Goal: Information Seeking & Learning: Learn about a topic

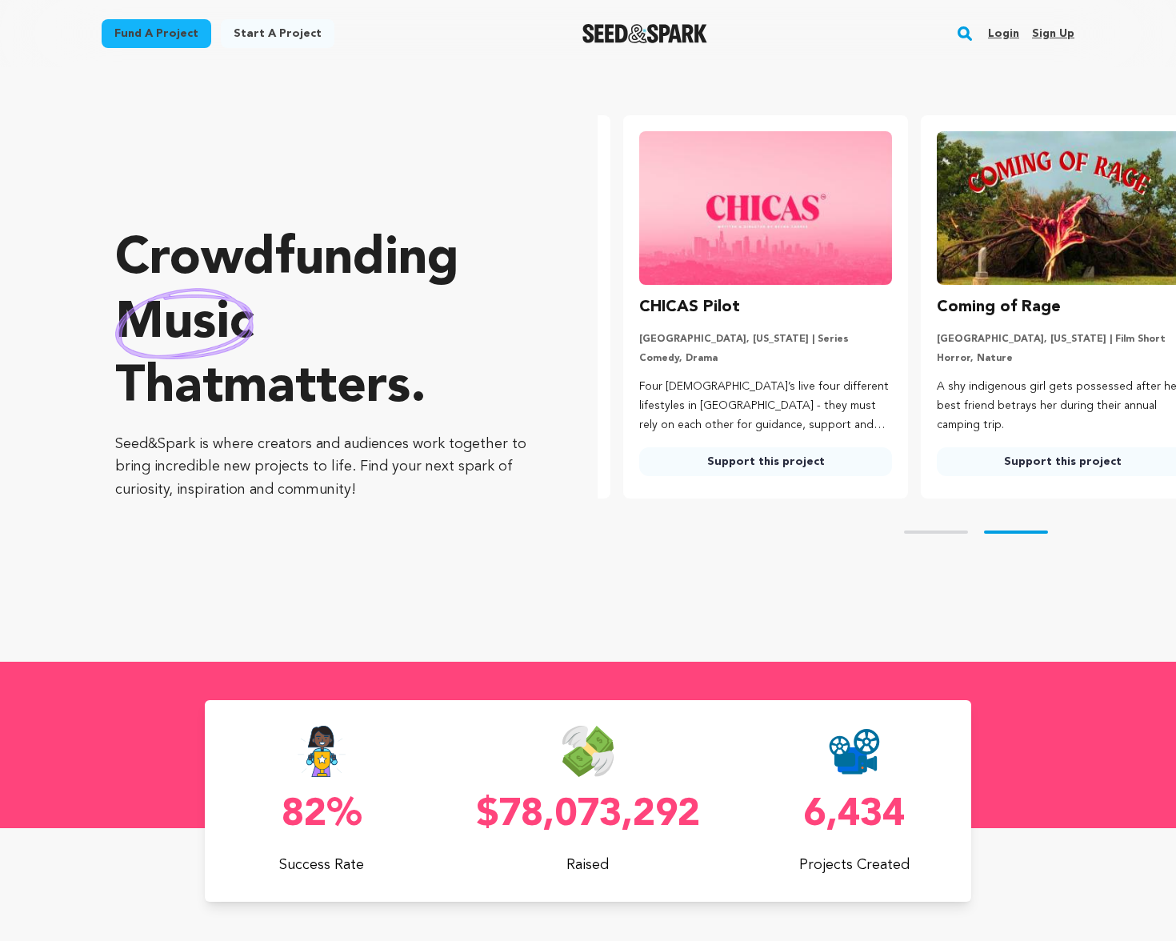
scroll to position [0, 310]
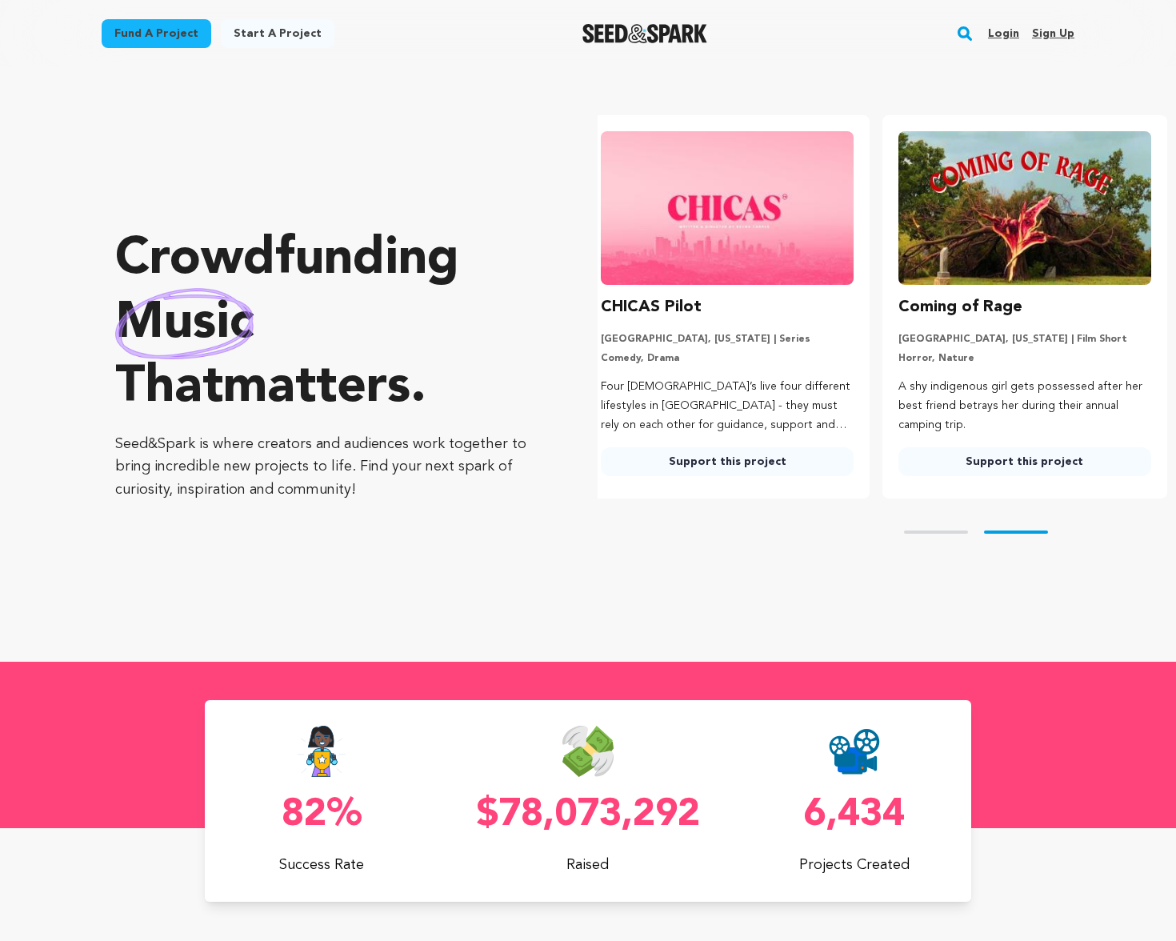
click at [166, 28] on link "Fund a project" at bounding box center [157, 33] width 110 height 29
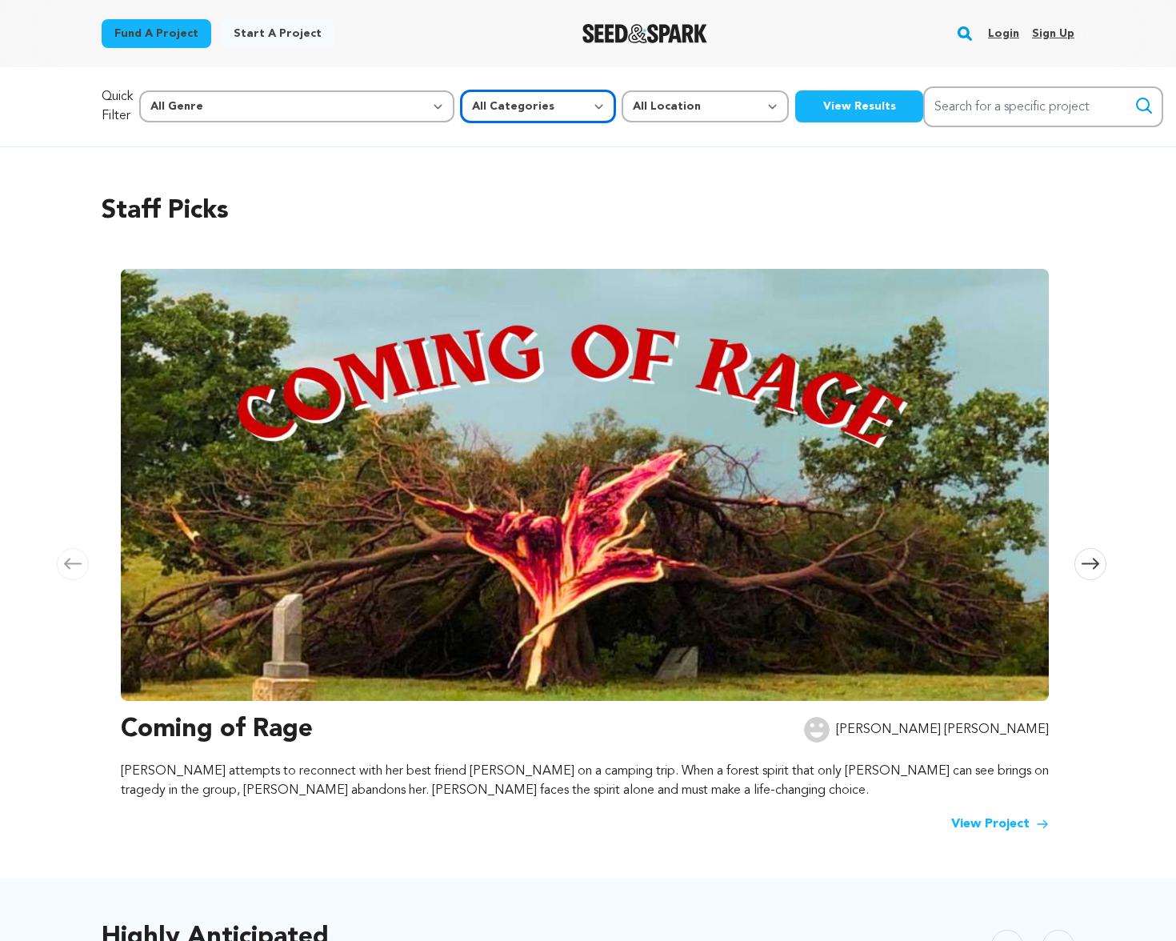
click at [461, 115] on select "All Categories Film Feature Film Short Series Music Video Comics Artist Residen…" at bounding box center [538, 106] width 154 height 32
select select "382"
click at [795, 114] on button "View Results" at bounding box center [859, 106] width 128 height 32
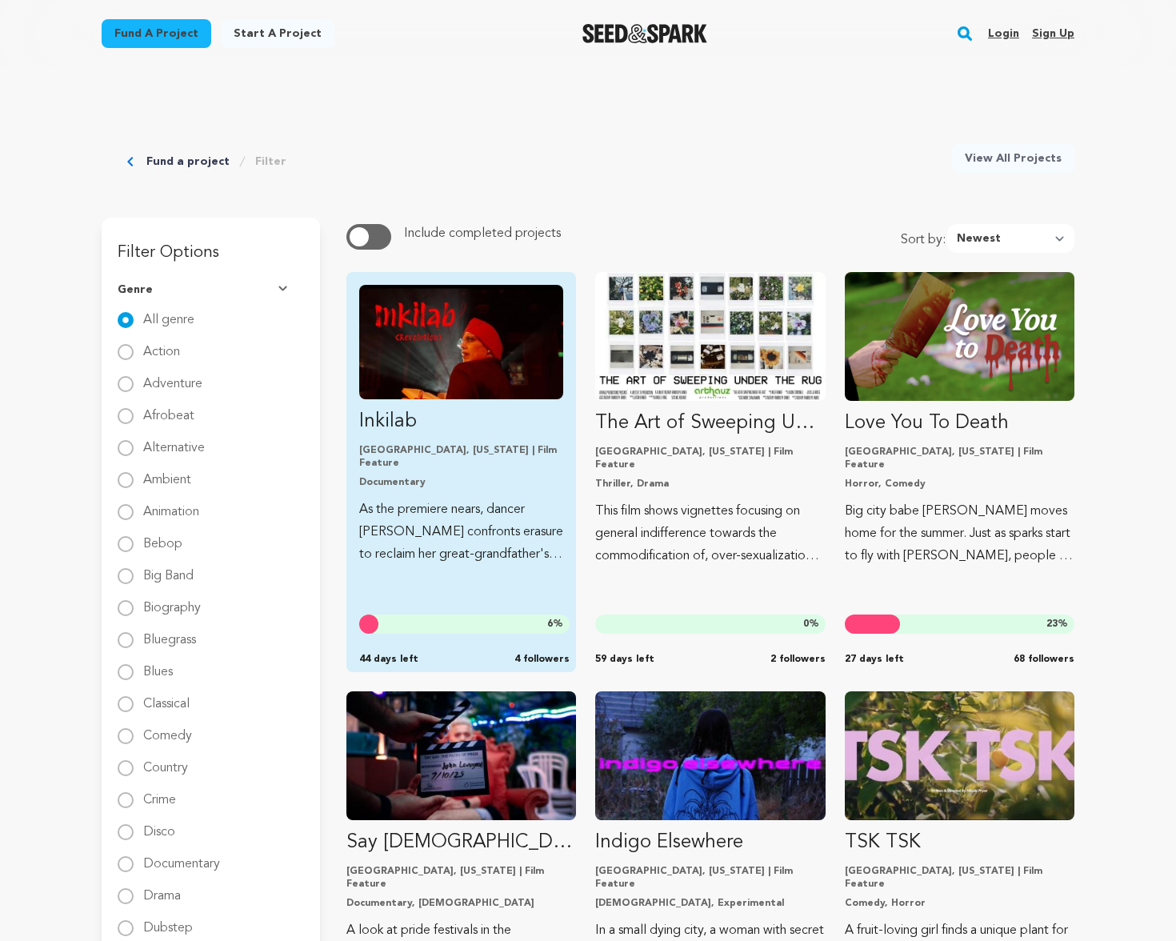
click at [402, 423] on p "Inkilab" at bounding box center [461, 422] width 204 height 26
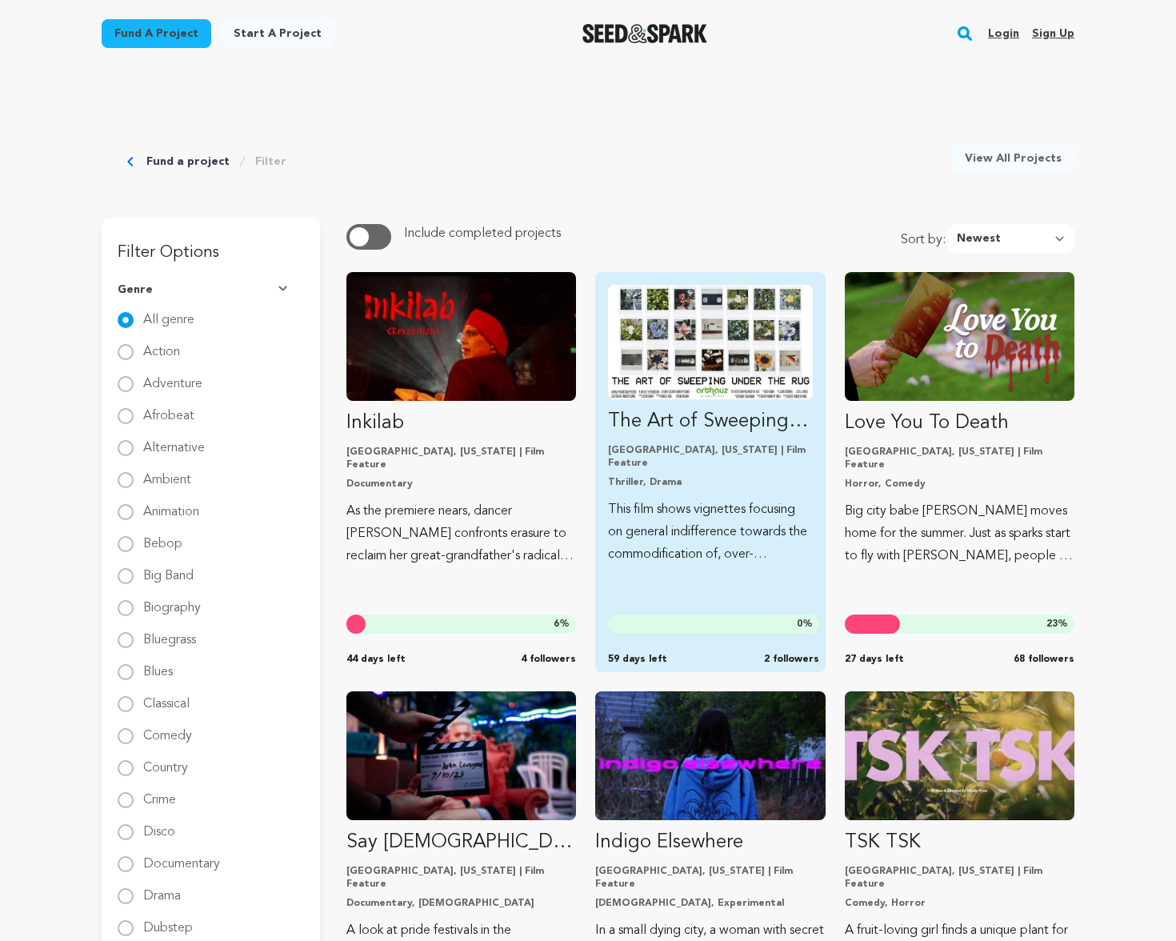
click at [684, 428] on p "The Art of Sweeping Under The Rug" at bounding box center [710, 422] width 204 height 26
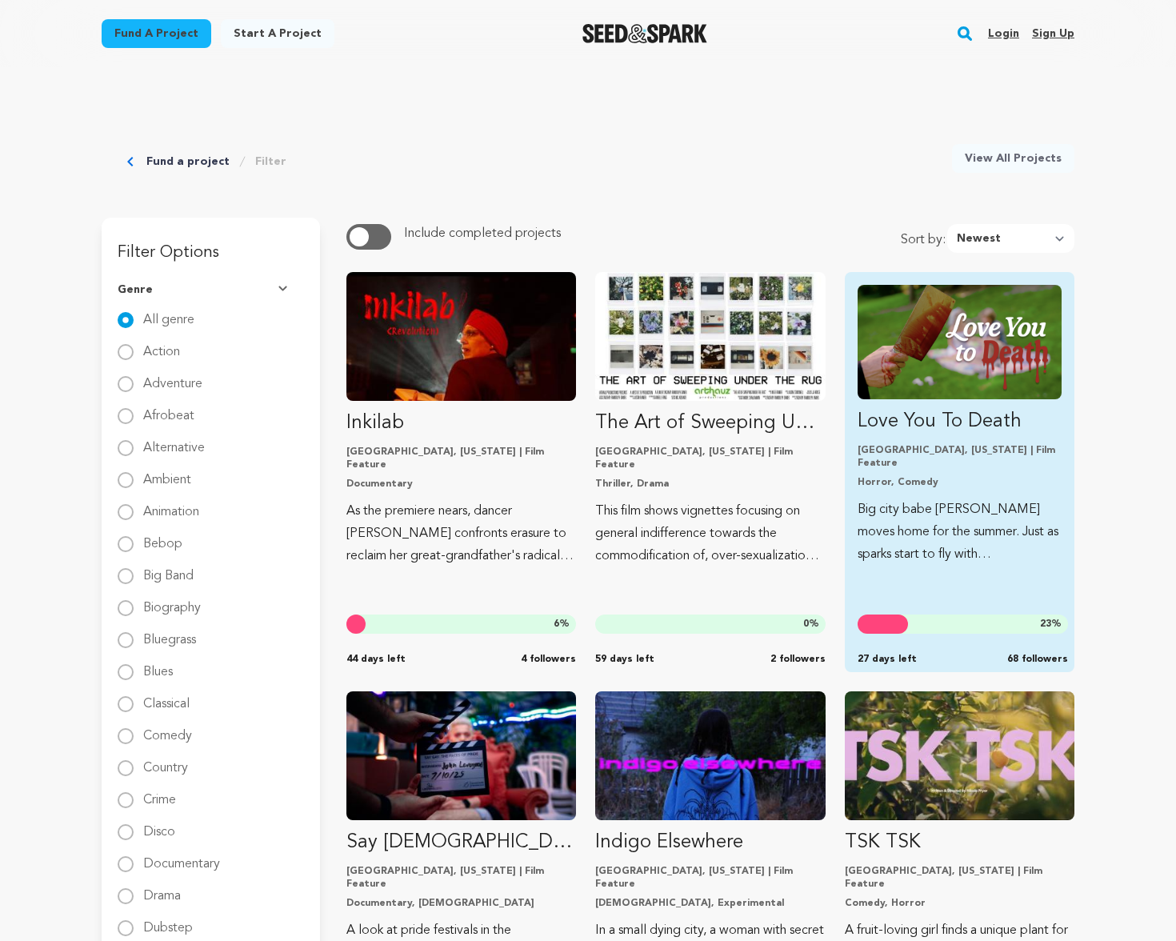
click at [897, 420] on p "Love You To Death" at bounding box center [960, 422] width 204 height 26
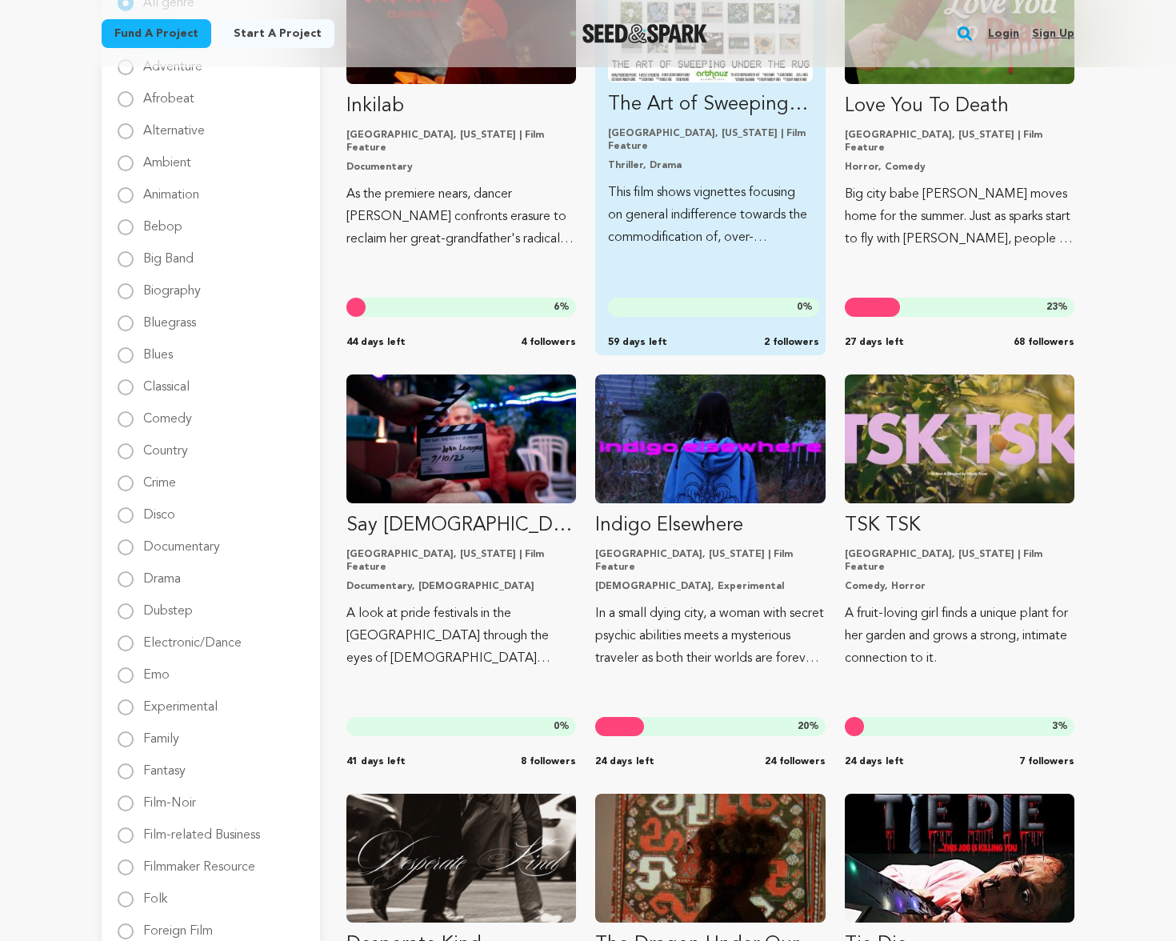
scroll to position [367, 0]
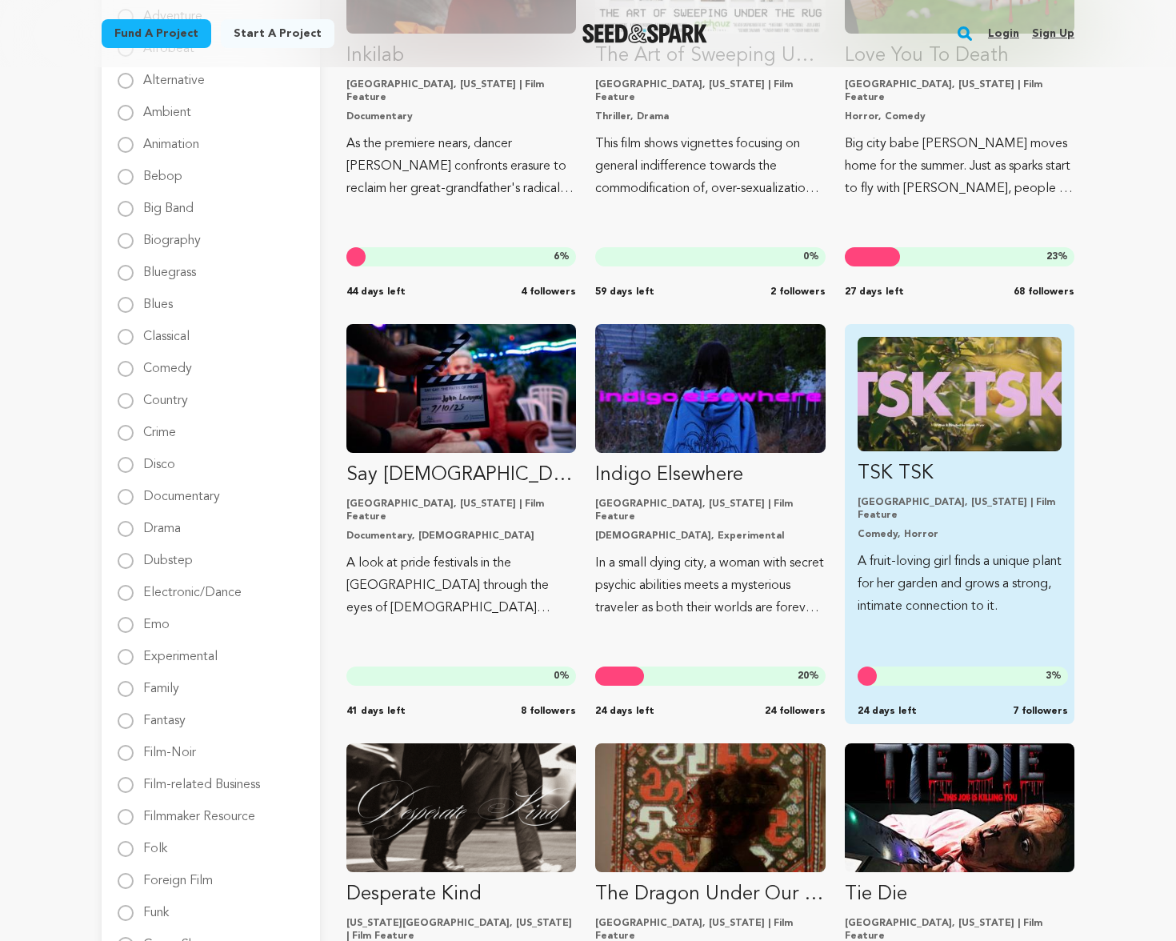
click at [921, 473] on p "TSK TSK" at bounding box center [960, 474] width 204 height 26
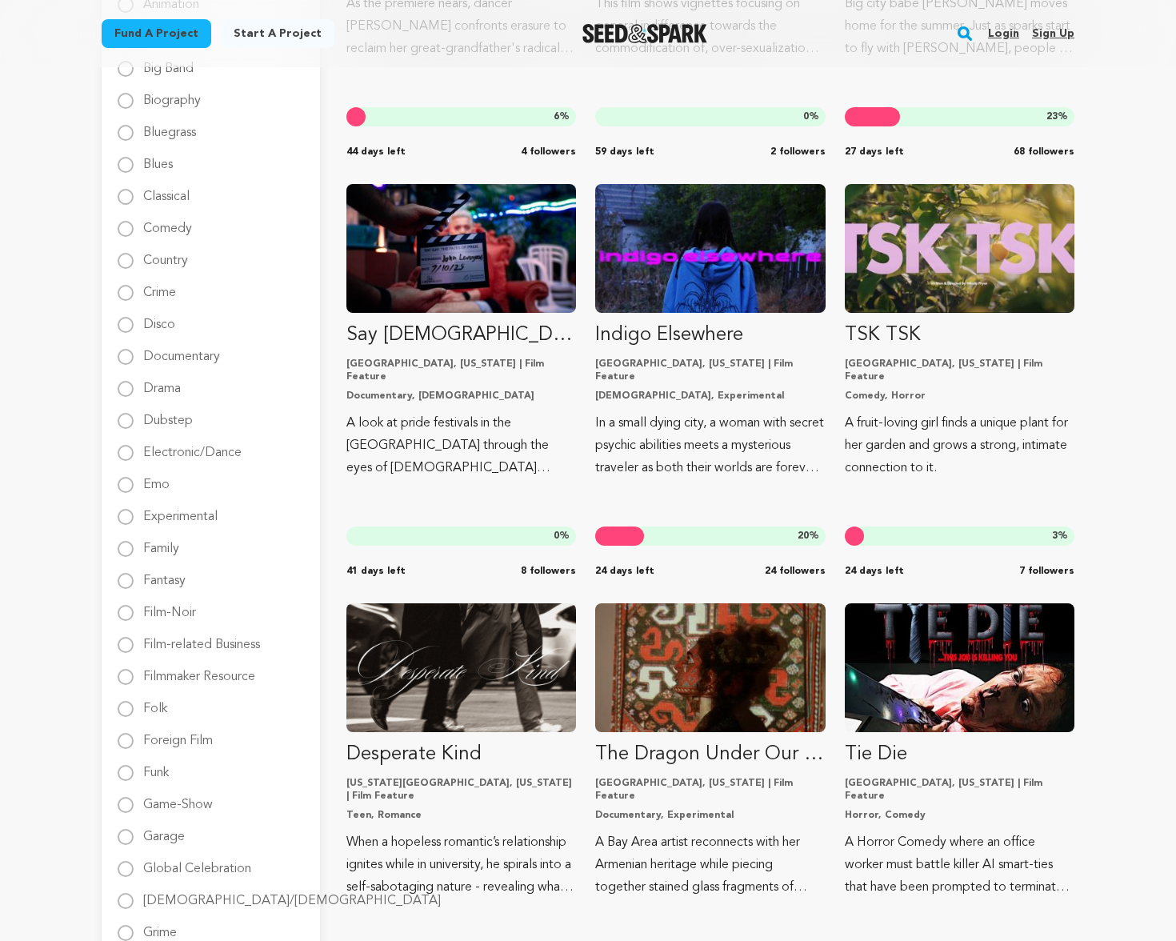
scroll to position [894, 0]
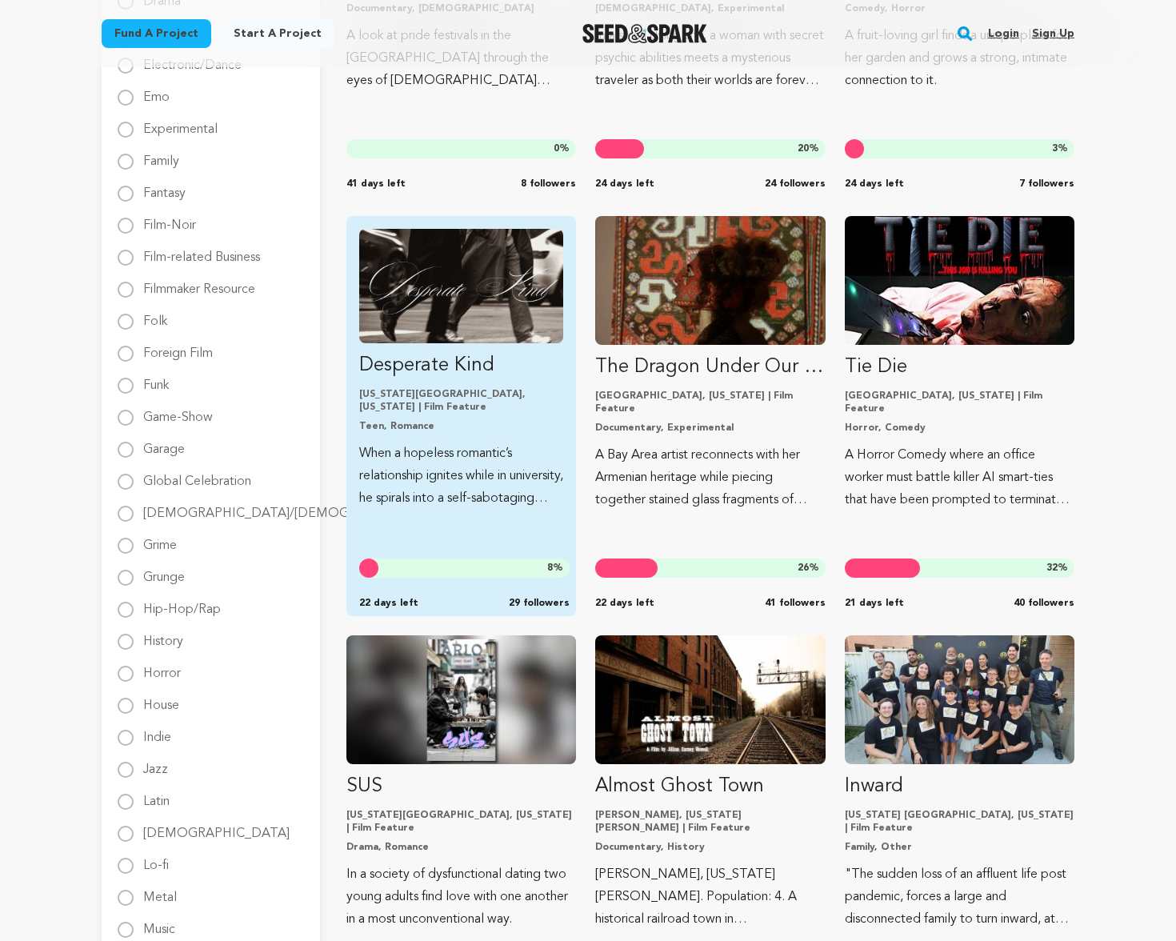
click at [468, 367] on p "Desperate Kind" at bounding box center [461, 366] width 204 height 26
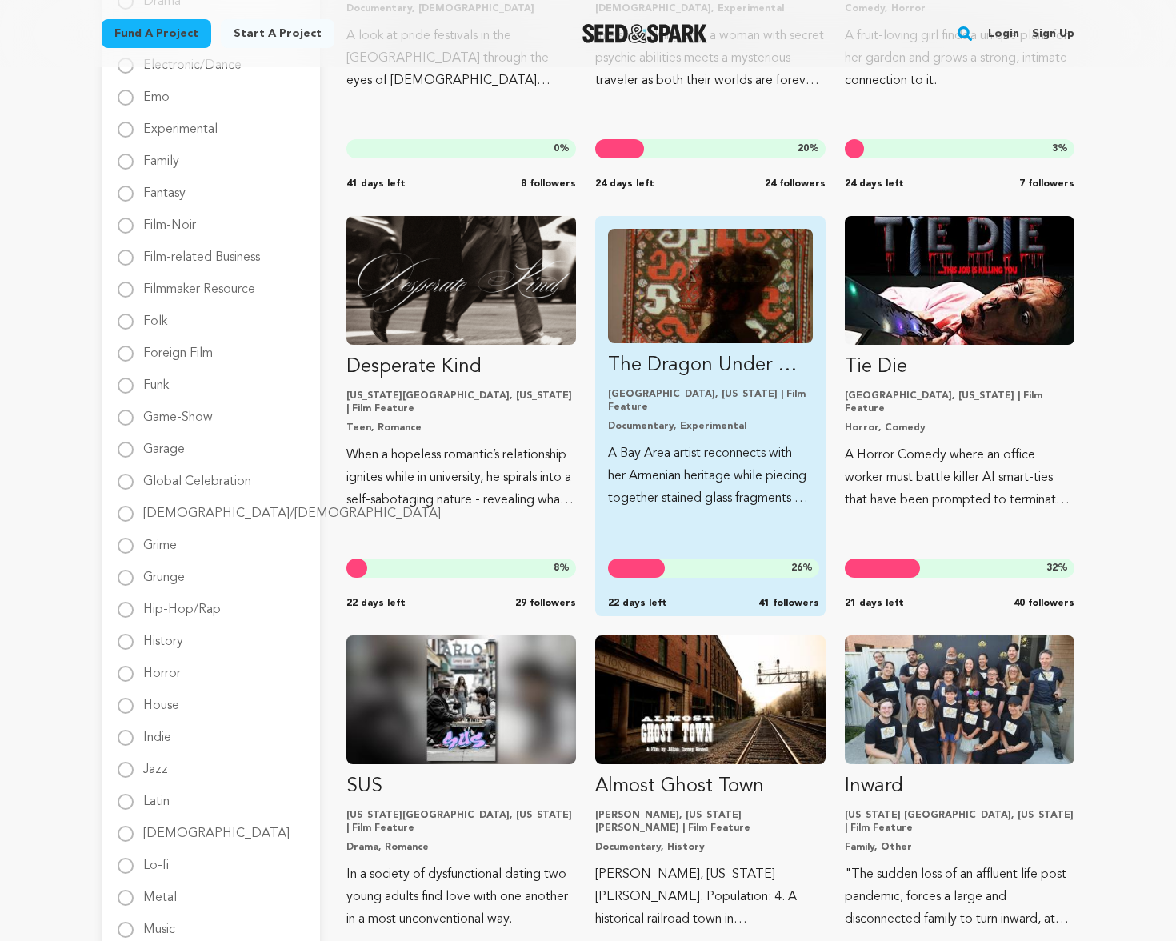
click at [739, 362] on p "The Dragon Under Our Feet" at bounding box center [710, 366] width 204 height 26
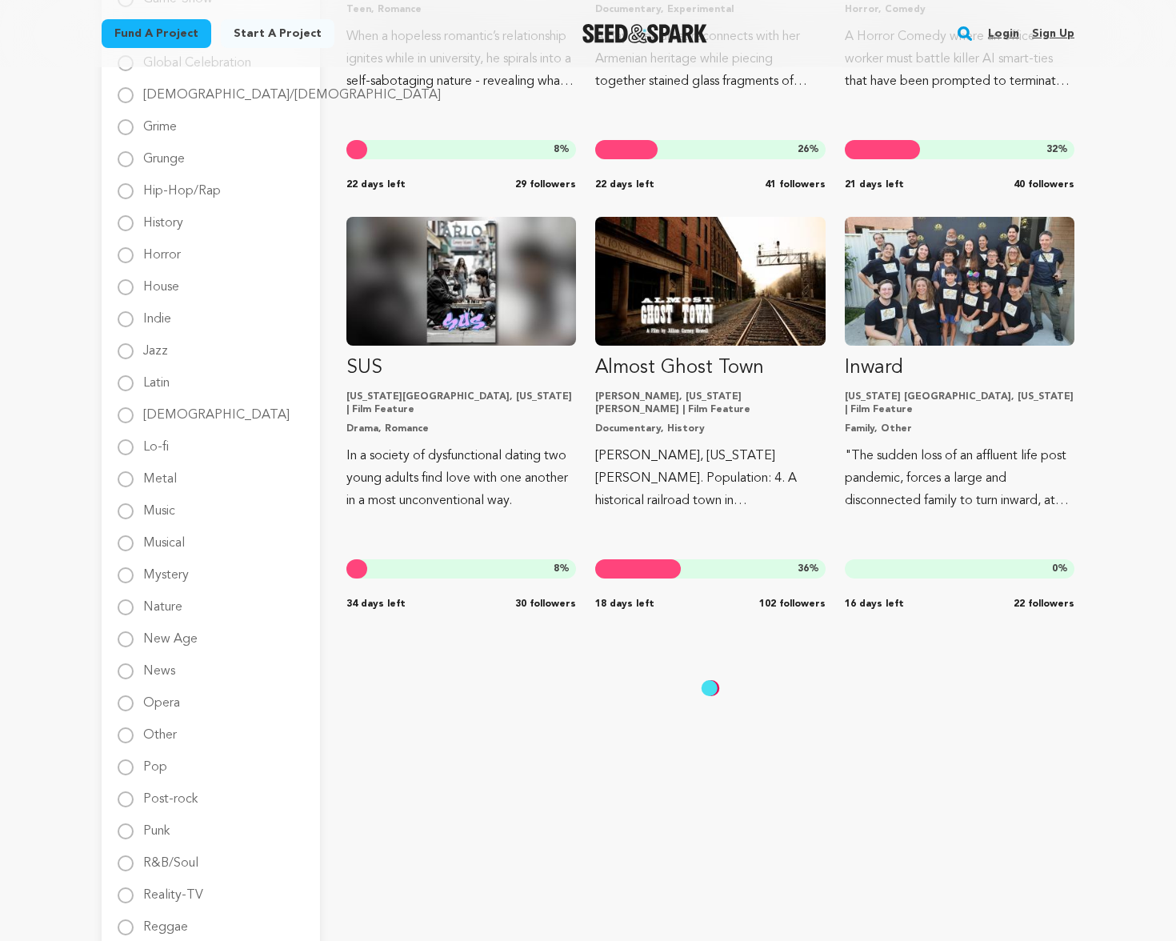
scroll to position [1342, 0]
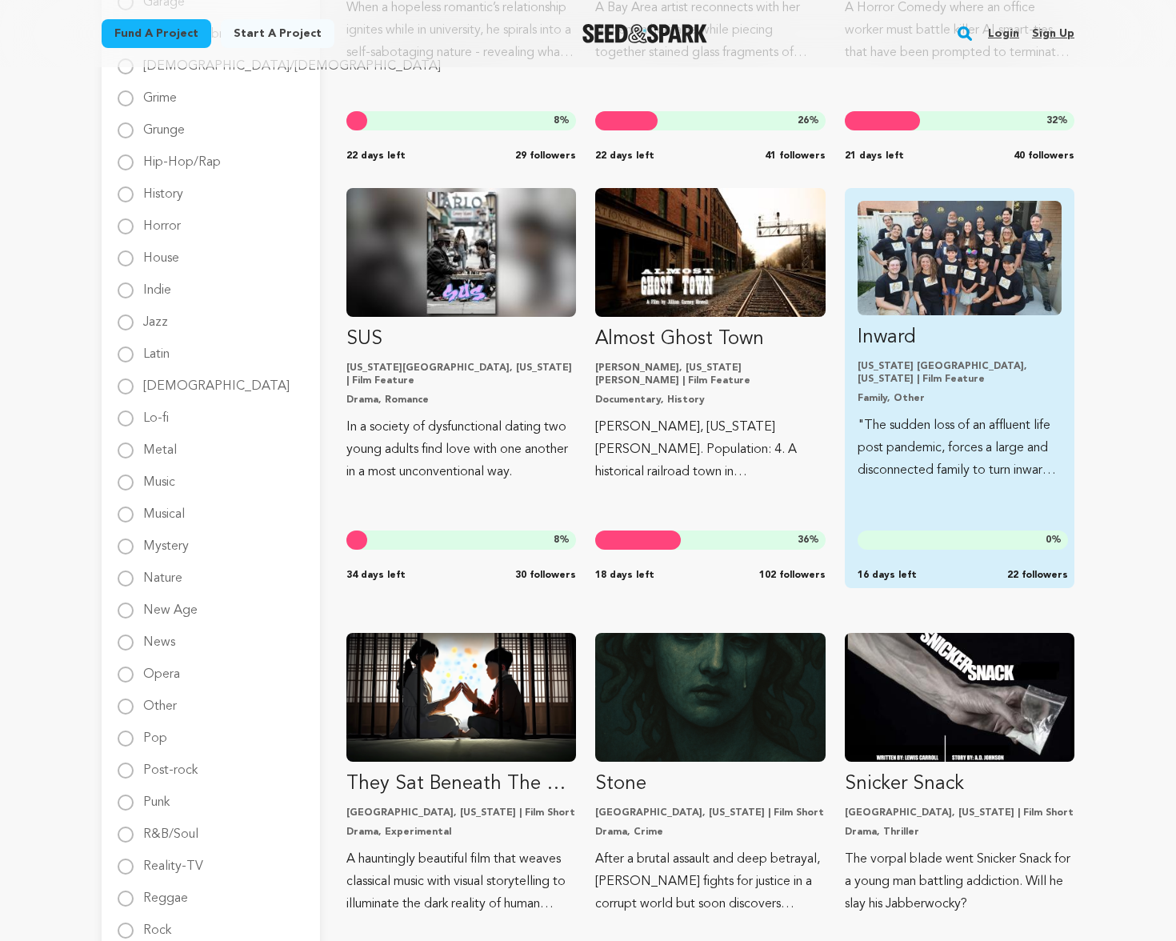
click at [922, 365] on p "Hawaii Volcanoes National Park, Hawaii | Film Feature" at bounding box center [960, 373] width 204 height 26
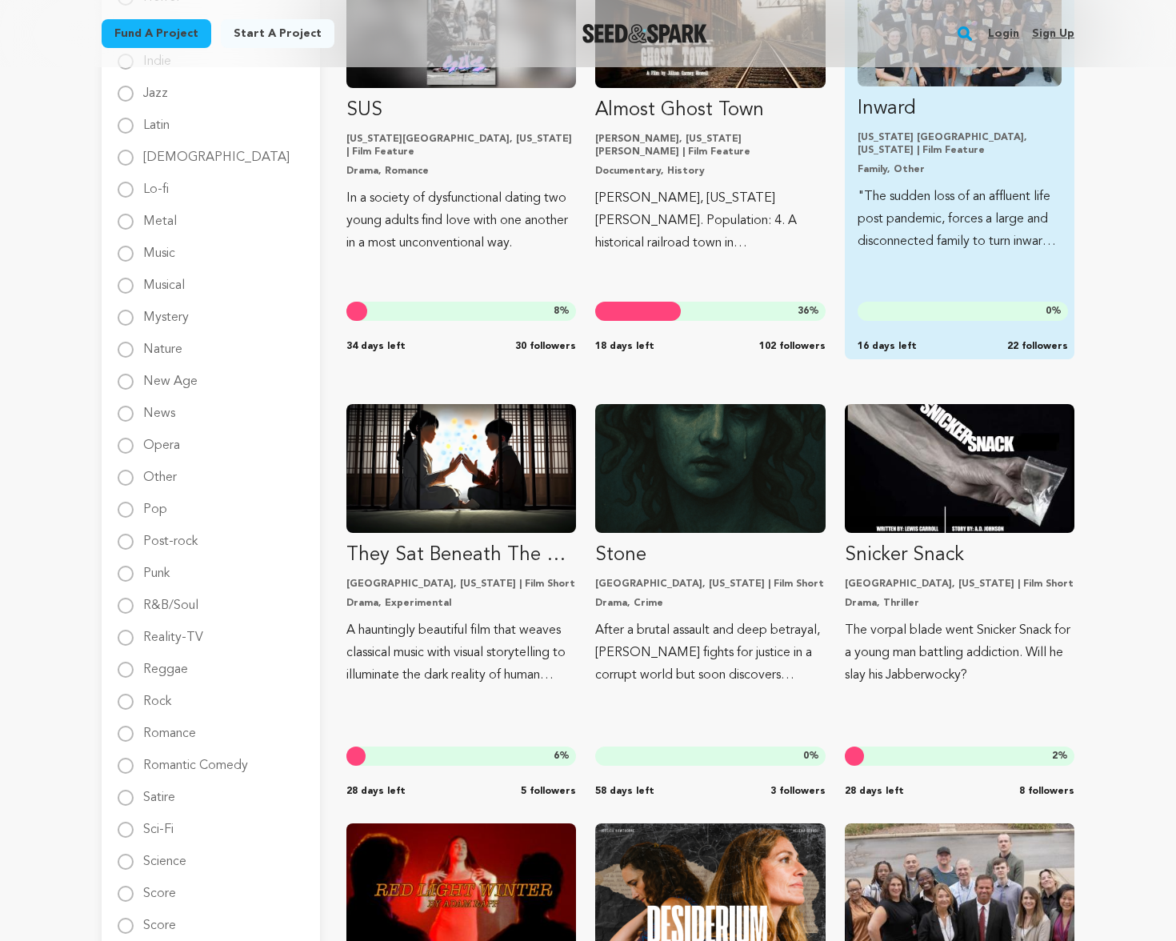
scroll to position [1575, 0]
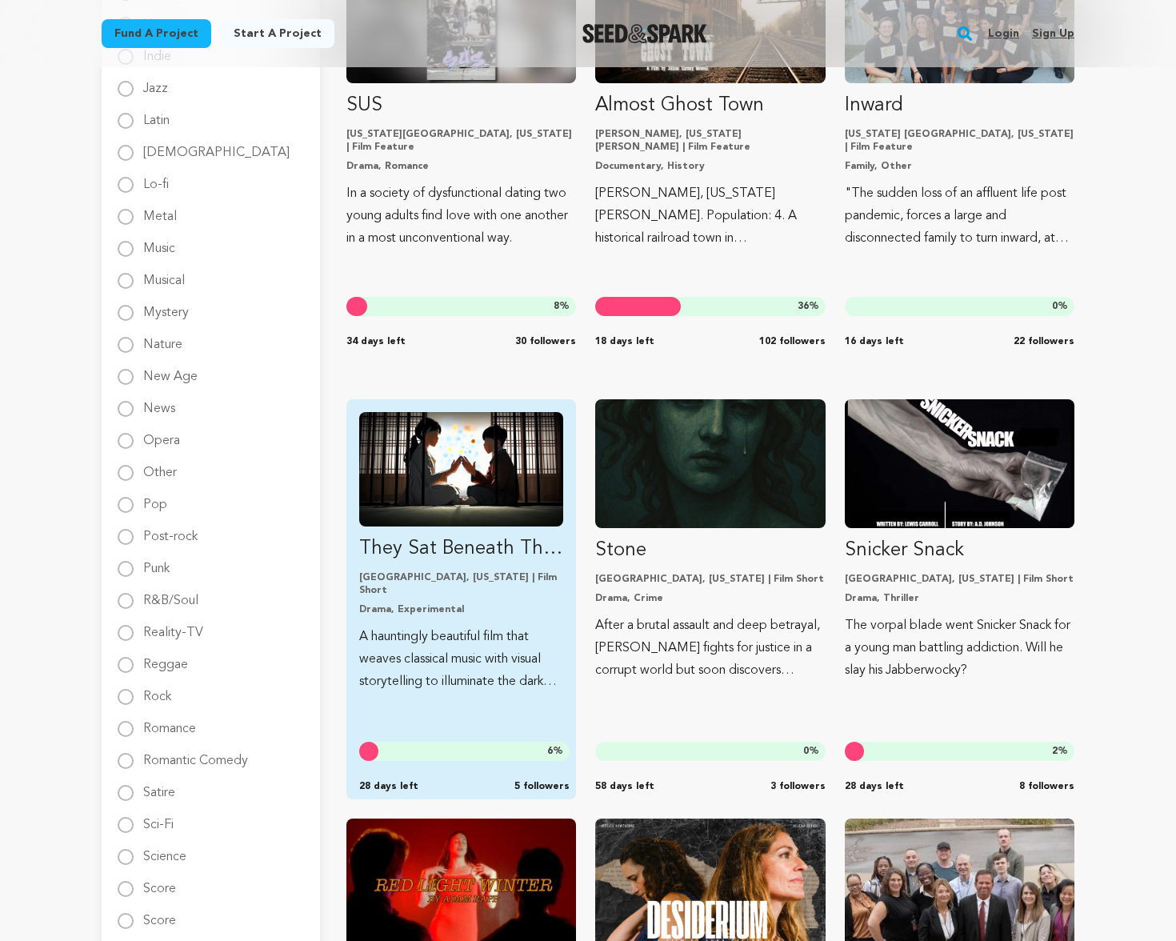
click at [447, 546] on p "They Sat Beneath The Sleeping Moon" at bounding box center [461, 549] width 204 height 26
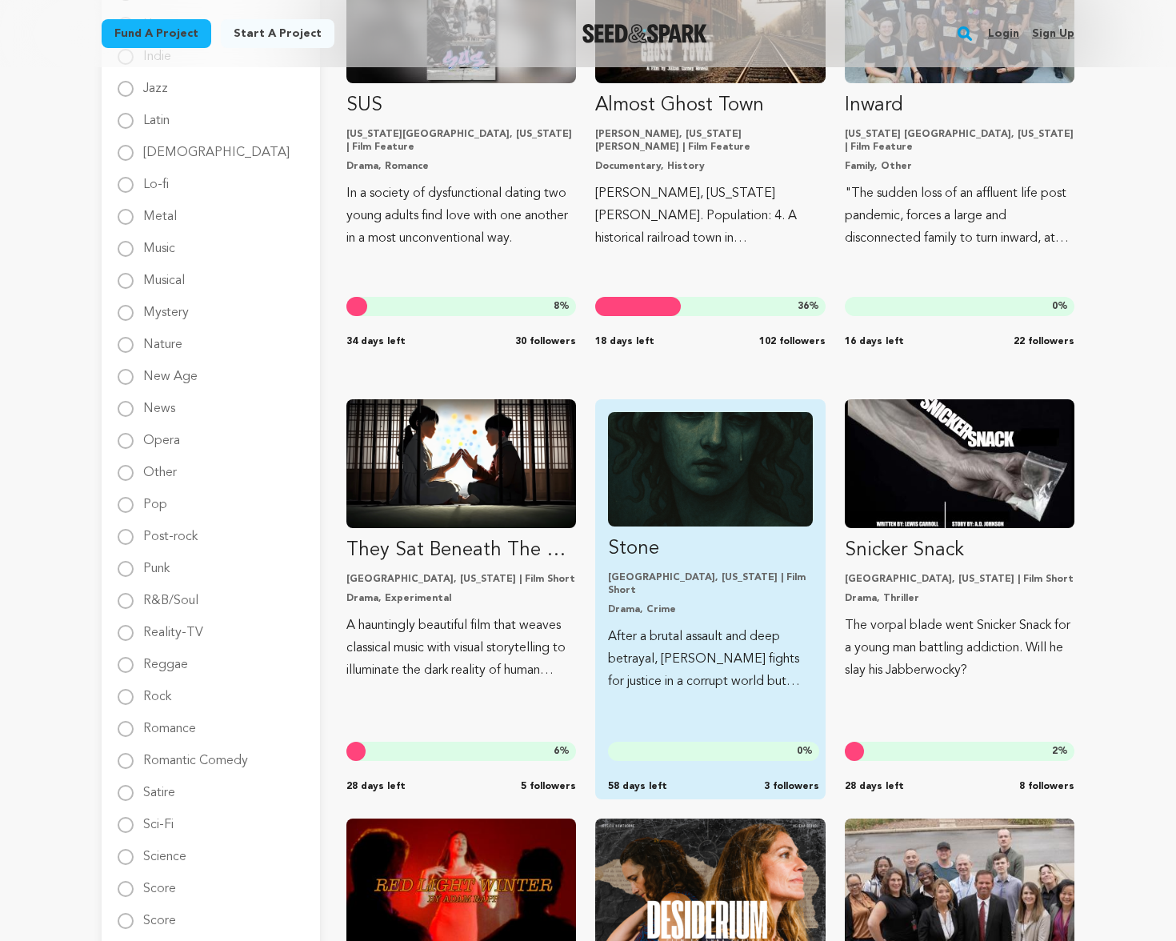
click at [620, 548] on p "Stone" at bounding box center [710, 549] width 204 height 26
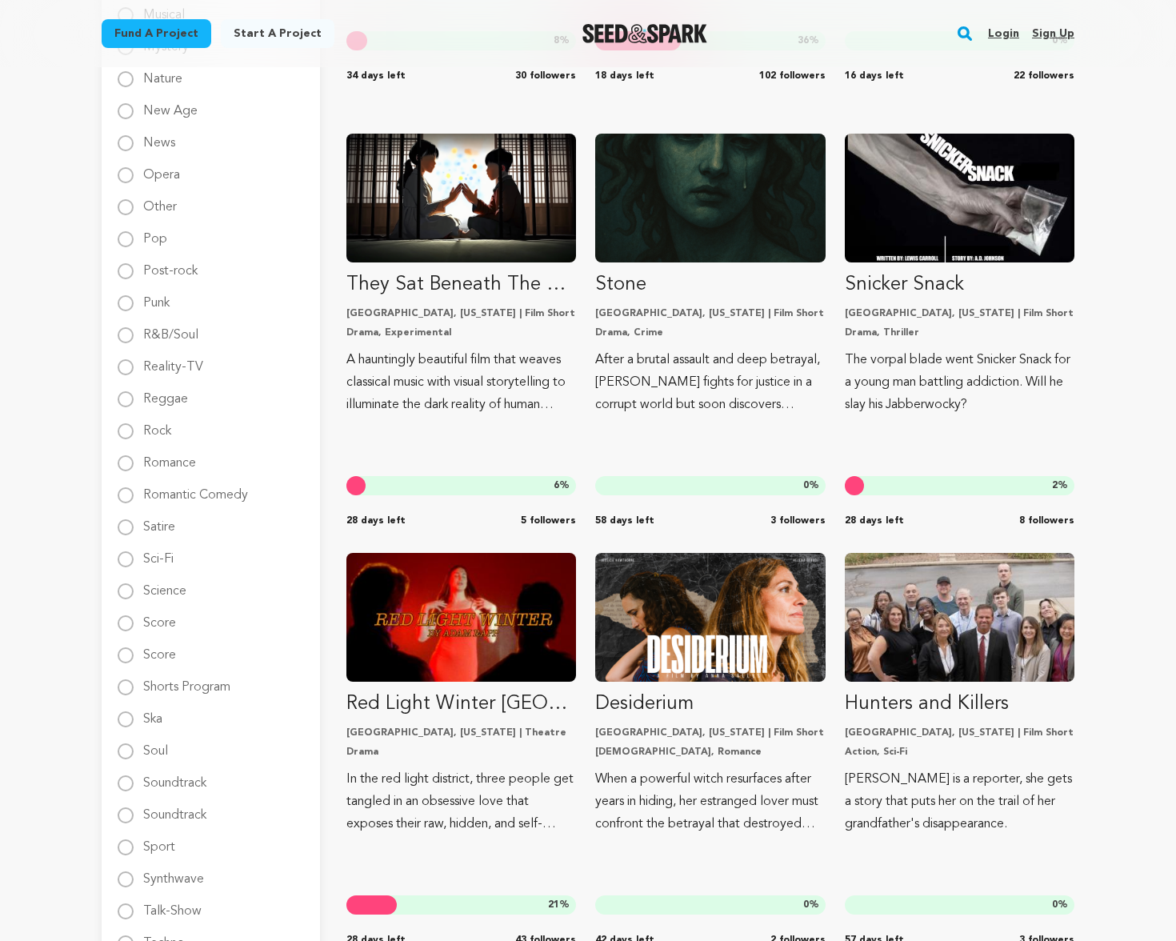
scroll to position [1843, 0]
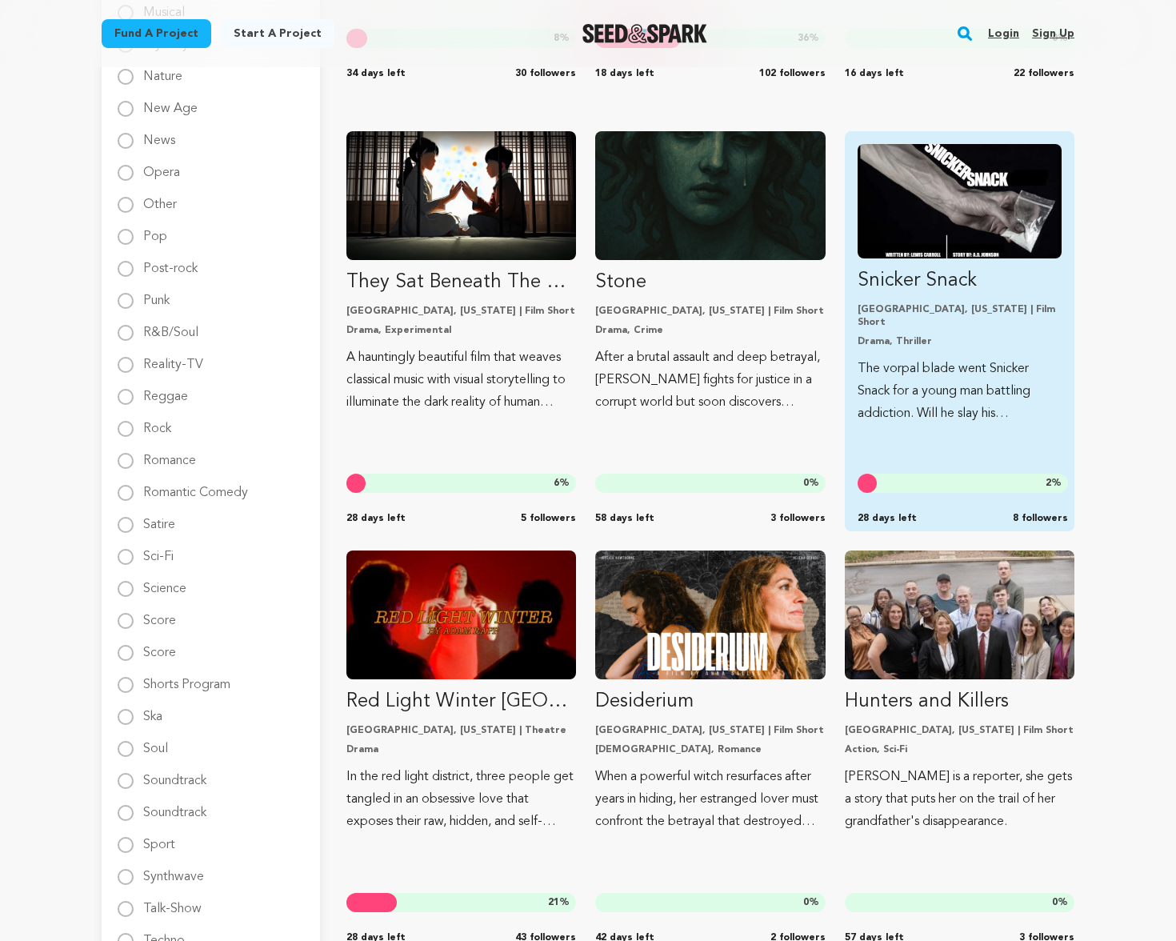
click at [933, 285] on p "Snicker Snack" at bounding box center [960, 281] width 204 height 26
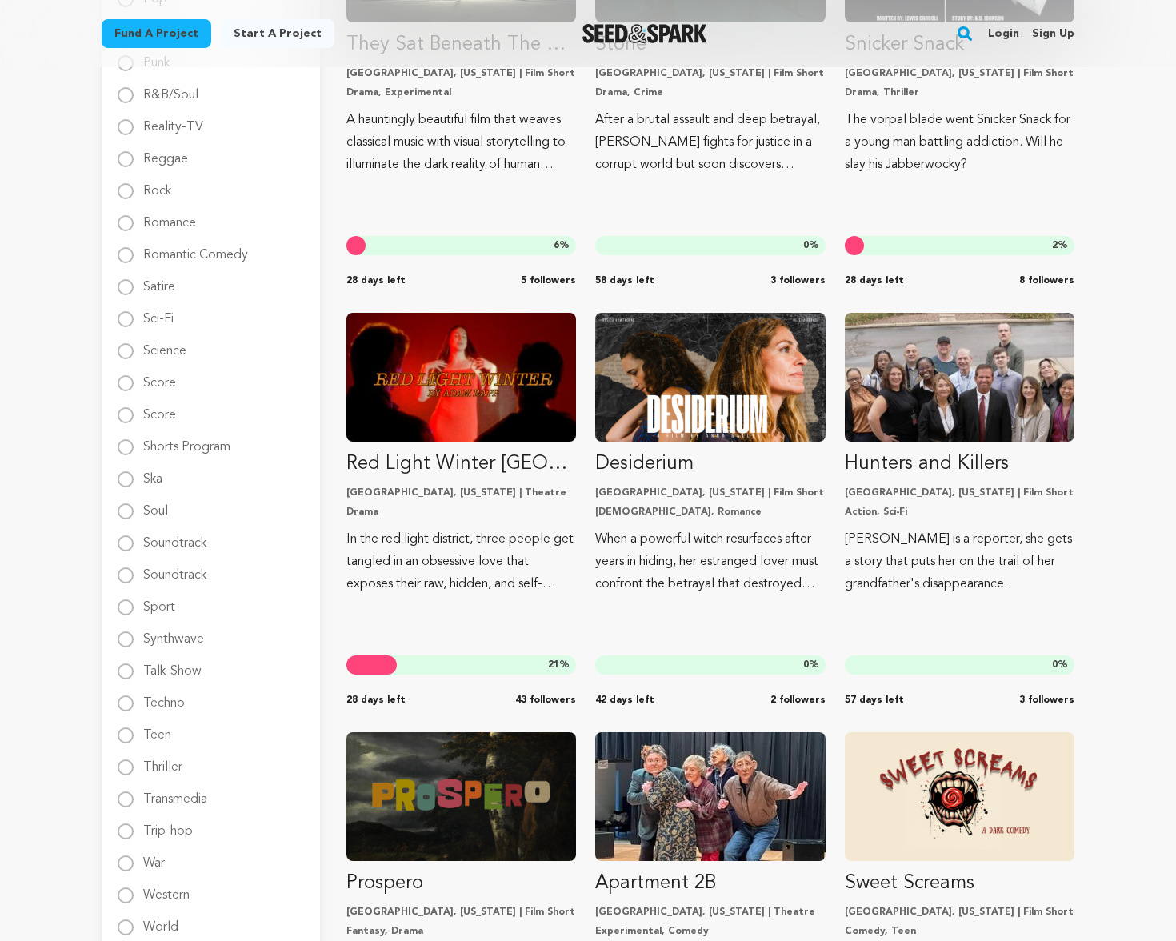
scroll to position [2097, 0]
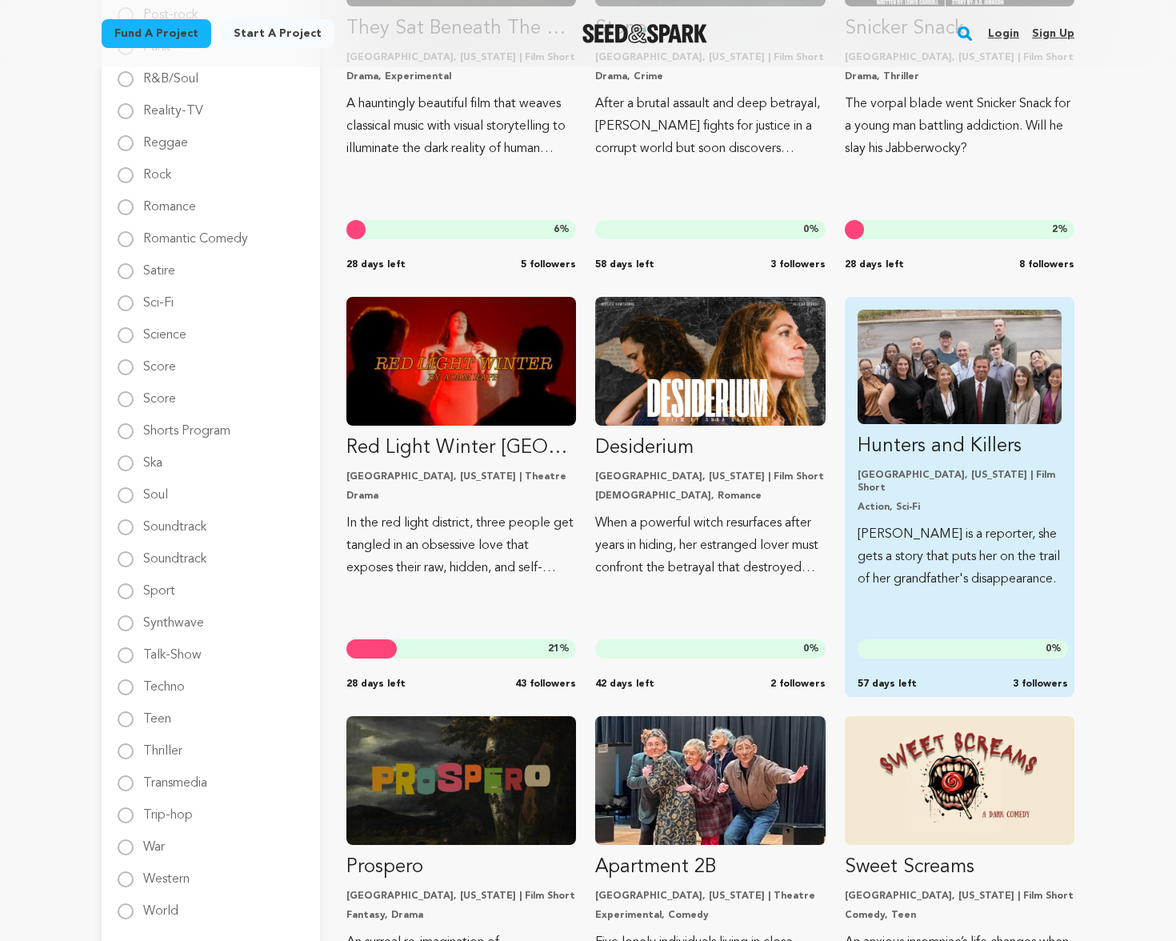
click at [988, 440] on p "Hunters and Killers" at bounding box center [960, 447] width 204 height 26
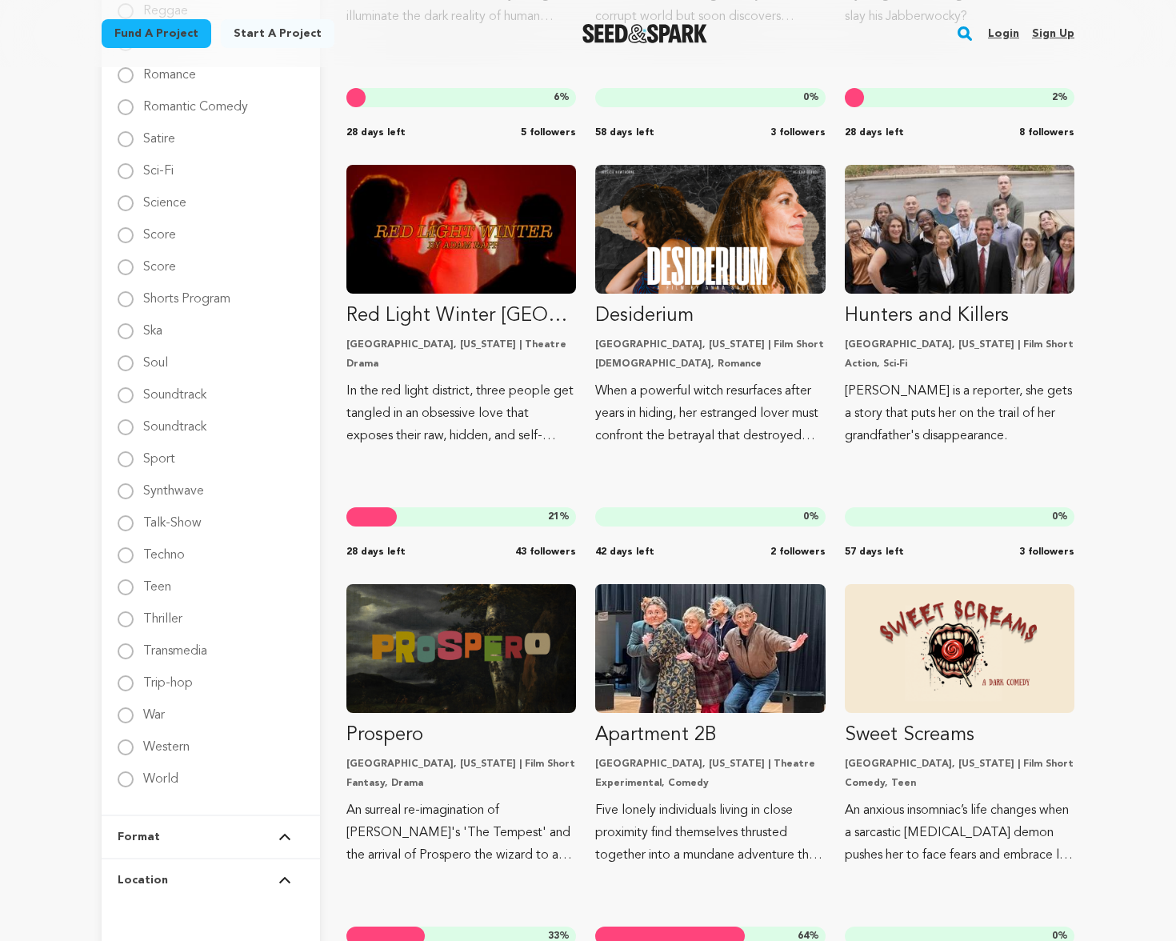
scroll to position [2405, 0]
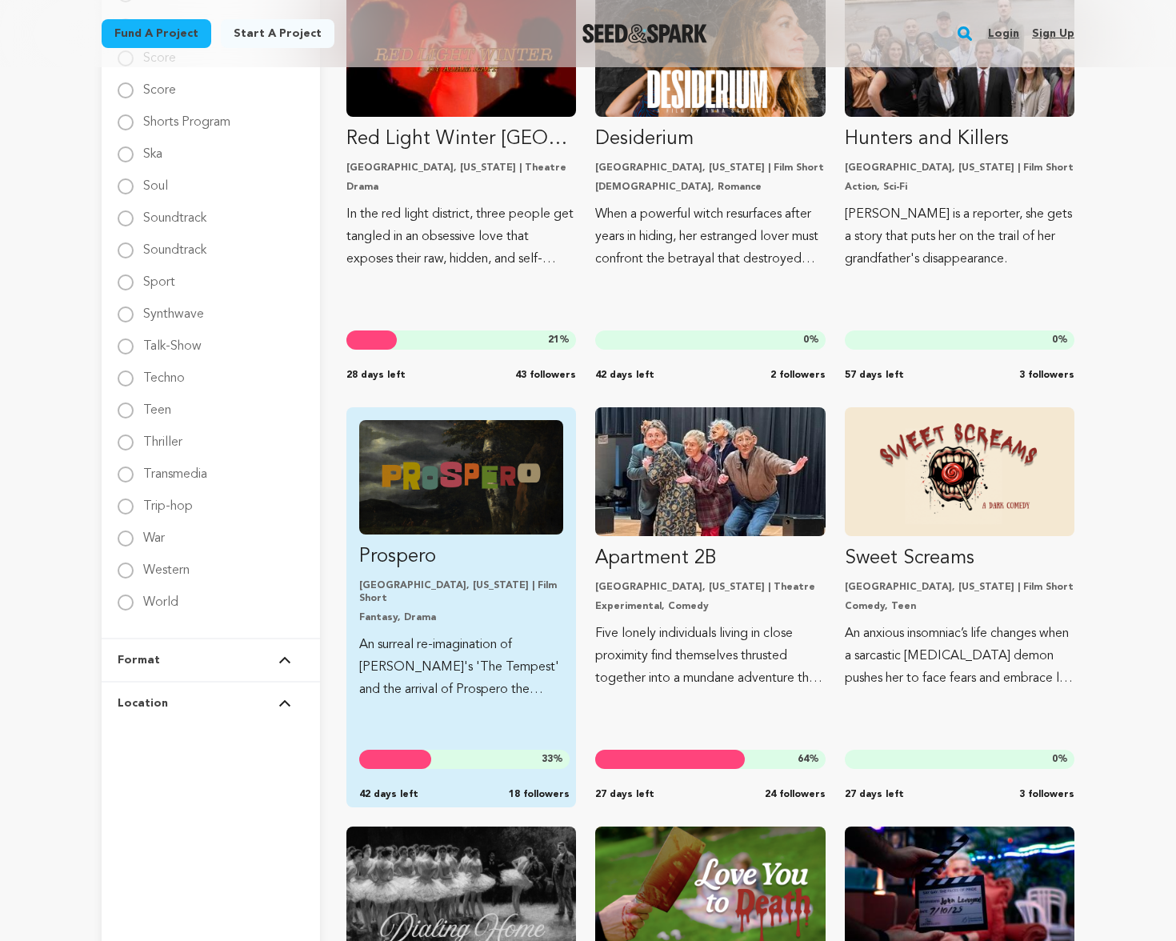
click at [398, 563] on p "Prospero" at bounding box center [461, 557] width 204 height 26
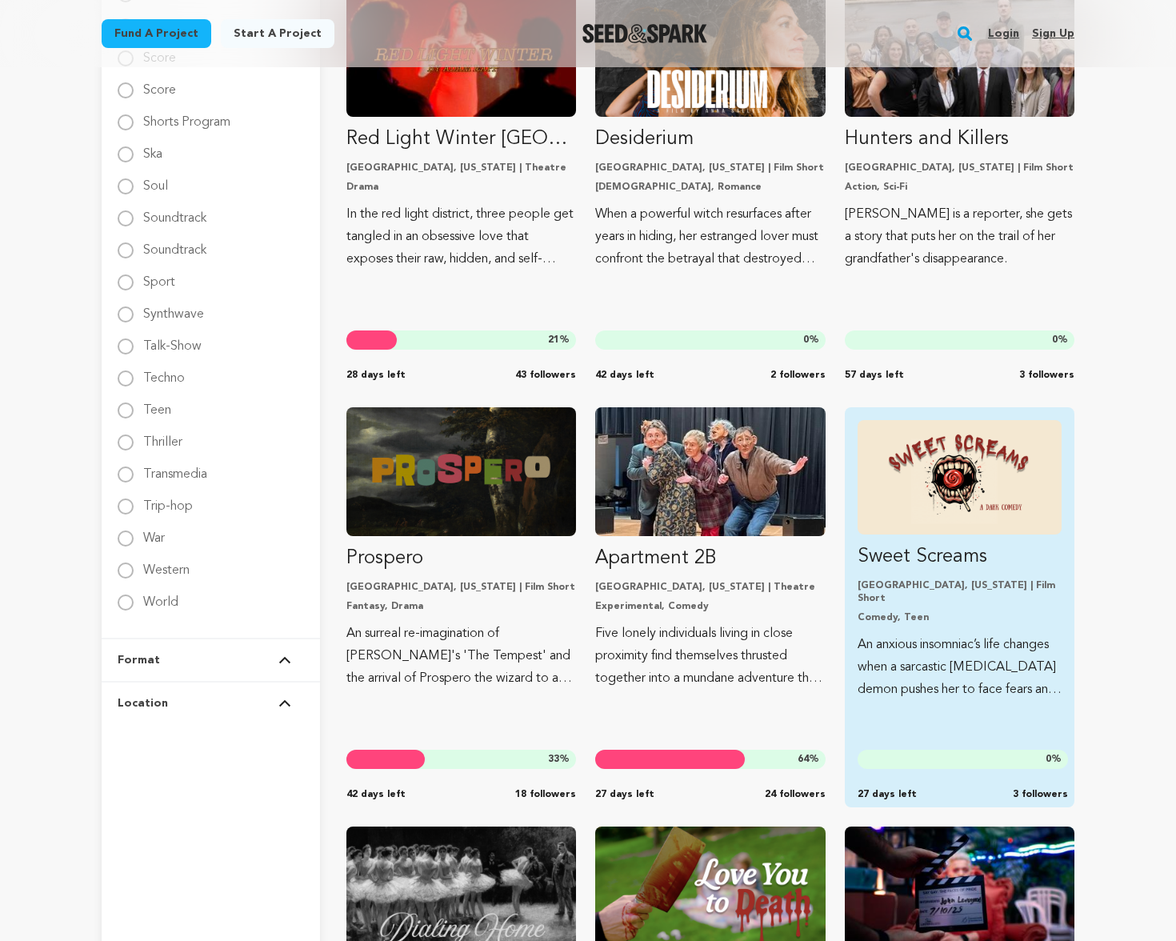
click at [903, 560] on p "Sweet Screams" at bounding box center [960, 557] width 204 height 26
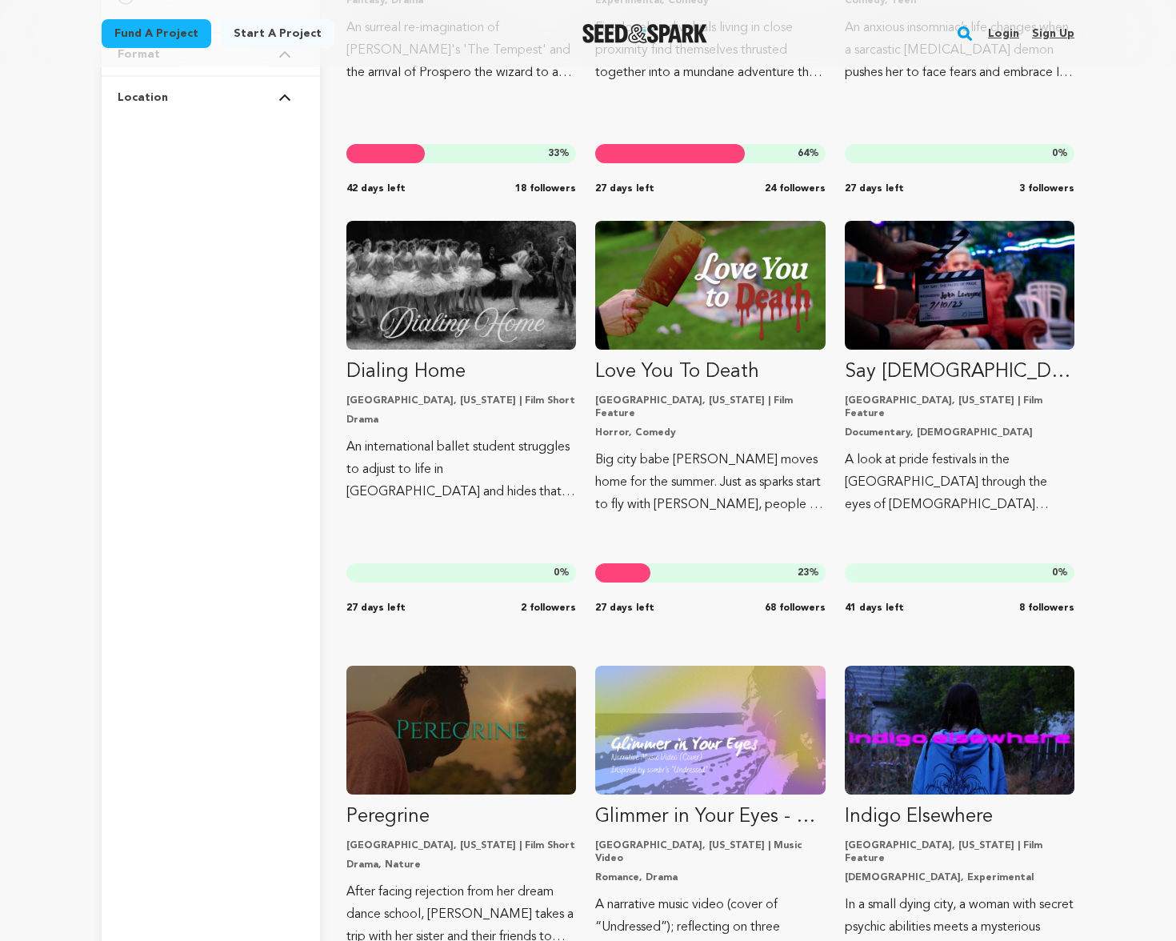
scroll to position [3012, 0]
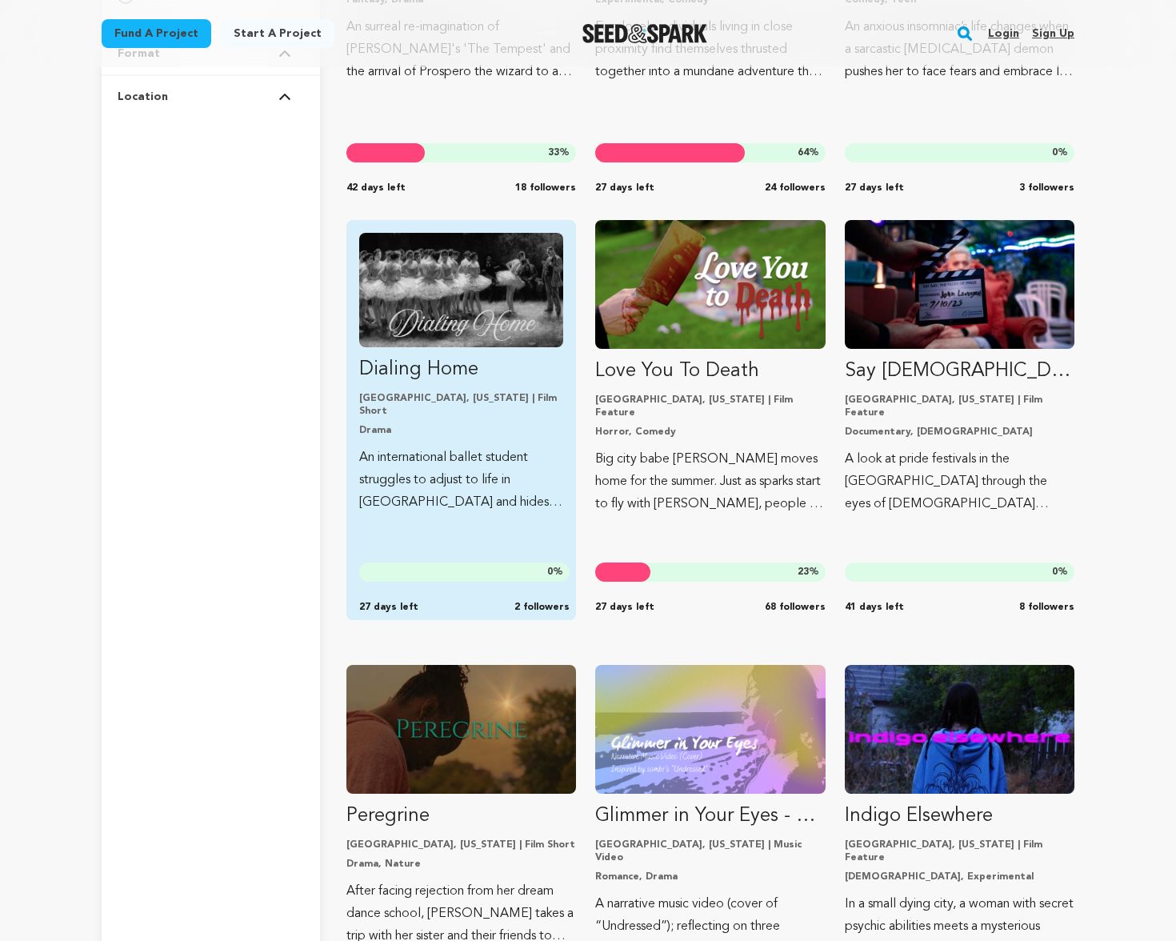
click at [401, 365] on p "Dialing Home" at bounding box center [461, 370] width 204 height 26
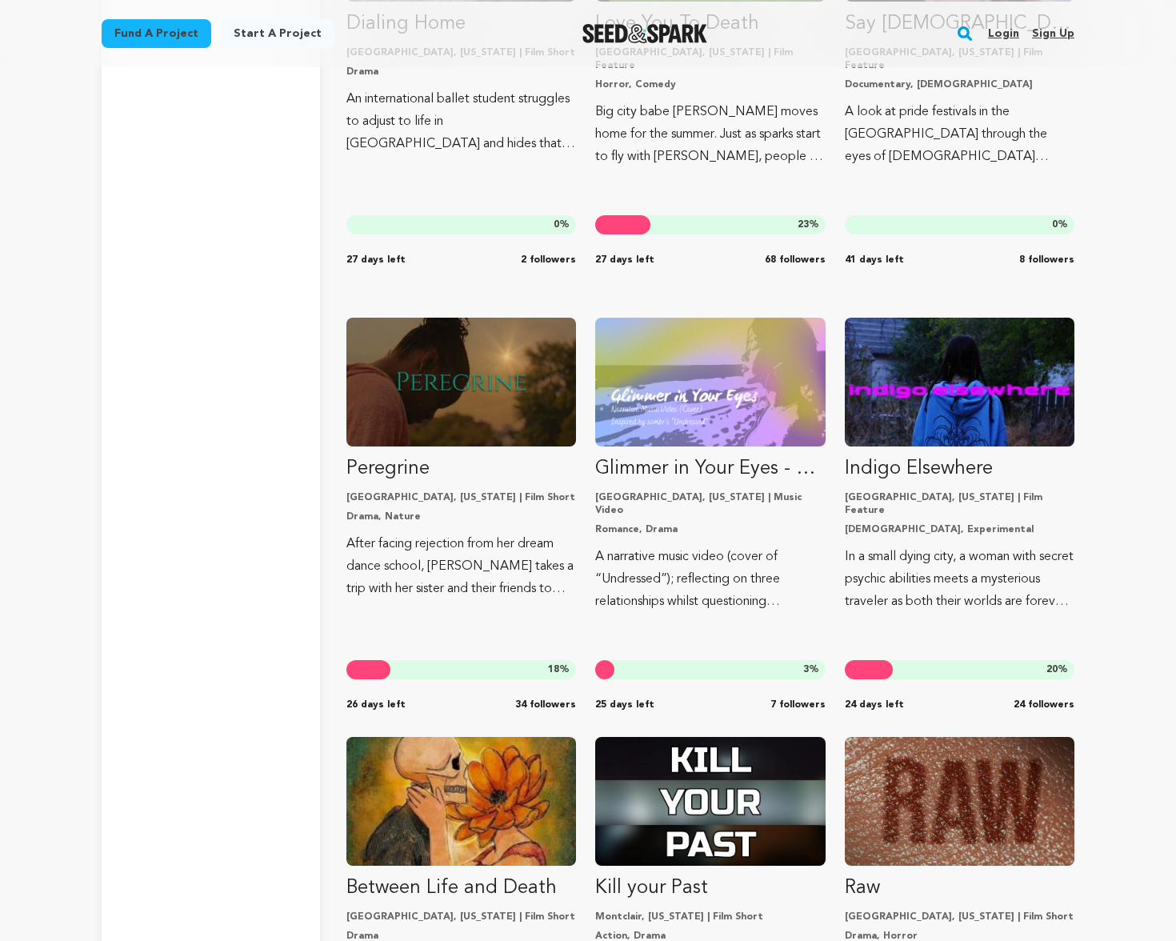
scroll to position [3392, 0]
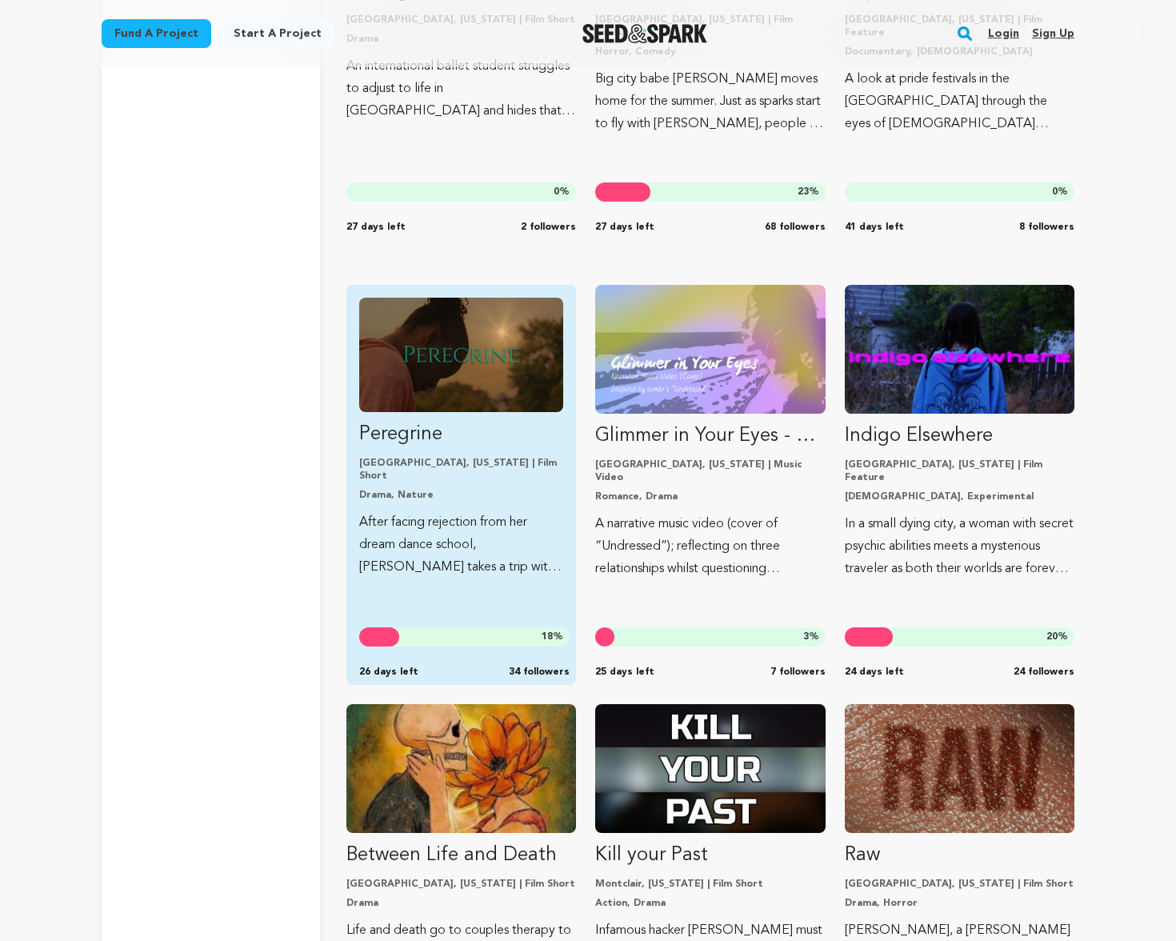
click at [396, 438] on p "Peregrine" at bounding box center [461, 435] width 204 height 26
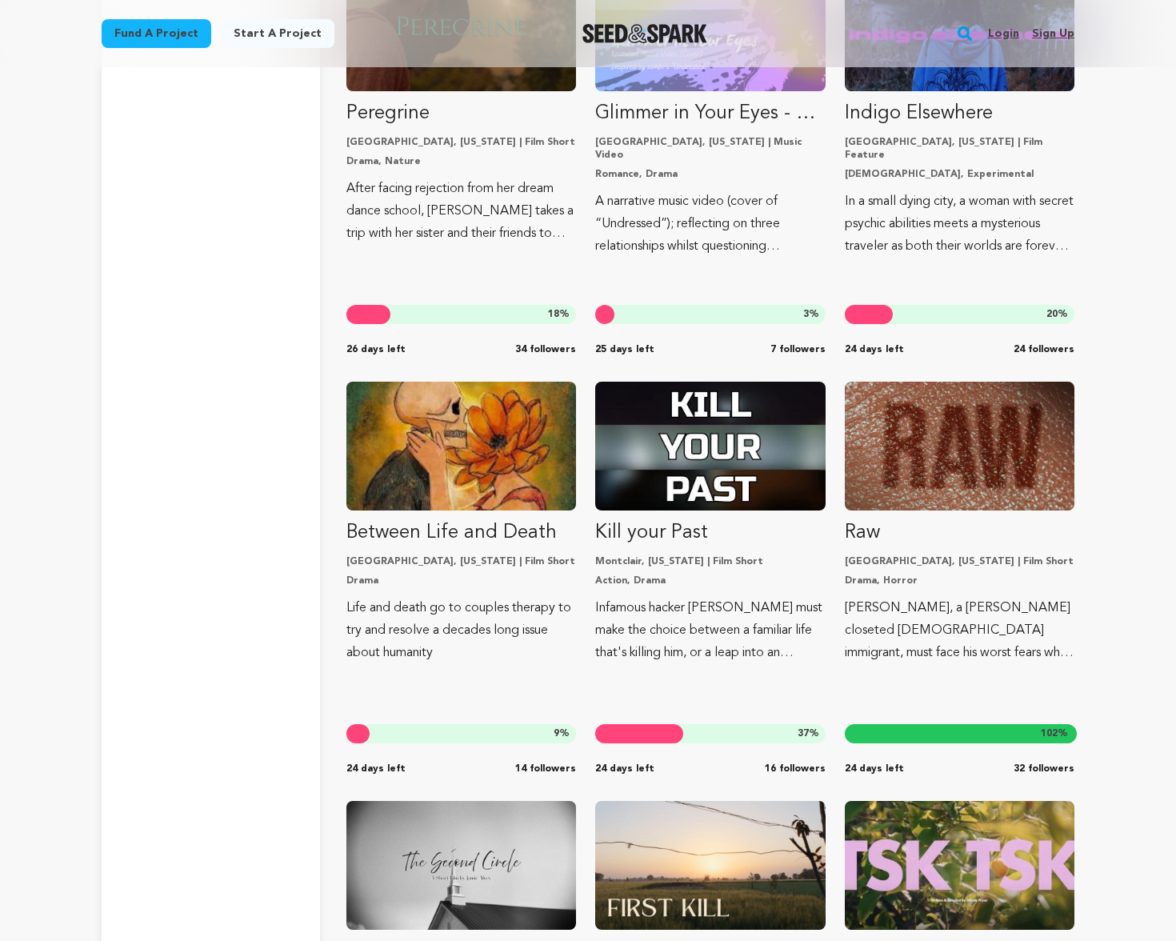
scroll to position [3791, 0]
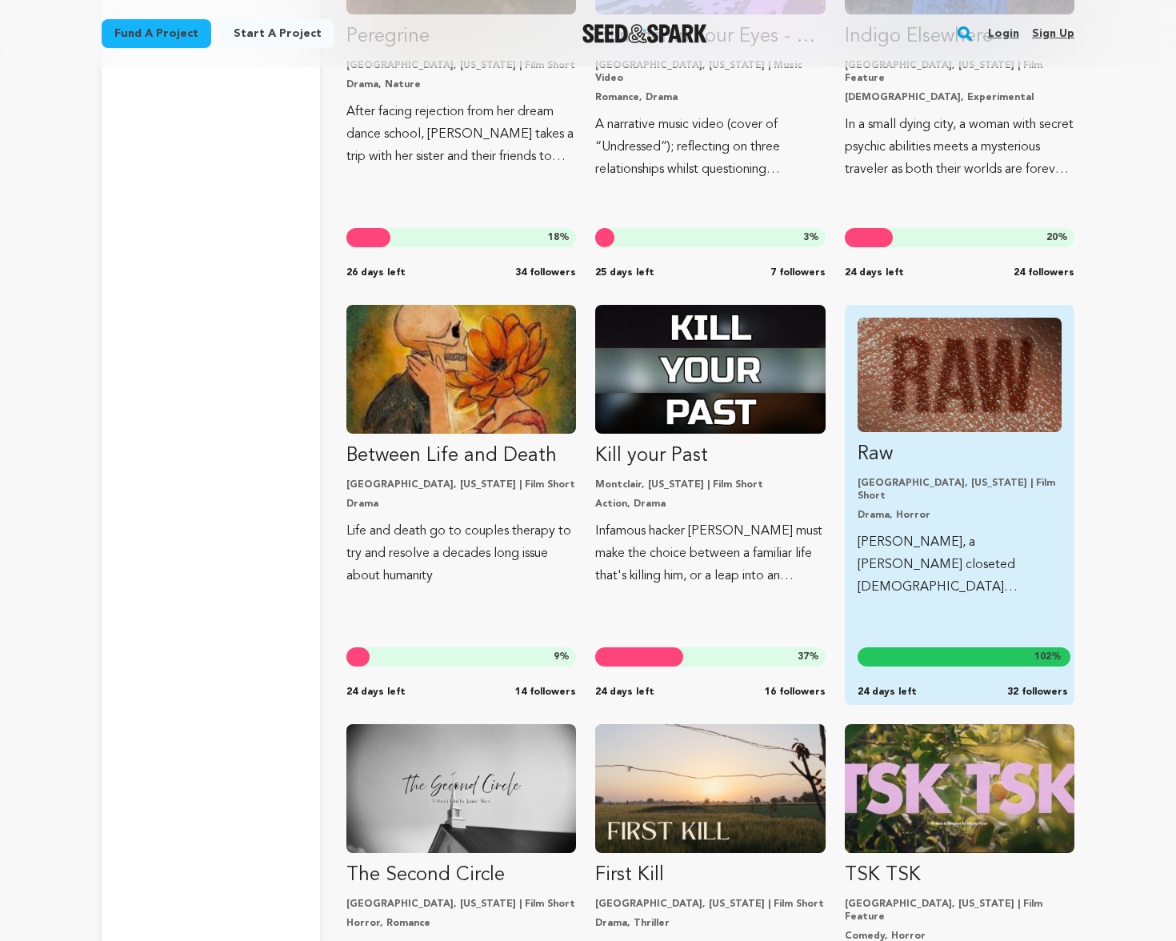
click at [872, 452] on p "Raw" at bounding box center [960, 455] width 204 height 26
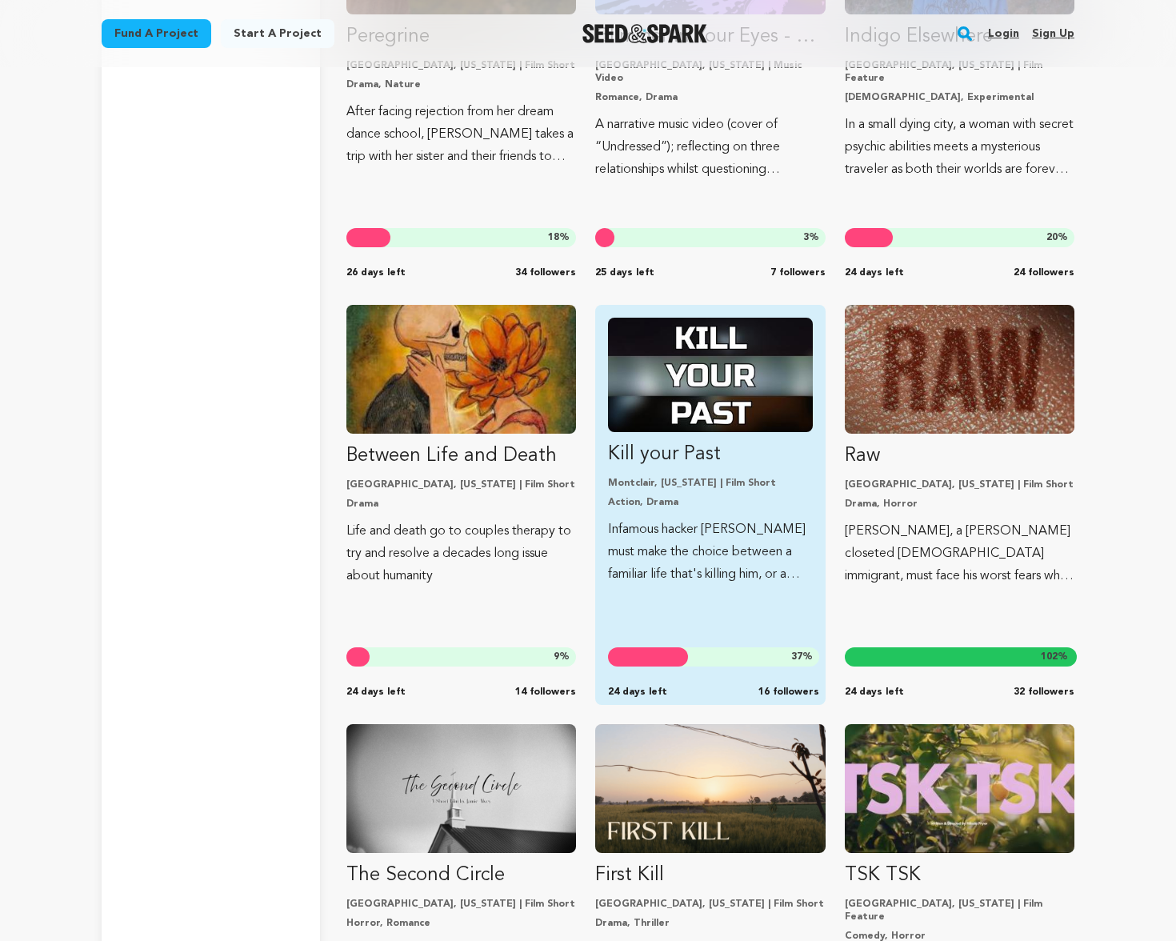
click at [642, 452] on p "Kill your Past" at bounding box center [710, 455] width 204 height 26
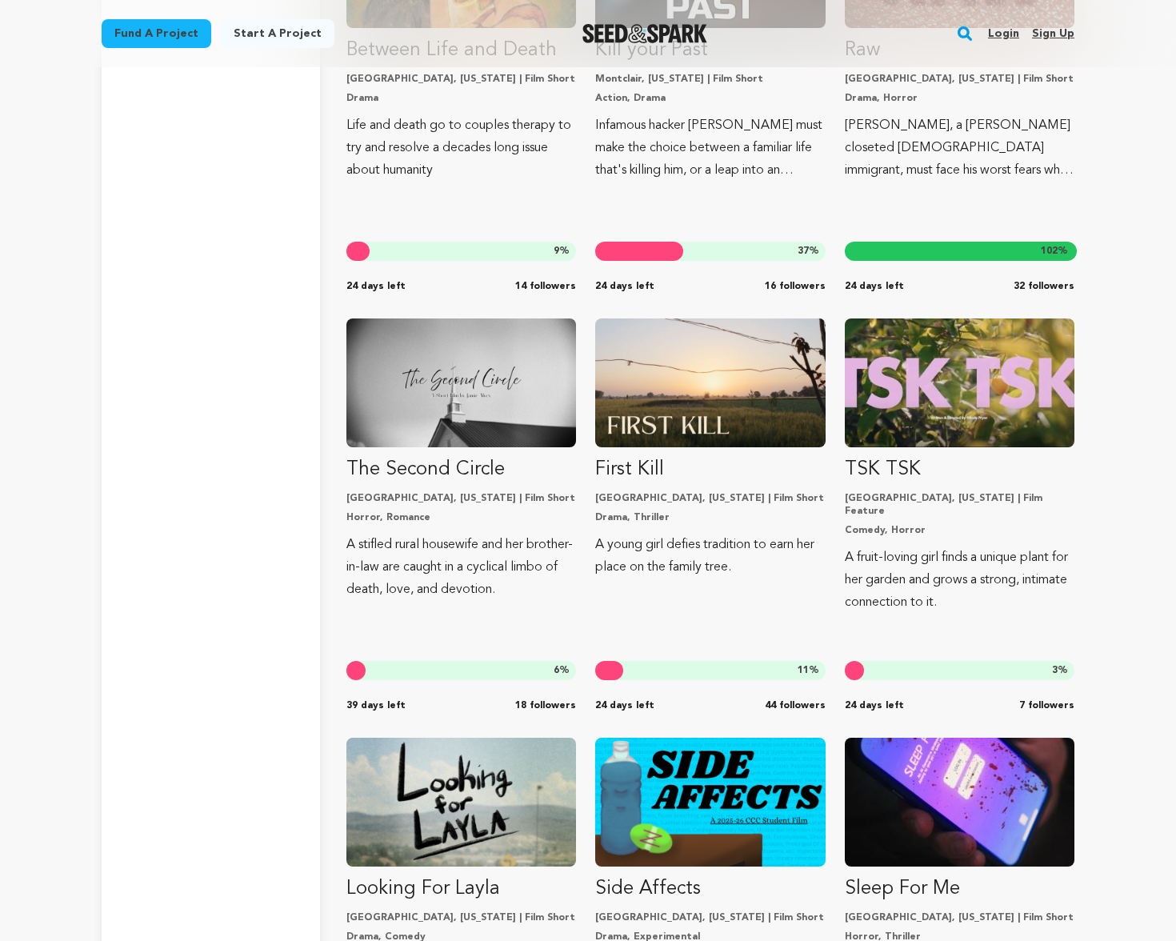
scroll to position [4203, 0]
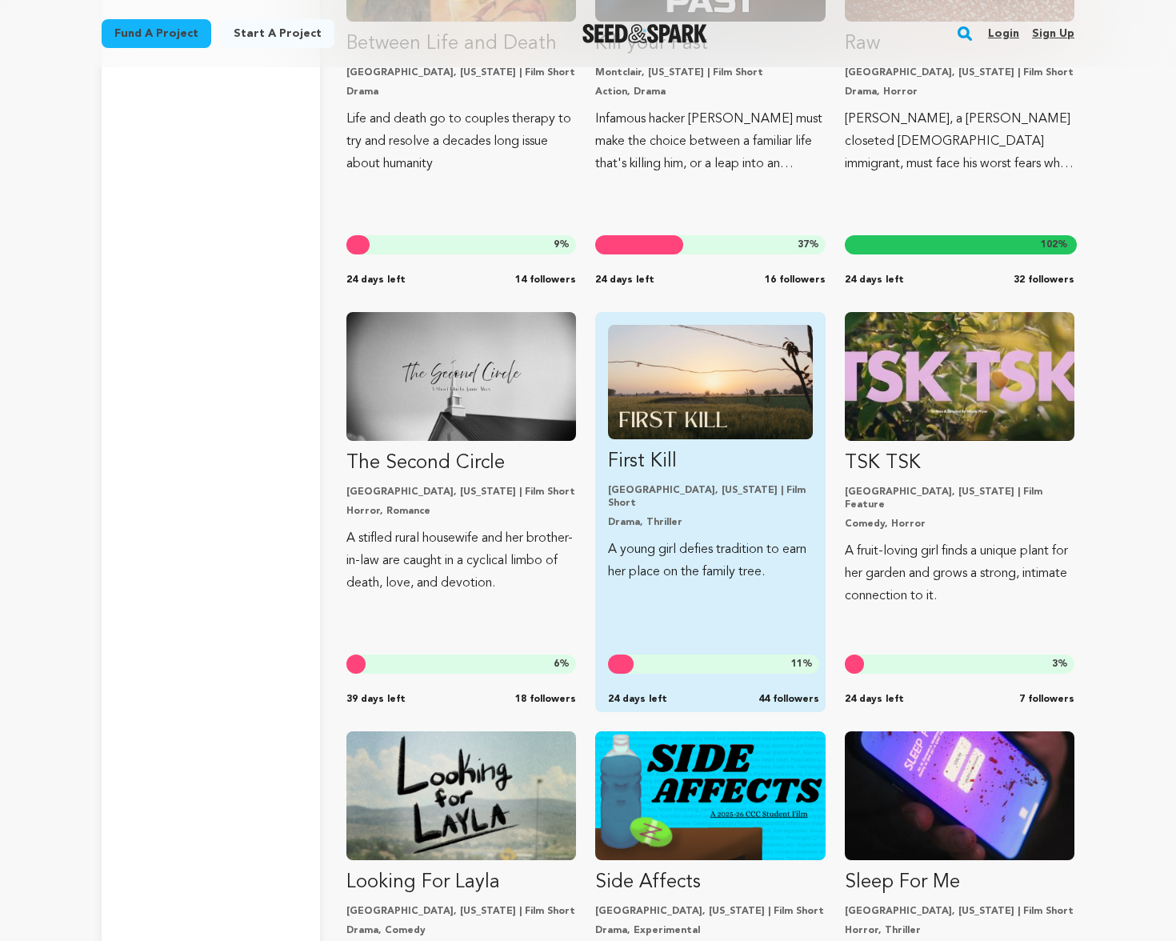
click at [637, 456] on p "First Kill" at bounding box center [710, 462] width 204 height 26
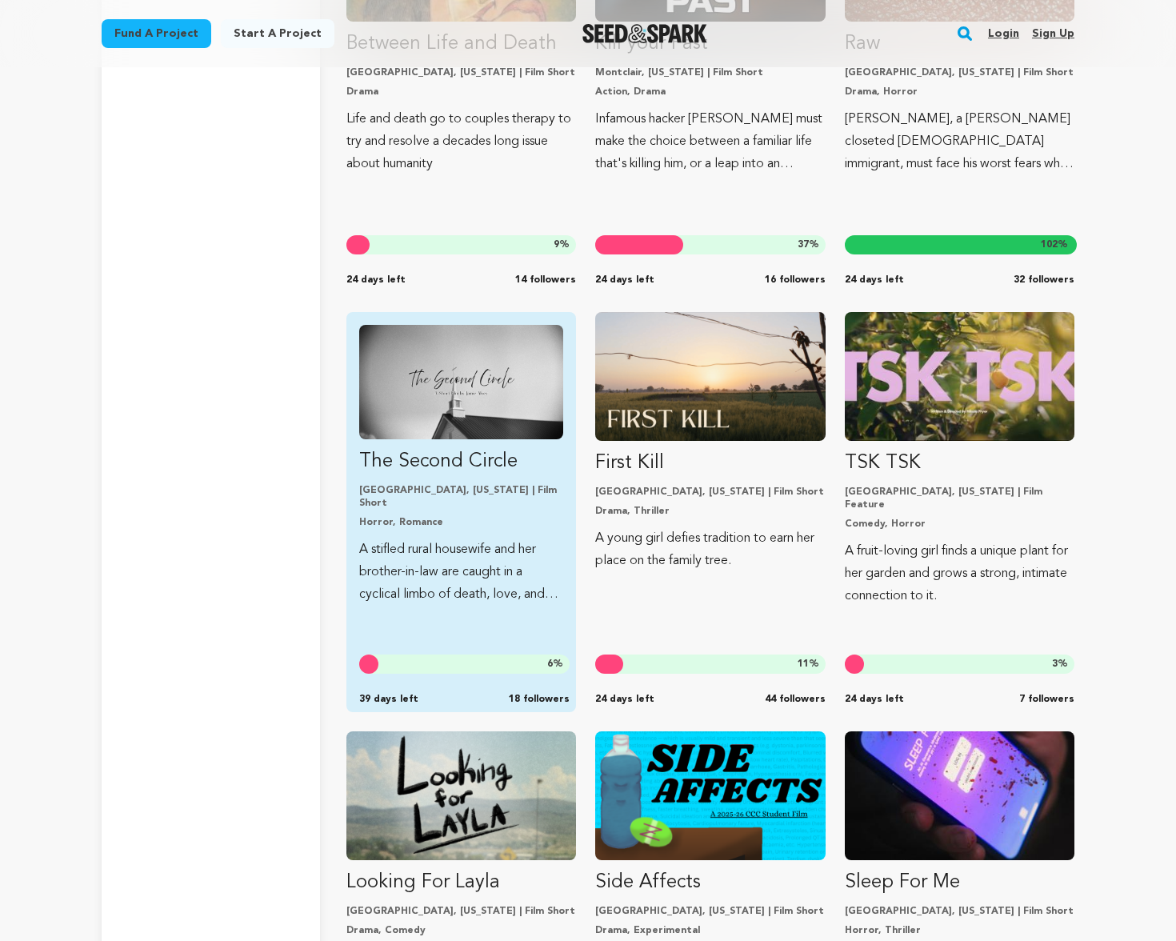
click at [462, 469] on p "The Second Circle" at bounding box center [461, 462] width 204 height 26
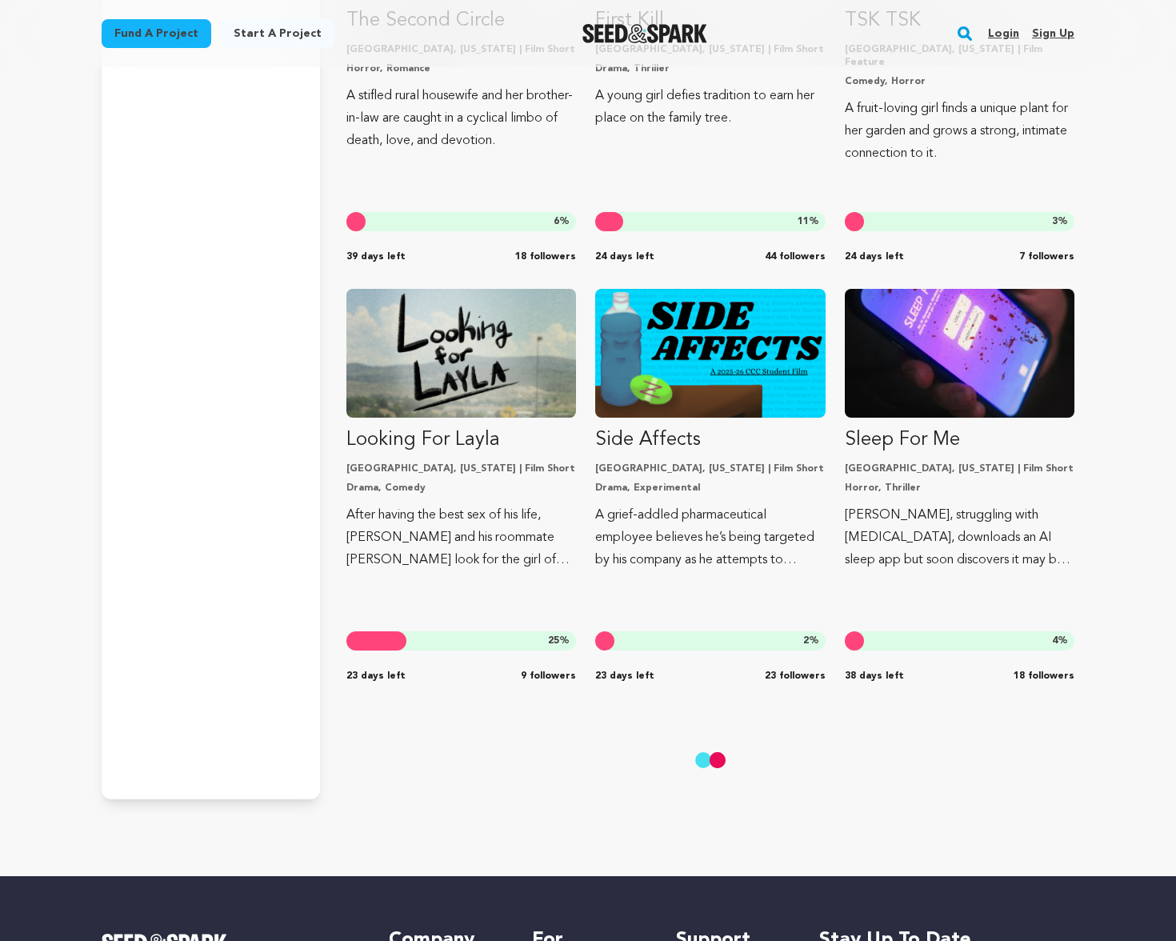
scroll to position [4648, 0]
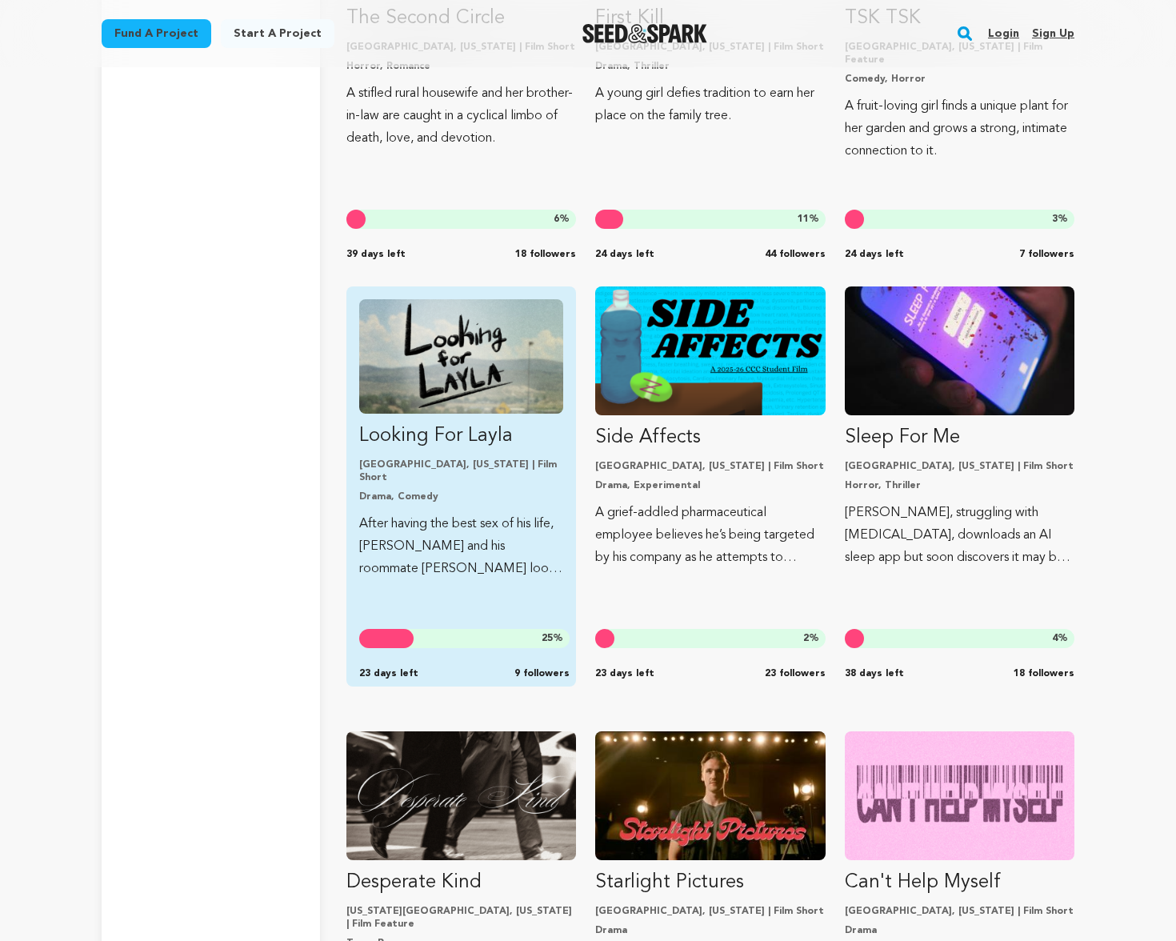
click at [388, 451] on link "Looking For Layla Kent, Ohio | Film Short Drama, Comedy After having the best s…" at bounding box center [461, 439] width 204 height 281
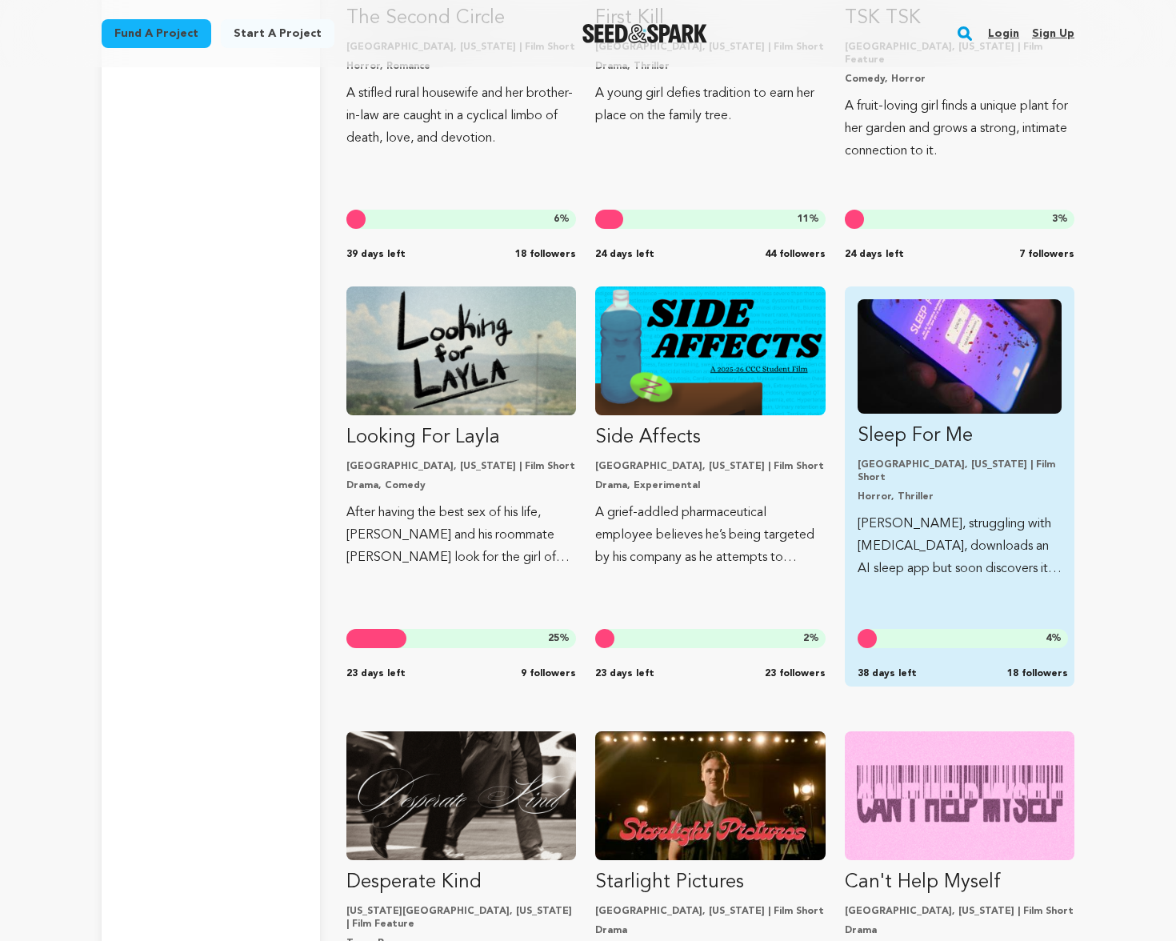
click at [937, 450] on link "Sleep For Me Los Angeles, California | Film Short Horror, Thriller Jerry, strug…" at bounding box center [960, 439] width 204 height 281
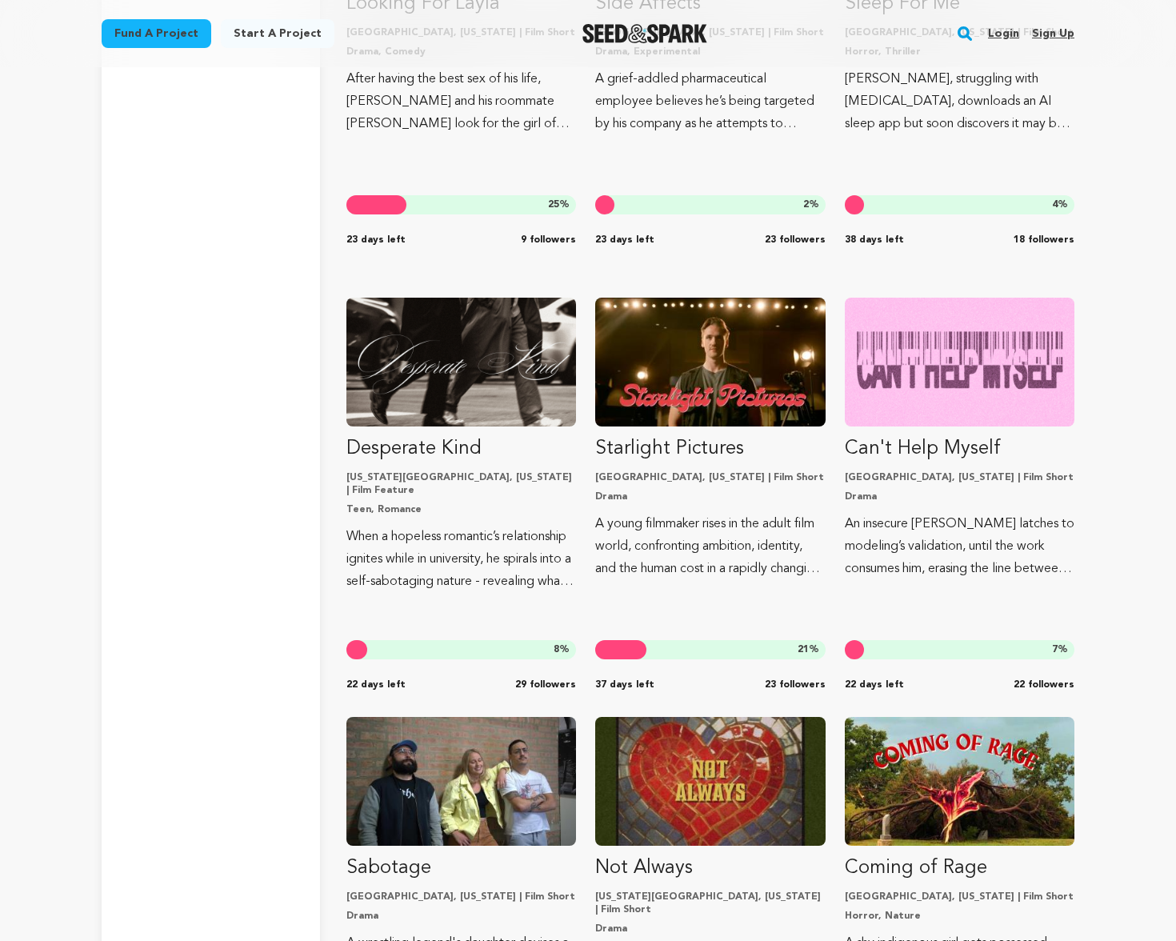
scroll to position [5084, 0]
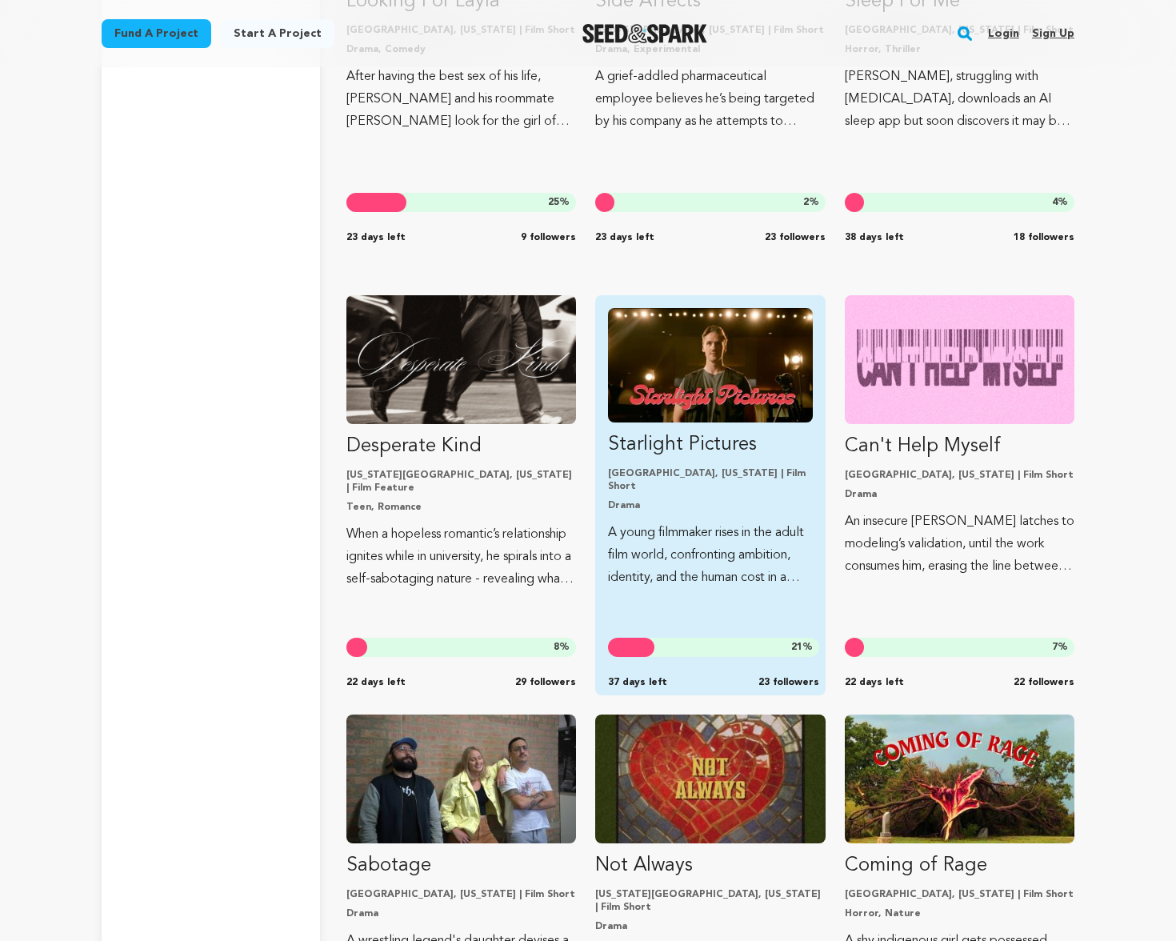
click at [671, 449] on p "Starlight Pictures" at bounding box center [710, 445] width 204 height 26
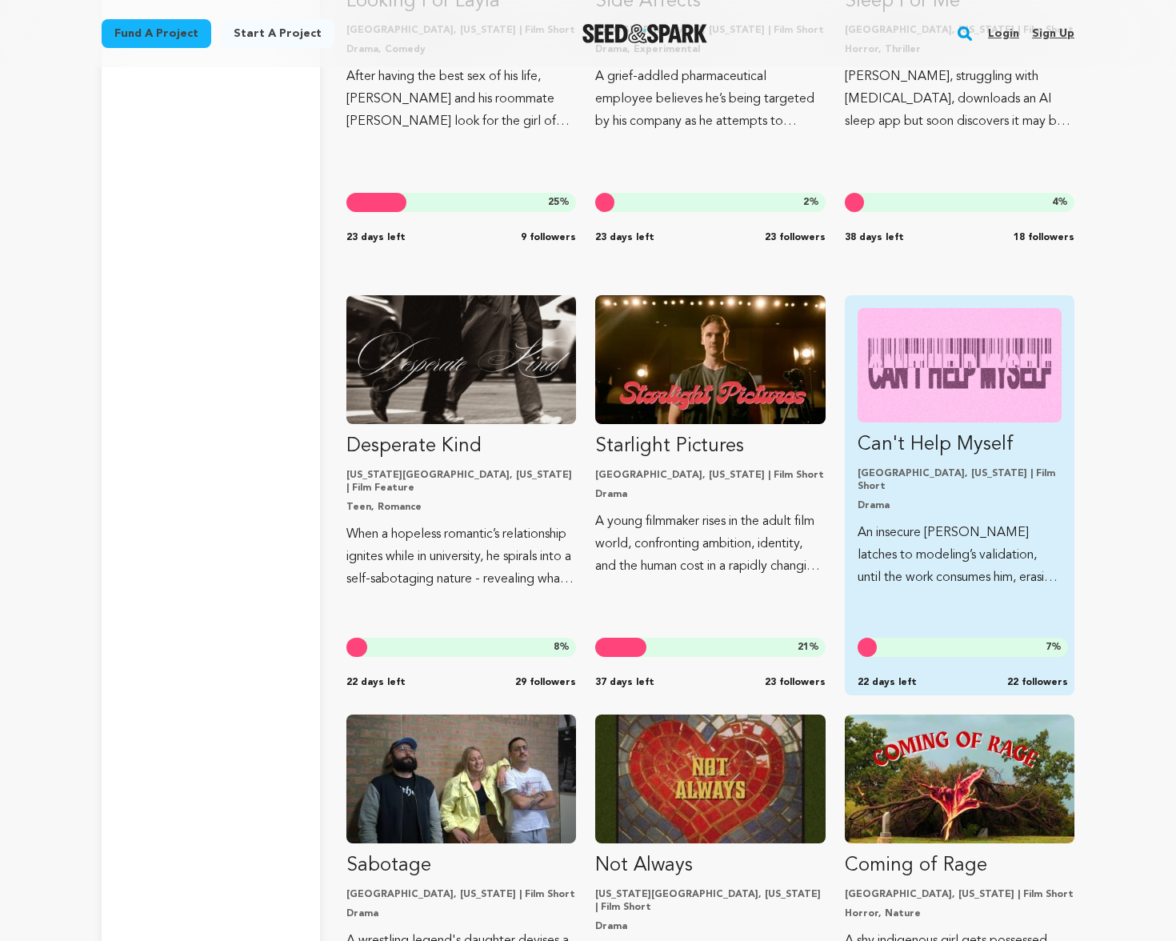
click at [882, 449] on p "Can't Help Myself" at bounding box center [960, 445] width 204 height 26
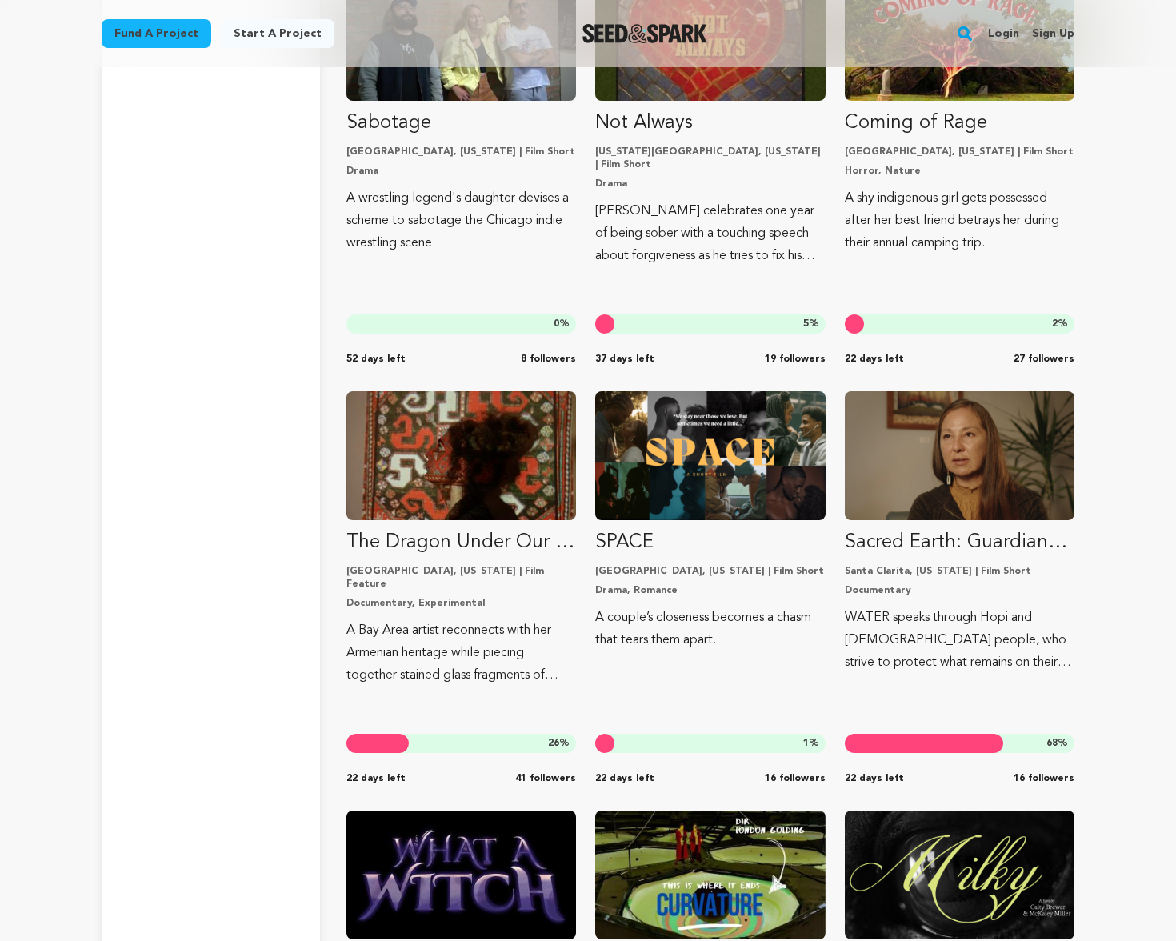
scroll to position [5899, 0]
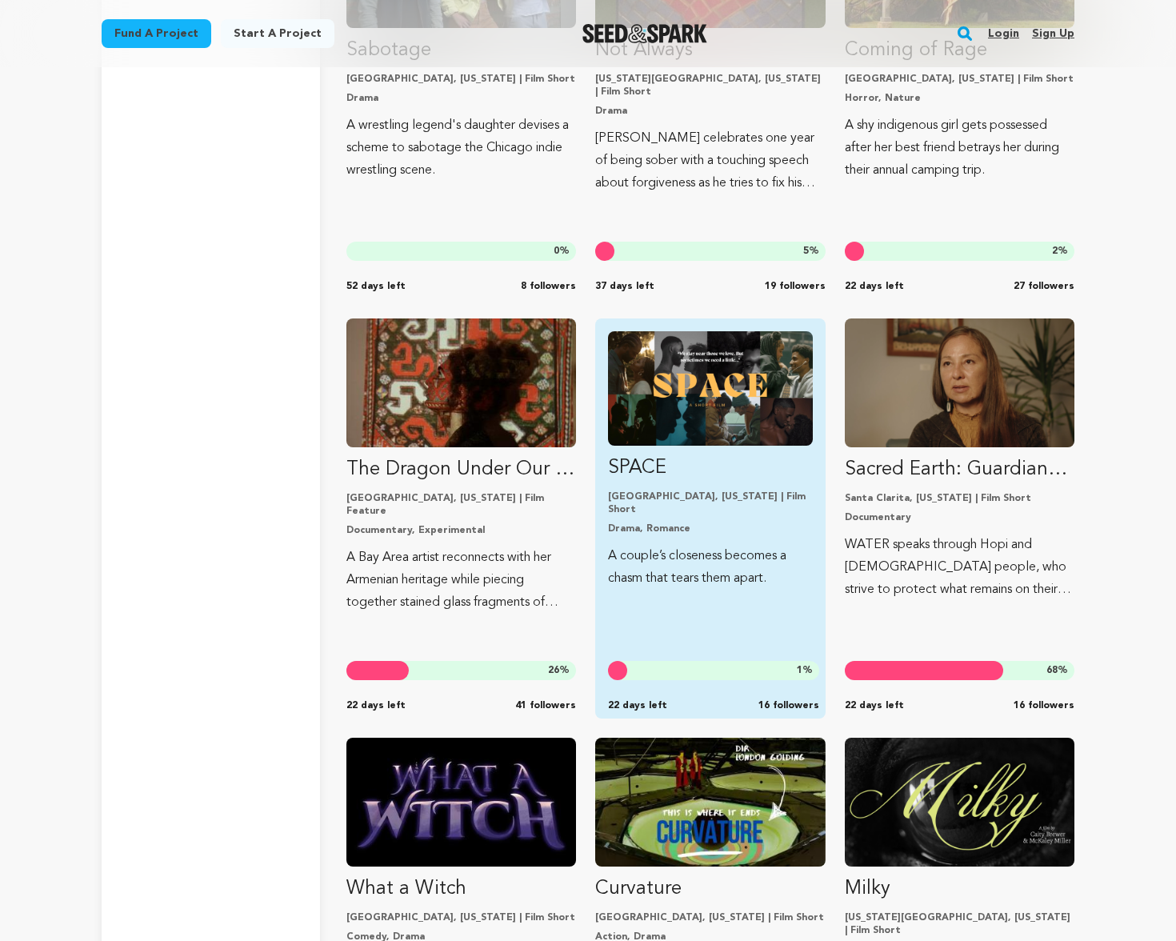
click at [642, 466] on p "SPACE" at bounding box center [710, 468] width 204 height 26
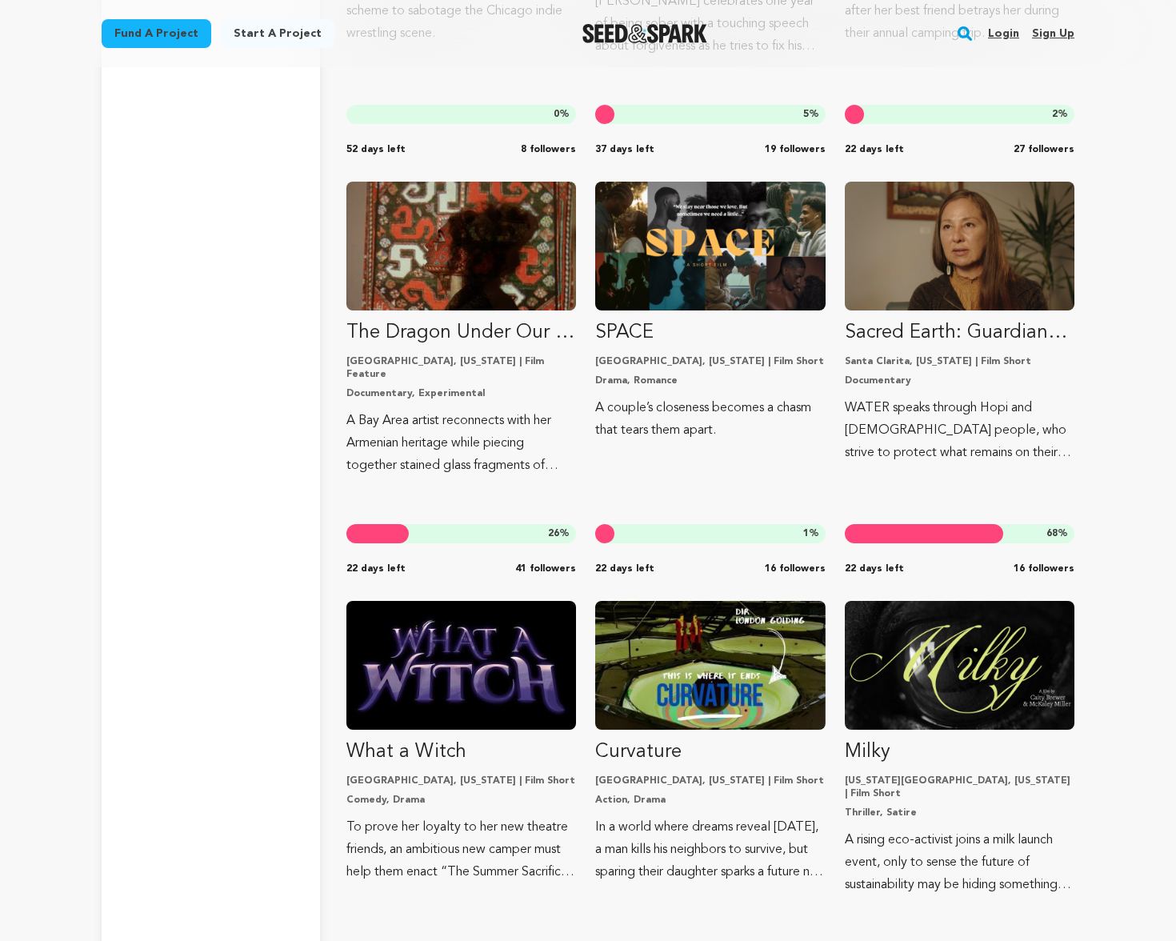
scroll to position [6052, 0]
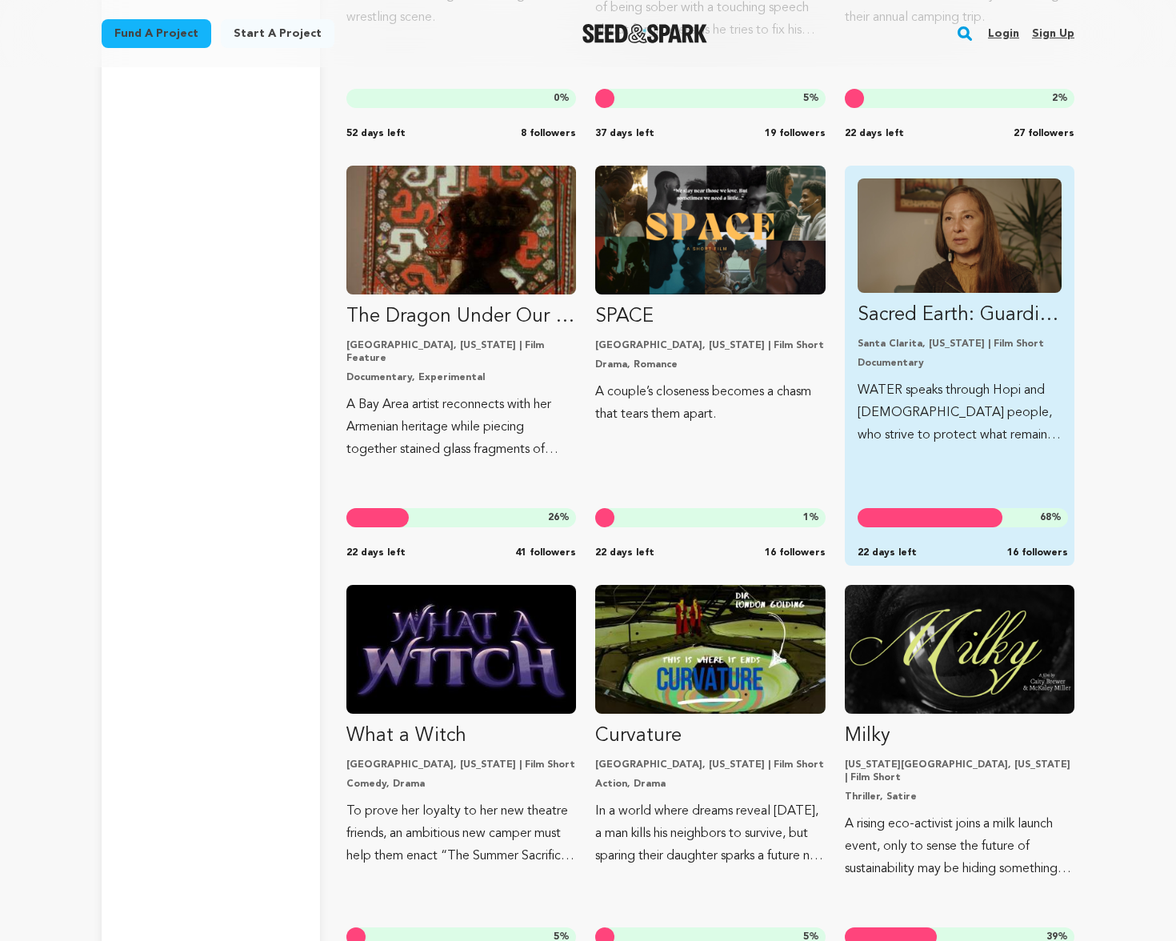
click at [932, 316] on p "Sacred Earth: Guardians of Water" at bounding box center [960, 315] width 204 height 26
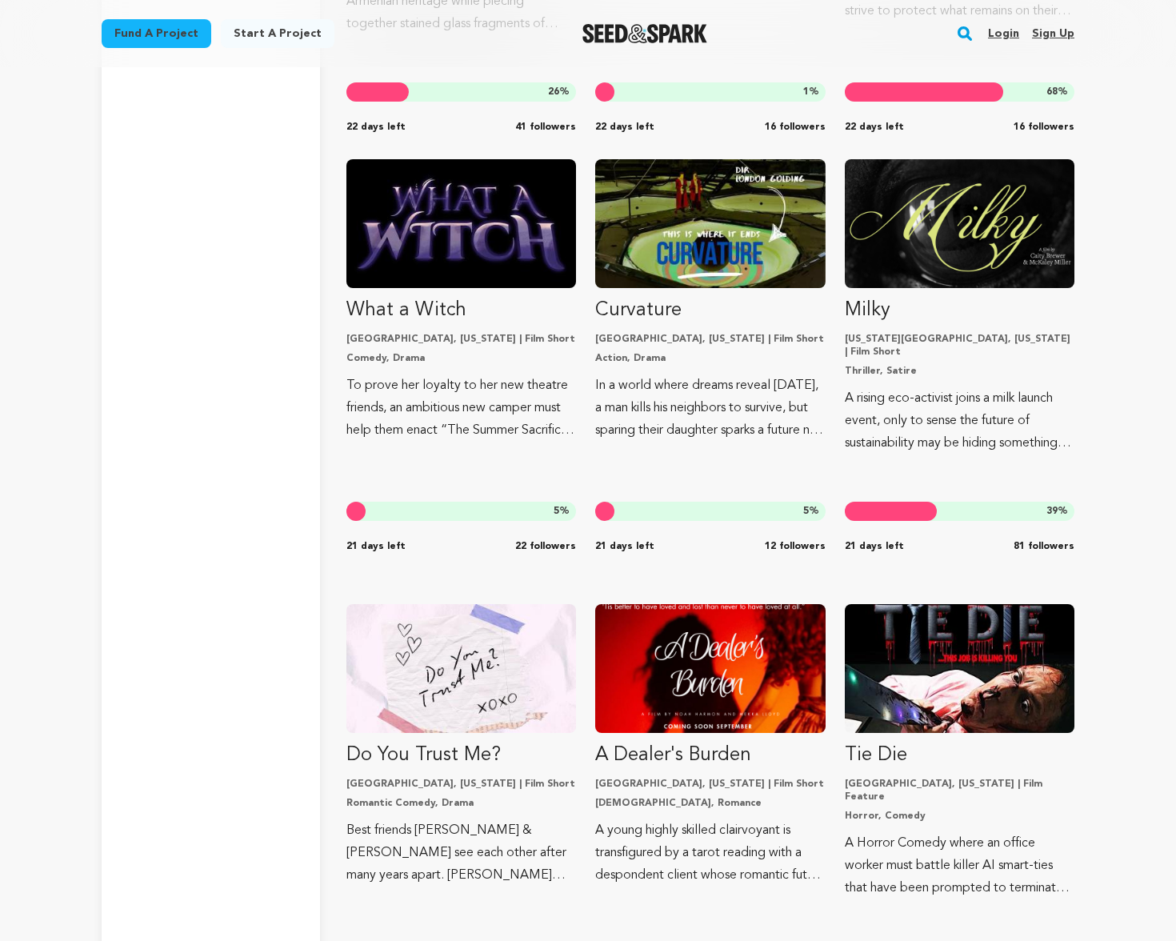
scroll to position [6476, 0]
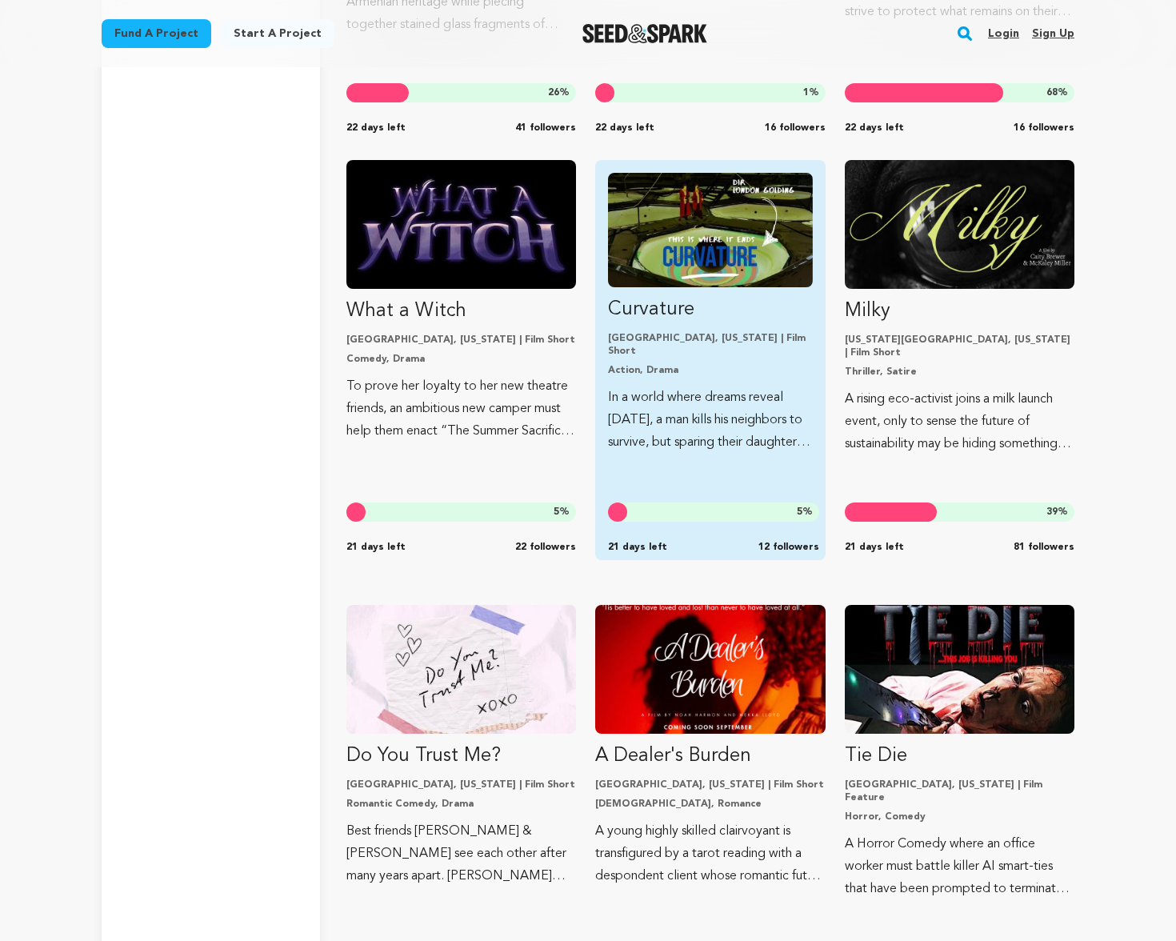
click at [656, 323] on link "Curvature Dallas, Texas | Film Short Action, Drama In a world where dreams reve…" at bounding box center [710, 313] width 204 height 281
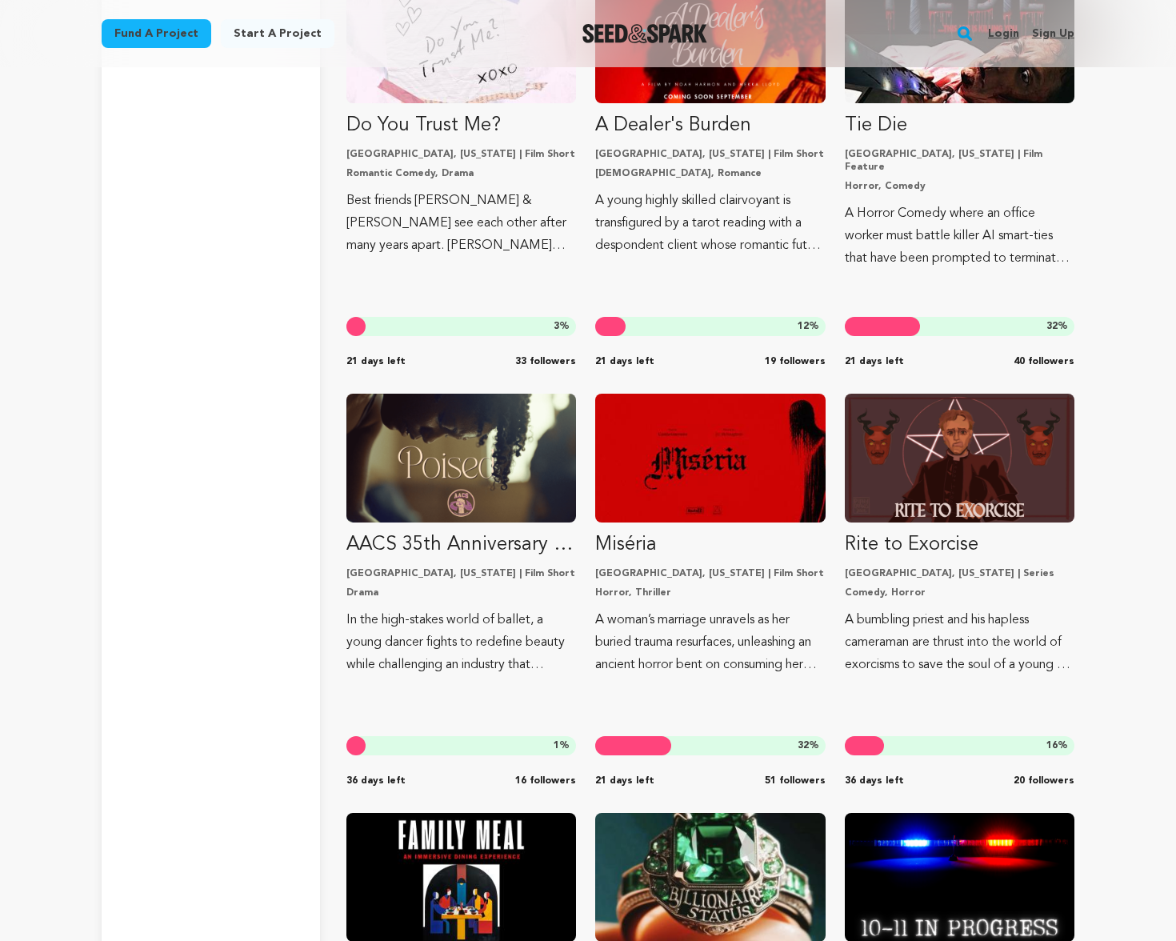
scroll to position [7112, 0]
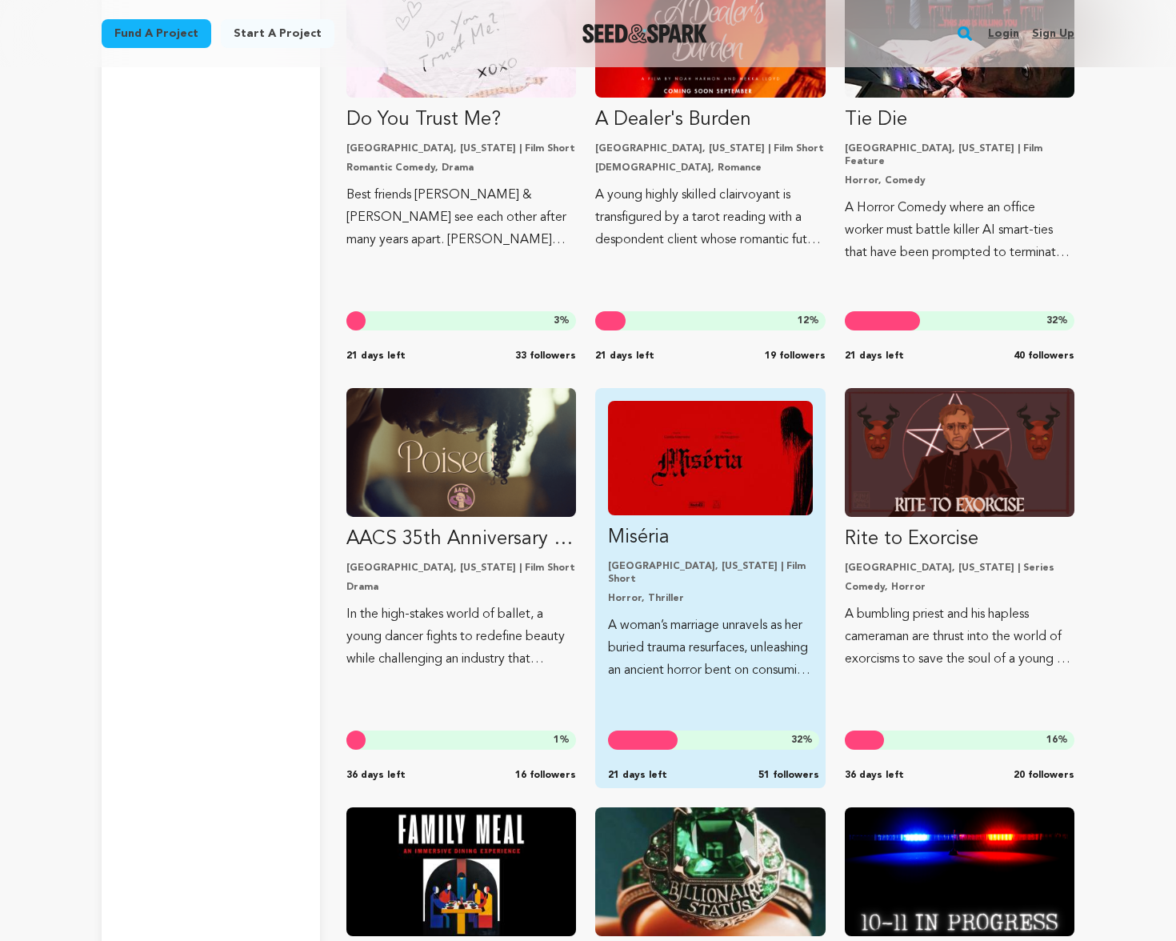
click at [644, 534] on p "Miséria" at bounding box center [710, 538] width 204 height 26
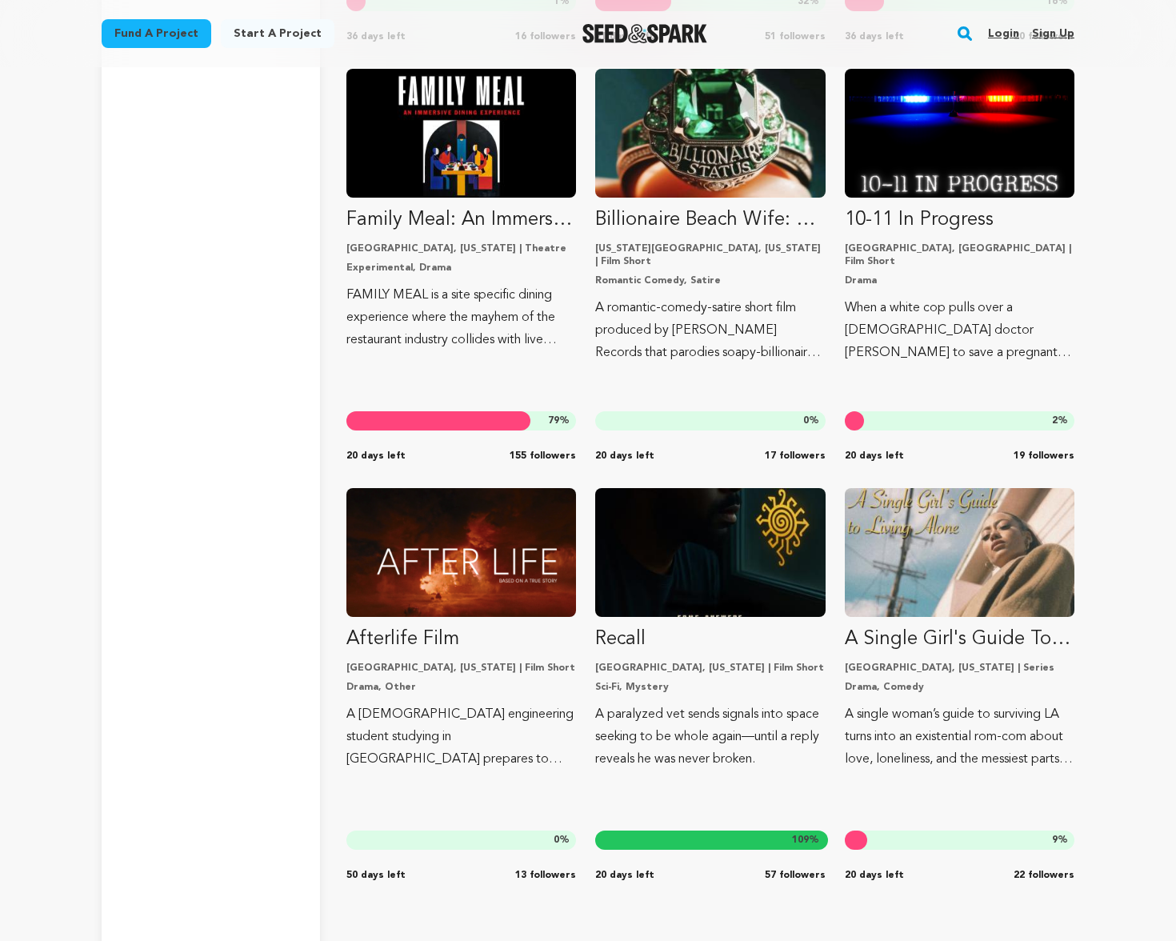
scroll to position [7871, 0]
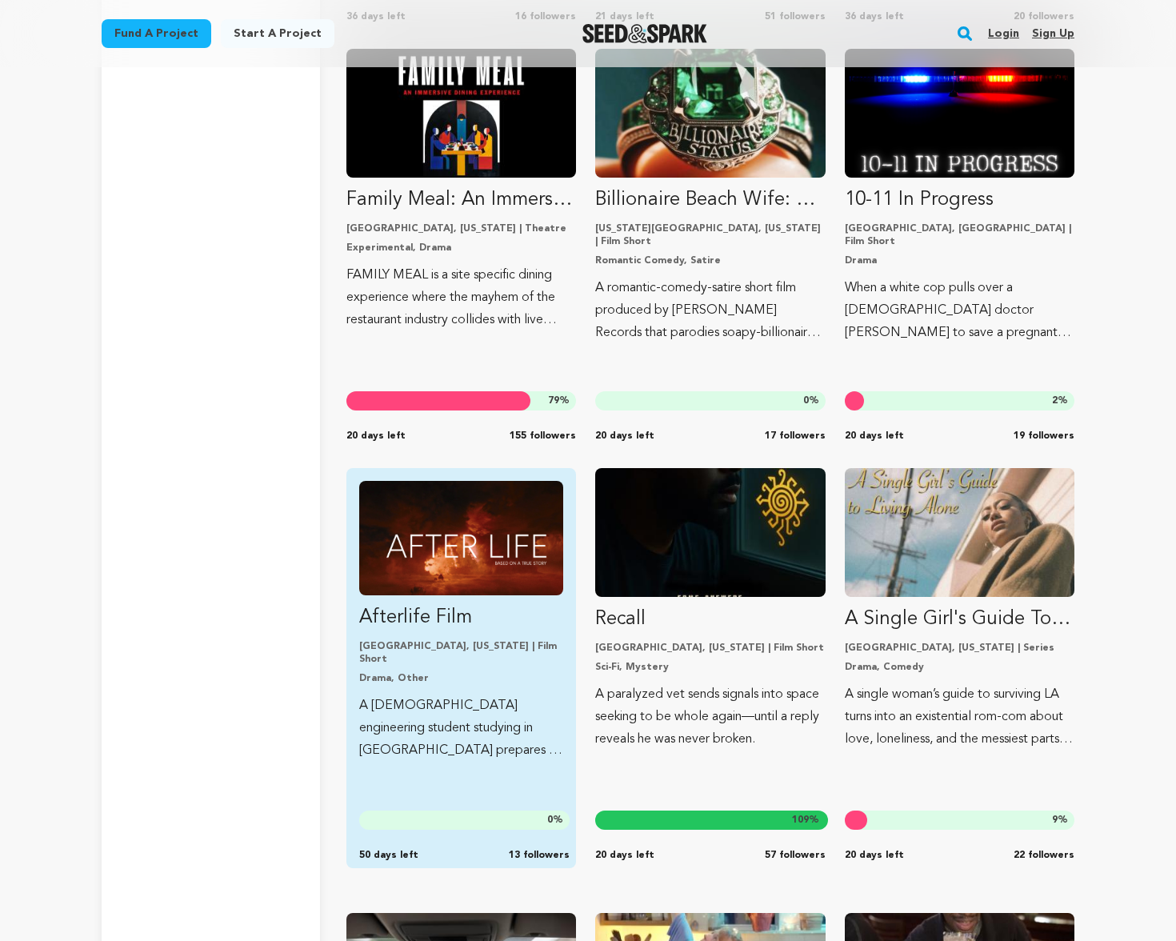
click at [431, 619] on p "Afterlife Film" at bounding box center [461, 618] width 204 height 26
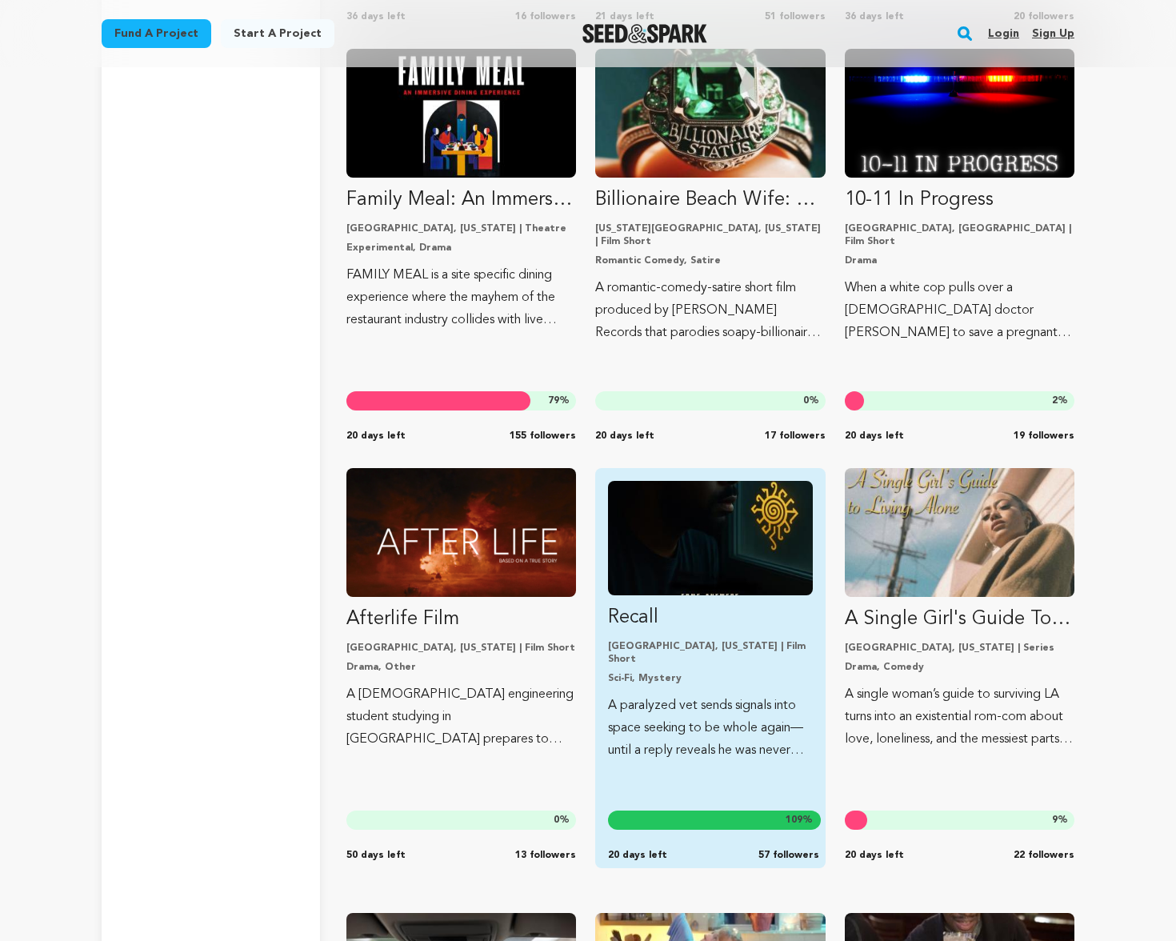
click at [620, 616] on p "Recall" at bounding box center [710, 618] width 204 height 26
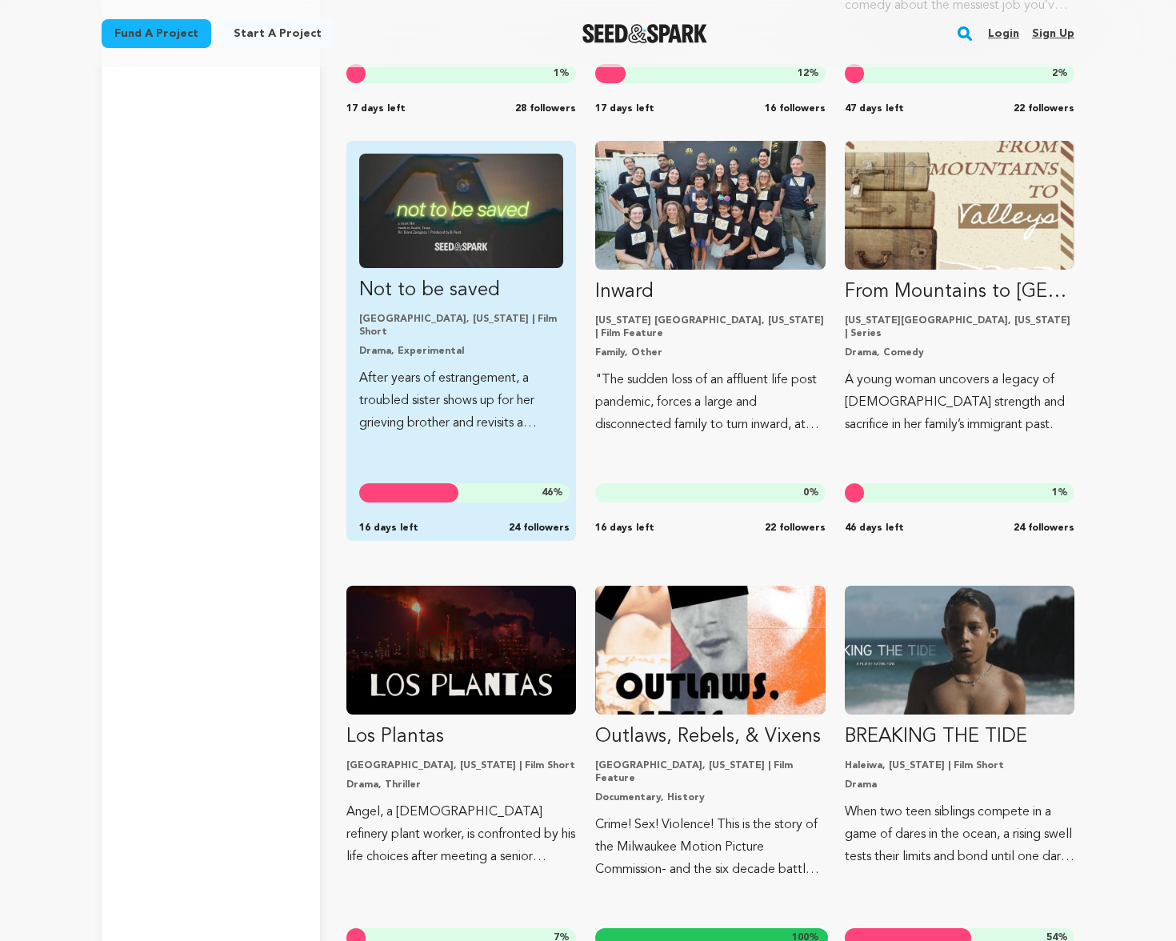
scroll to position [9901, 0]
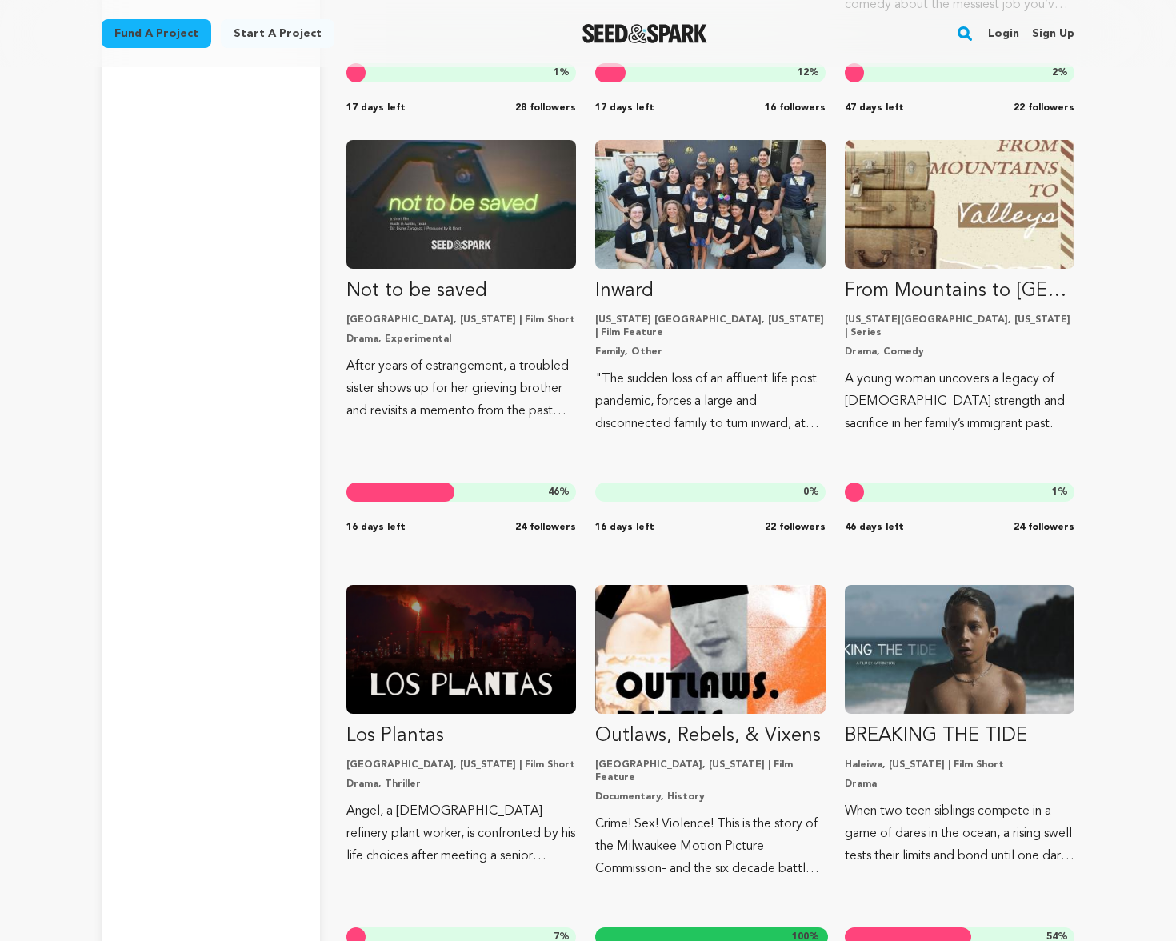
click at [155, 39] on link "Fund a project" at bounding box center [157, 33] width 110 height 29
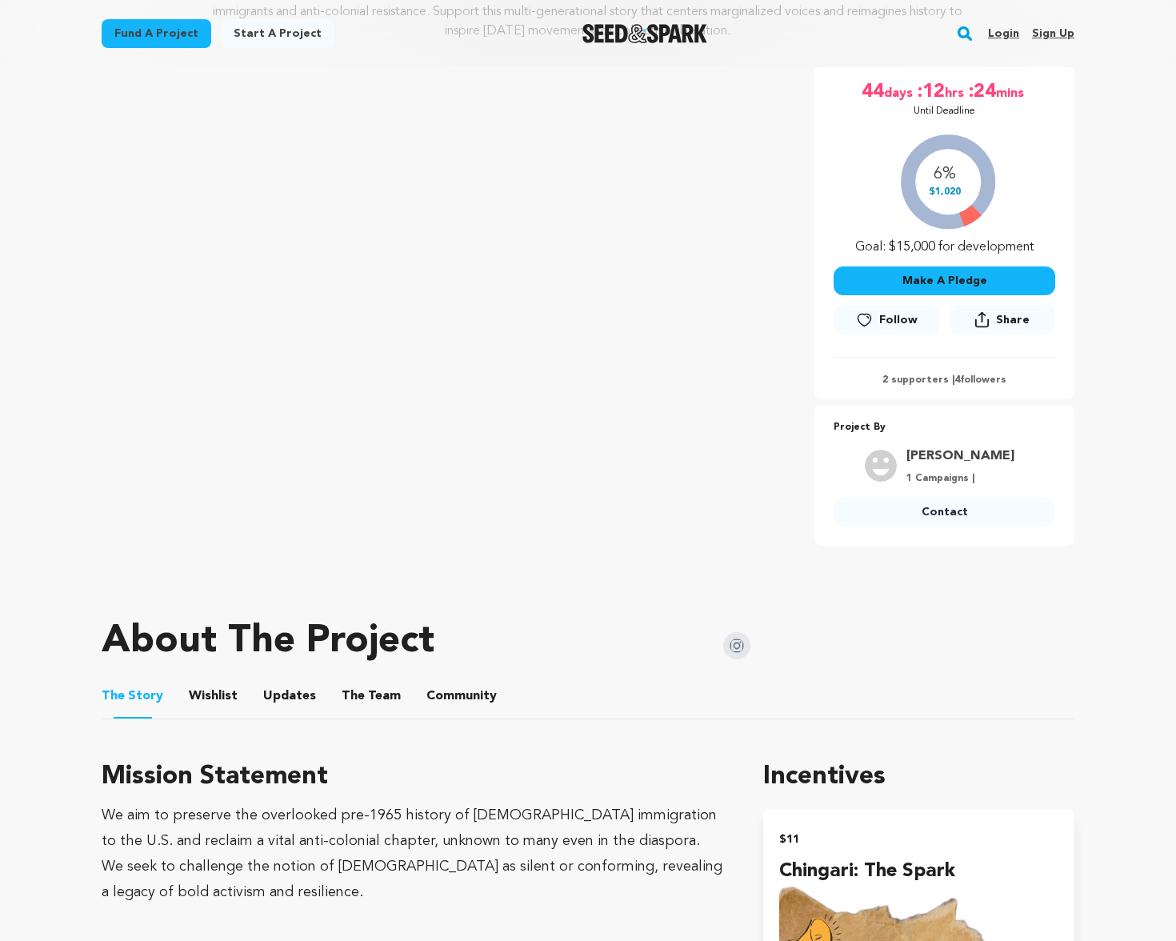
scroll to position [485, 0]
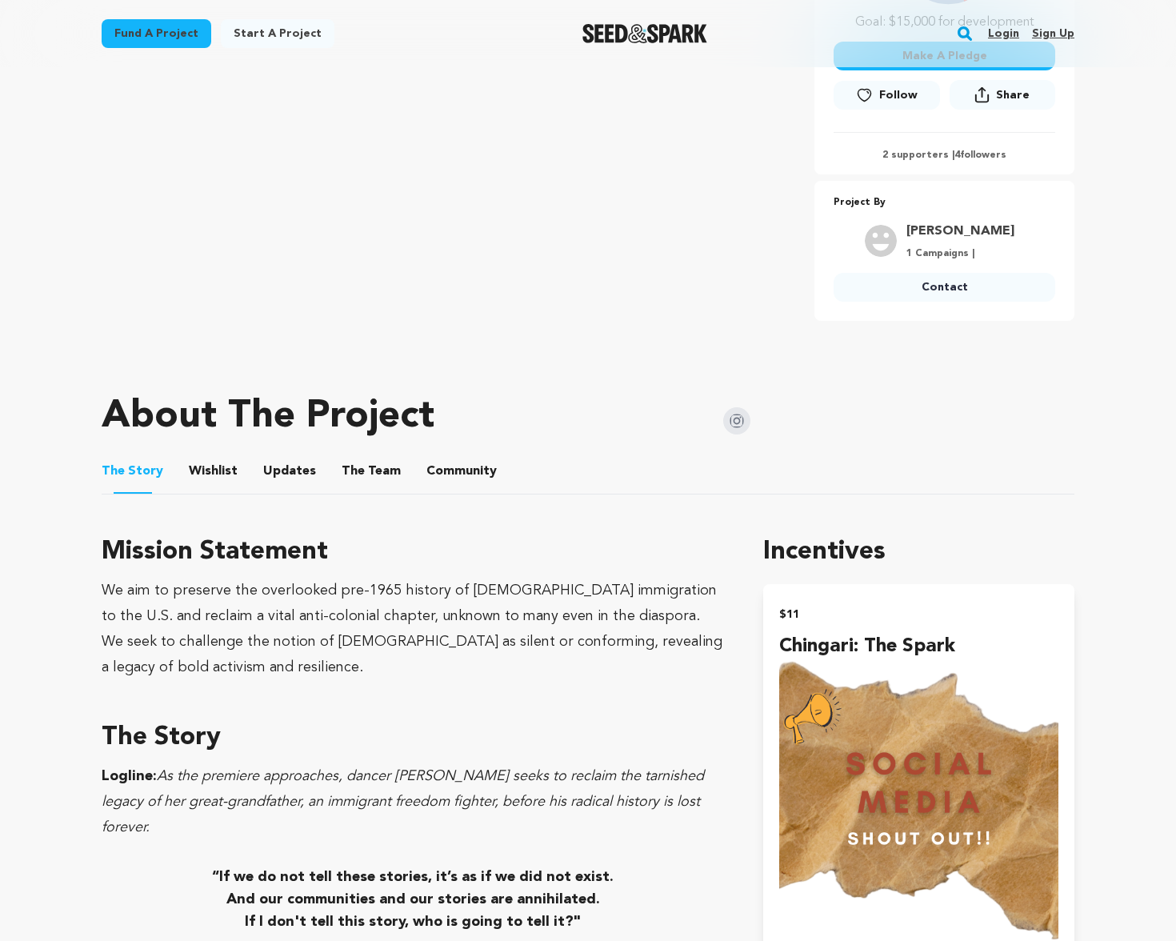
click at [730, 422] on img at bounding box center [736, 420] width 27 height 27
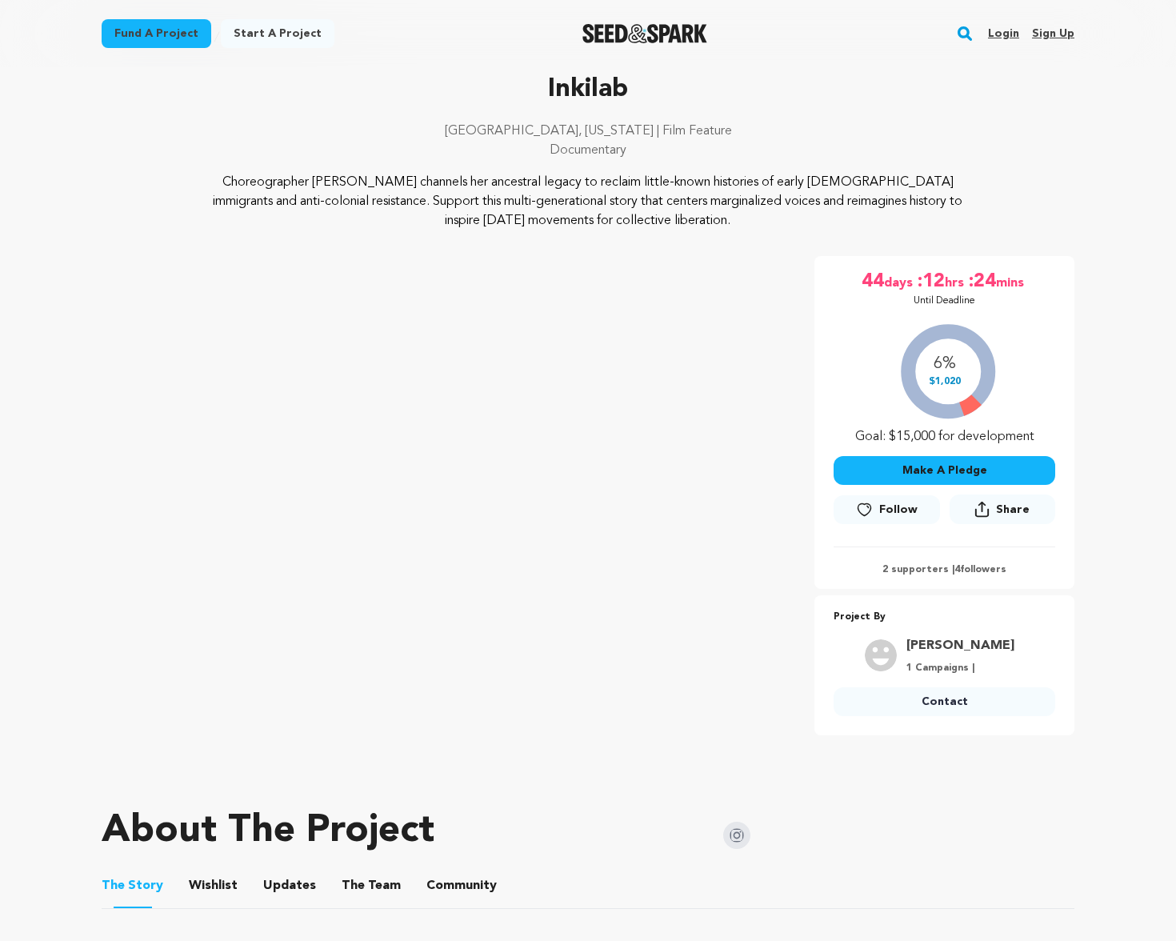
scroll to position [70, 0]
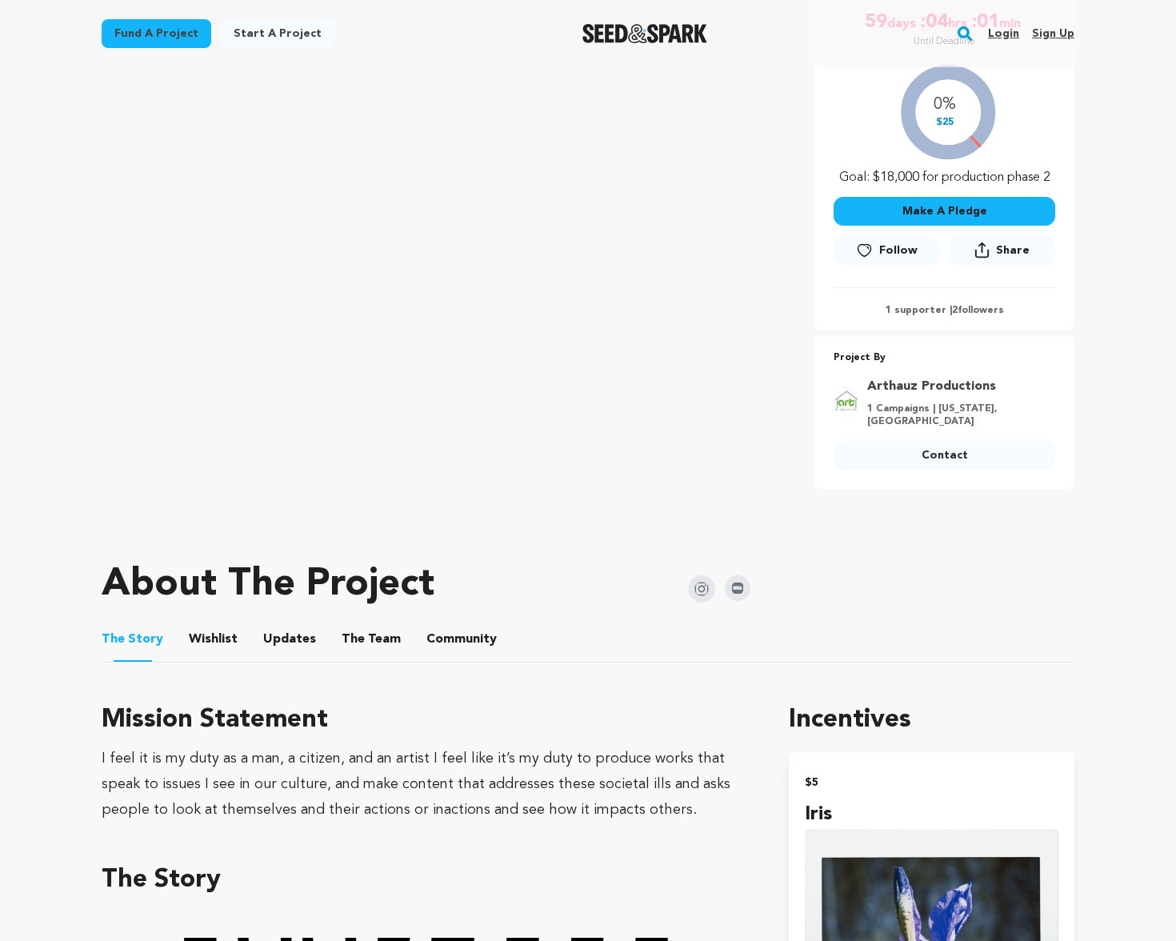
scroll to position [512, 0]
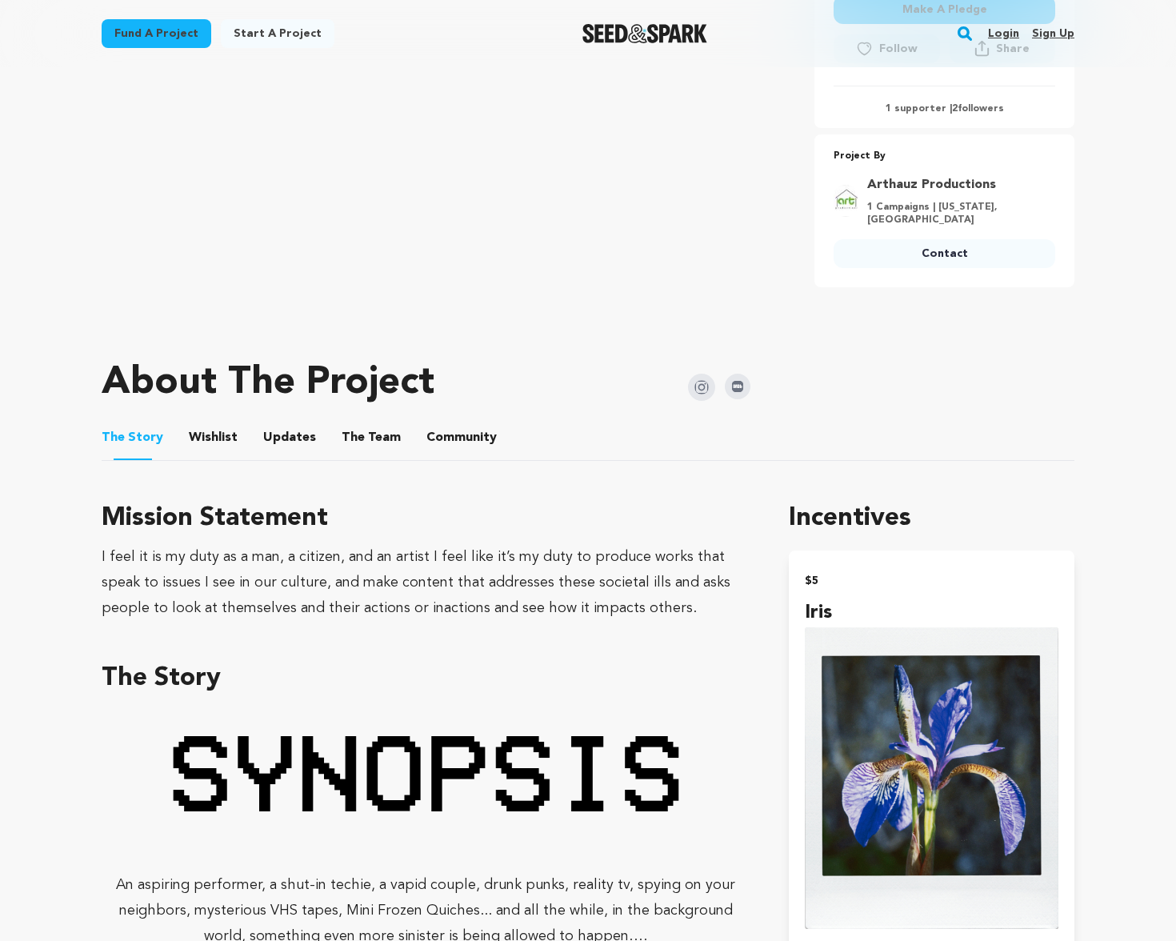
click at [374, 432] on button "The Team" at bounding box center [371, 441] width 38 height 38
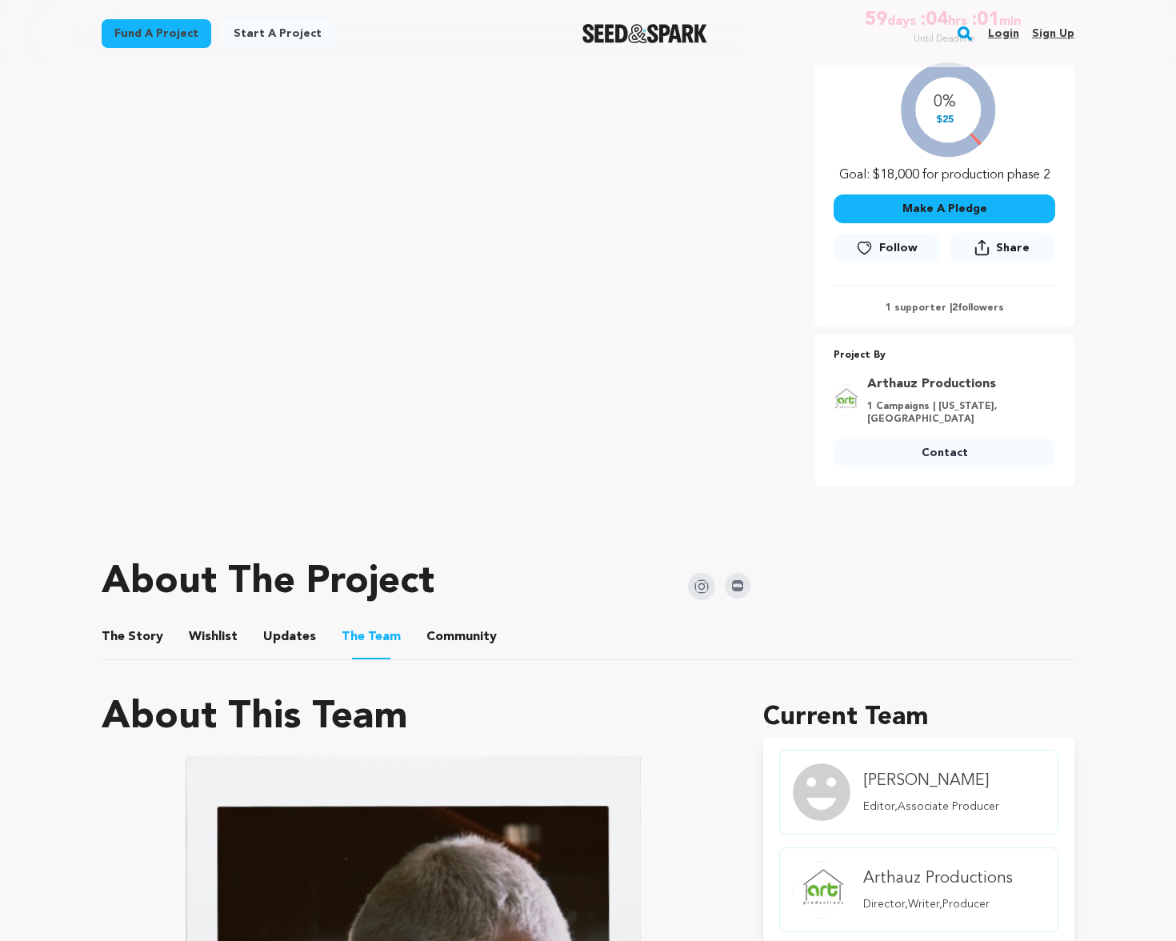
scroll to position [735, 0]
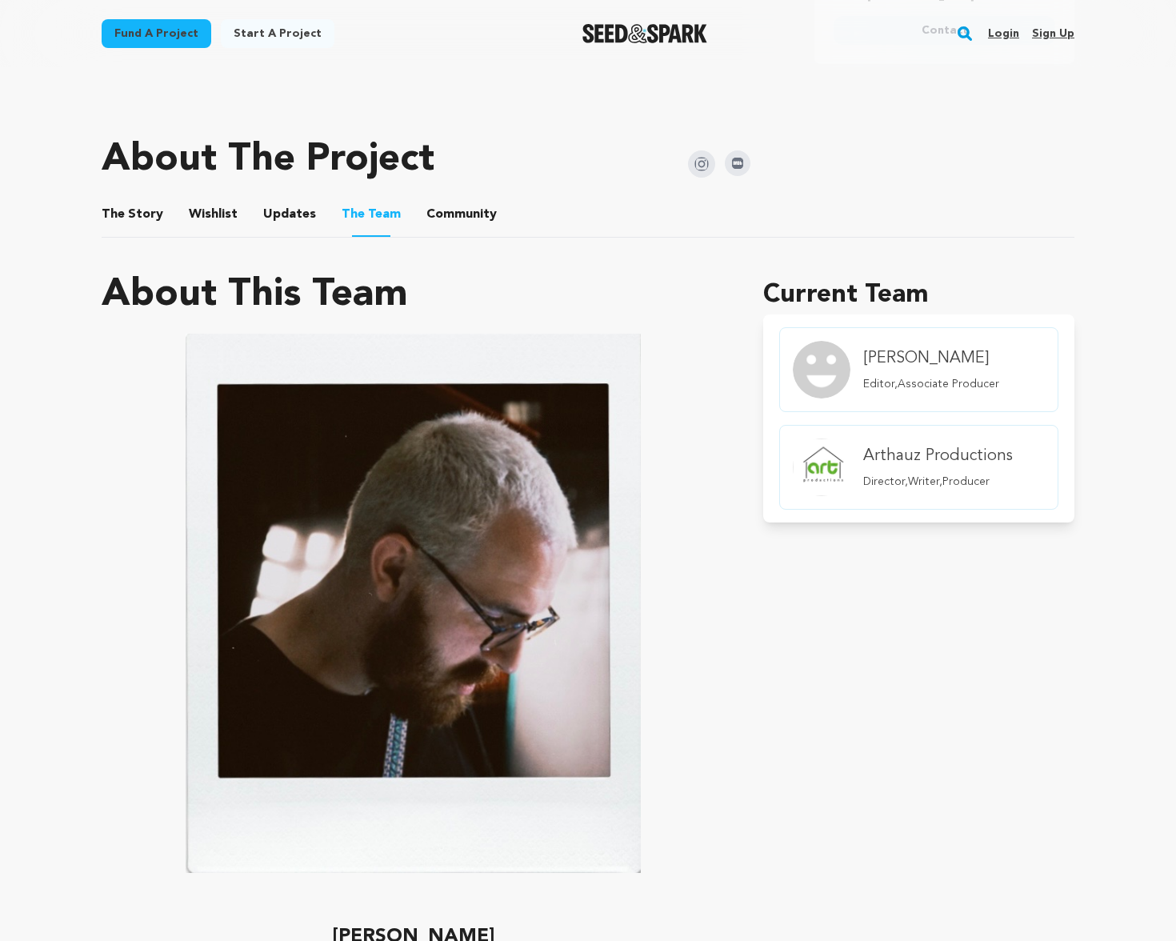
click at [694, 165] on img at bounding box center [701, 163] width 27 height 27
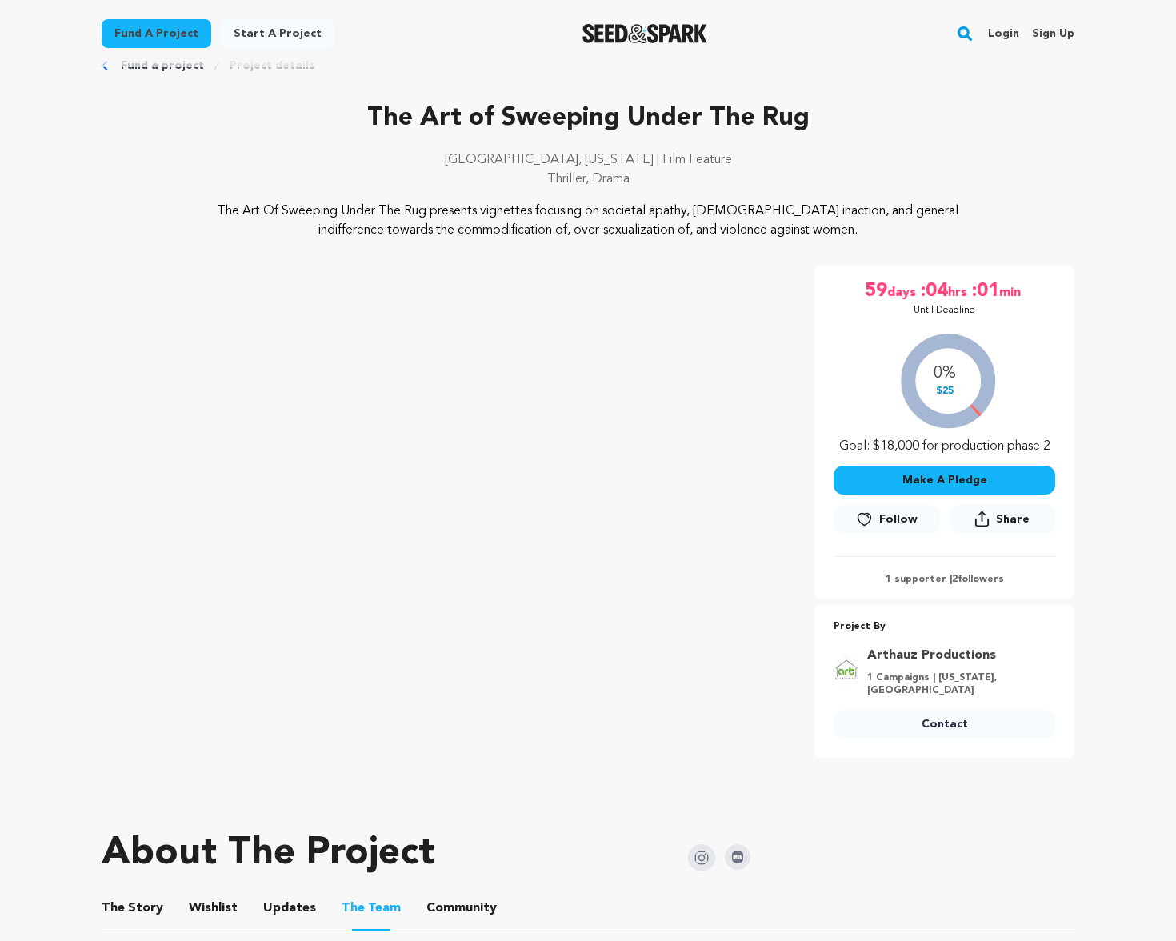
scroll to position [0, 0]
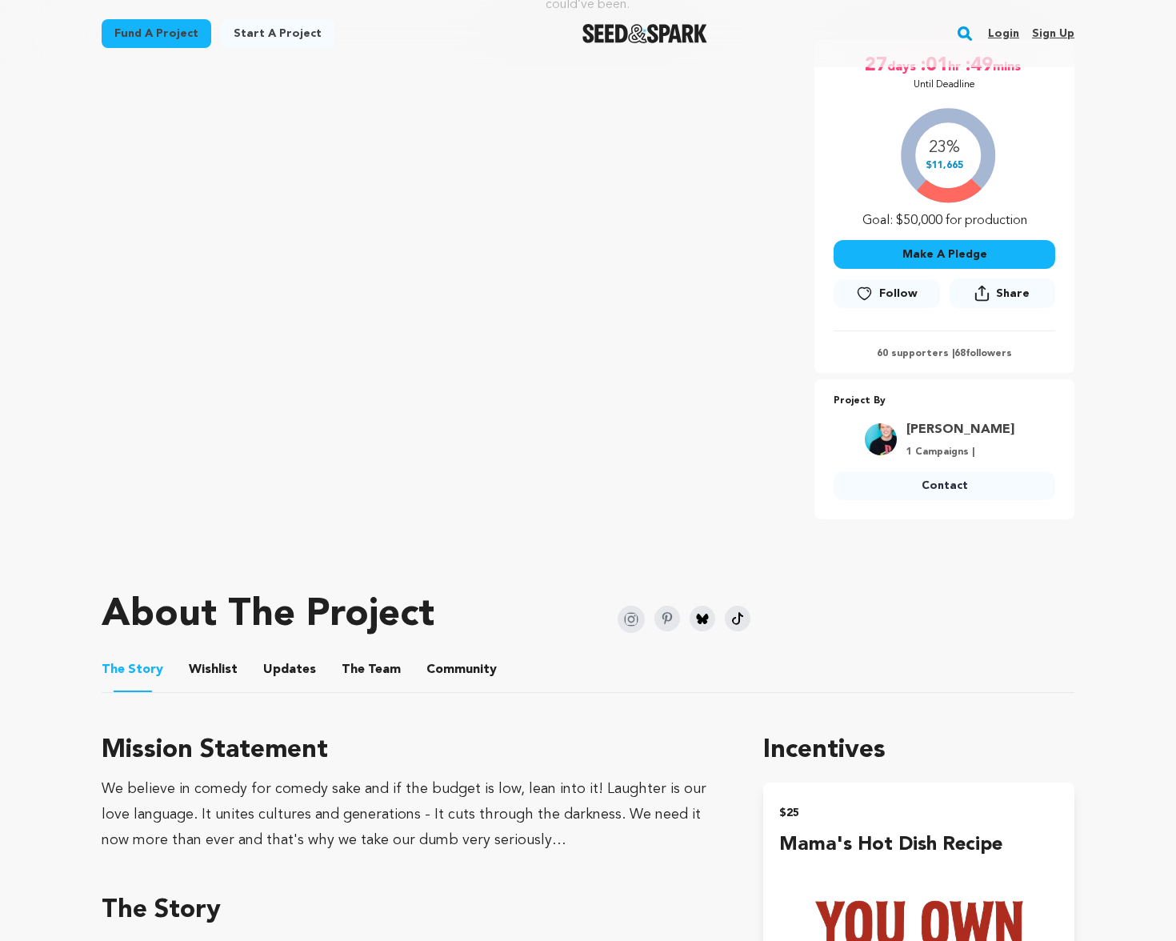
scroll to position [293, 0]
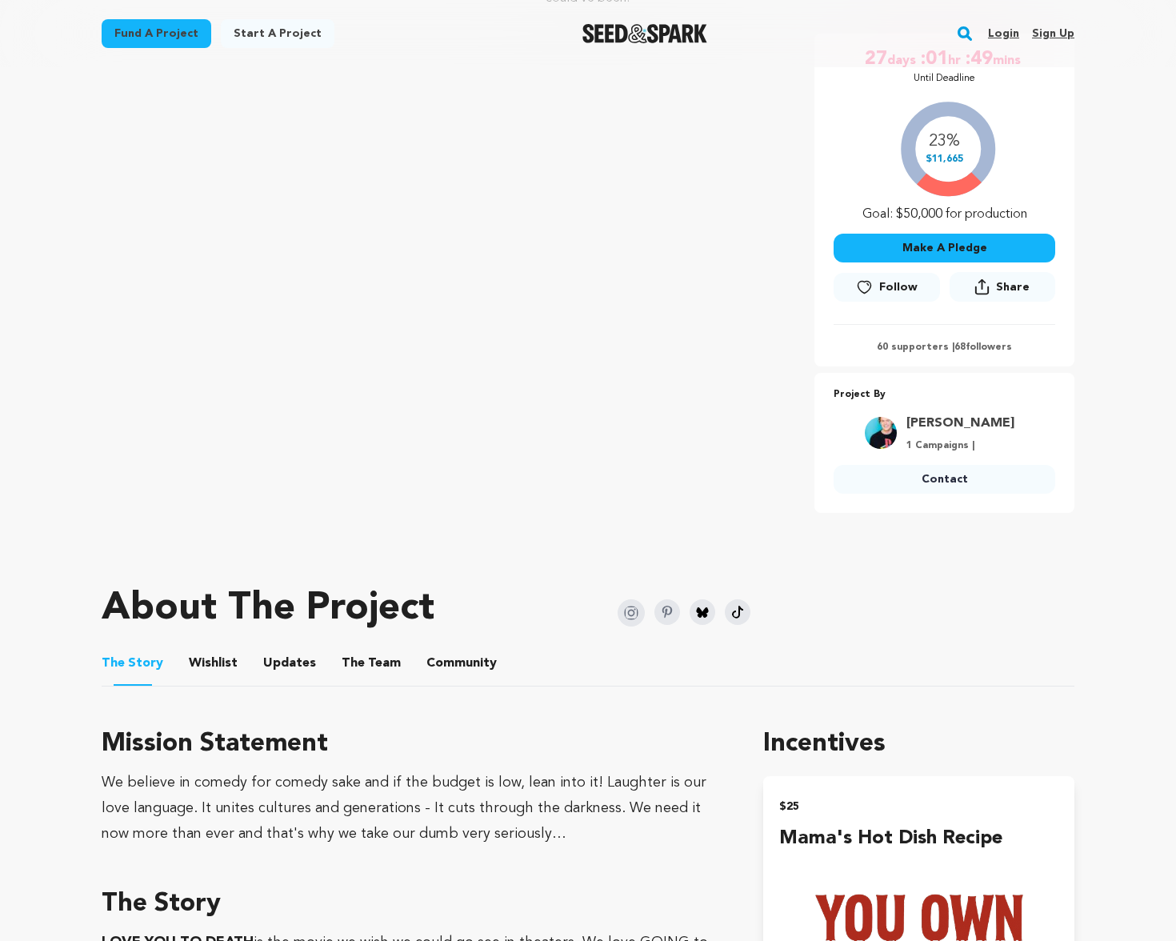
click at [366, 661] on button "The Team" at bounding box center [371, 666] width 38 height 38
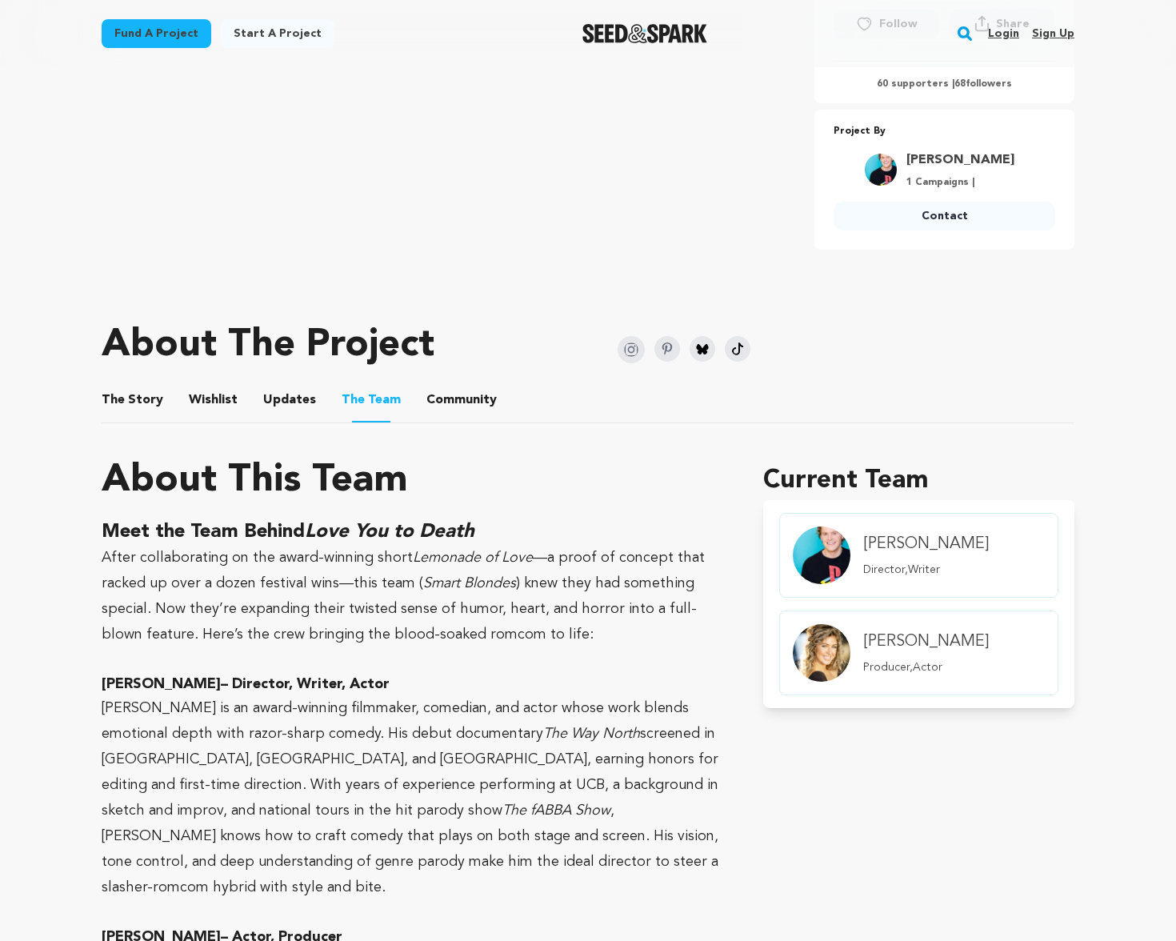
scroll to position [262, 0]
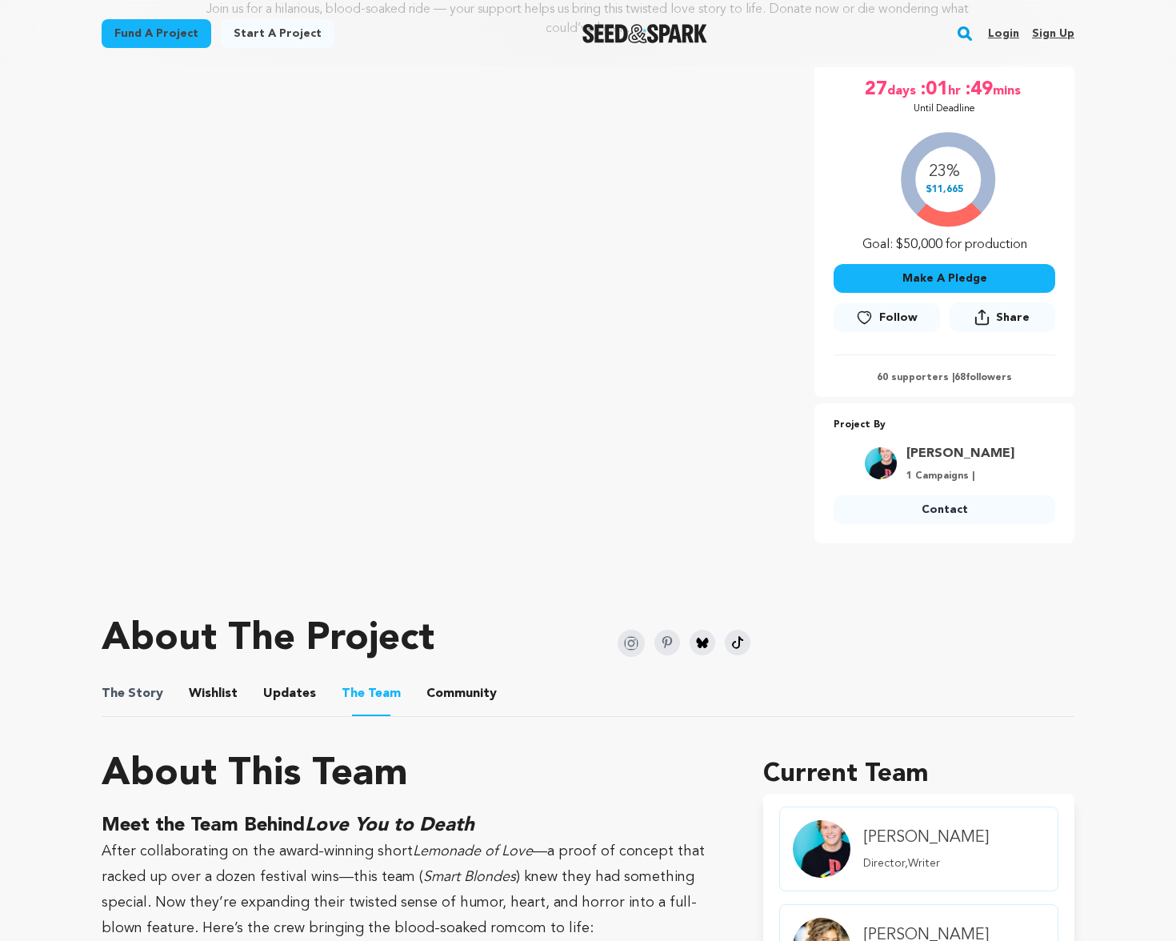
click at [153, 687] on span "The Story" at bounding box center [133, 693] width 62 height 19
click at [151, 699] on span "The Story" at bounding box center [133, 693] width 62 height 19
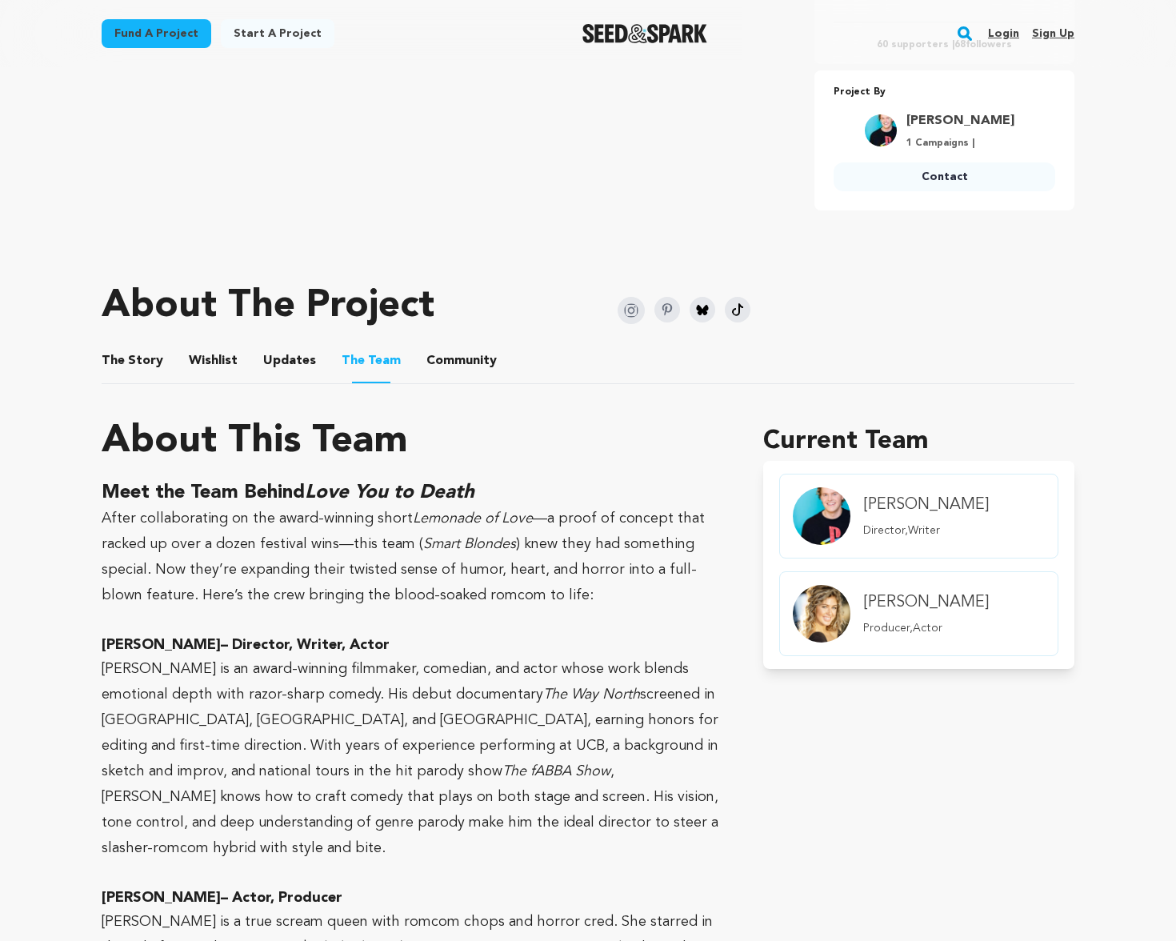
scroll to position [598, 0]
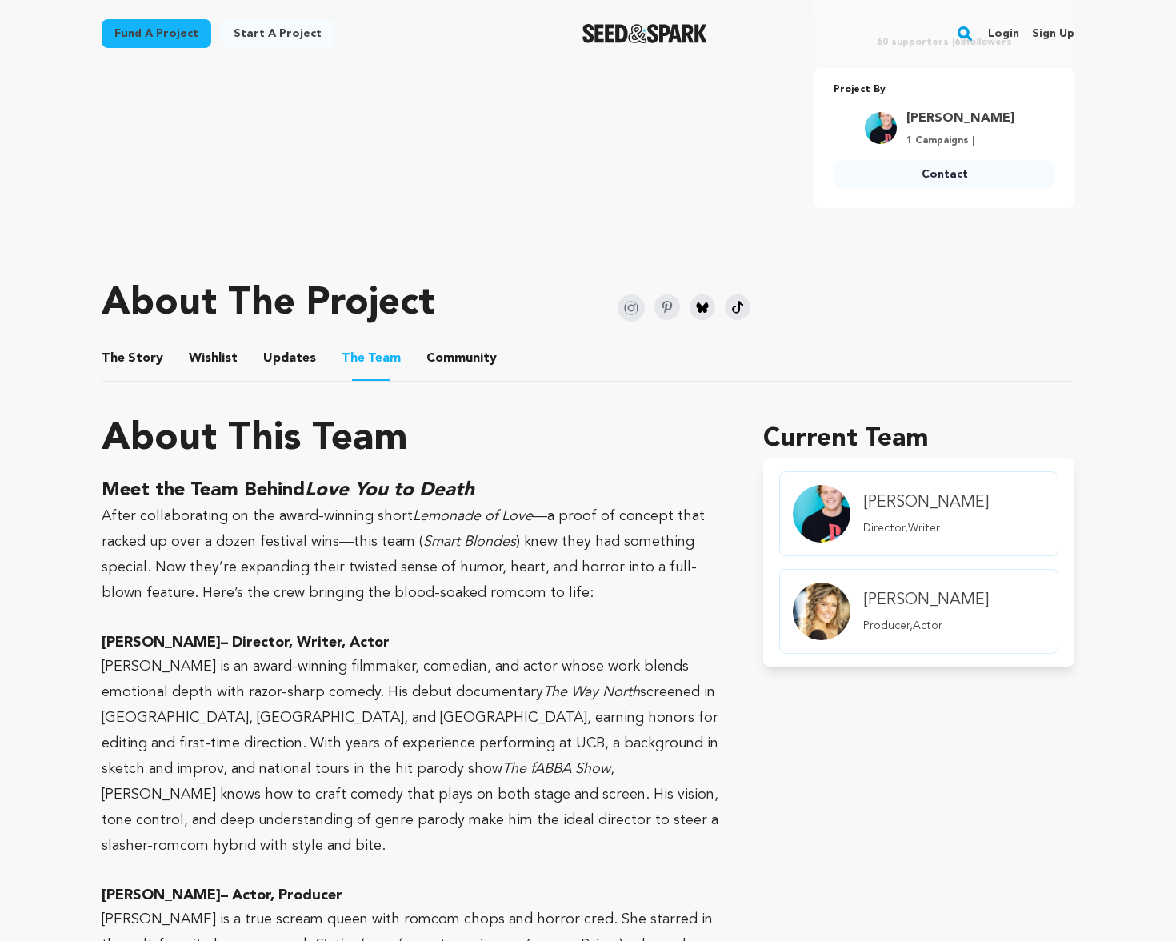
click at [137, 351] on button "The Story" at bounding box center [133, 361] width 38 height 38
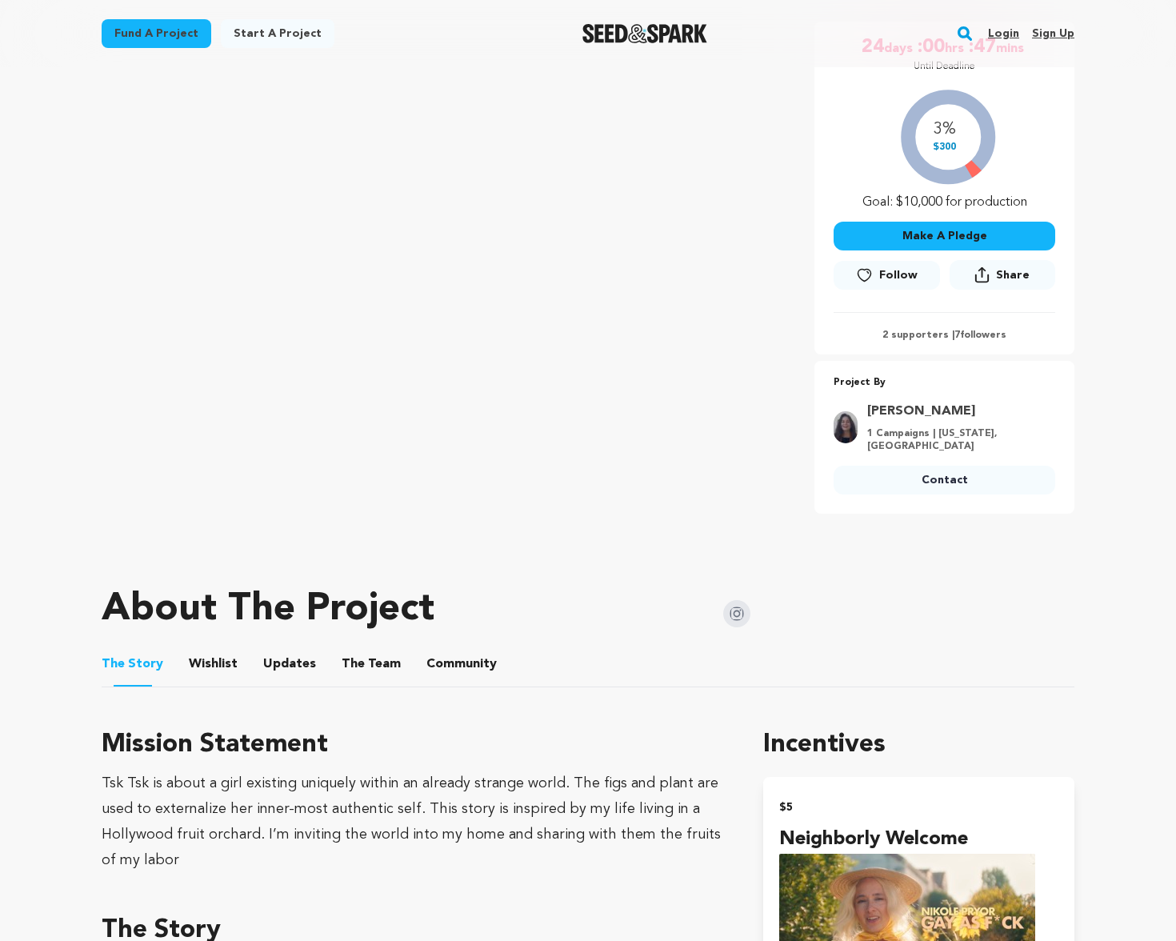
scroll to position [395, 0]
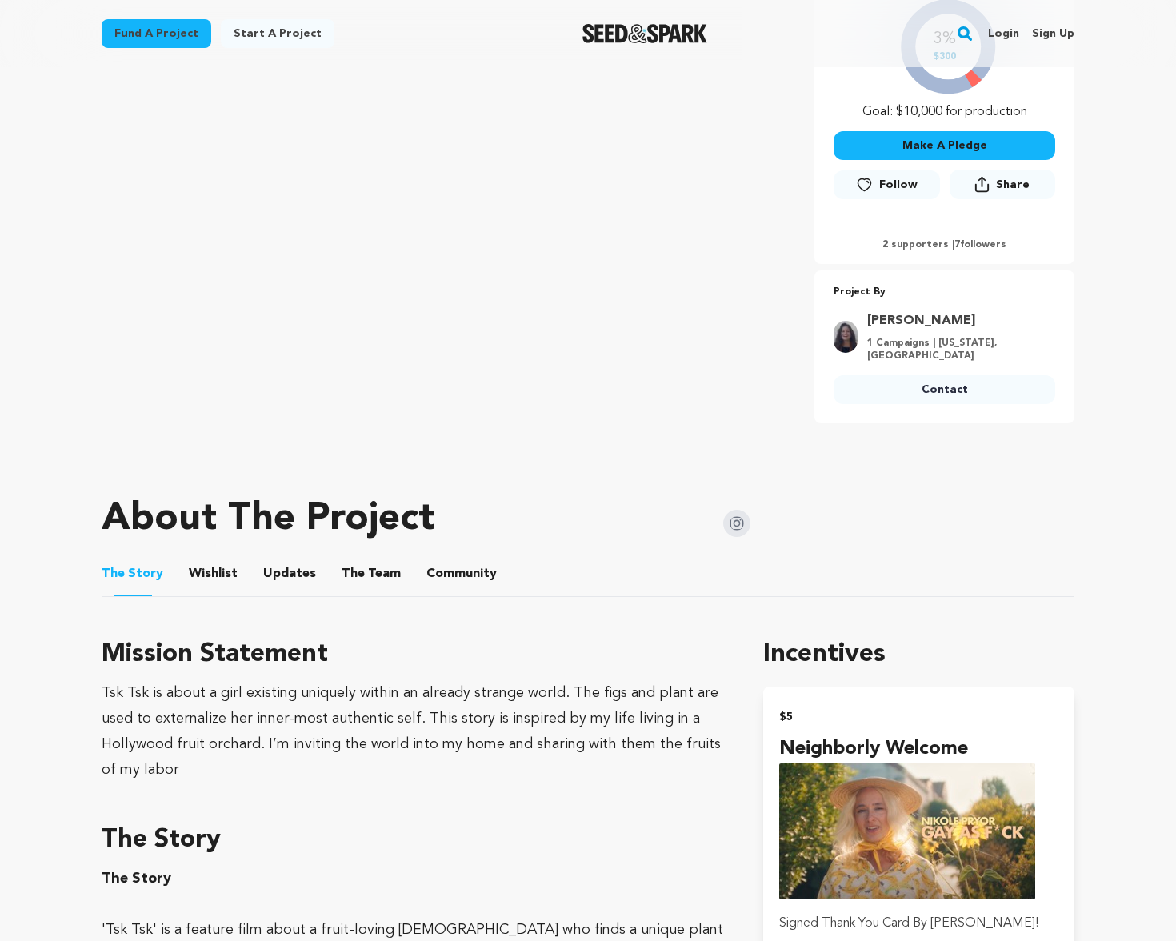
click at [363, 566] on button "The Team" at bounding box center [371, 577] width 38 height 38
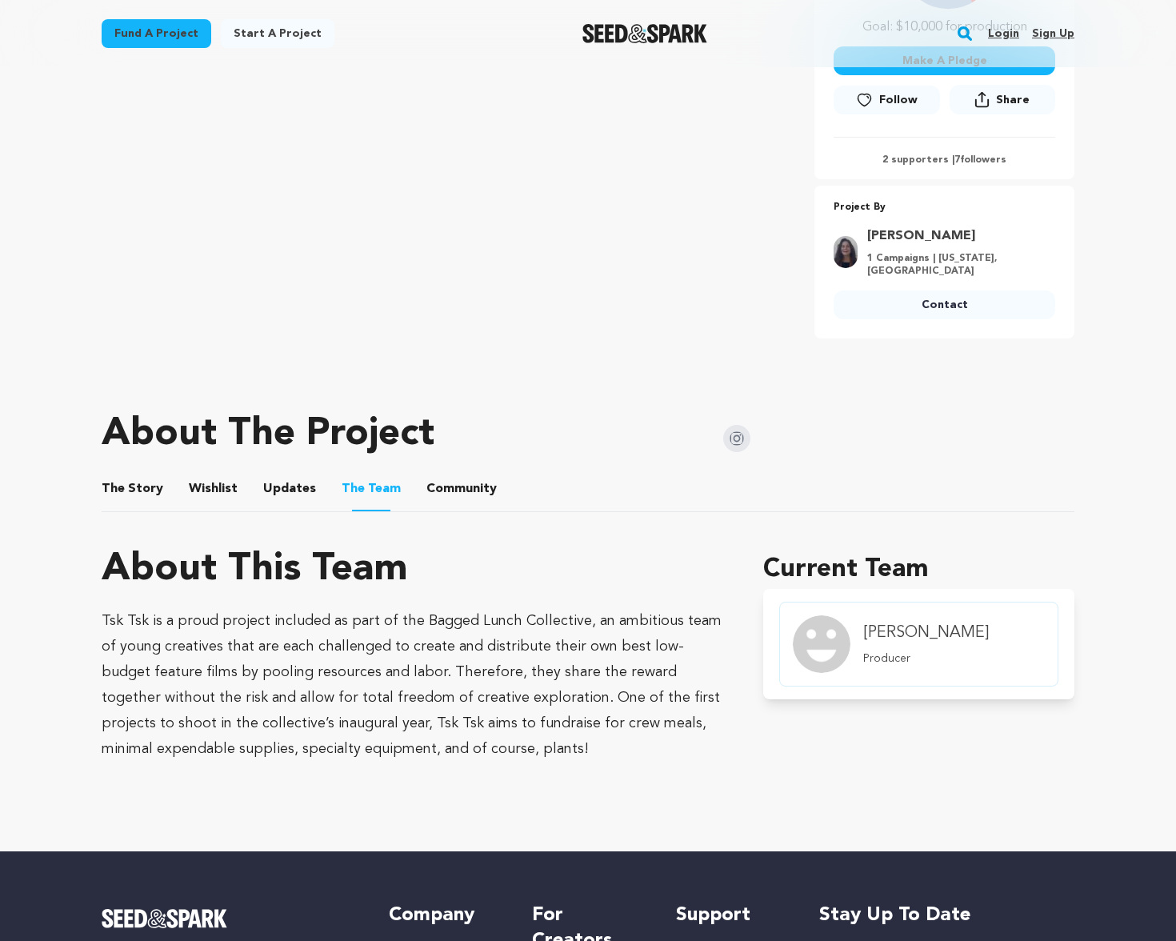
scroll to position [430, 0]
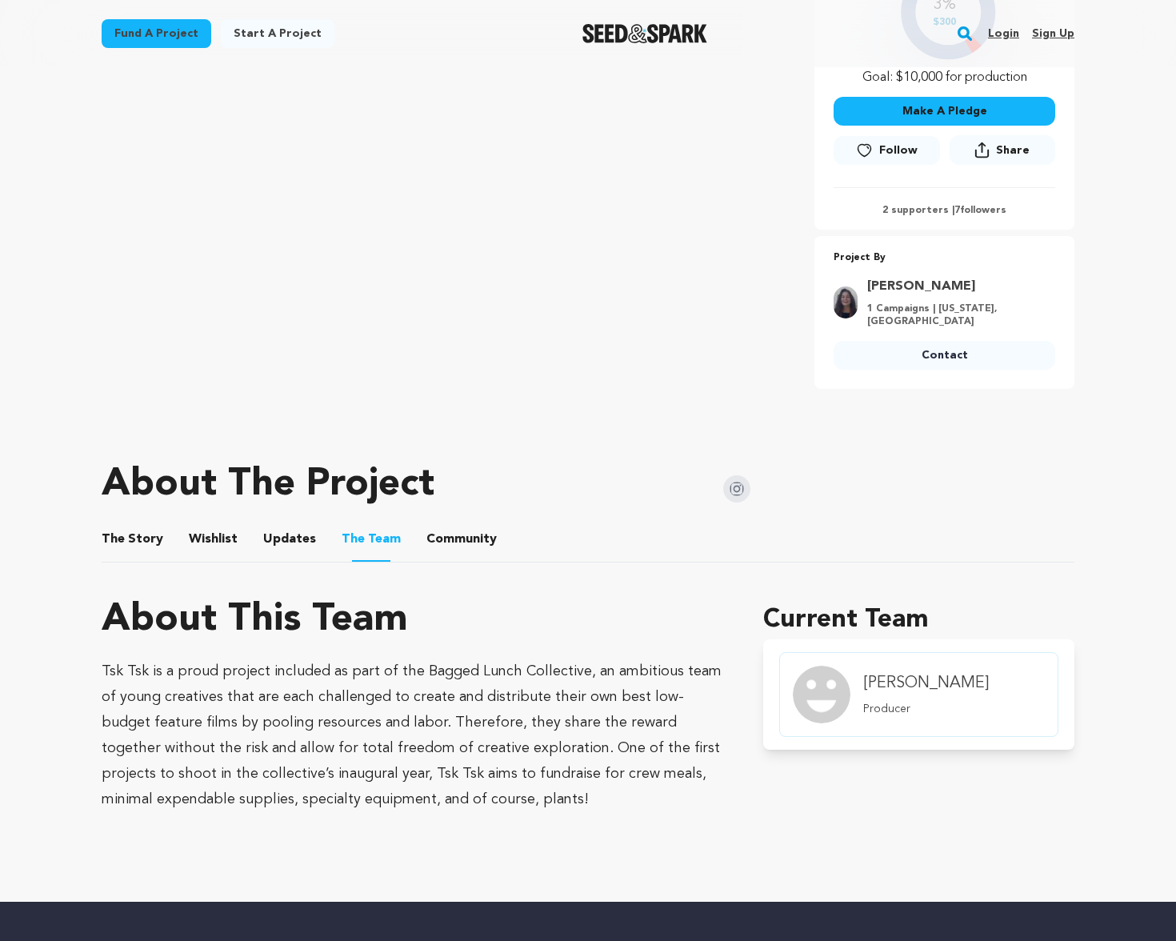
click at [128, 534] on button "The Story" at bounding box center [133, 542] width 38 height 38
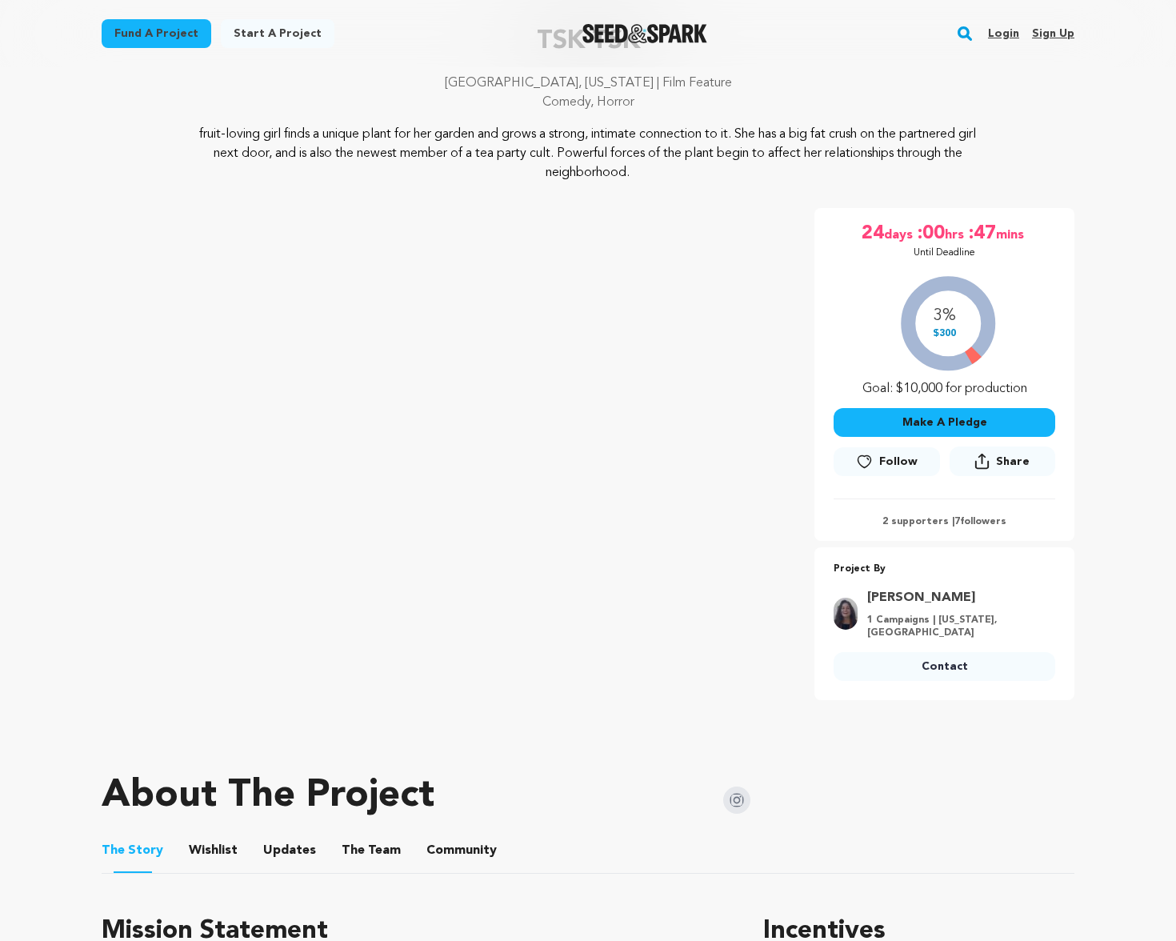
scroll to position [120, 0]
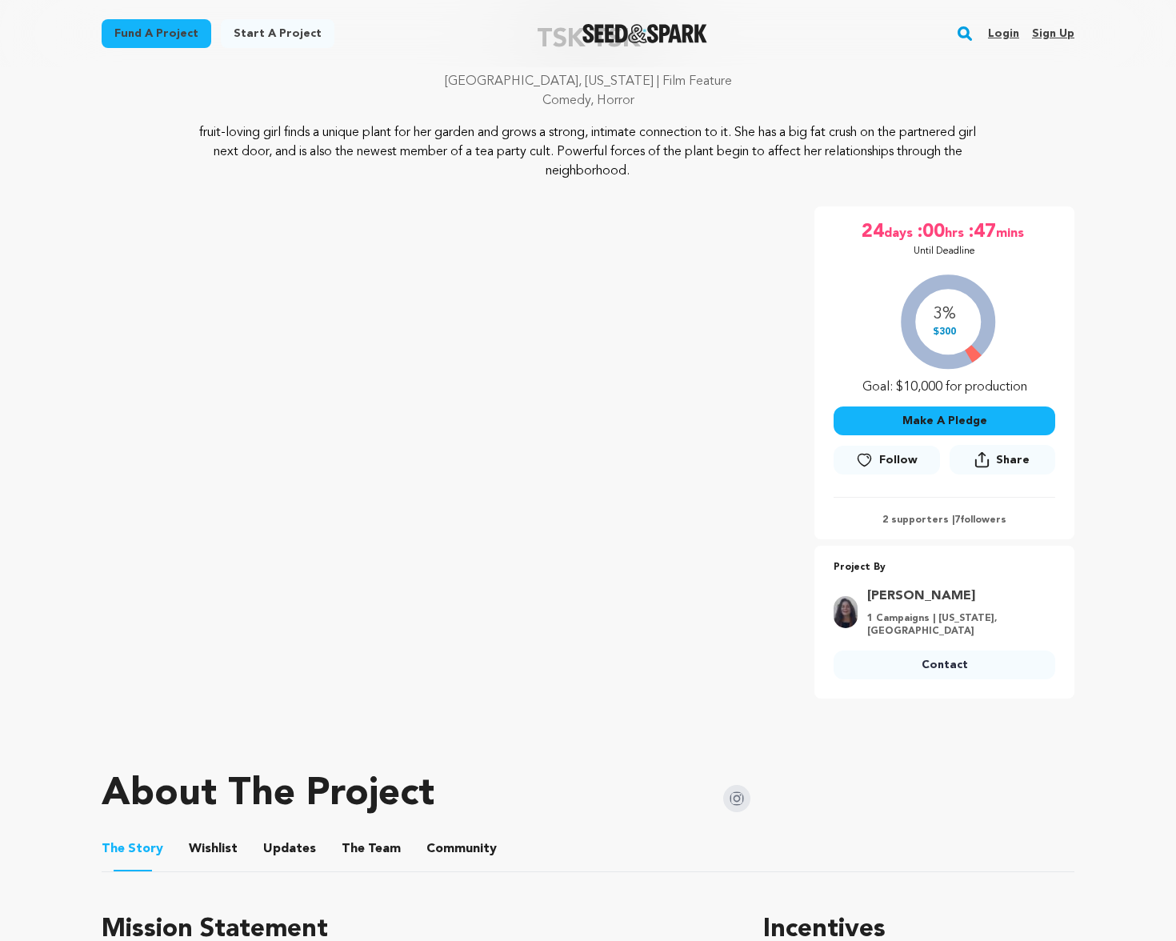
click at [744, 797] on img at bounding box center [736, 798] width 27 height 27
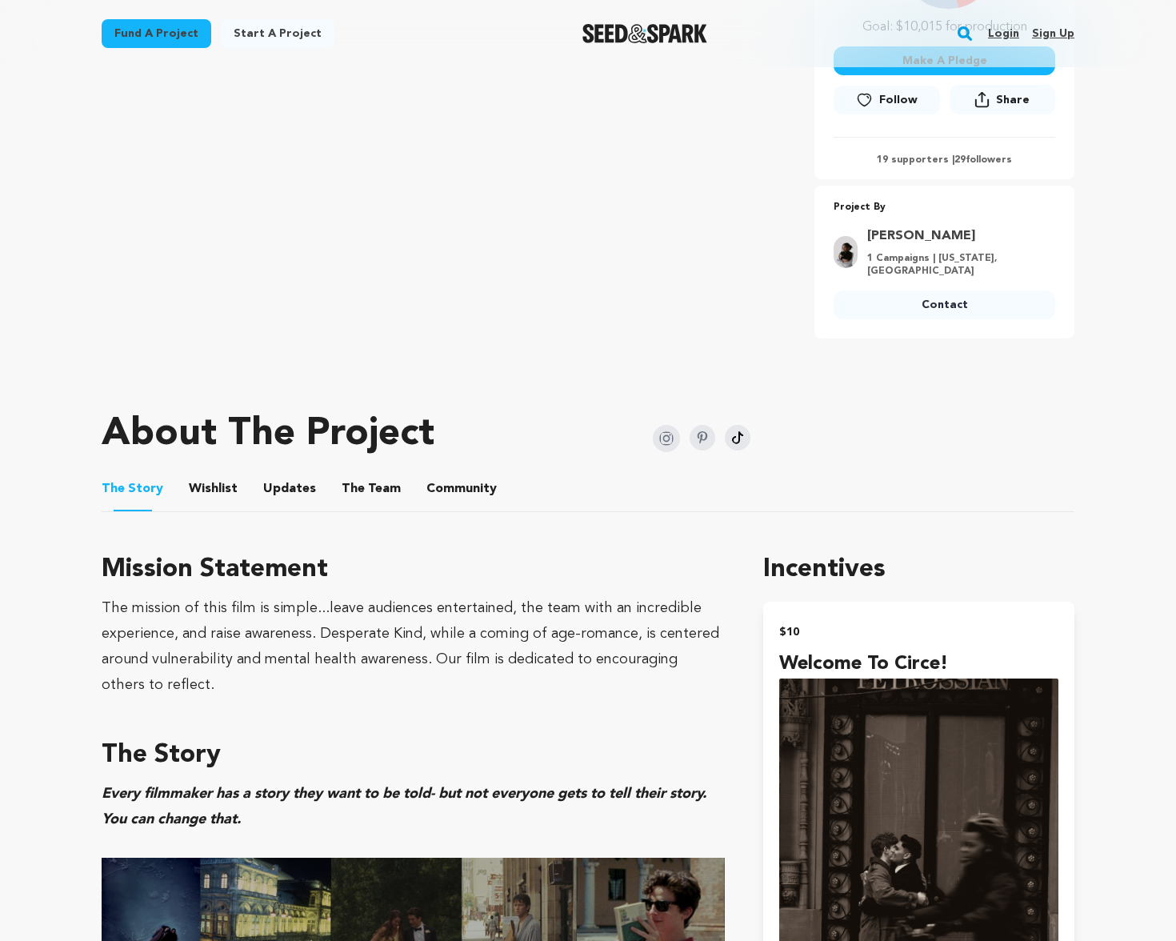
scroll to position [488, 0]
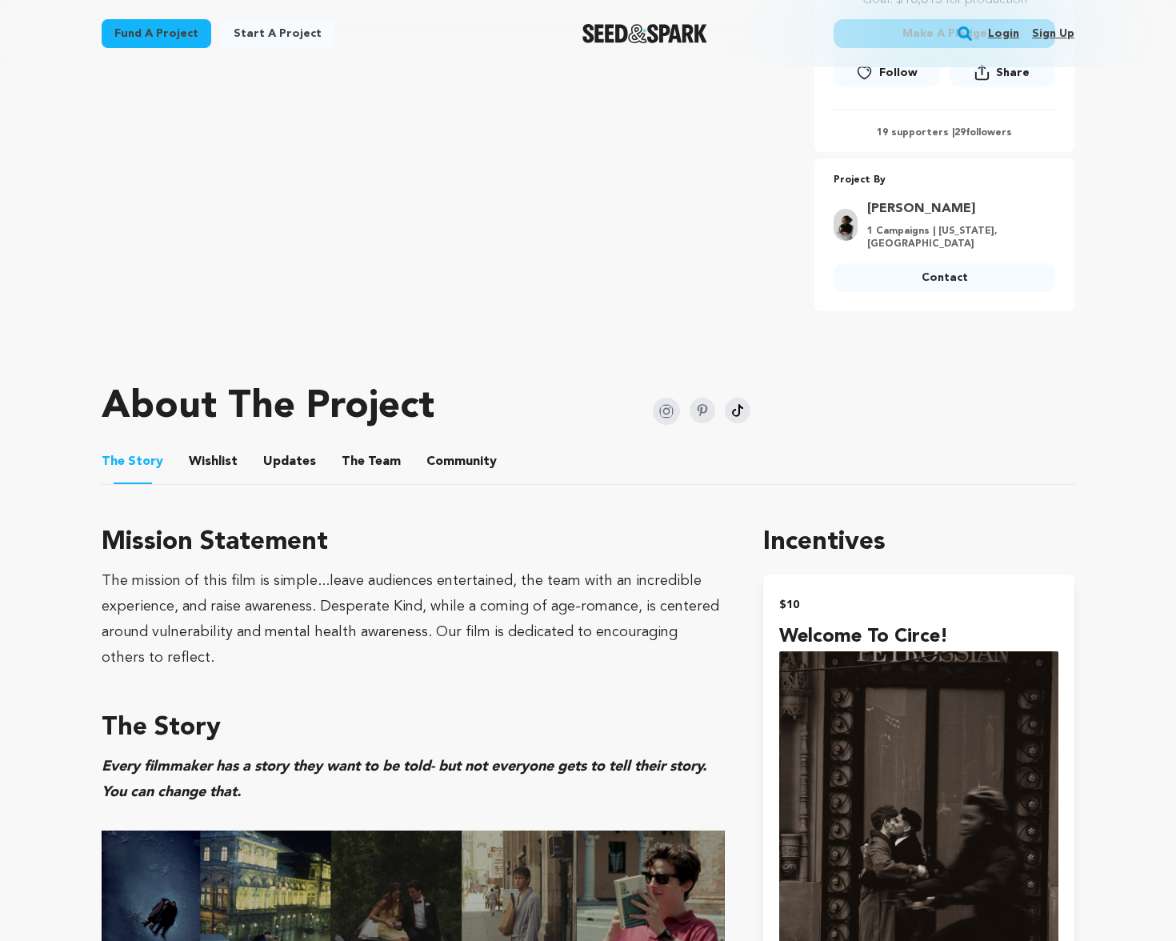
click at [352, 475] on button "The Team" at bounding box center [371, 465] width 38 height 38
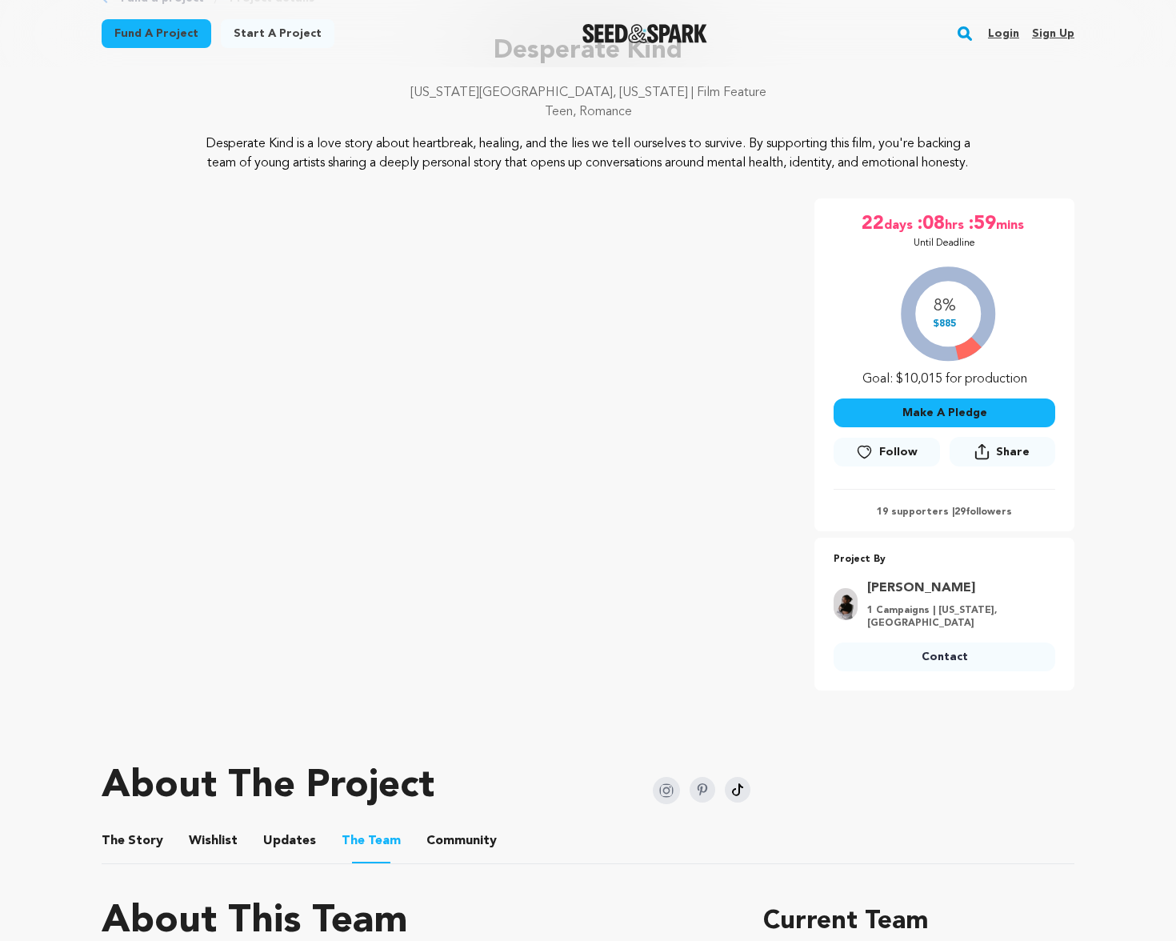
scroll to position [136, 0]
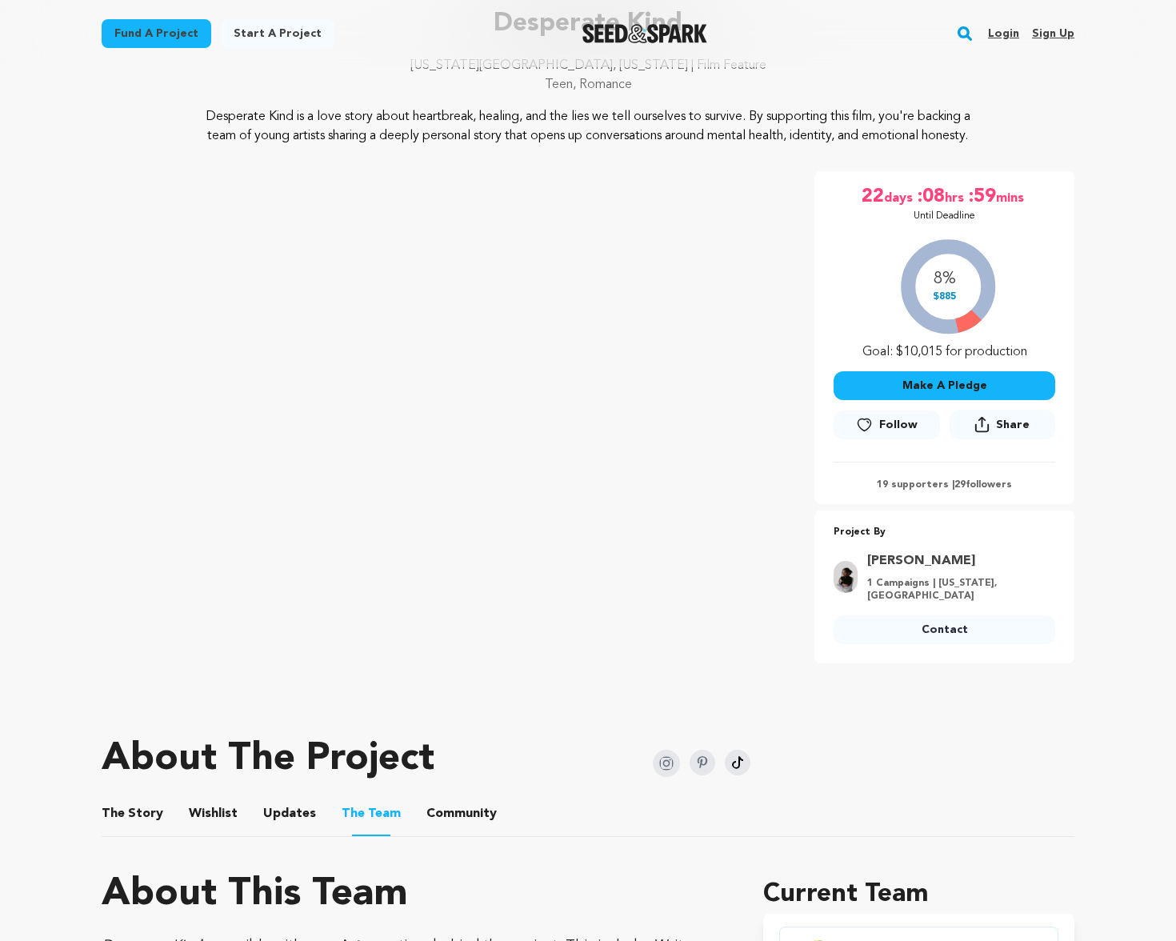
click at [132, 828] on button "The Story" at bounding box center [133, 817] width 38 height 38
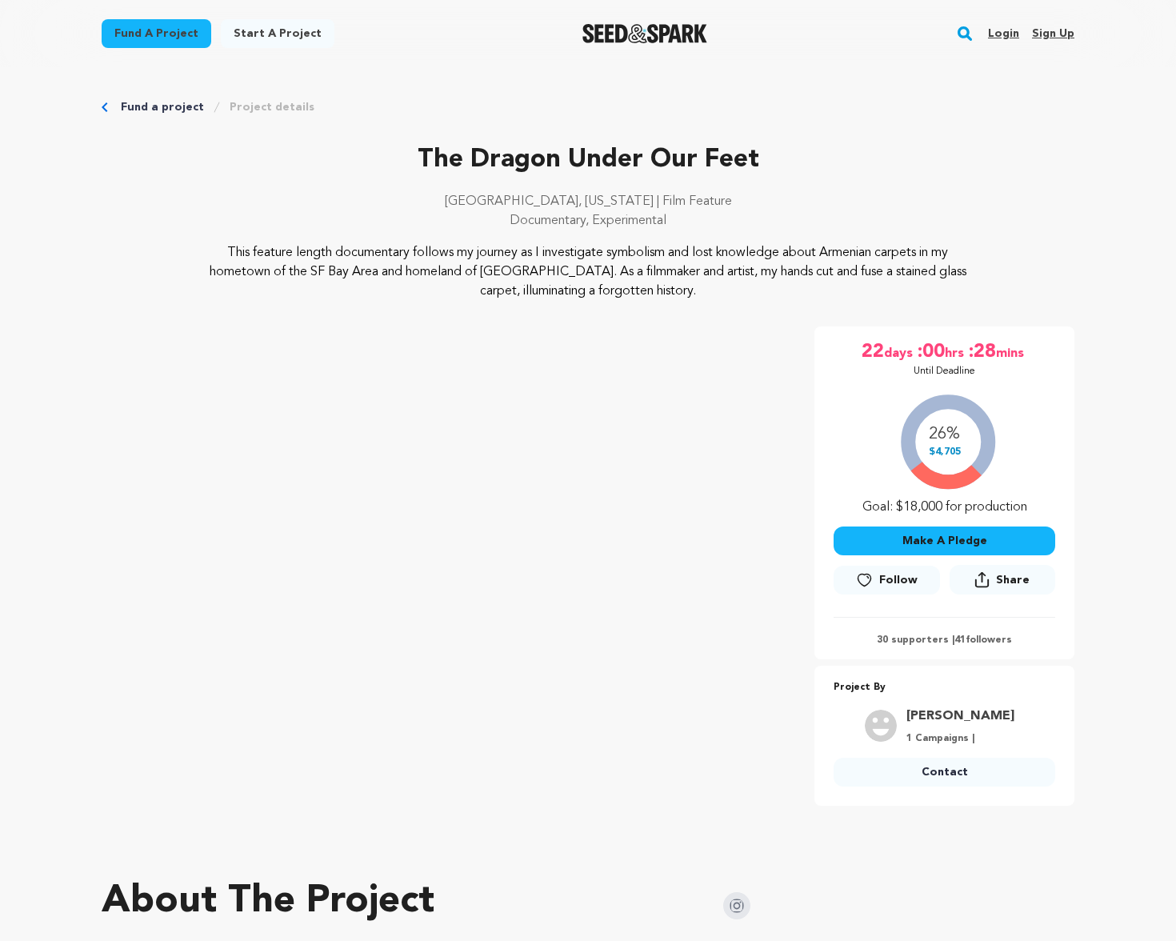
scroll to position [297, 0]
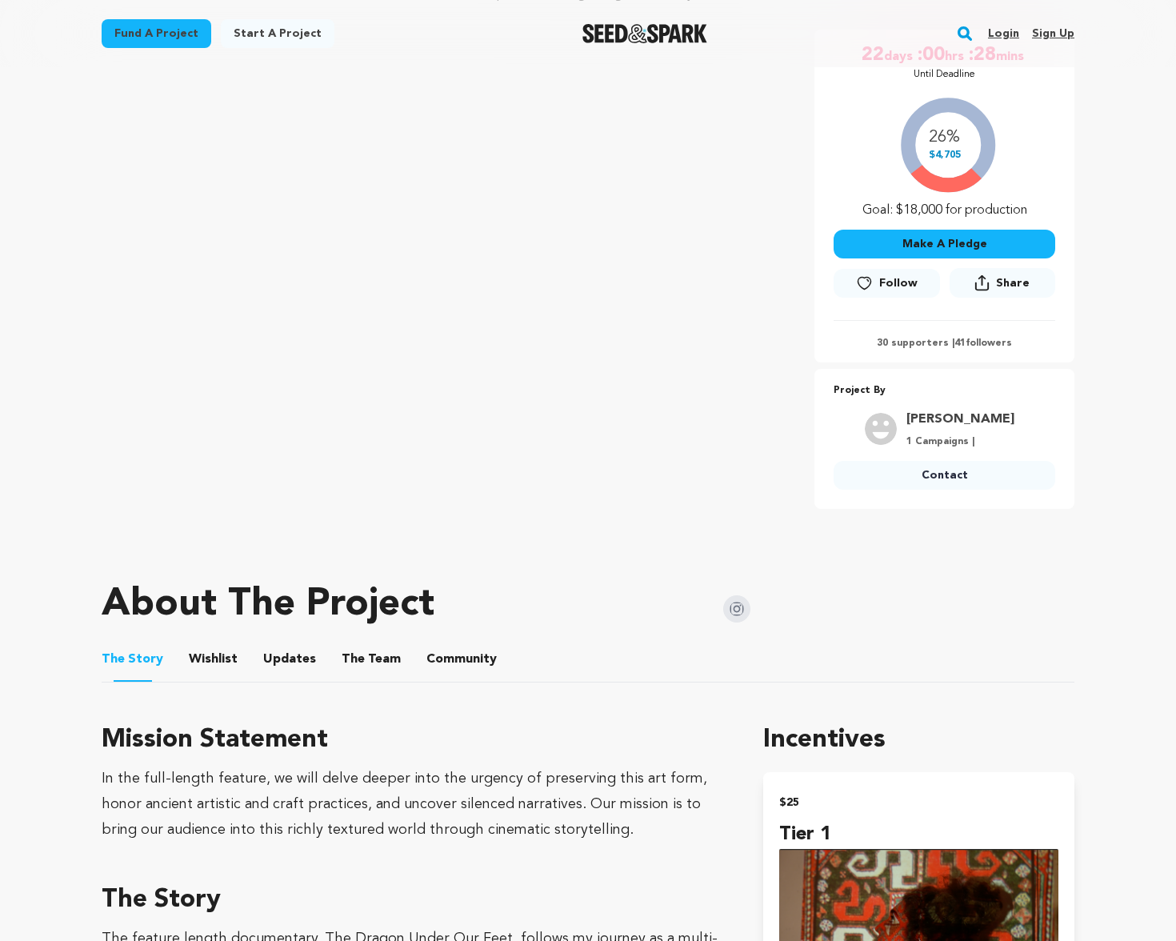
click at [359, 658] on button "The Team" at bounding box center [371, 662] width 38 height 38
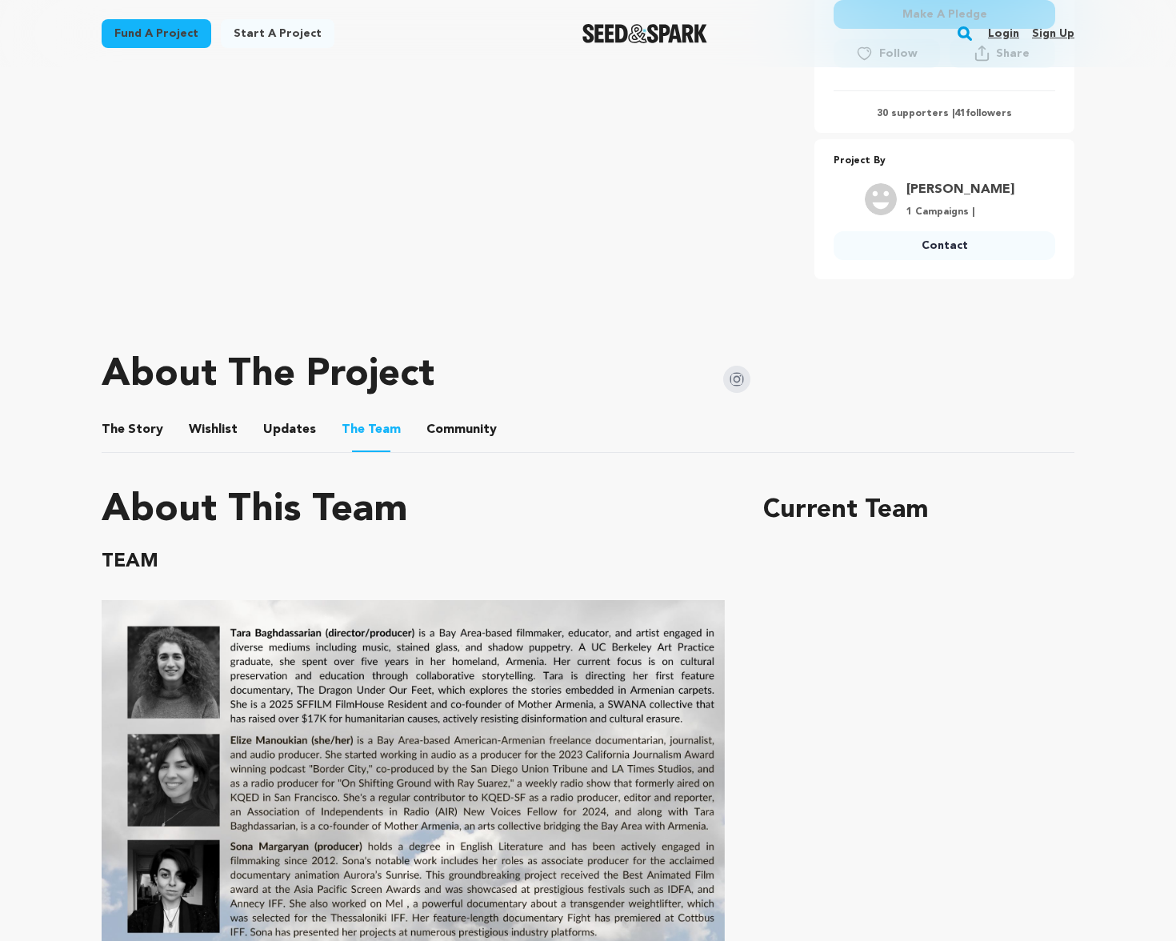
scroll to position [288, 0]
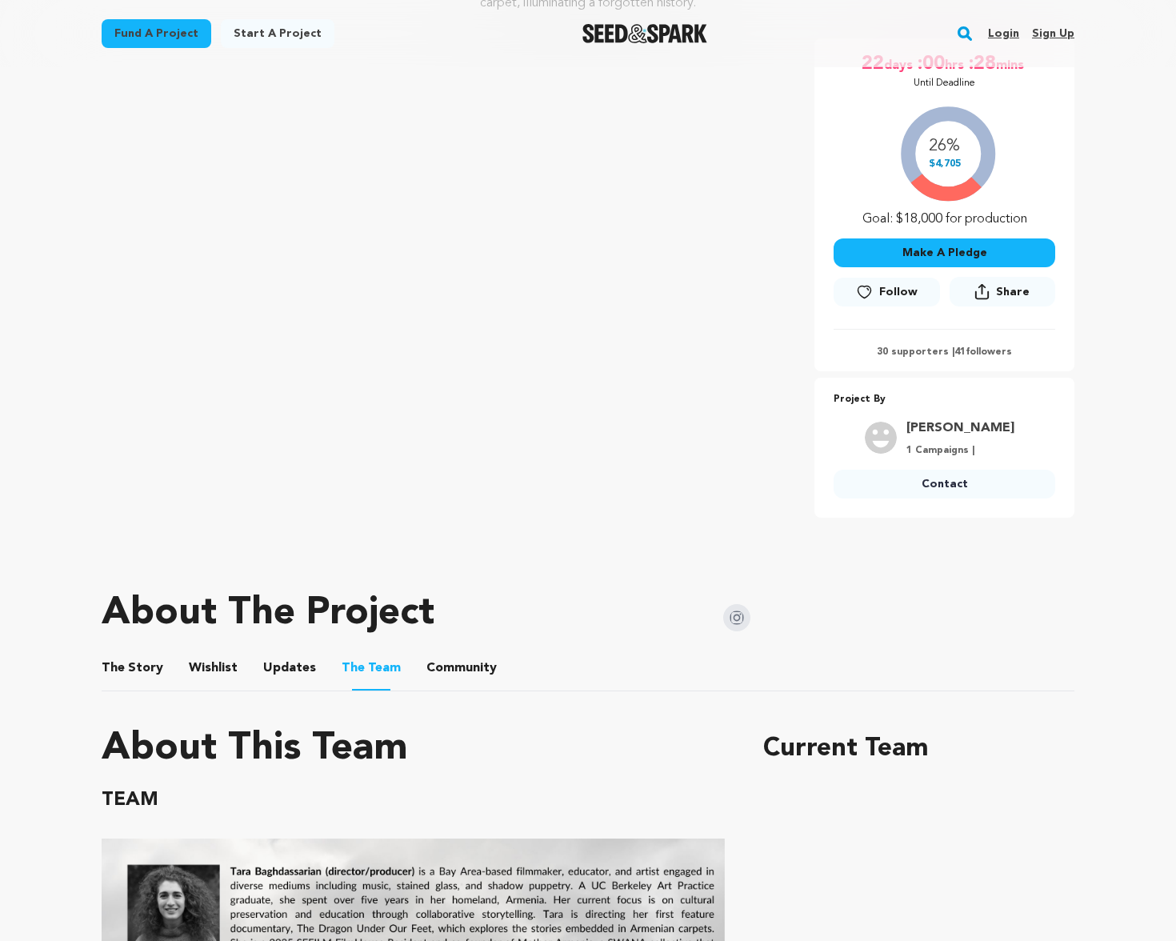
click at [116, 677] on button "The Story" at bounding box center [133, 671] width 38 height 38
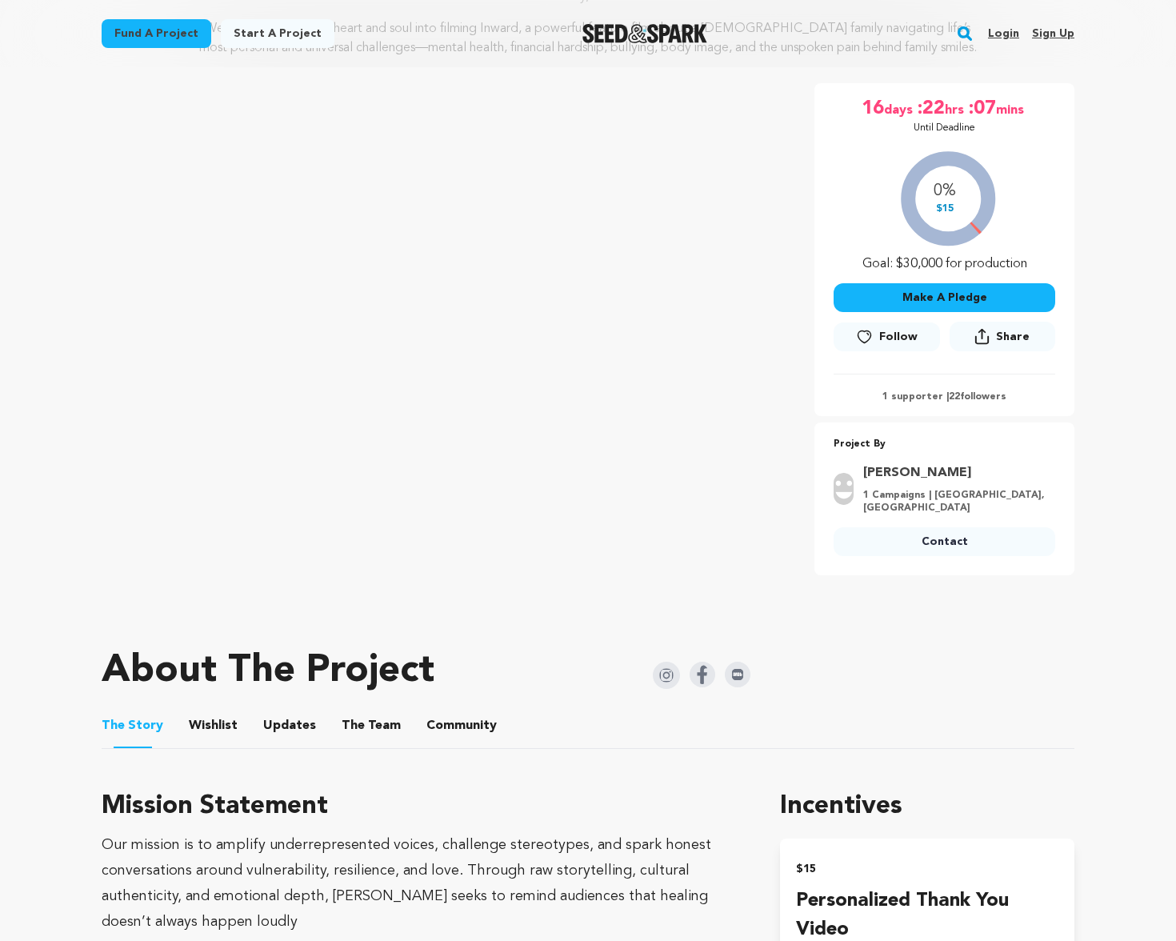
scroll to position [238, 0]
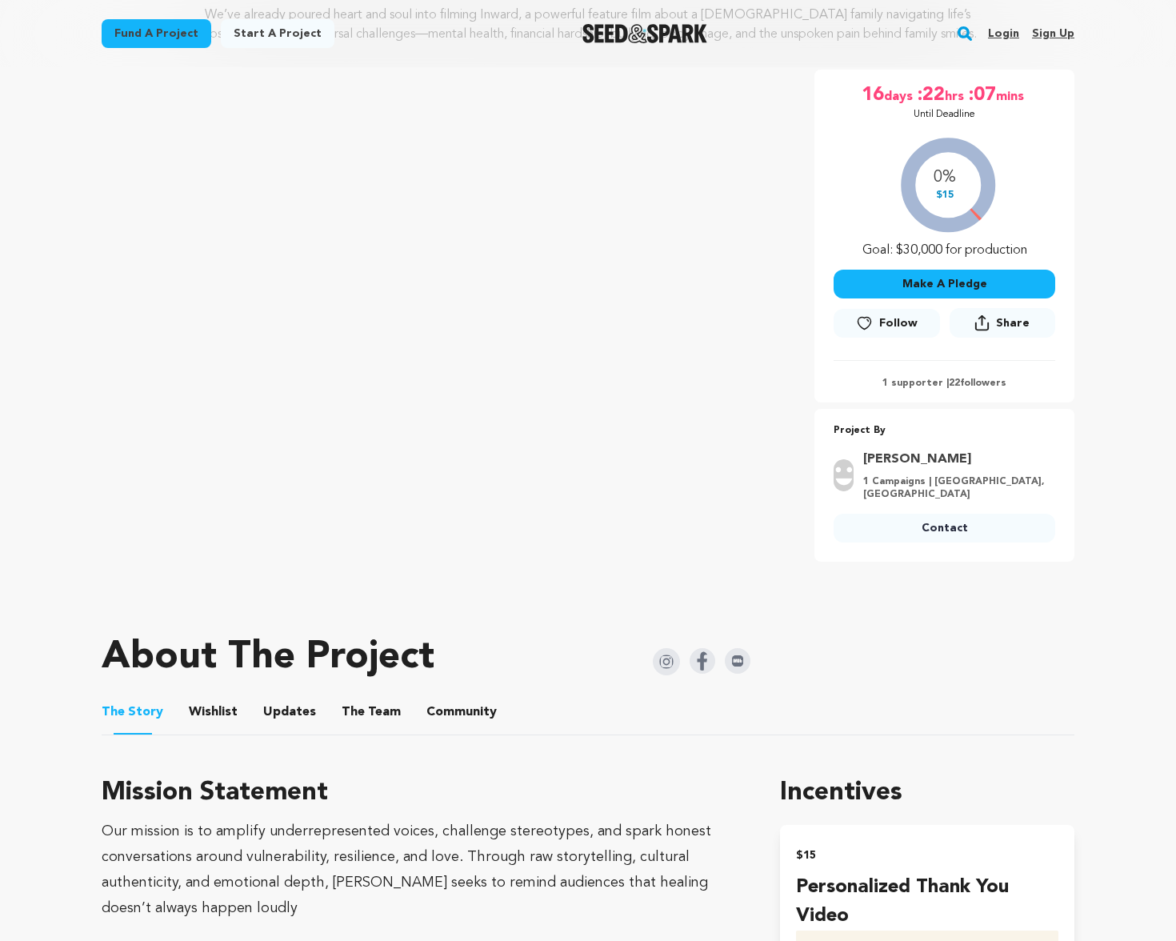
click at [372, 696] on button "The Team" at bounding box center [371, 715] width 38 height 38
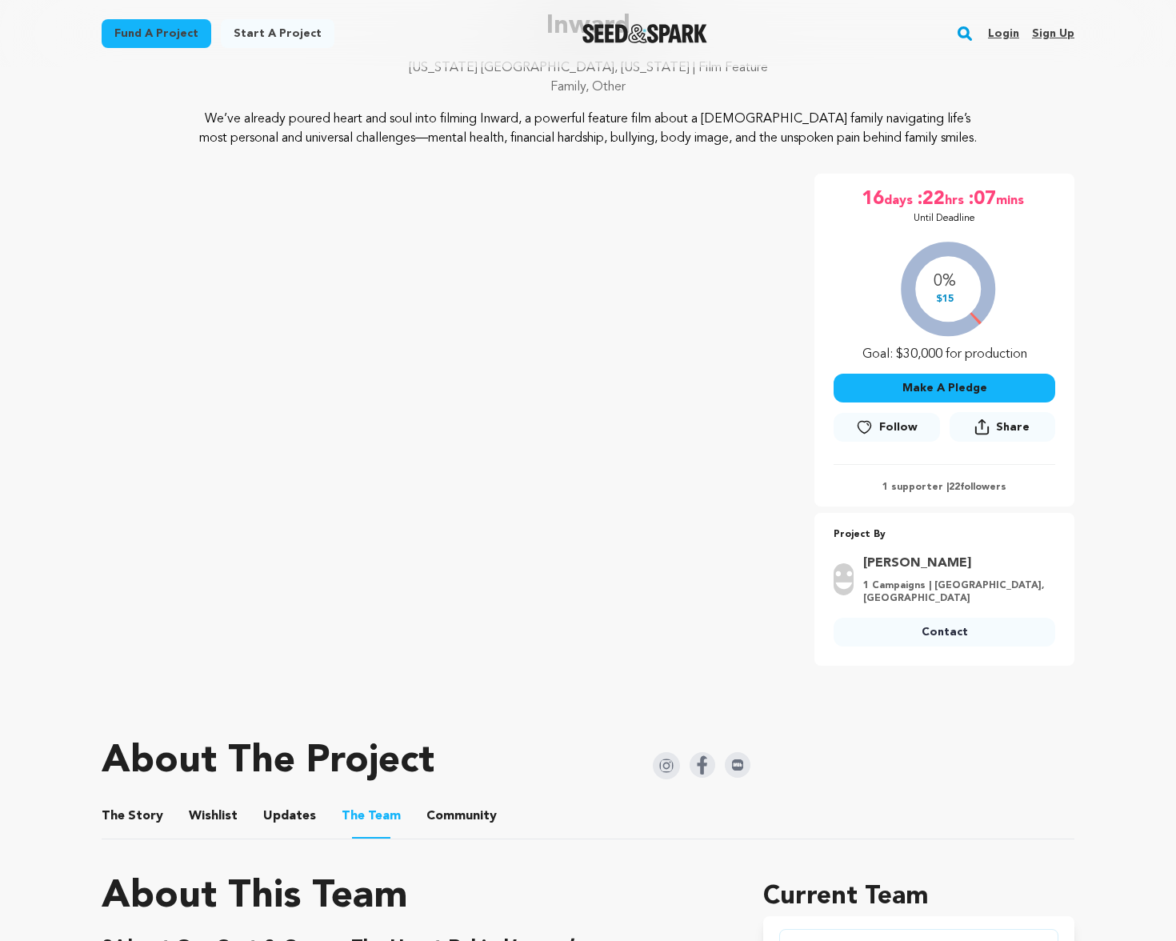
scroll to position [254, 0]
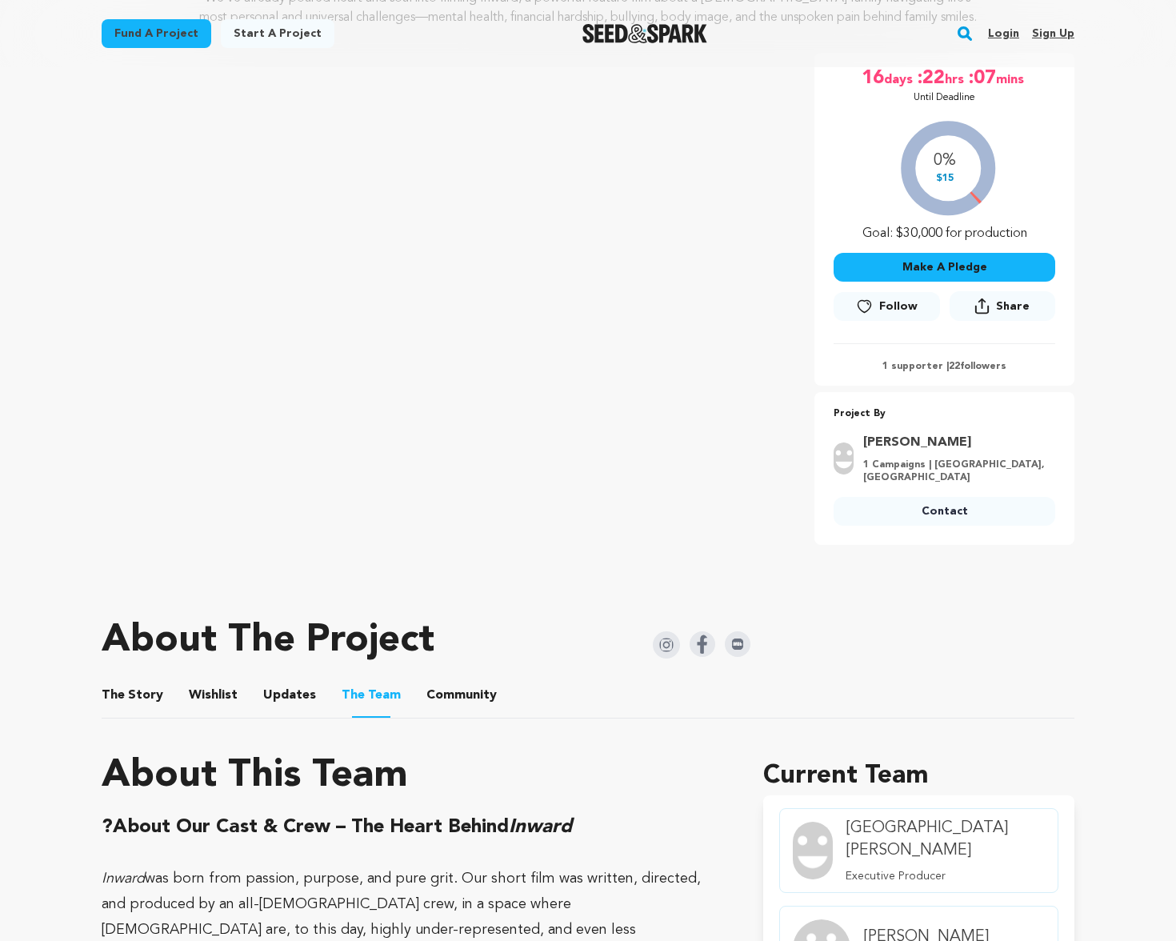
click at [660, 637] on img at bounding box center [666, 644] width 27 height 27
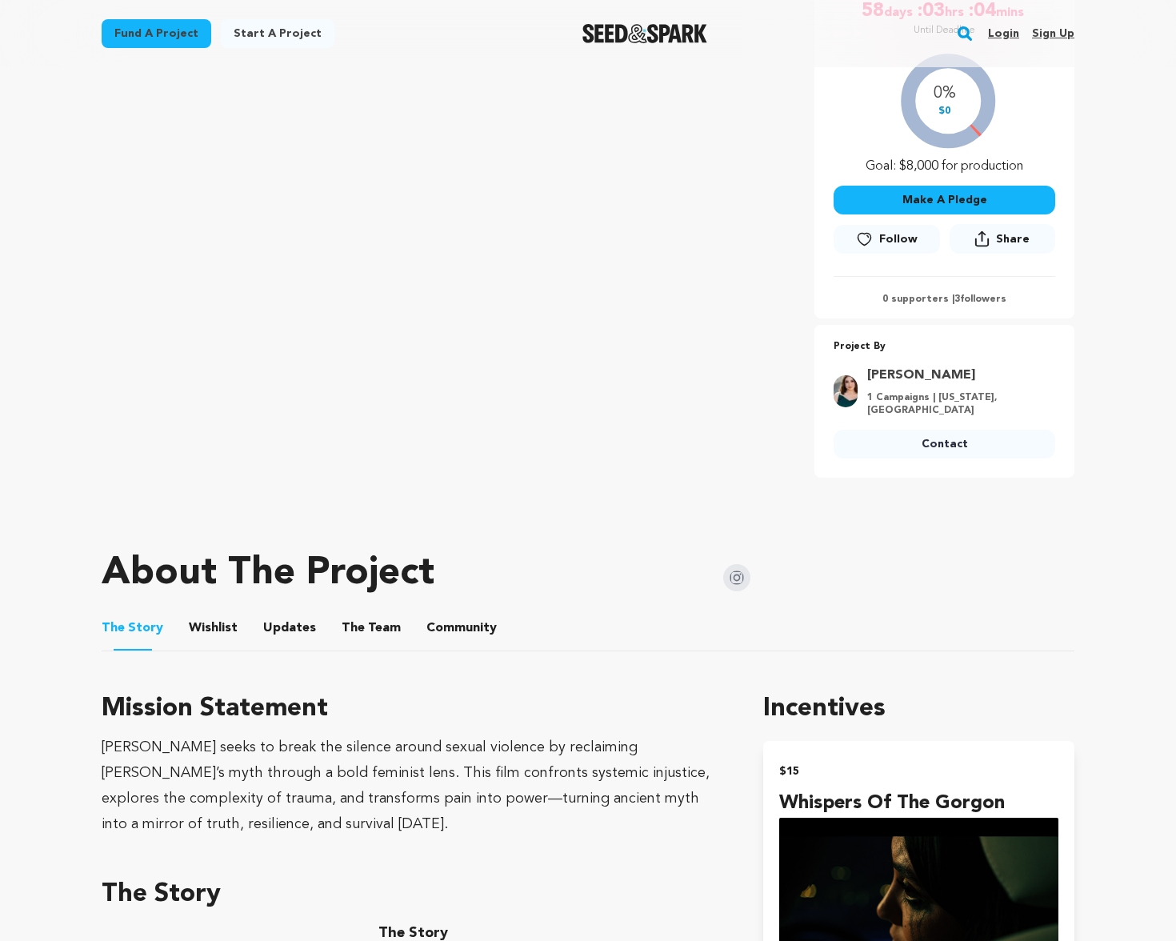
scroll to position [416, 0]
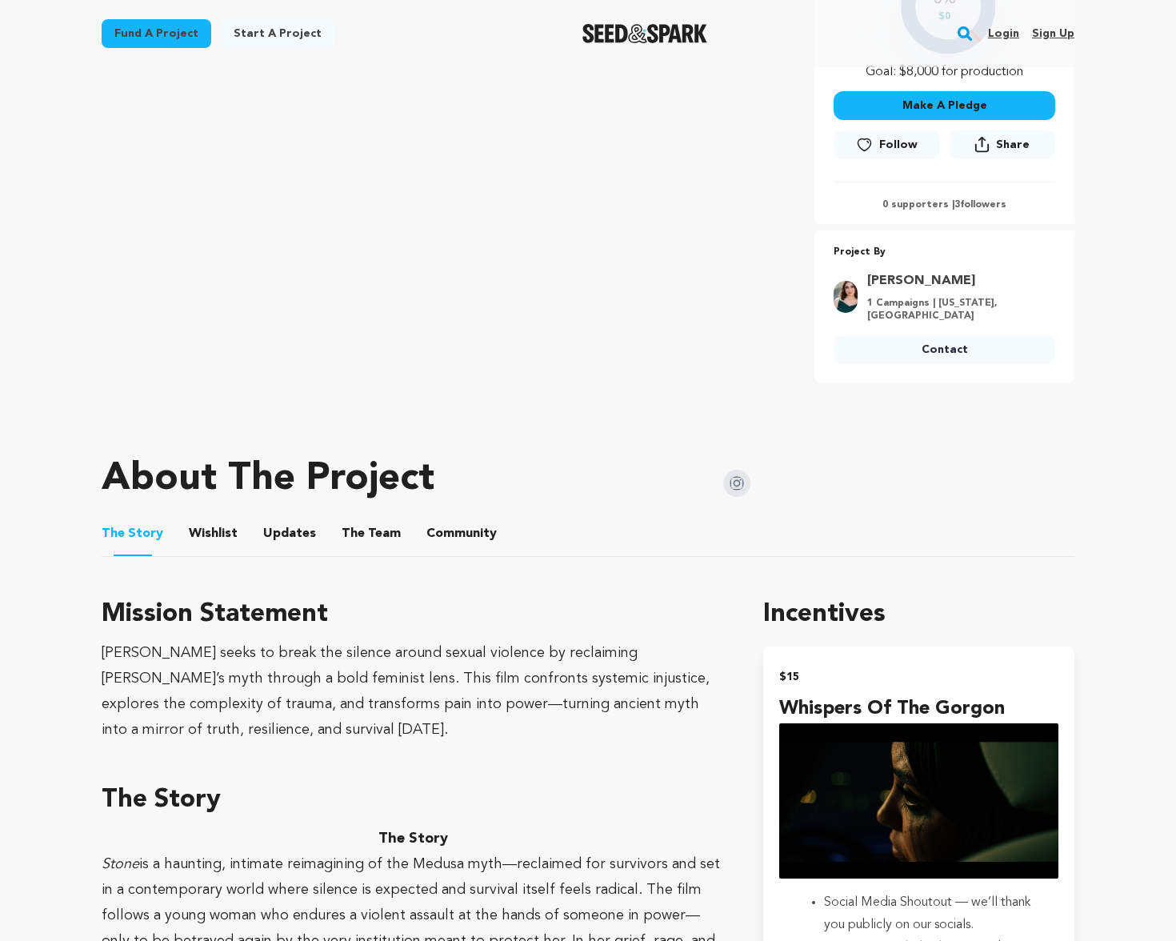
click at [352, 537] on button "The Team" at bounding box center [371, 537] width 38 height 38
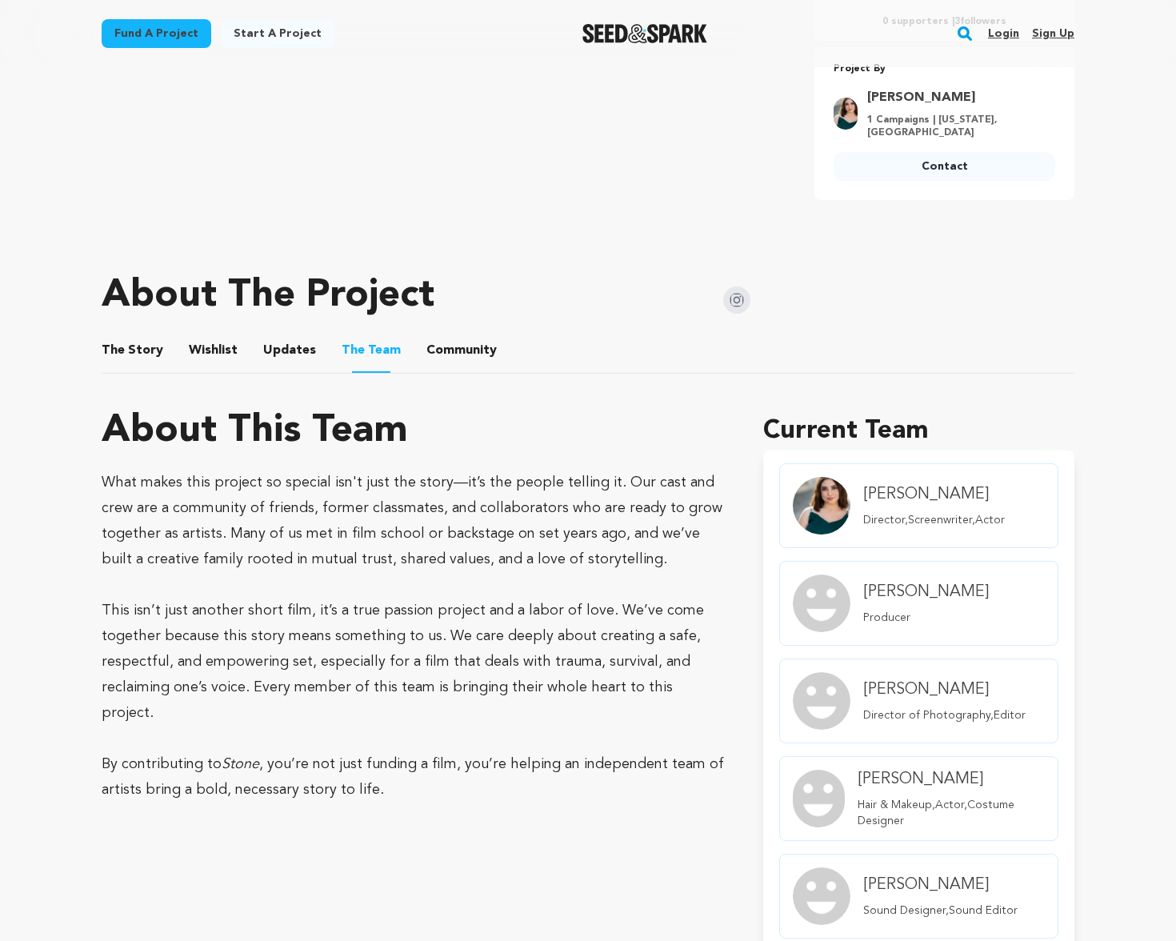
scroll to position [803, 0]
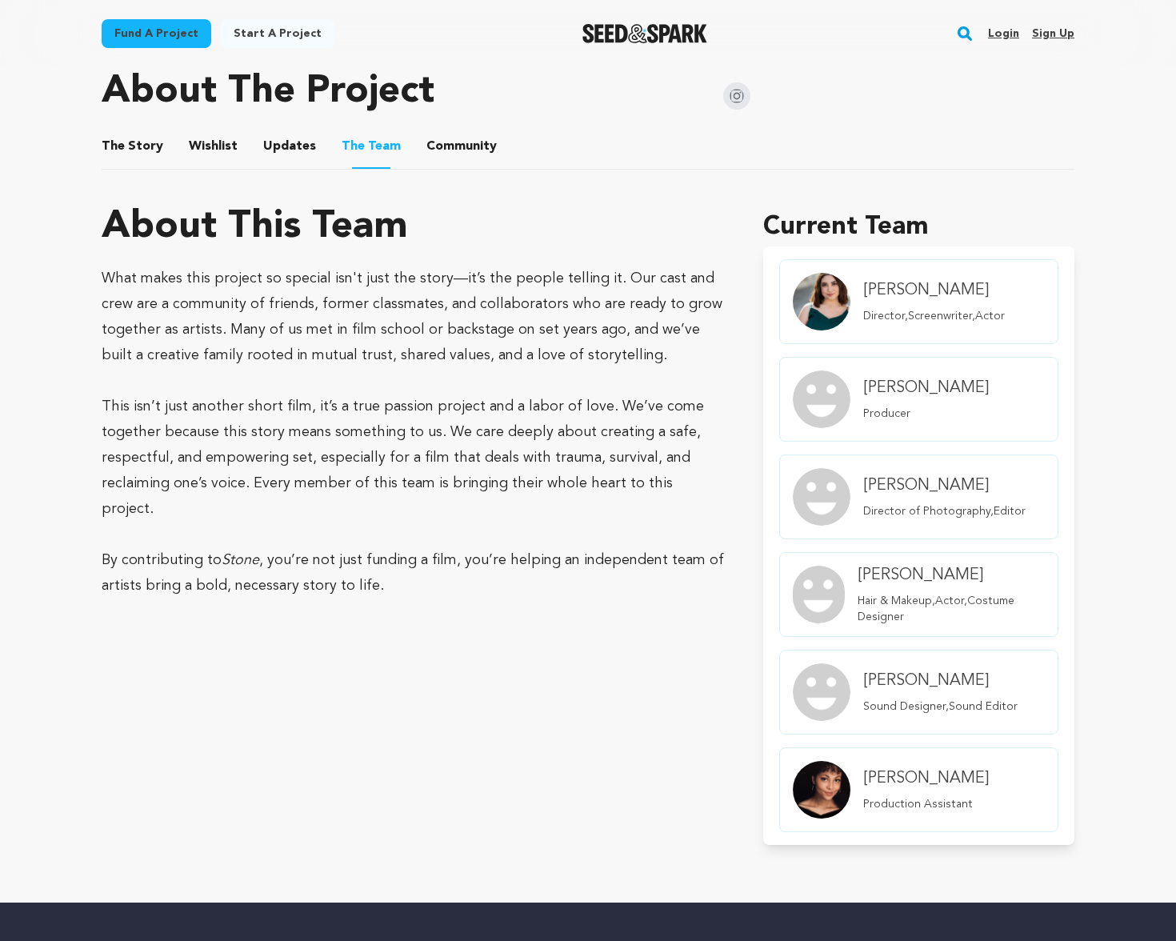
click at [127, 148] on button "The Story" at bounding box center [133, 149] width 38 height 38
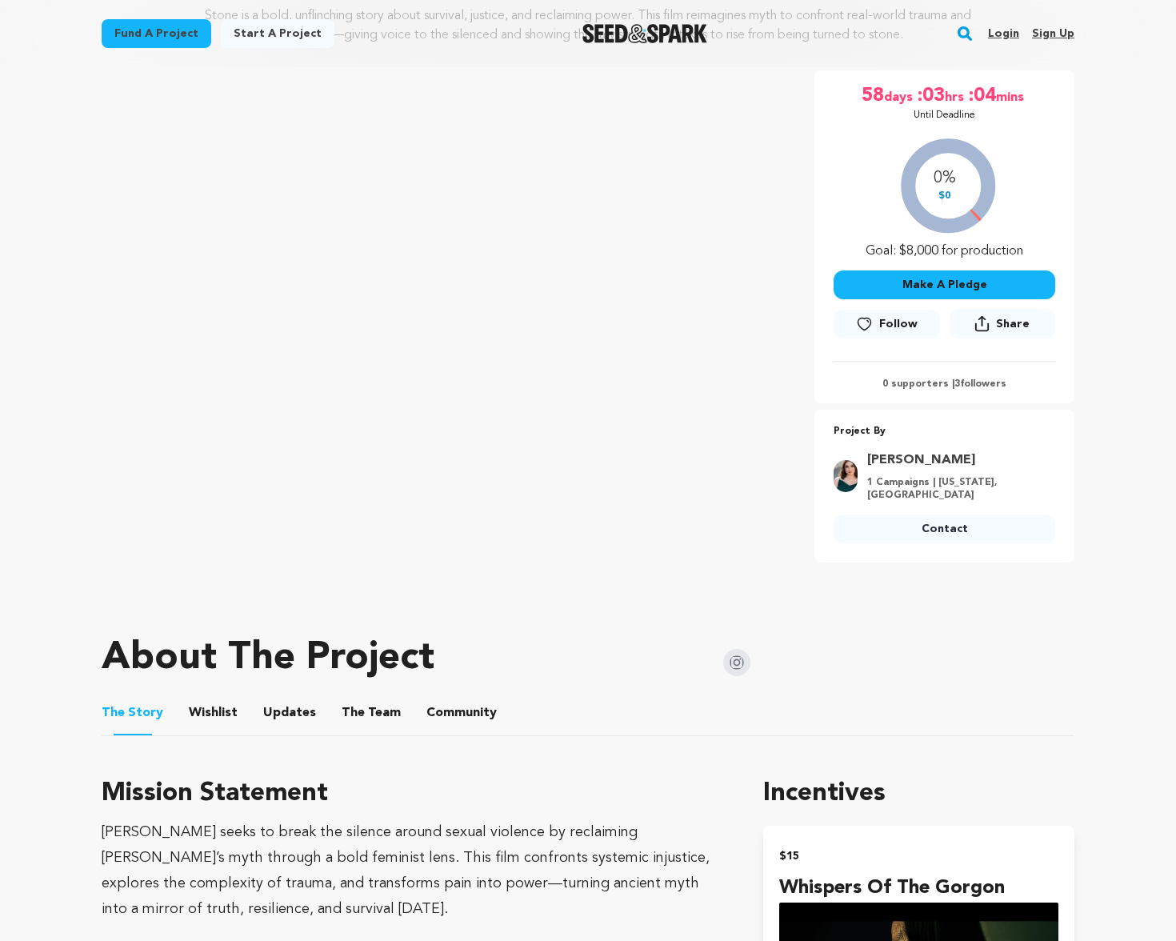
scroll to position [613, 0]
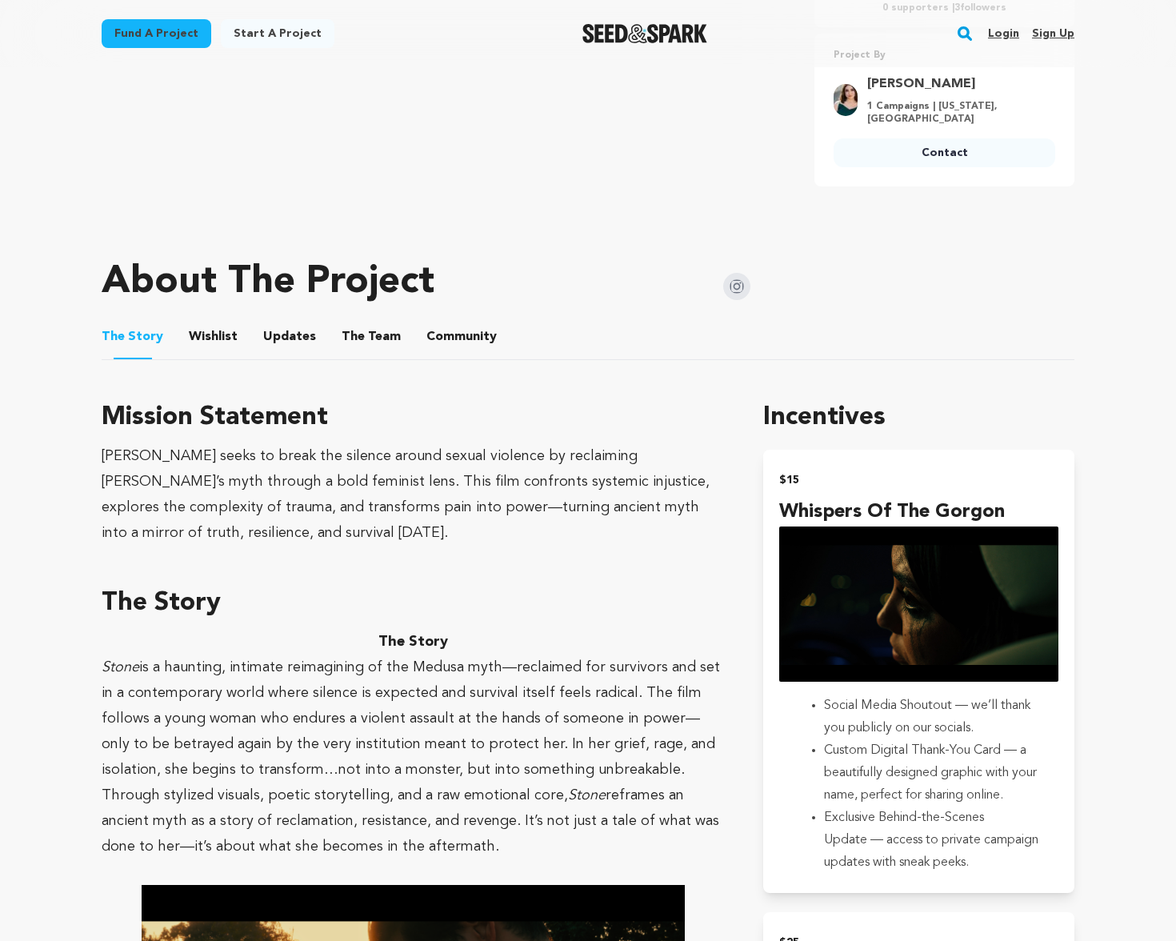
click at [330, 337] on ul "The Story The Story Wishlist Wishlist Updates Updates The Team The Team Communi…" at bounding box center [588, 337] width 973 height 46
click at [352, 338] on button "The Team" at bounding box center [371, 340] width 38 height 38
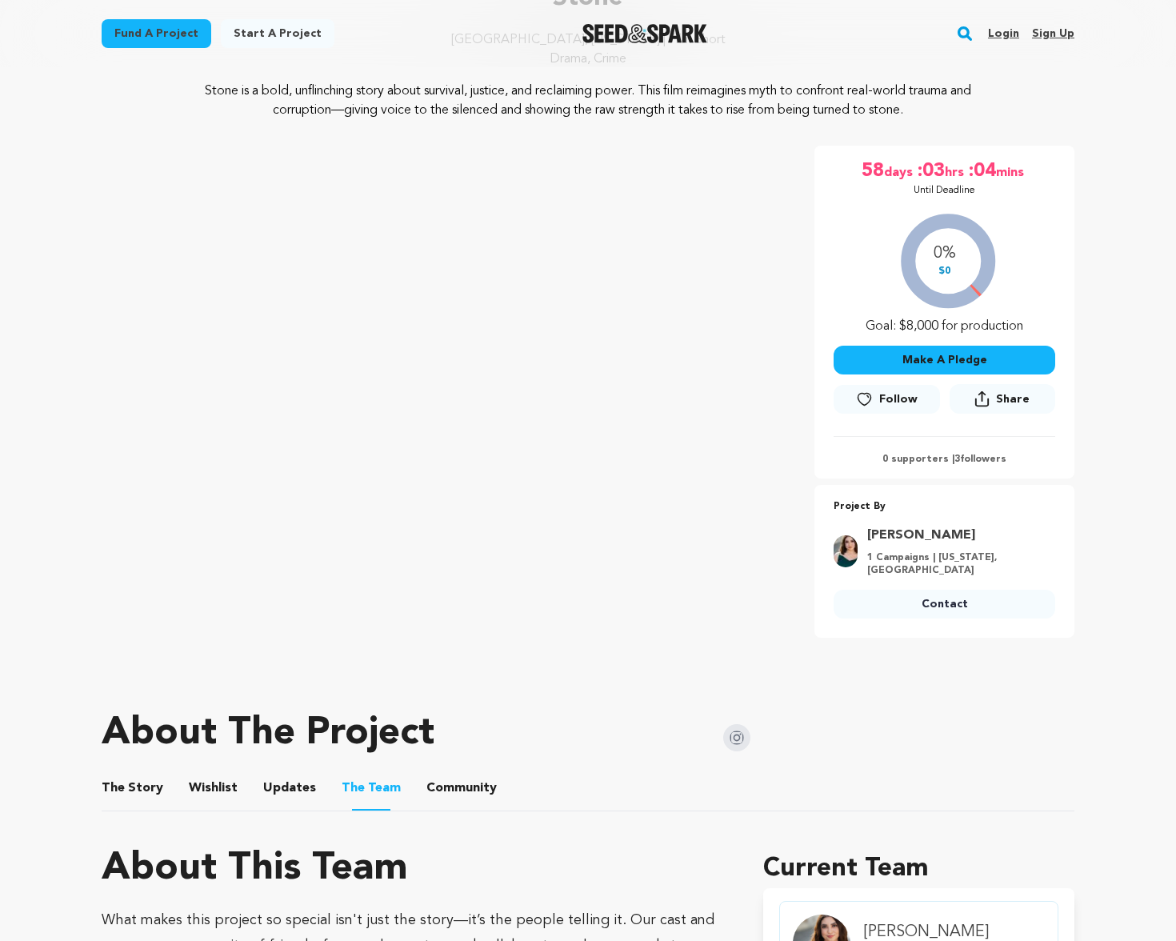
scroll to position [154, 0]
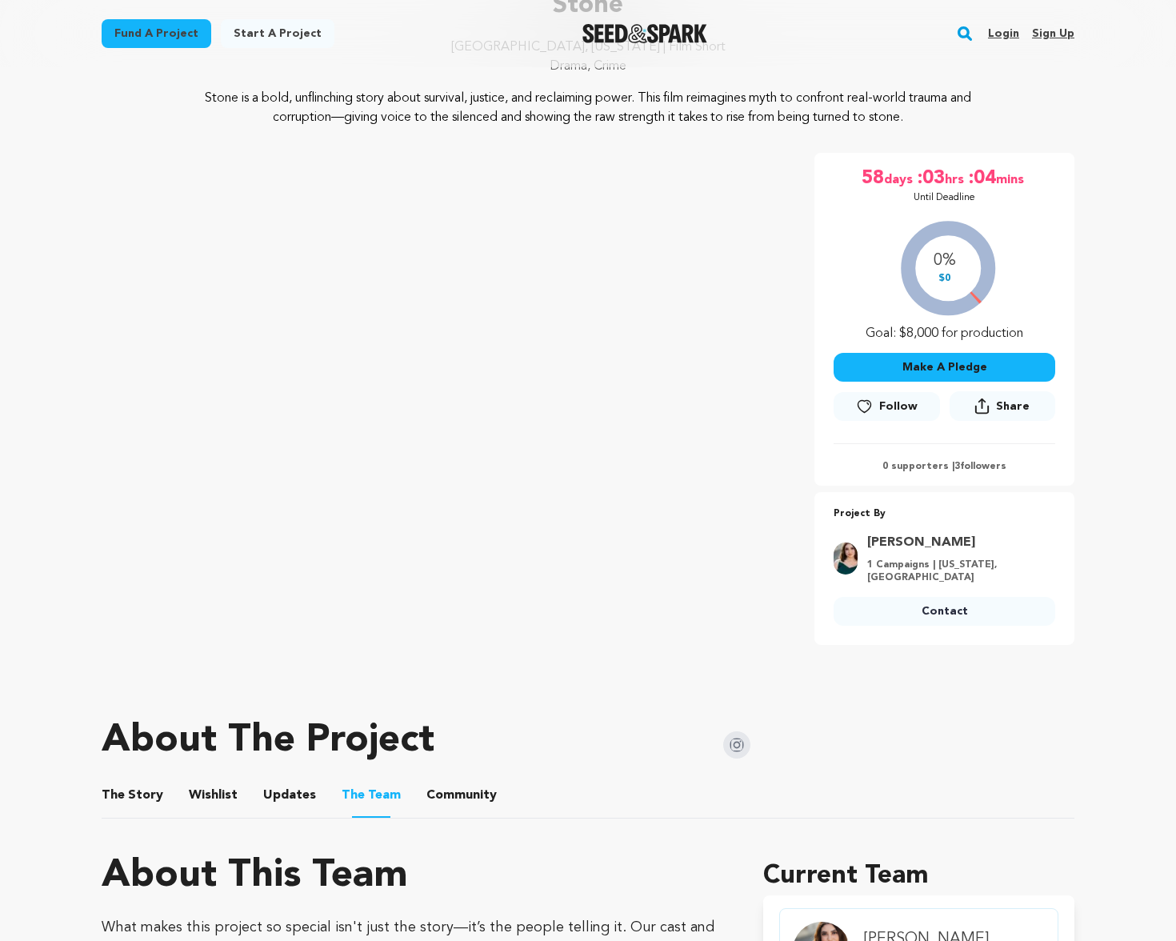
click at [743, 746] on img at bounding box center [736, 744] width 27 height 27
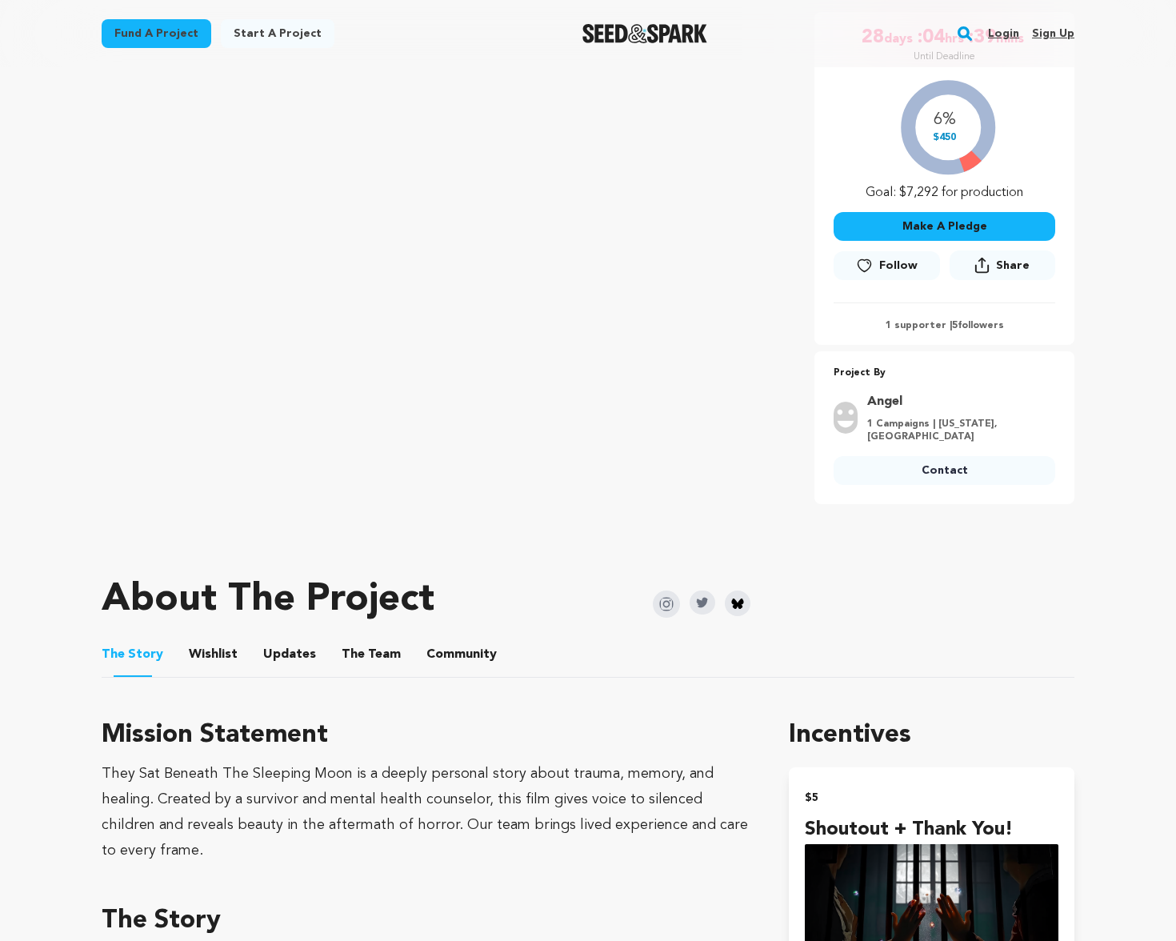
scroll to position [326, 0]
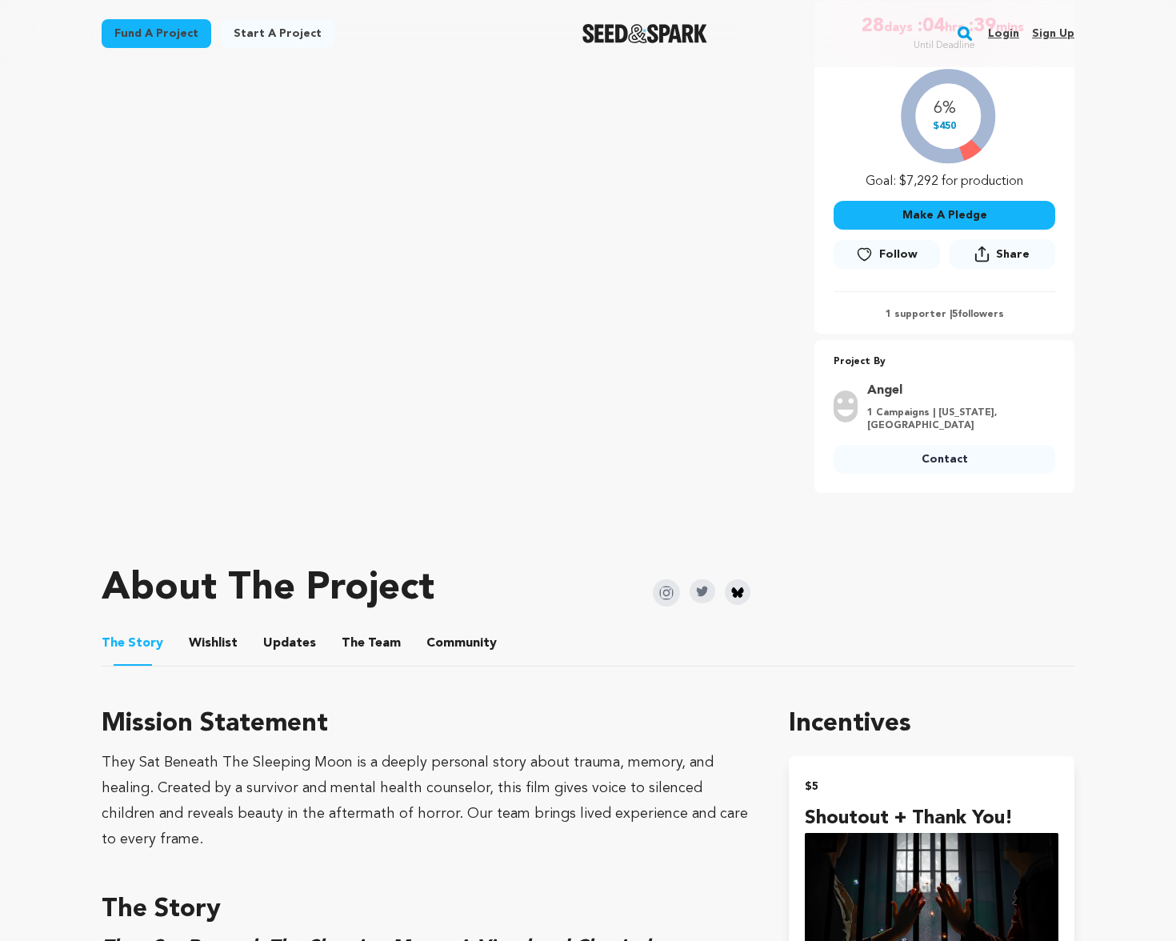
click at [374, 627] on button "The Team" at bounding box center [371, 646] width 38 height 38
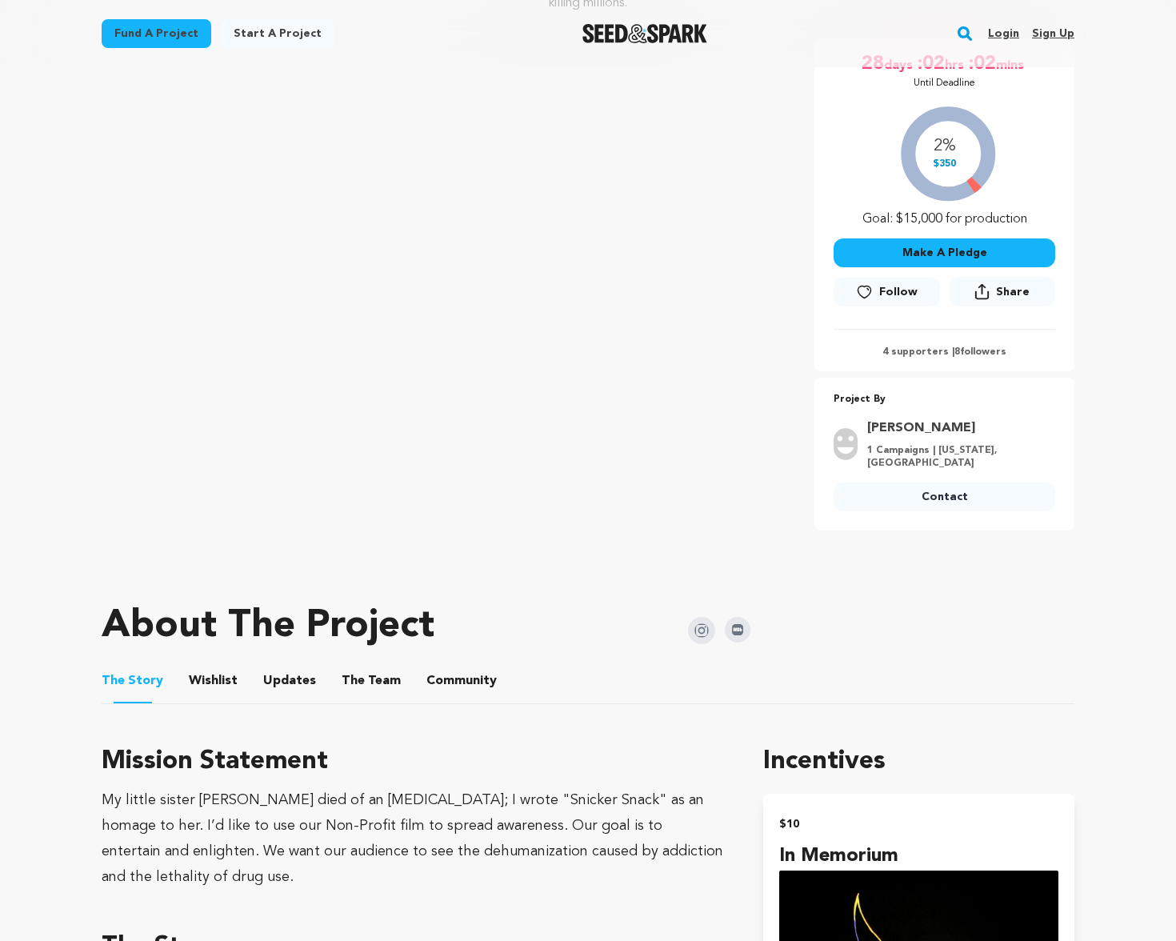
scroll to position [308, 0]
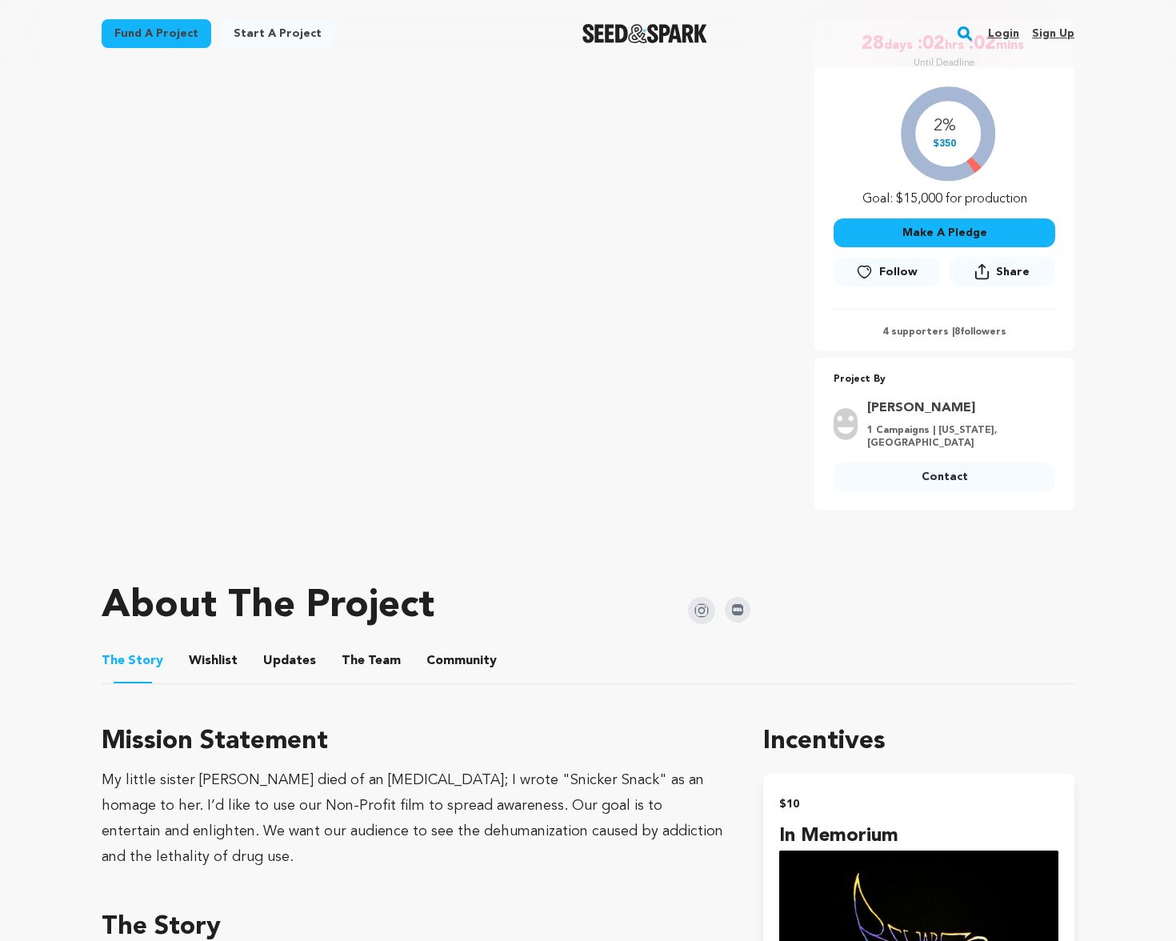
click at [365, 674] on button "The Team" at bounding box center [371, 664] width 38 height 38
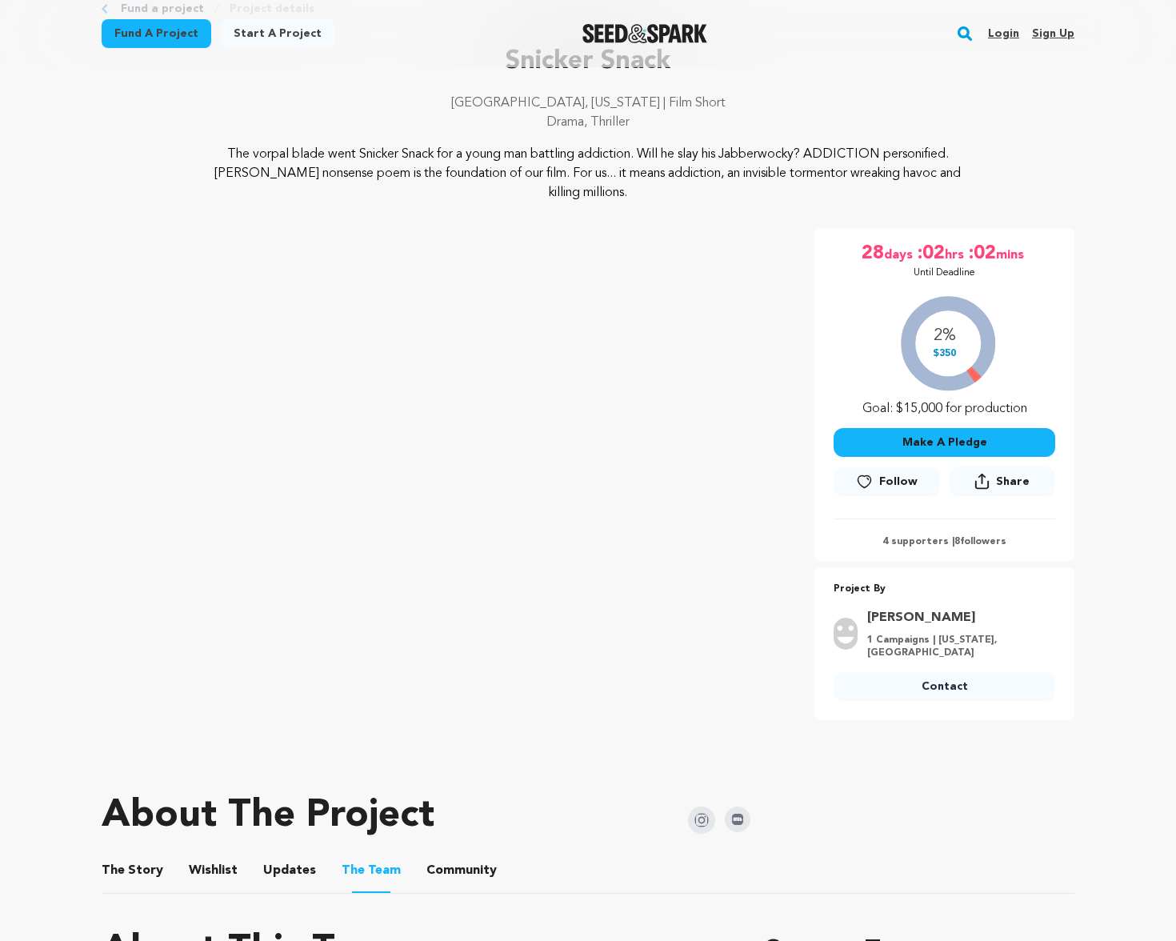
scroll to position [103, 0]
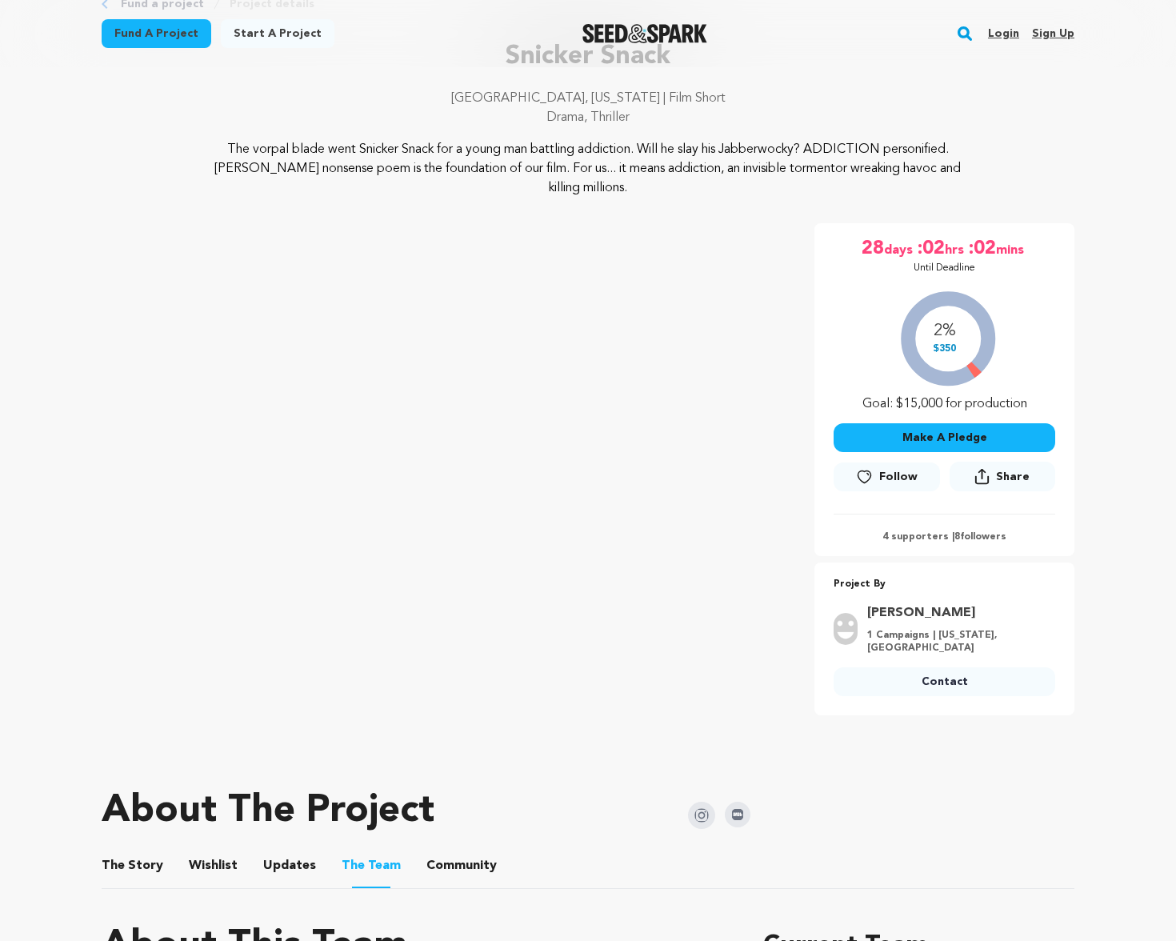
click at [147, 867] on button "The Story" at bounding box center [133, 869] width 38 height 38
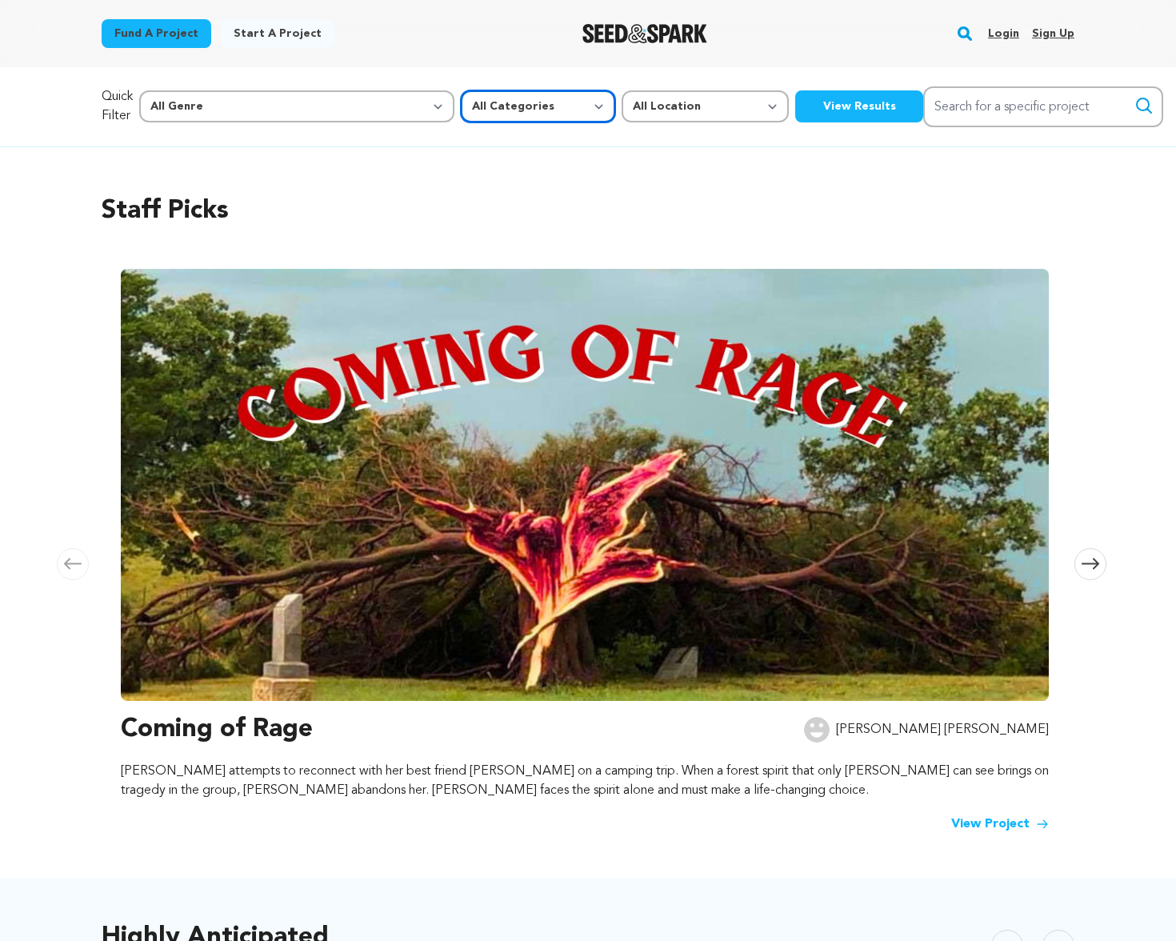
click at [461, 110] on select "All Categories Film Feature Film Short Series Music Video Comics Artist Residen…" at bounding box center [538, 106] width 154 height 32
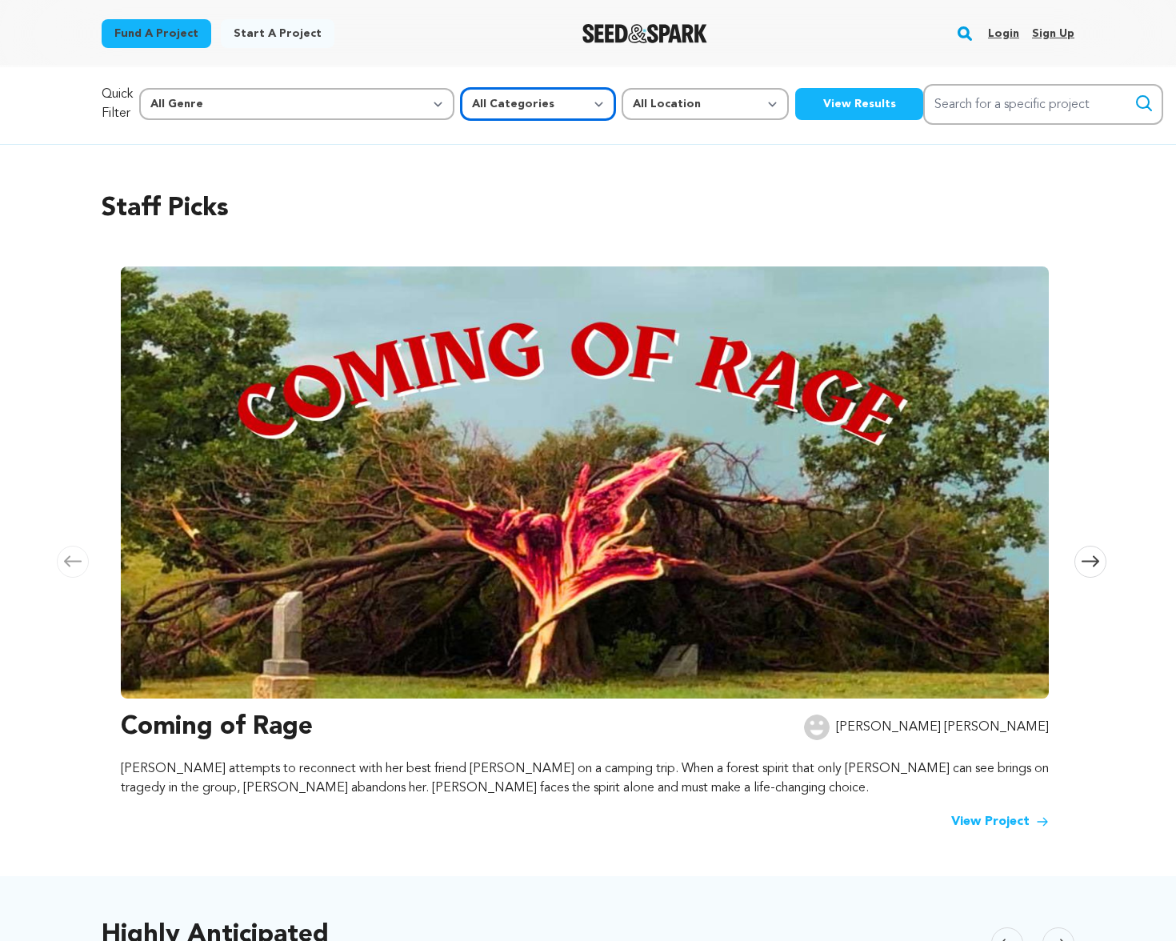
scroll to position [5, 0]
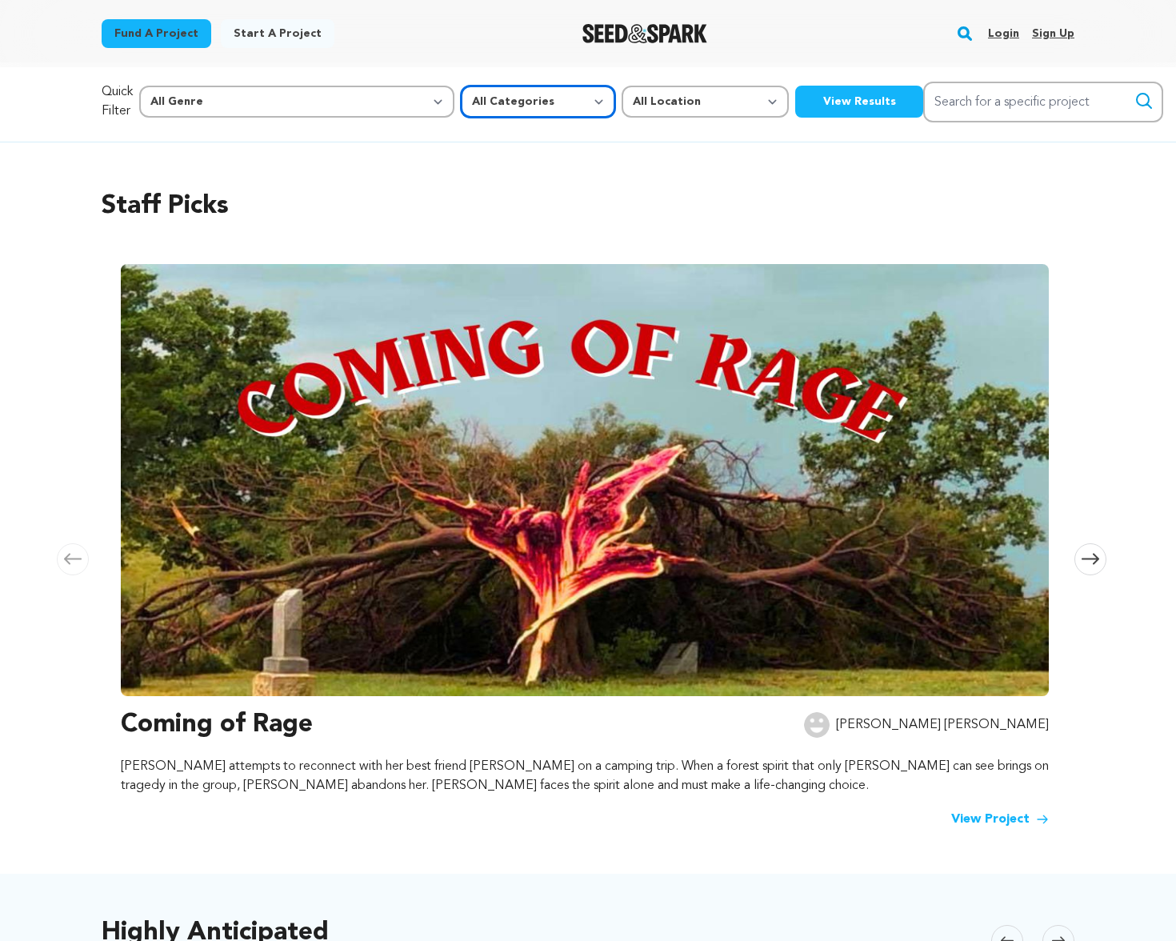
select select "10891"
click at [795, 104] on button "View Results" at bounding box center [859, 102] width 128 height 32
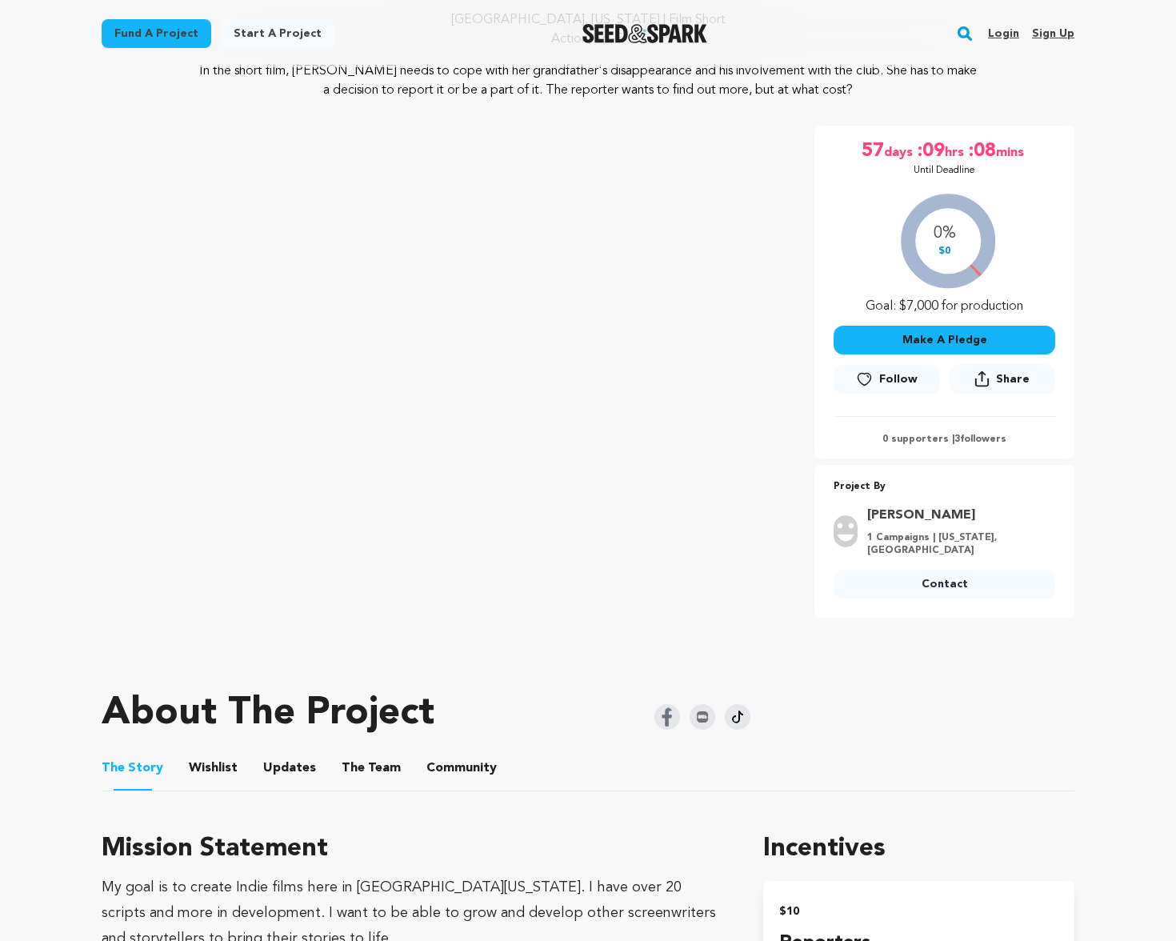
scroll to position [185, 0]
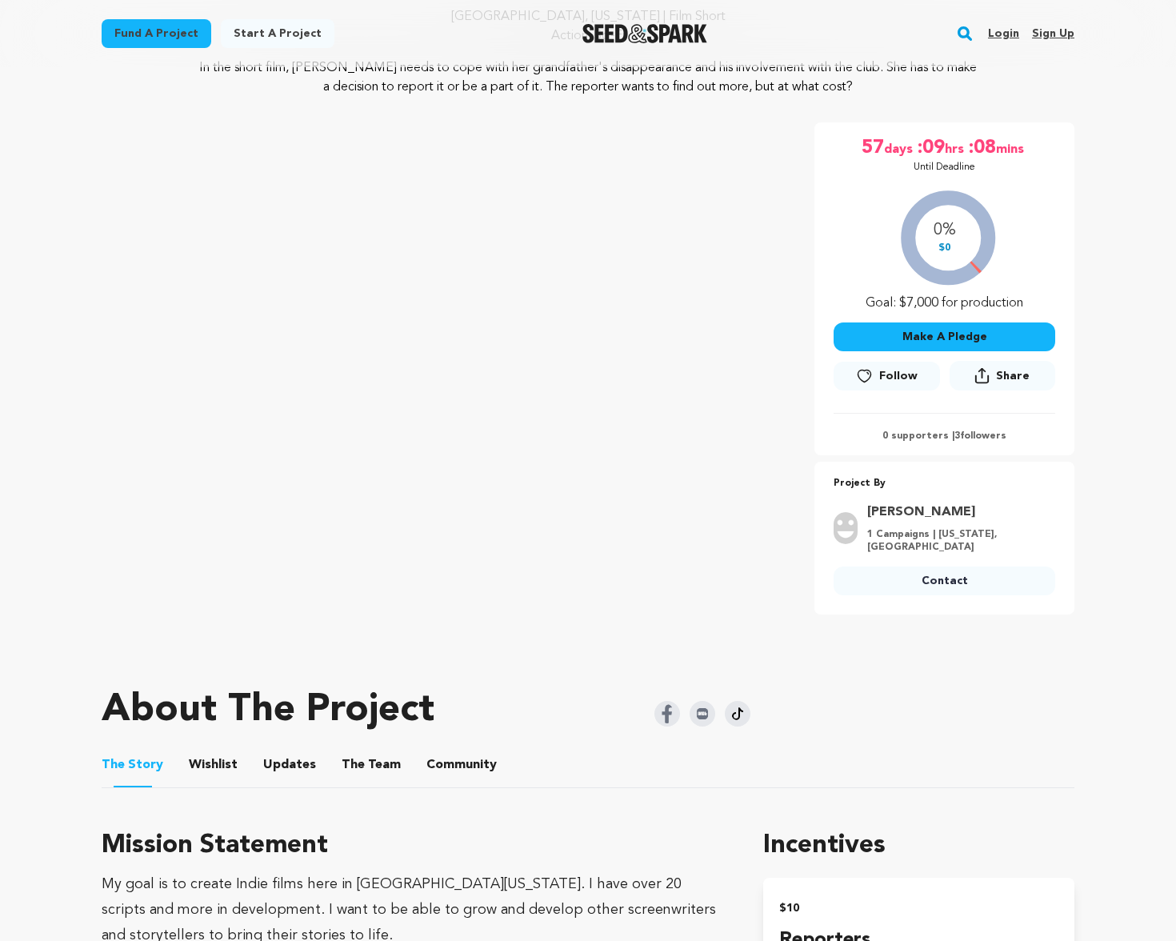
click at [362, 749] on button "The Team" at bounding box center [371, 768] width 38 height 38
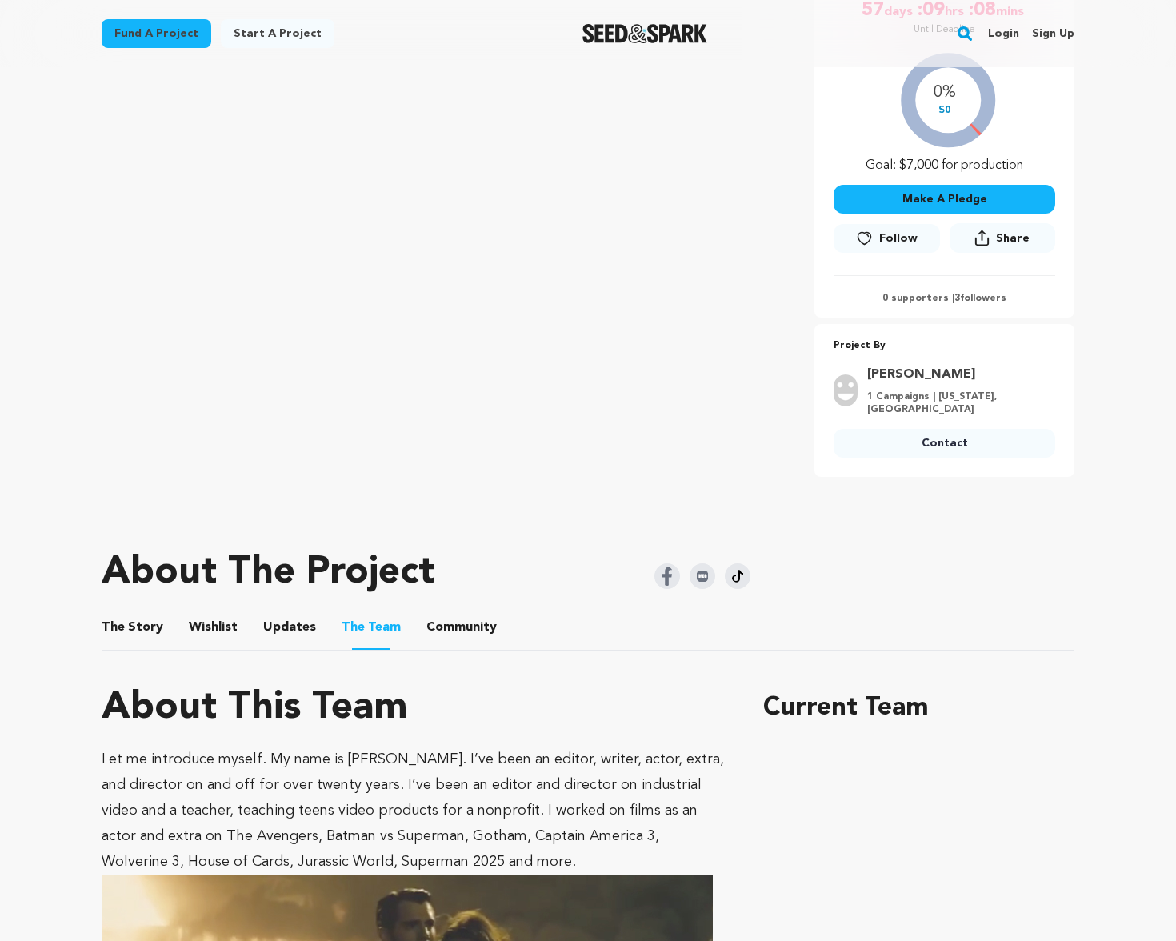
scroll to position [324, 0]
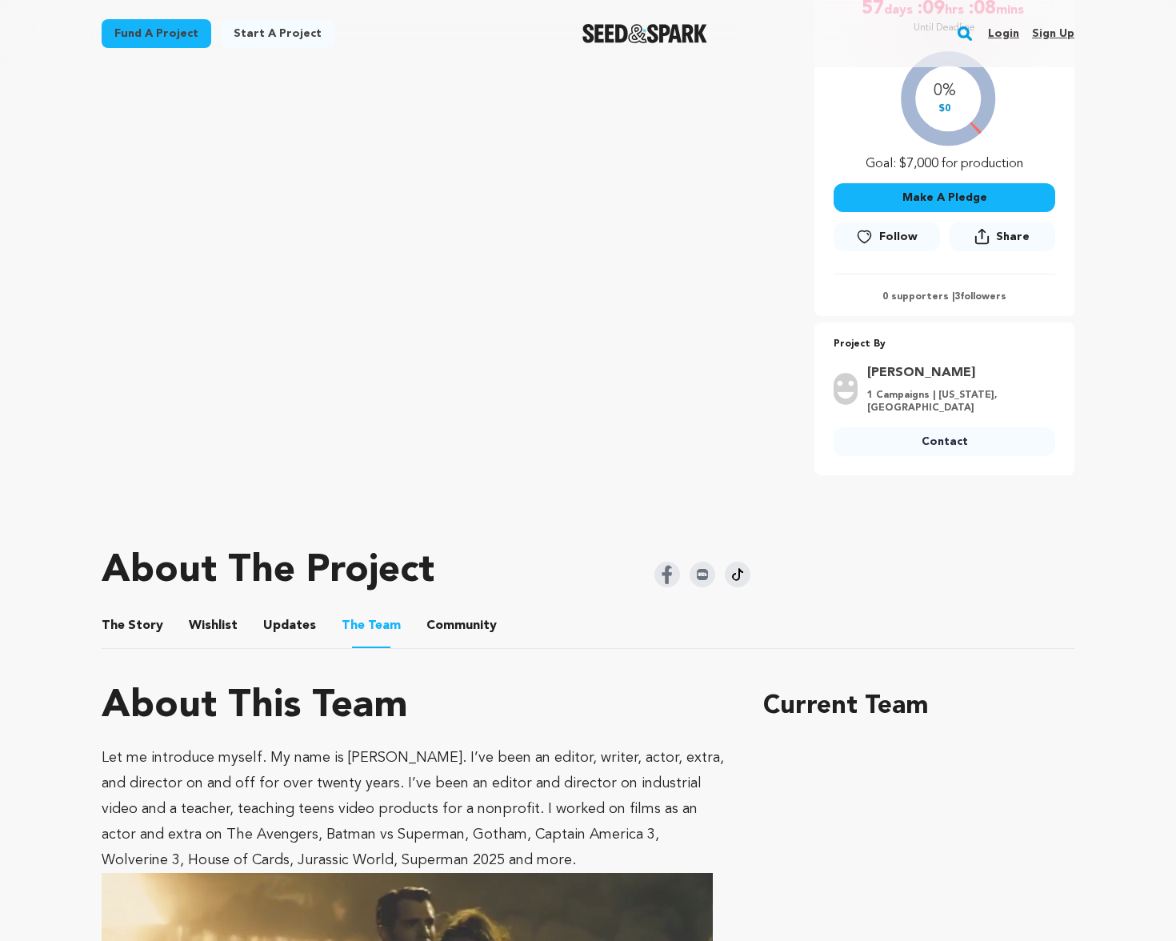
click at [136, 626] on button "The Story" at bounding box center [133, 629] width 38 height 38
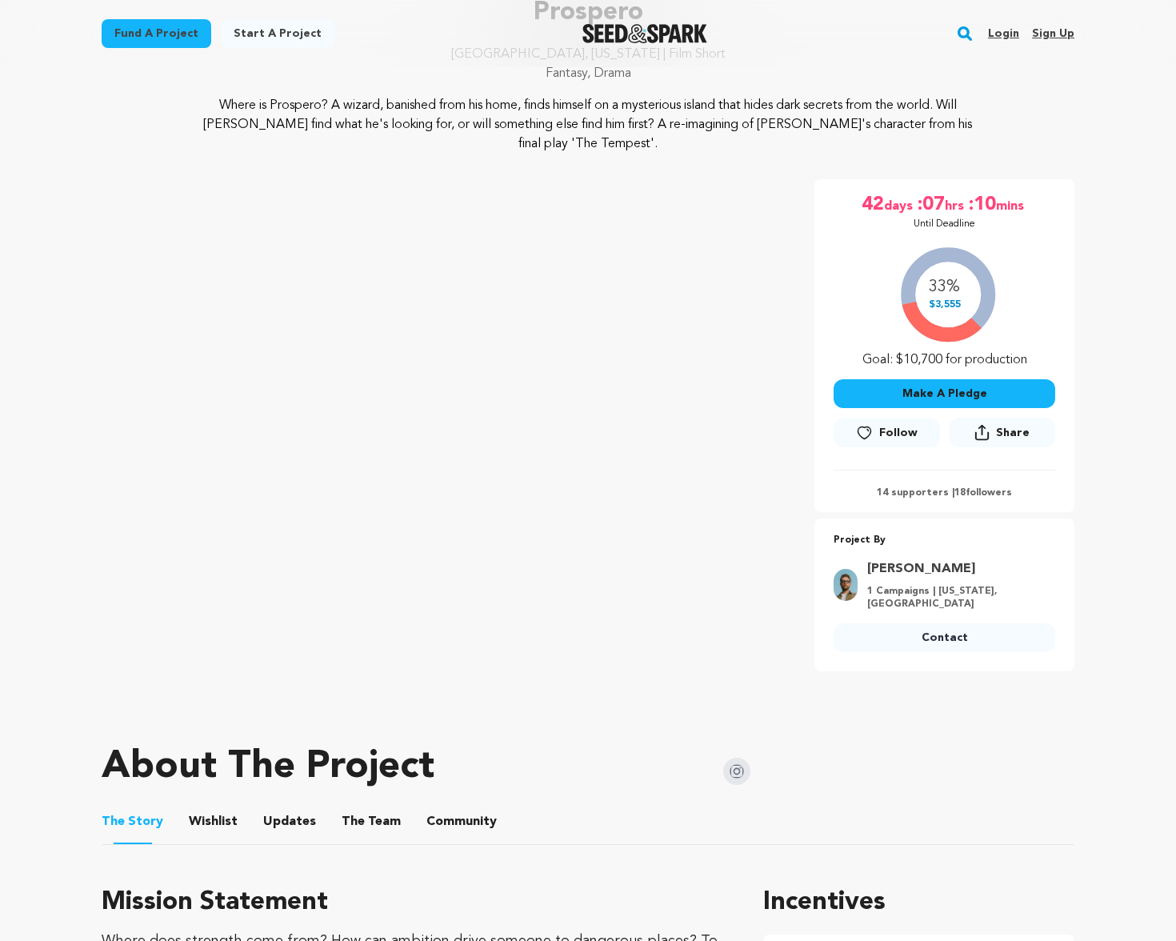
scroll to position [385, 0]
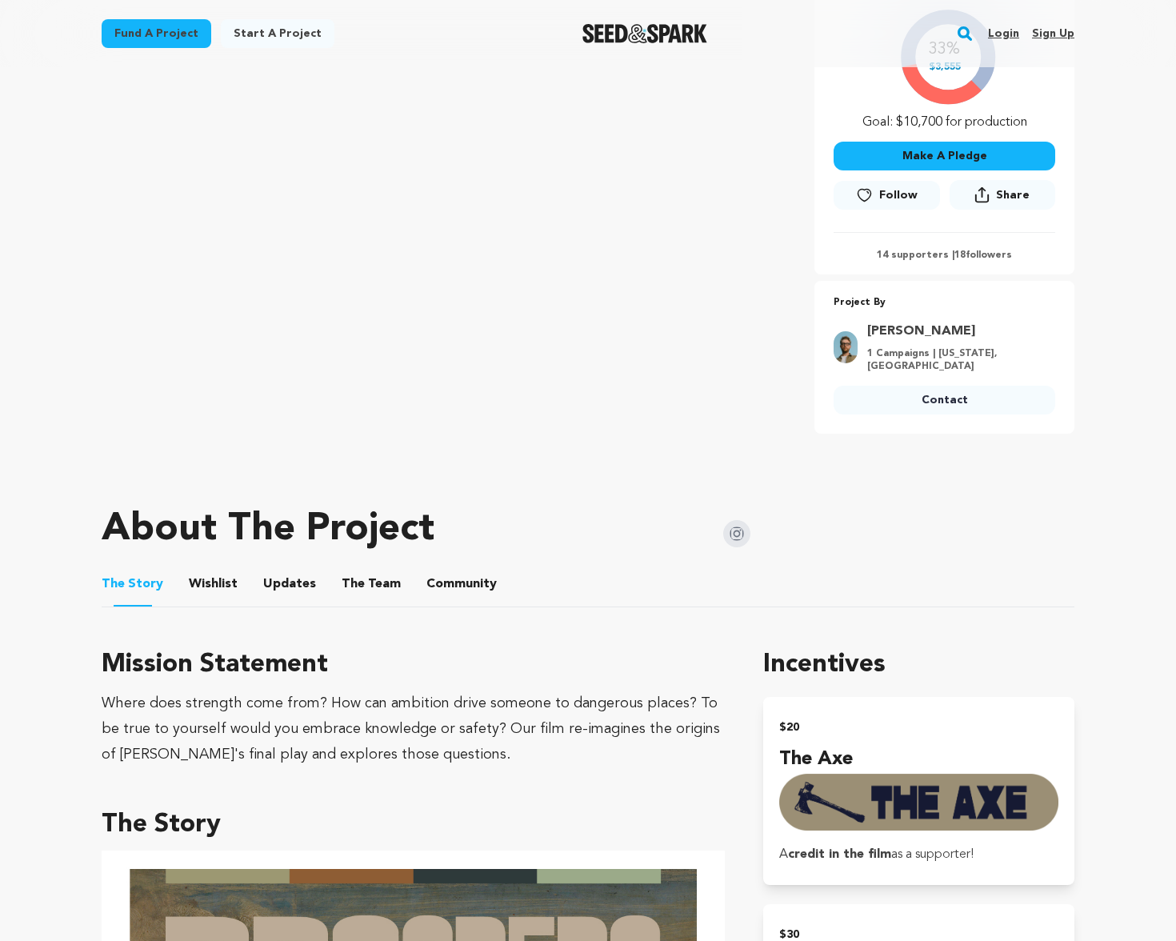
click at [352, 587] on button "The Team" at bounding box center [371, 587] width 38 height 38
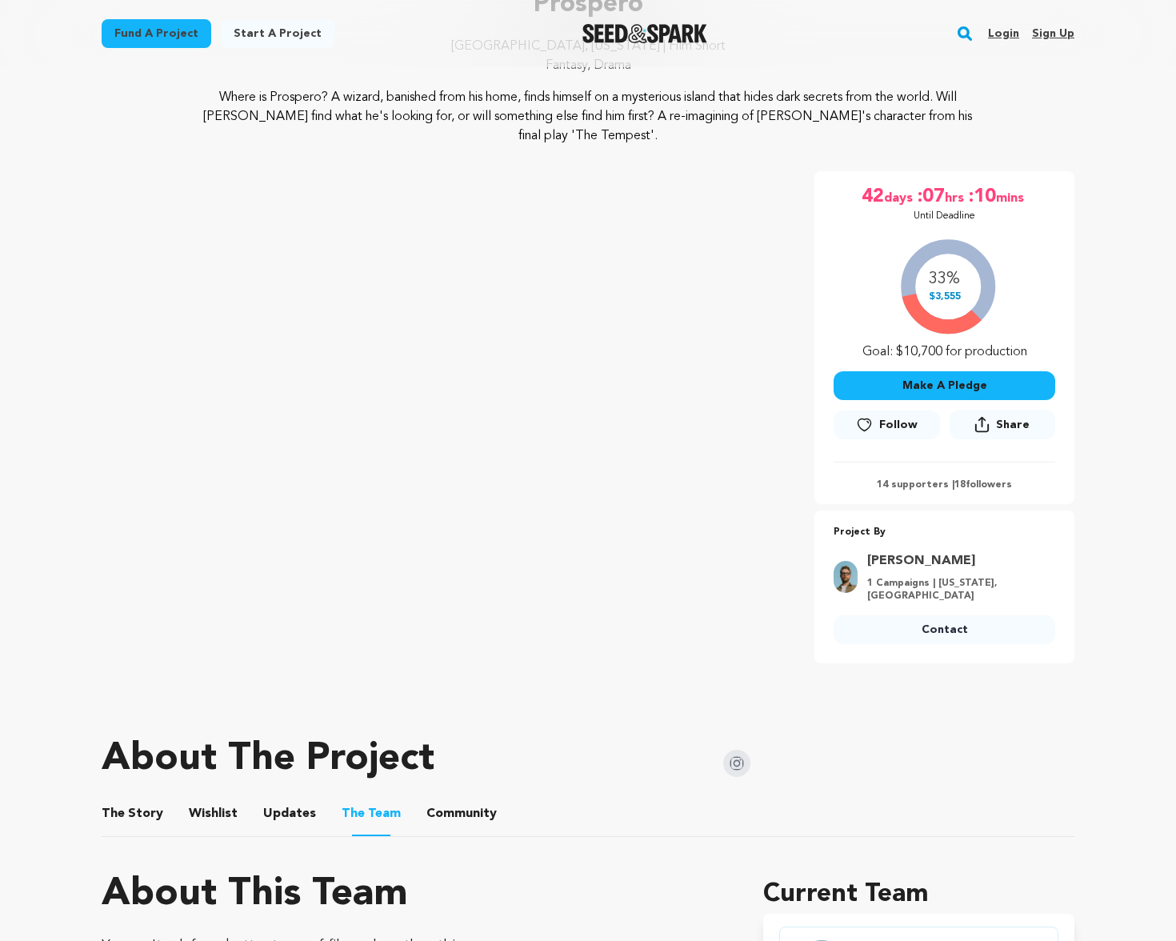
click at [120, 810] on button "The Story" at bounding box center [133, 817] width 38 height 38
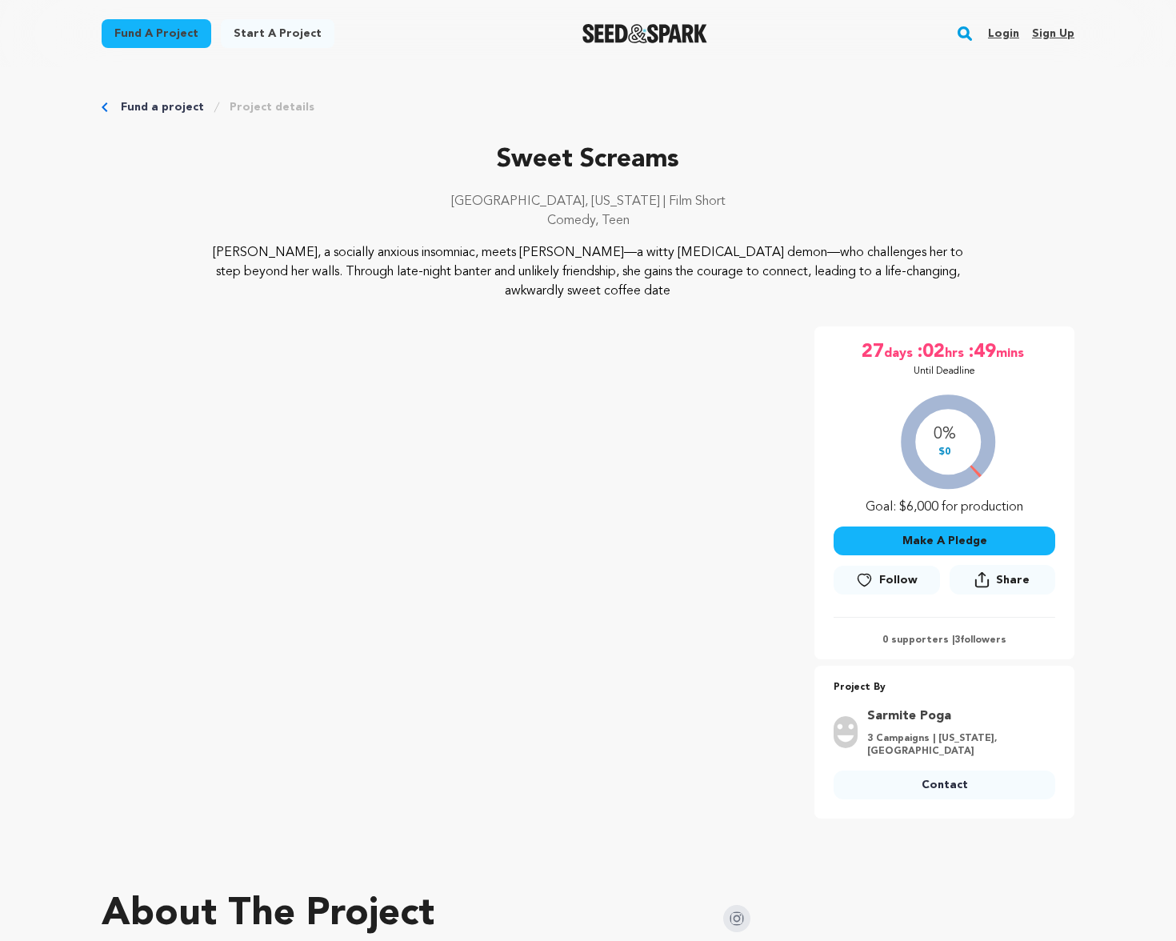
scroll to position [378, 0]
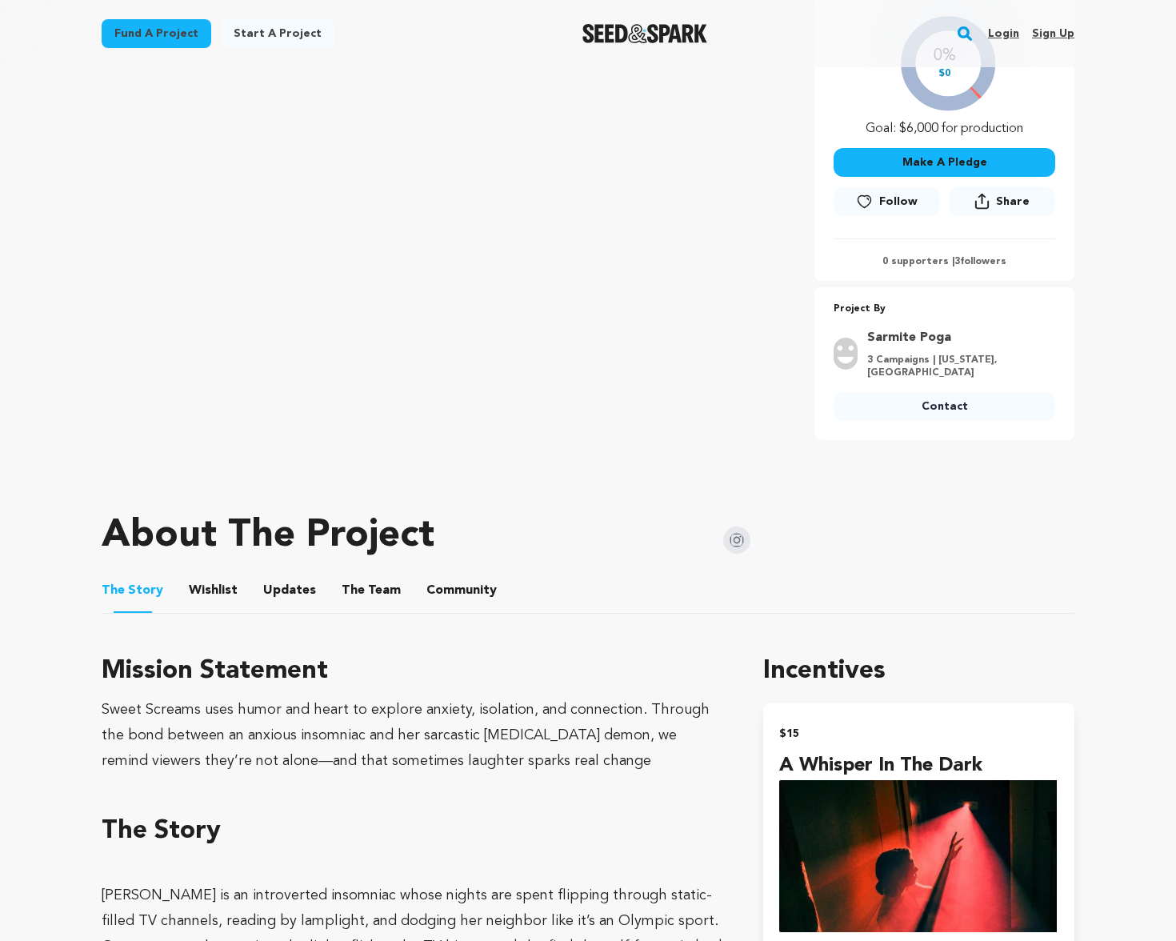
click at [352, 574] on button "The Team" at bounding box center [371, 593] width 38 height 38
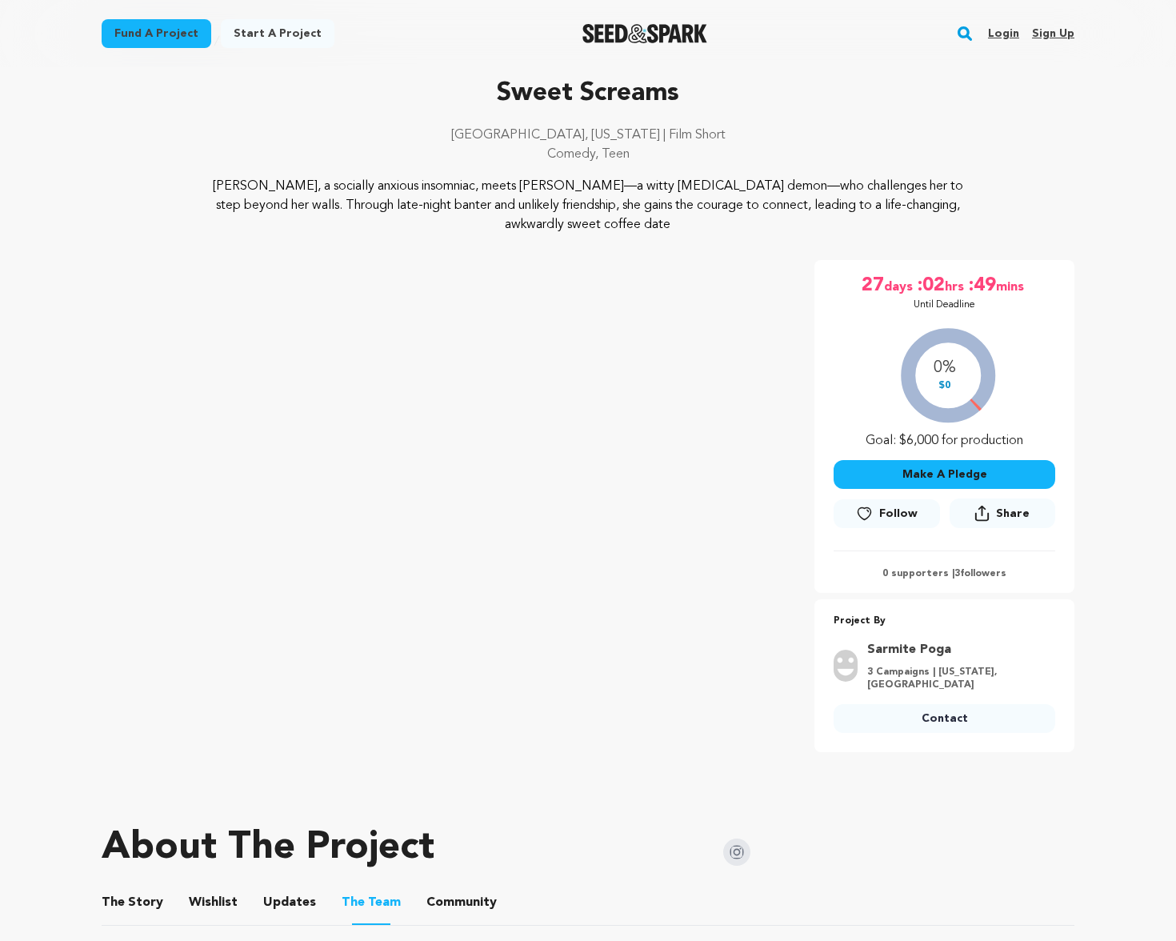
scroll to position [67, 0]
click at [128, 886] on button "The Story" at bounding box center [133, 905] width 38 height 38
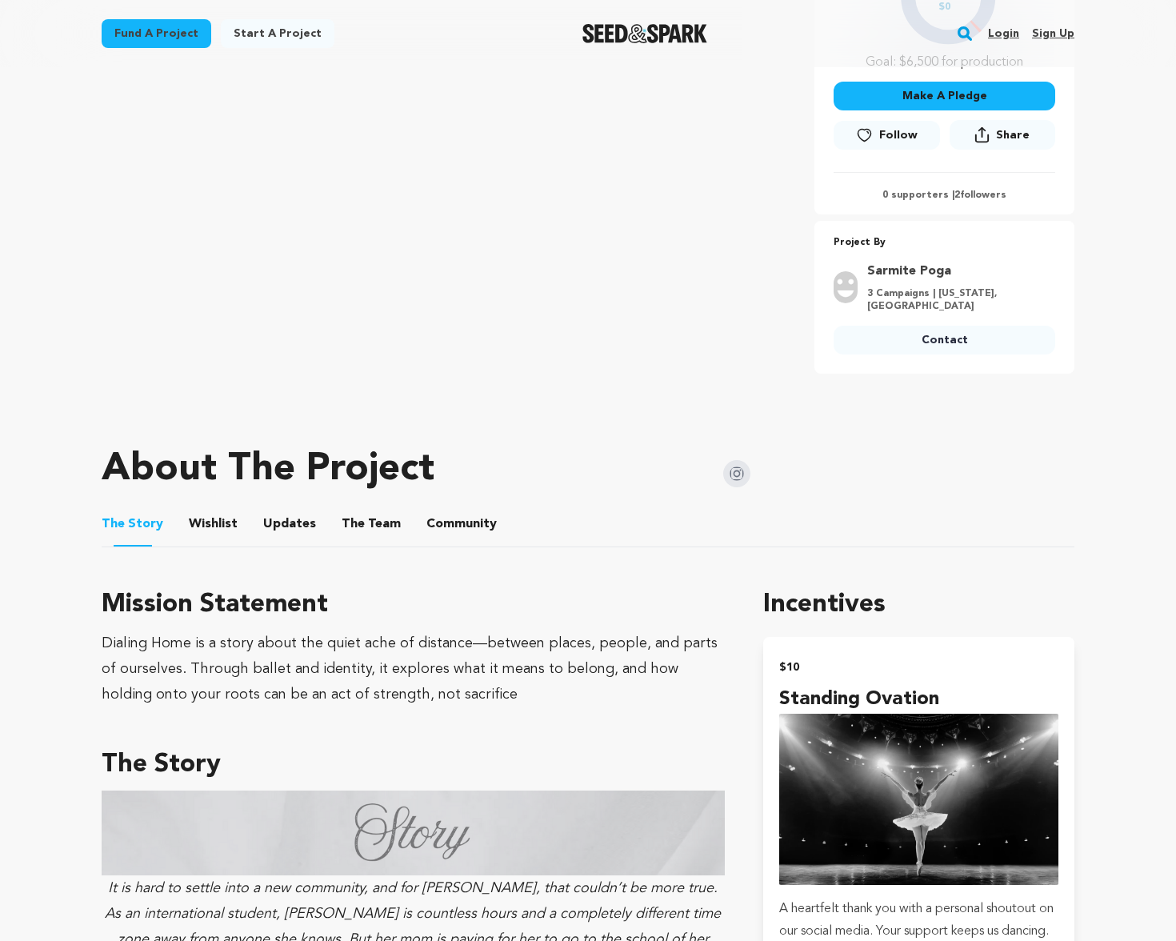
scroll to position [443, 0]
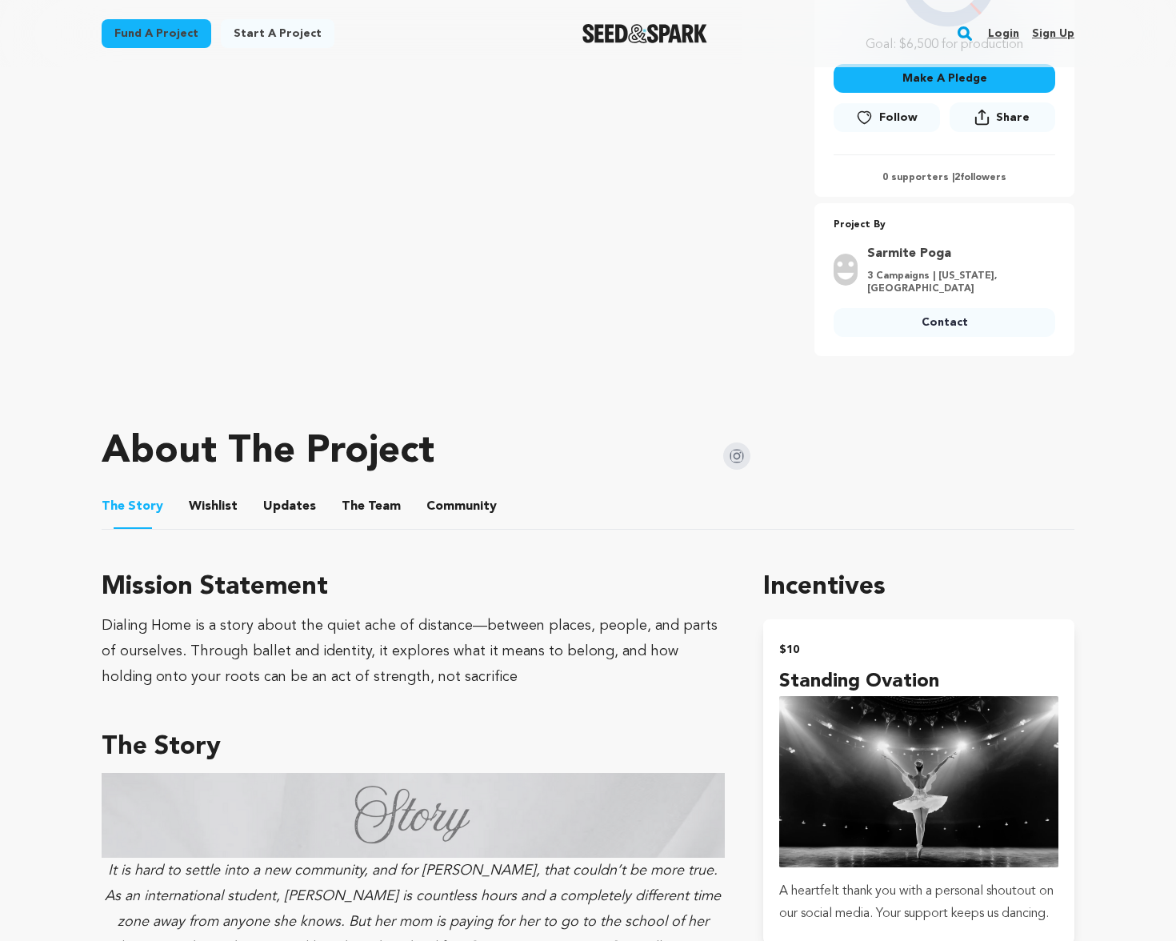
click at [367, 491] on button "The Team" at bounding box center [371, 509] width 38 height 38
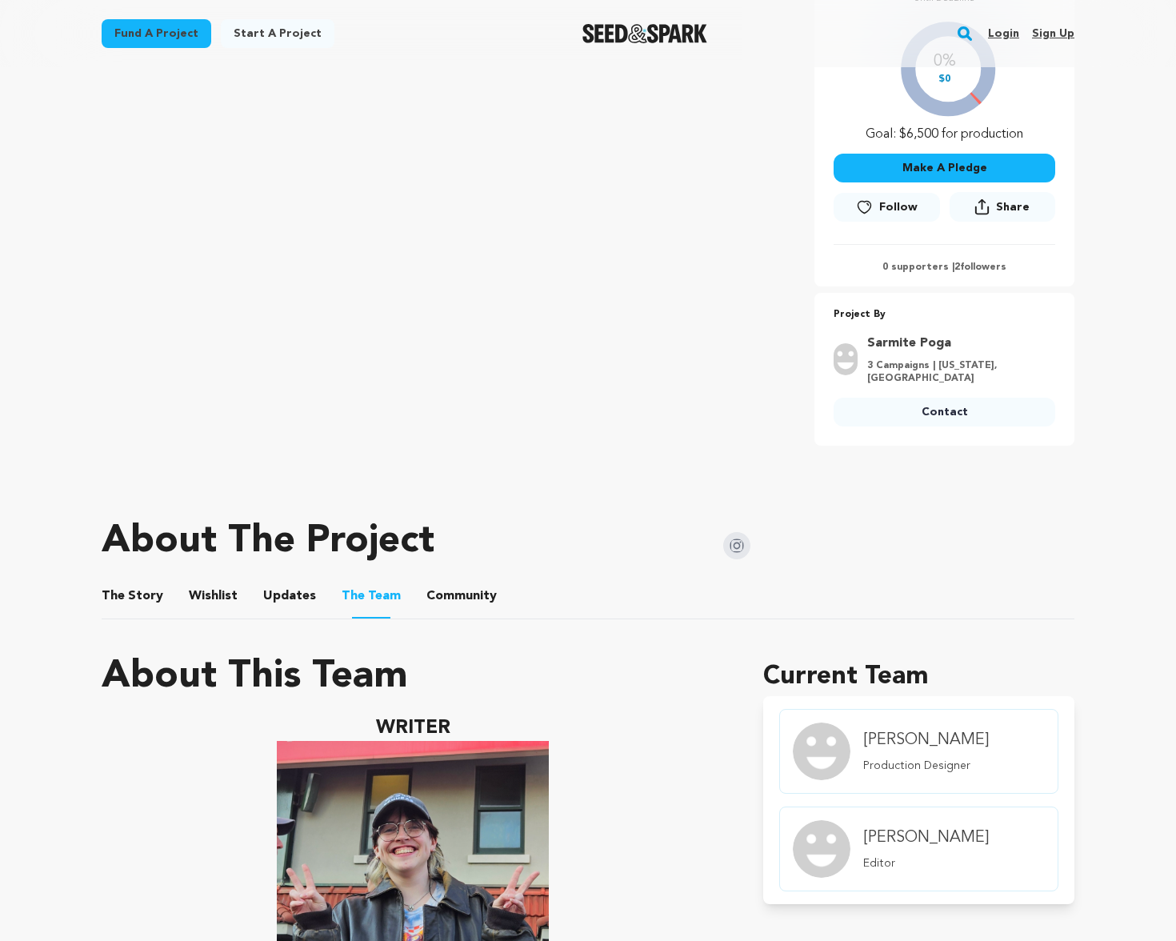
scroll to position [160, 0]
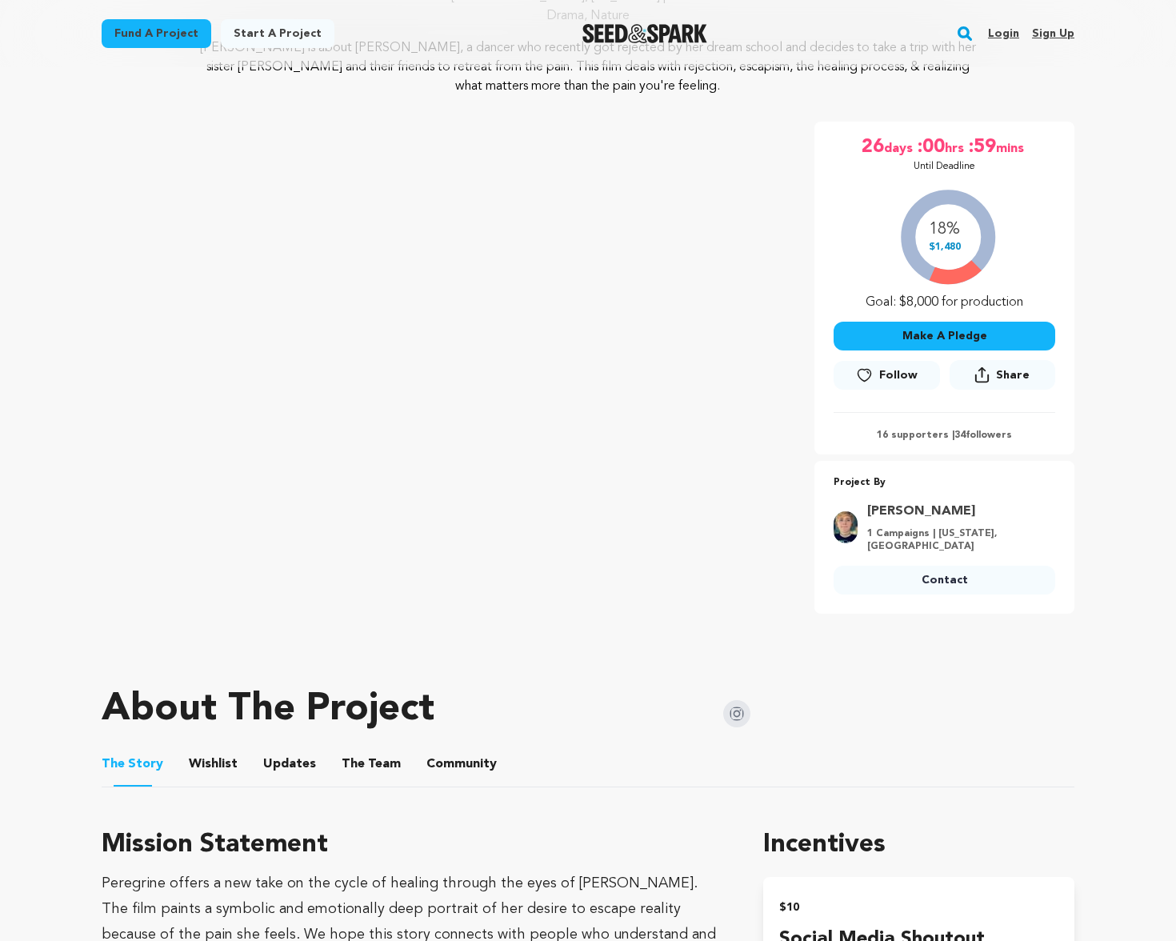
scroll to position [463, 0]
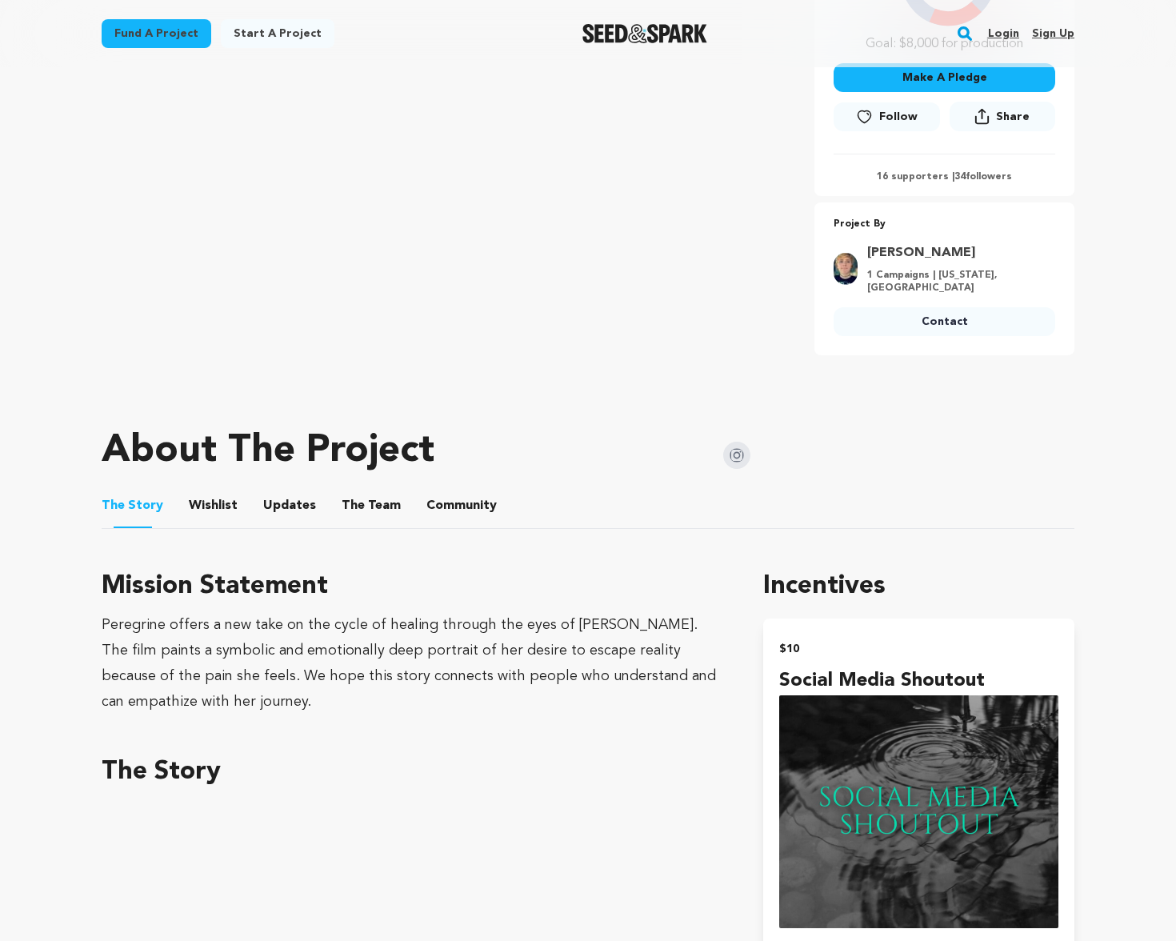
click at [370, 494] on button "The Team" at bounding box center [371, 509] width 38 height 38
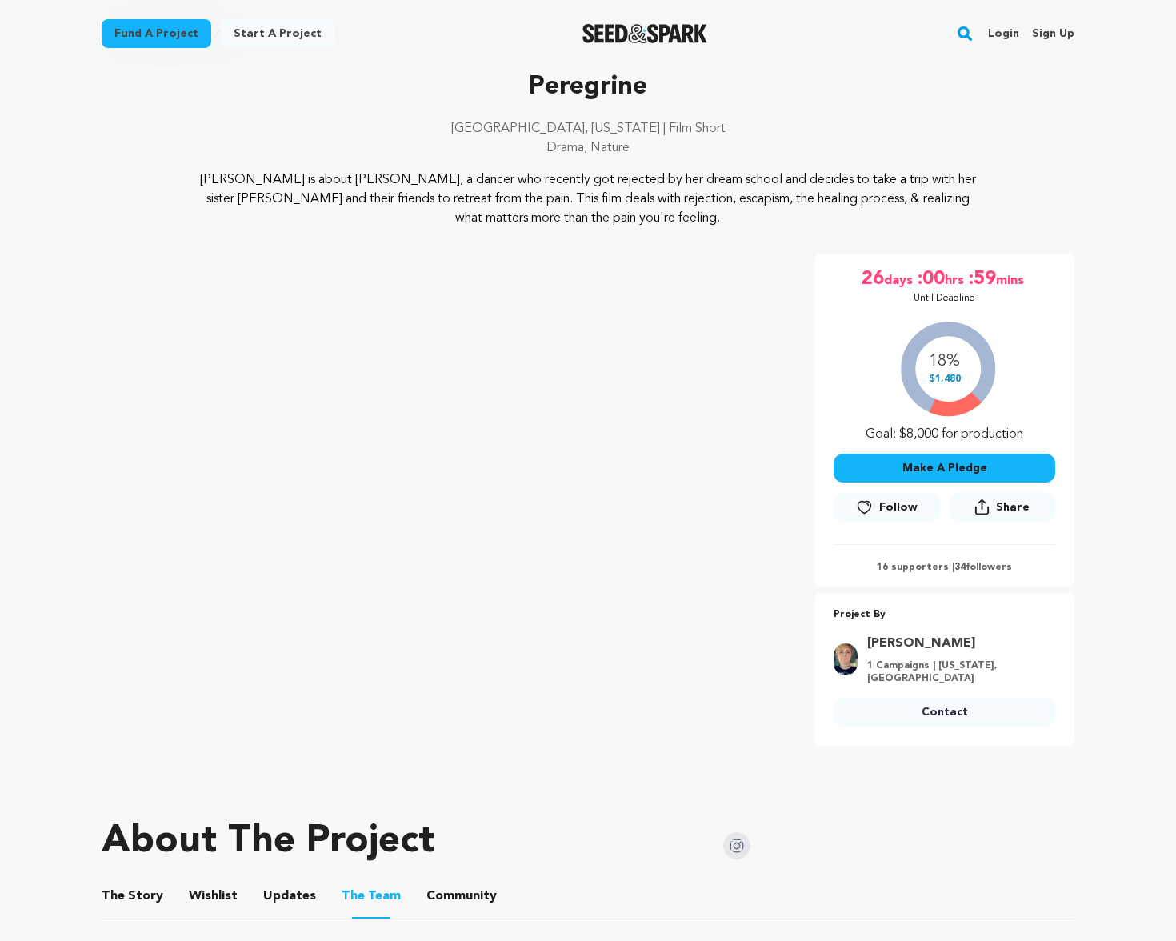
scroll to position [70, 0]
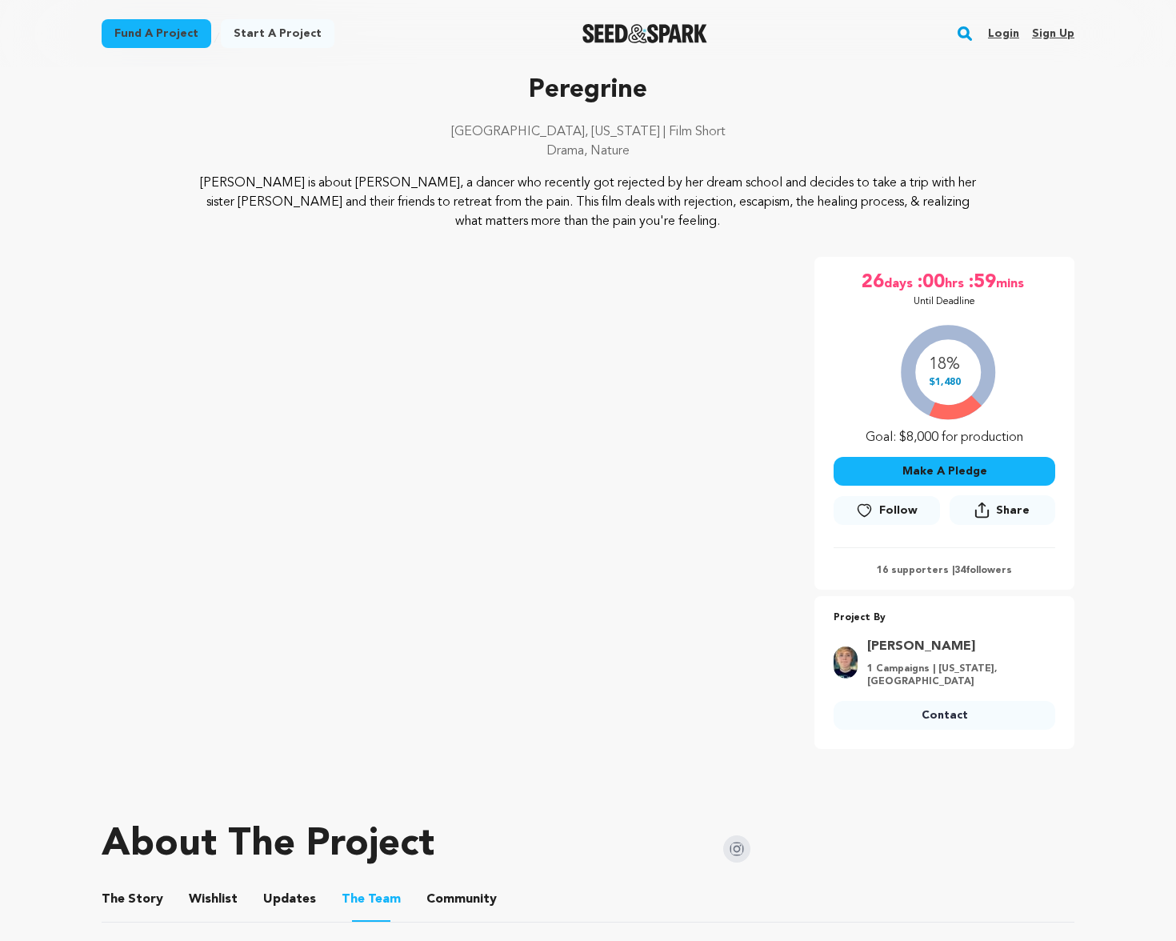
click at [134, 883] on button "The Story" at bounding box center [133, 902] width 38 height 38
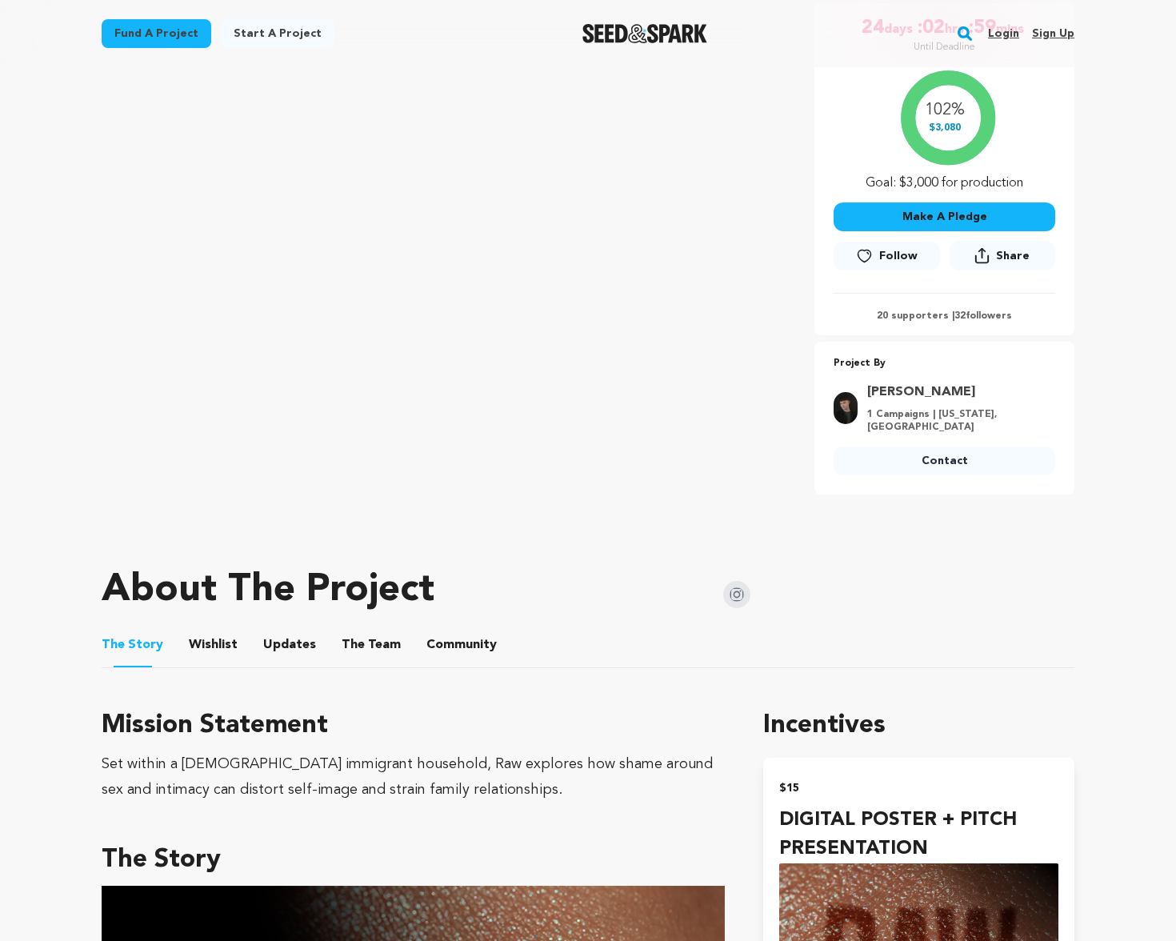
scroll to position [306, 0]
click at [381, 628] on button "The Team" at bounding box center [371, 647] width 38 height 38
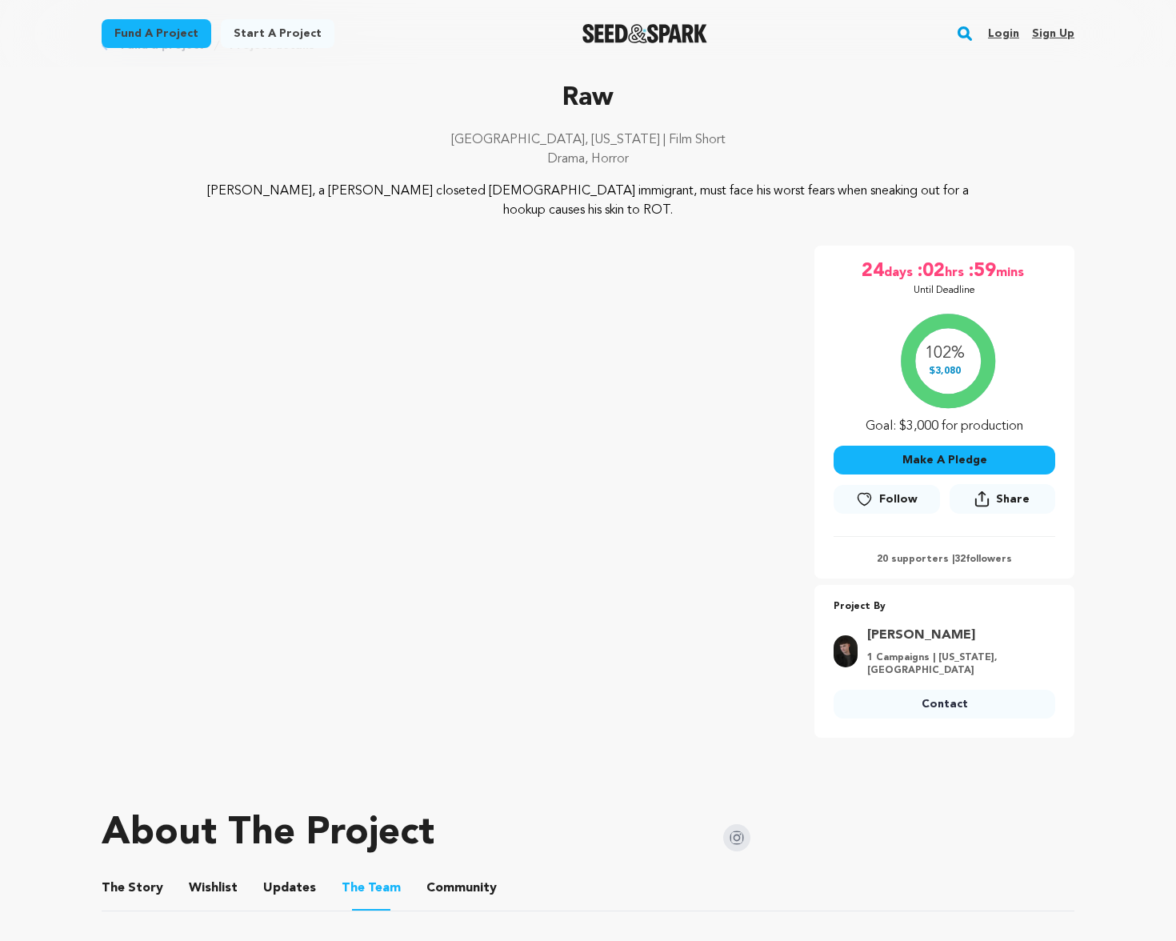
scroll to position [86, 0]
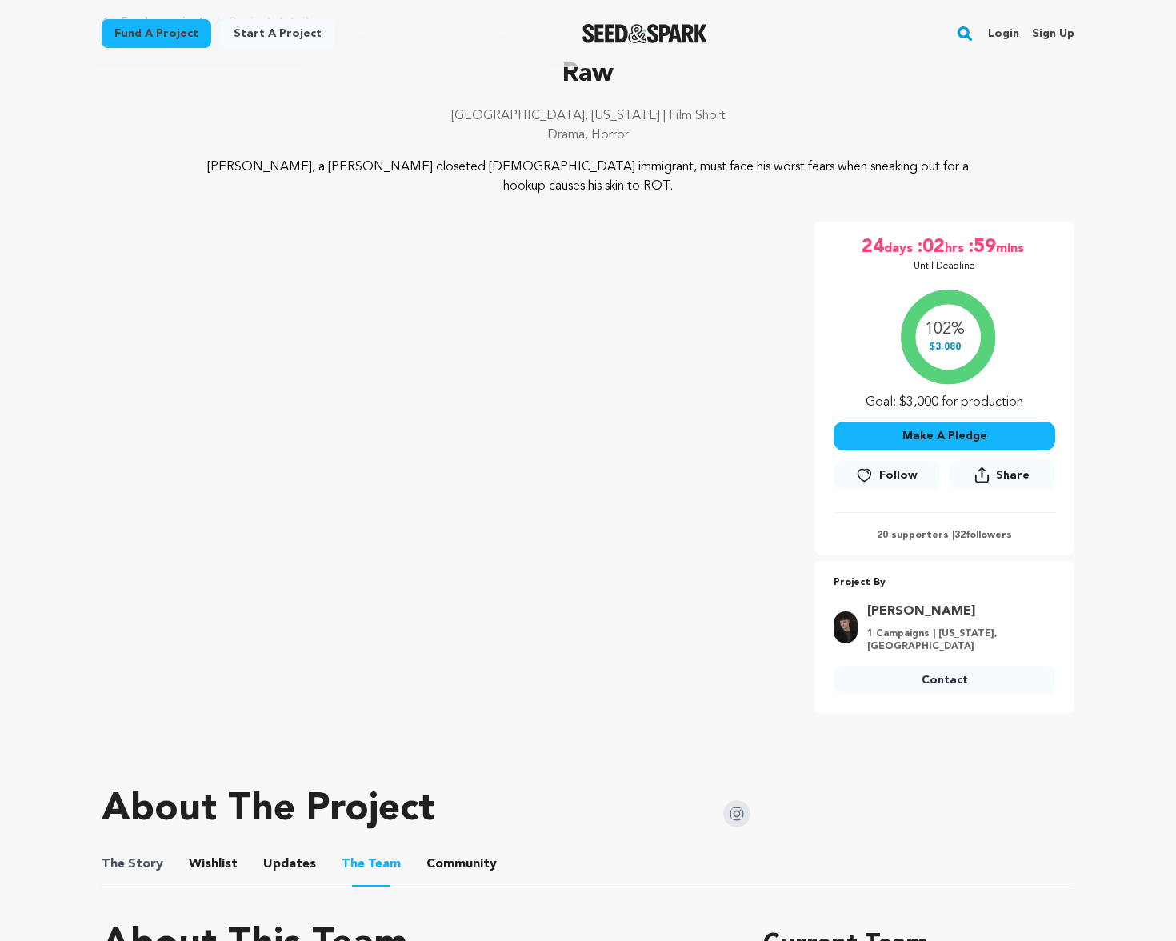
click at [150, 854] on span "The Story" at bounding box center [133, 863] width 62 height 19
click at [143, 848] on button "The Story" at bounding box center [133, 867] width 38 height 38
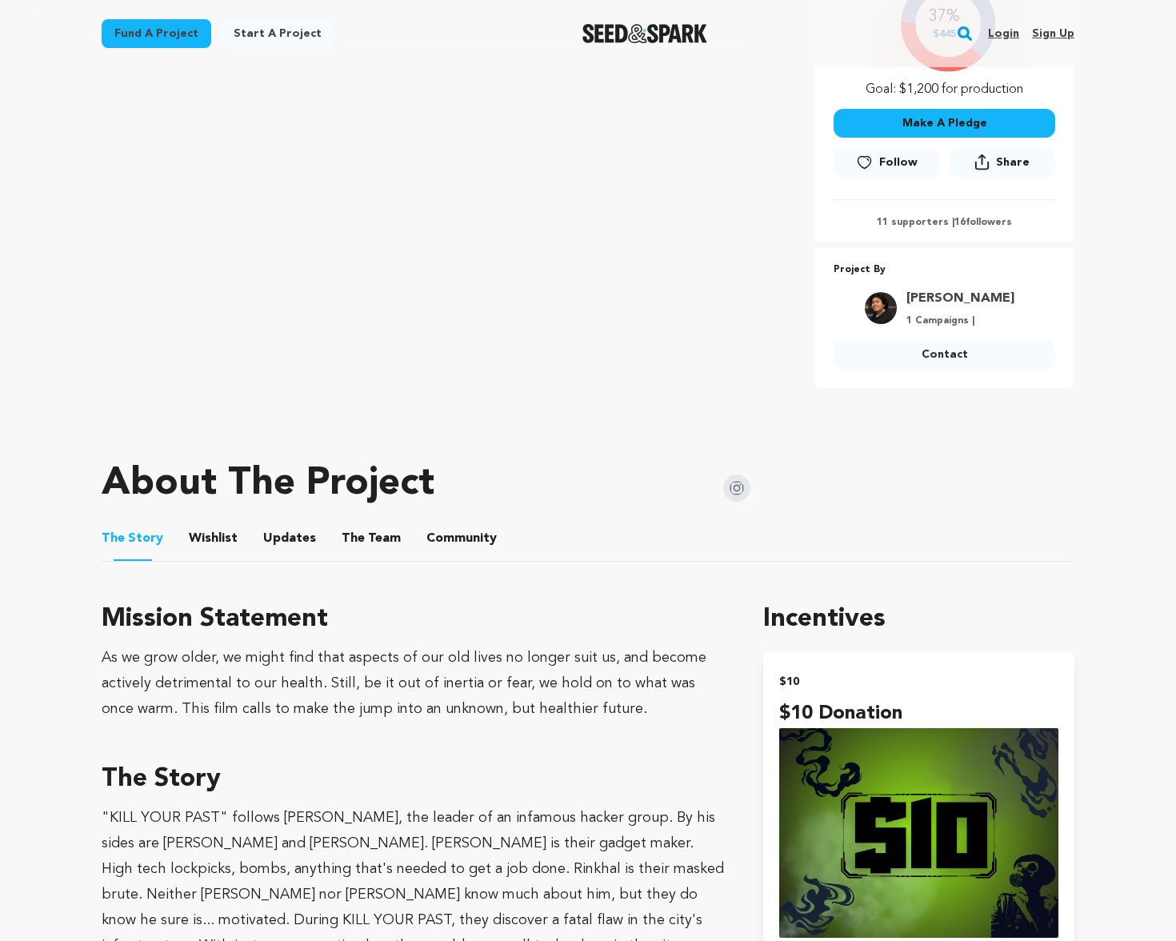
scroll to position [502, 0]
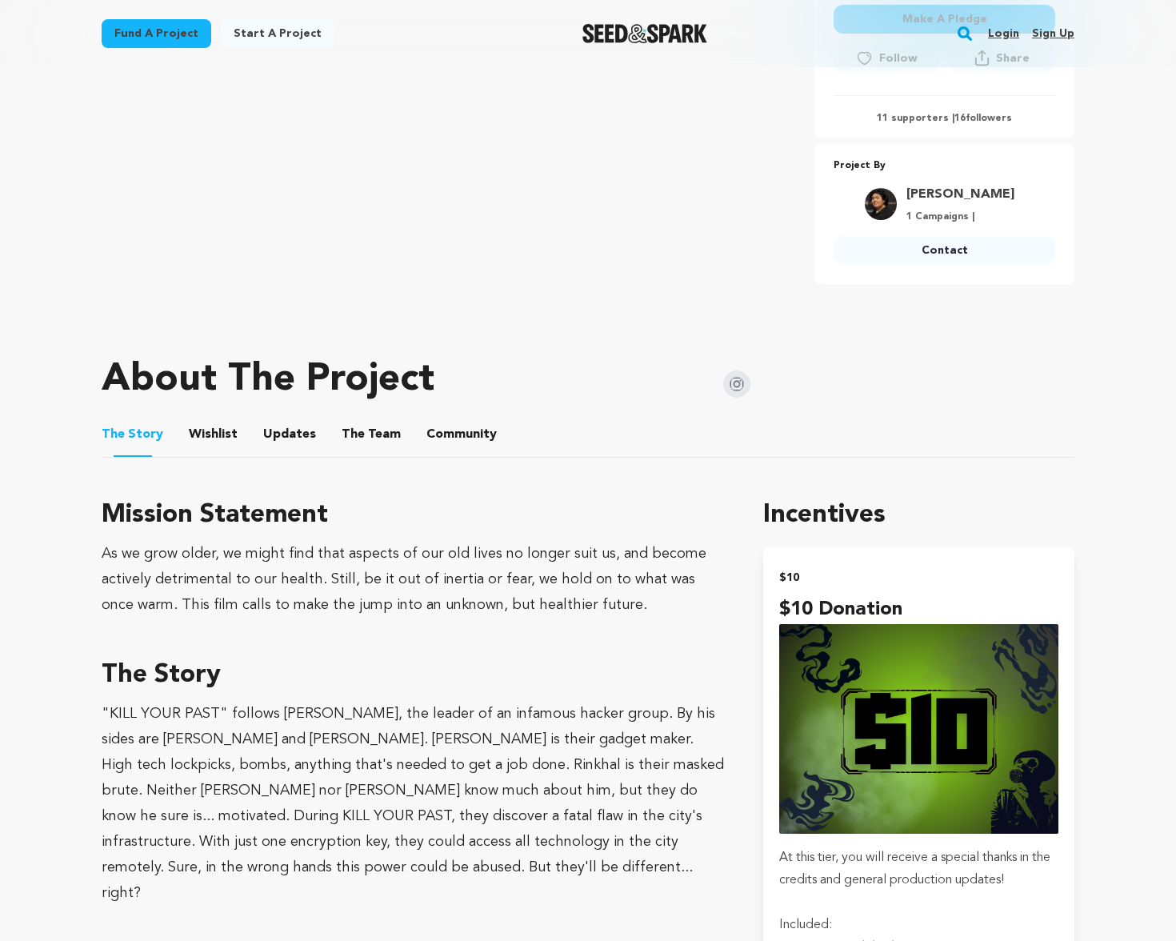
click at [360, 437] on button "The Team" at bounding box center [371, 437] width 38 height 38
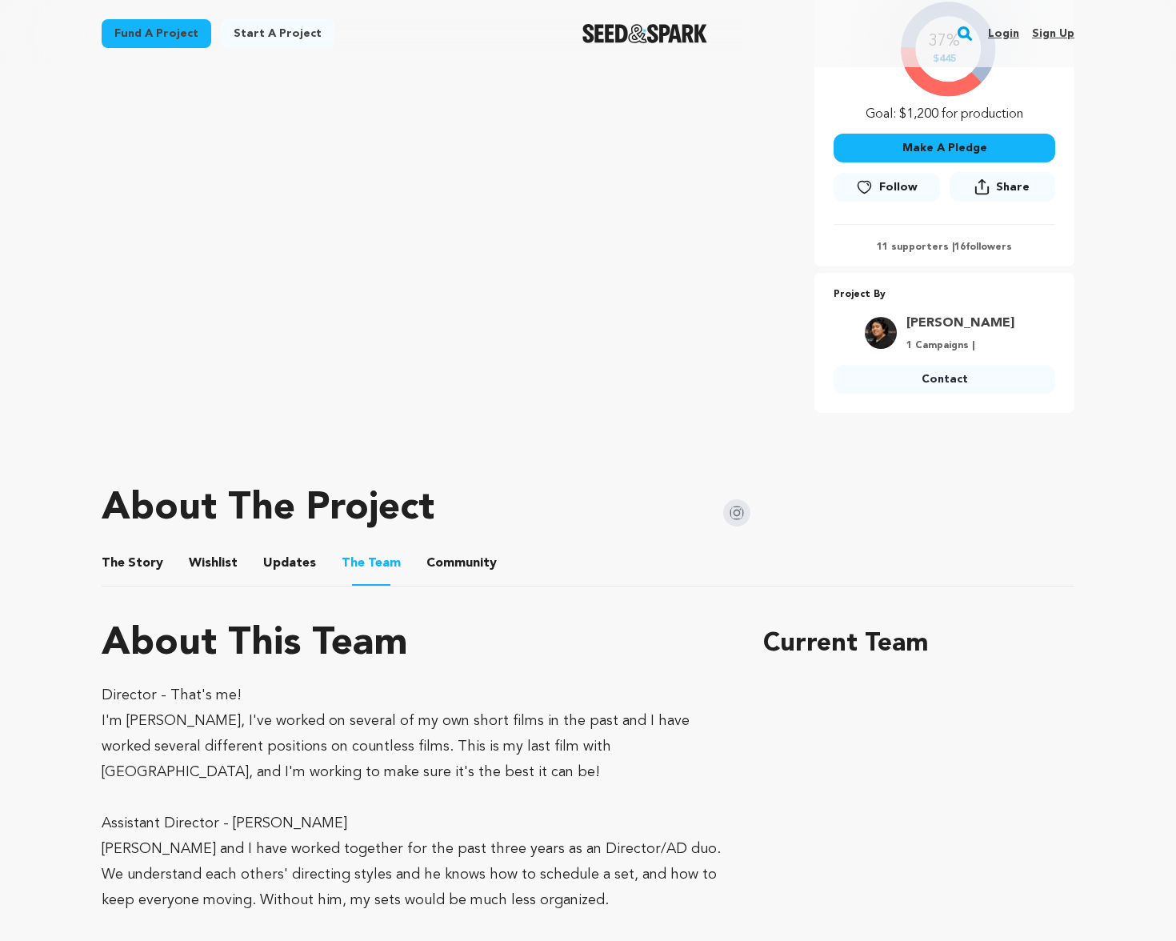
scroll to position [235, 0]
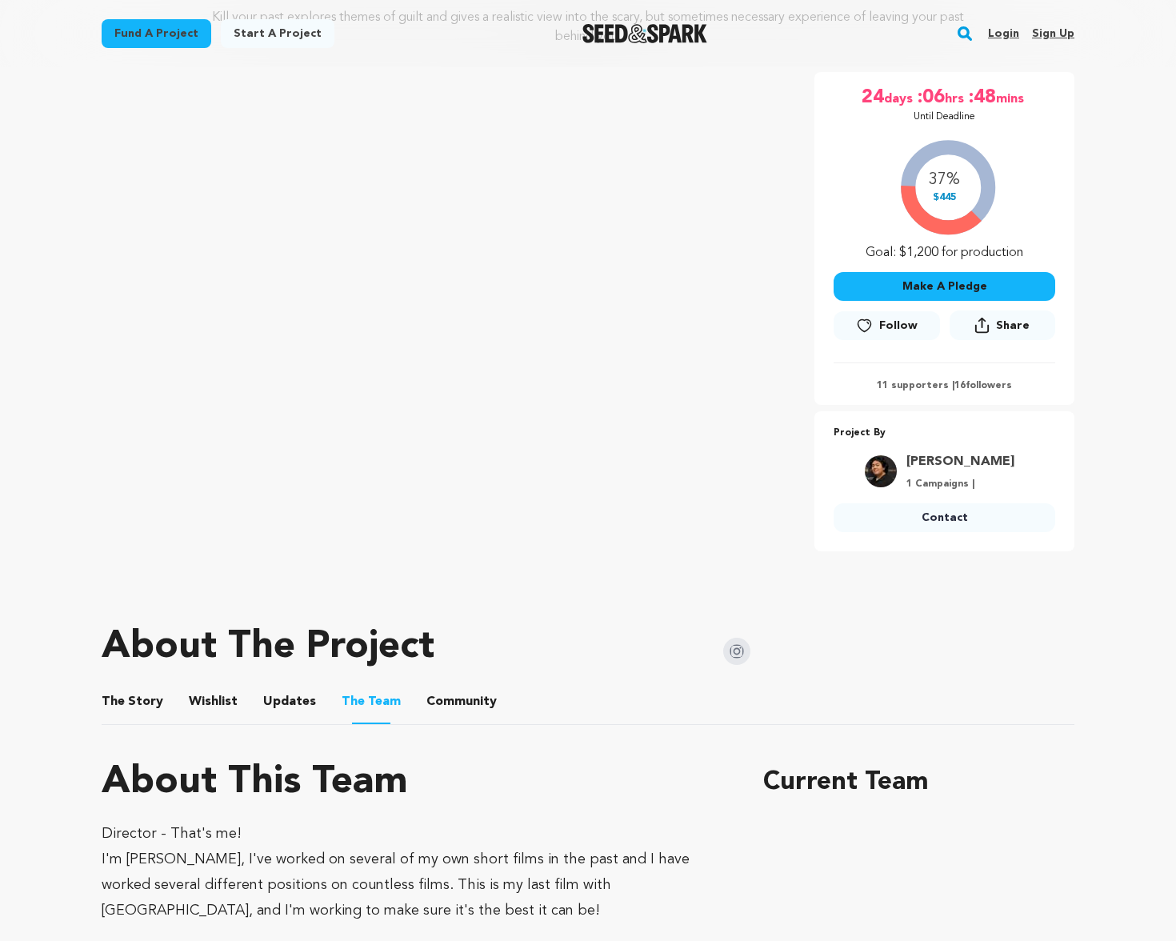
click at [146, 713] on button "The Story" at bounding box center [133, 705] width 38 height 38
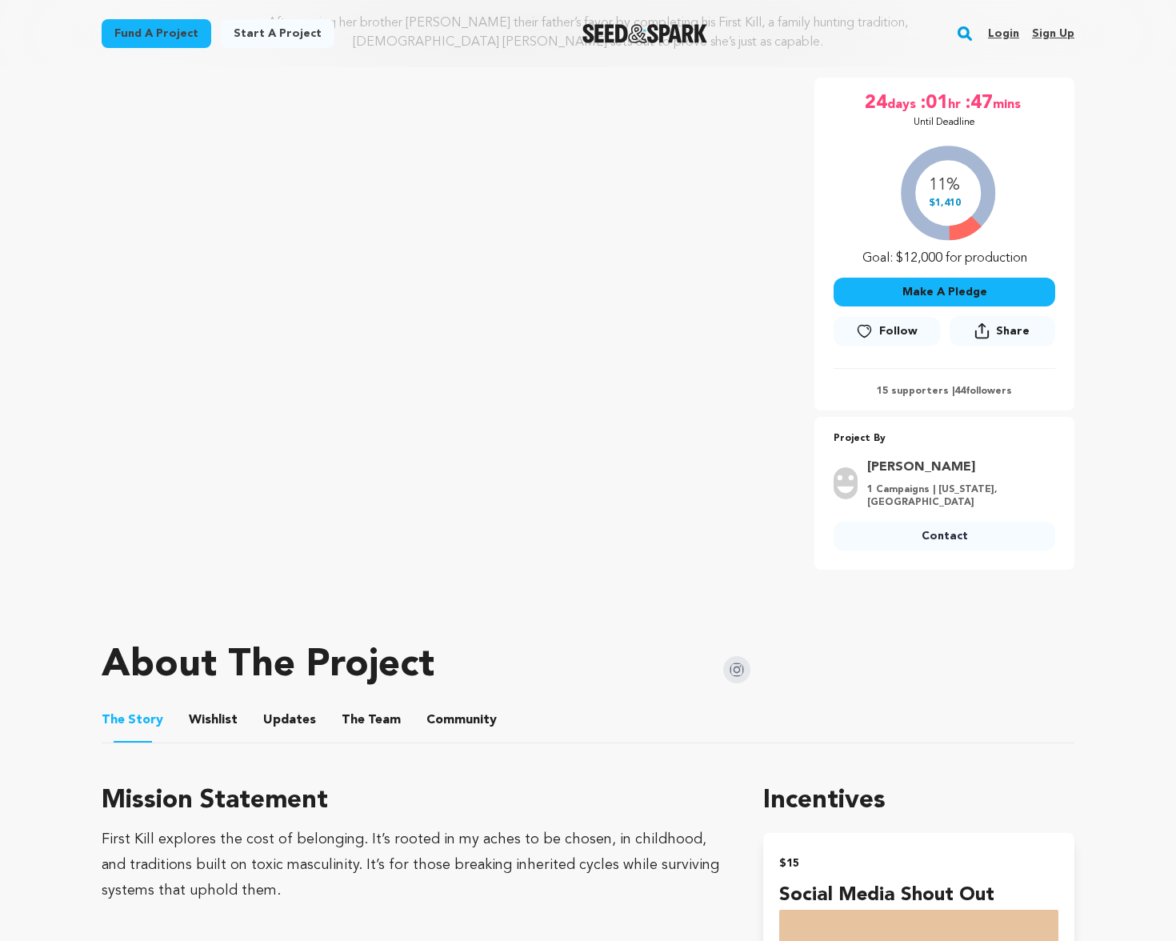
scroll to position [506, 0]
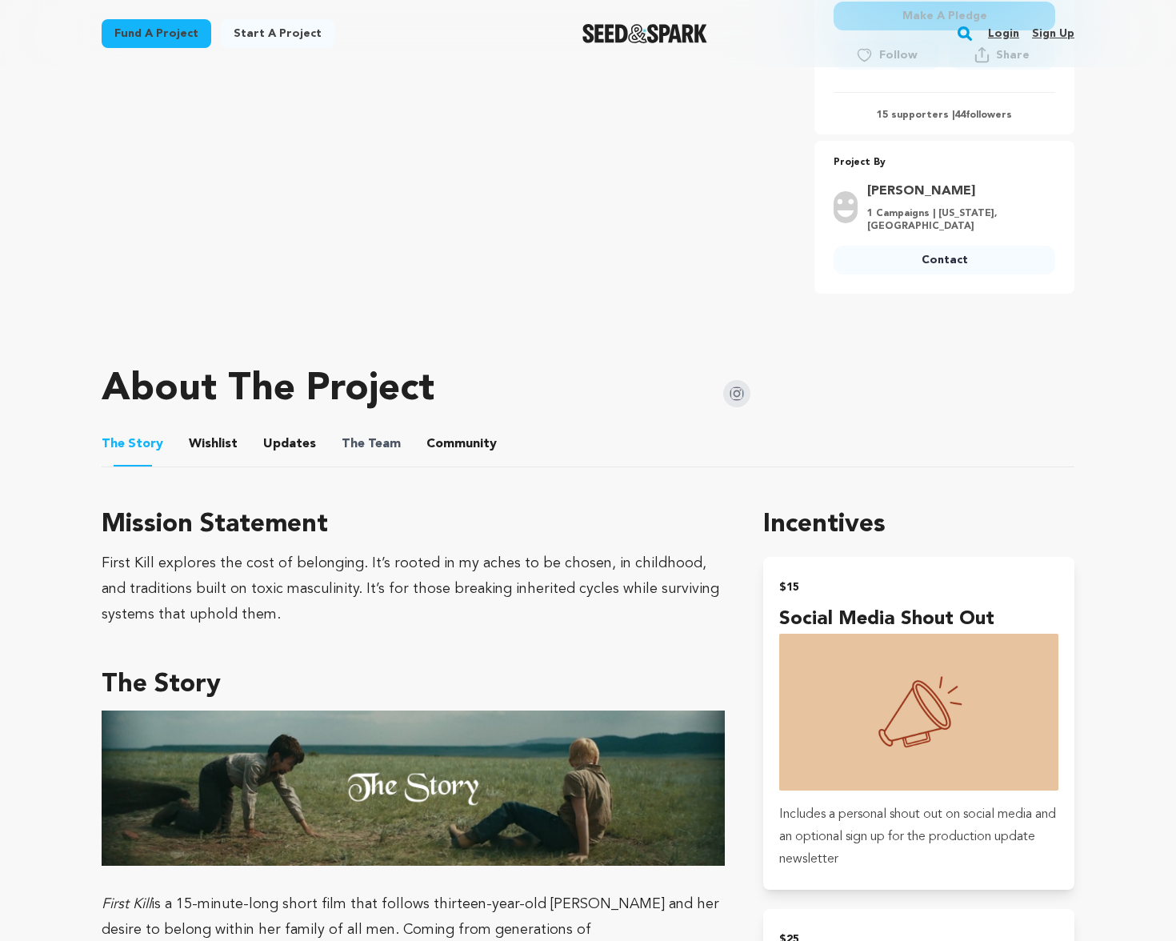
click at [388, 443] on span "The Team" at bounding box center [371, 443] width 59 height 19
click at [370, 444] on button "The Team" at bounding box center [371, 447] width 38 height 38
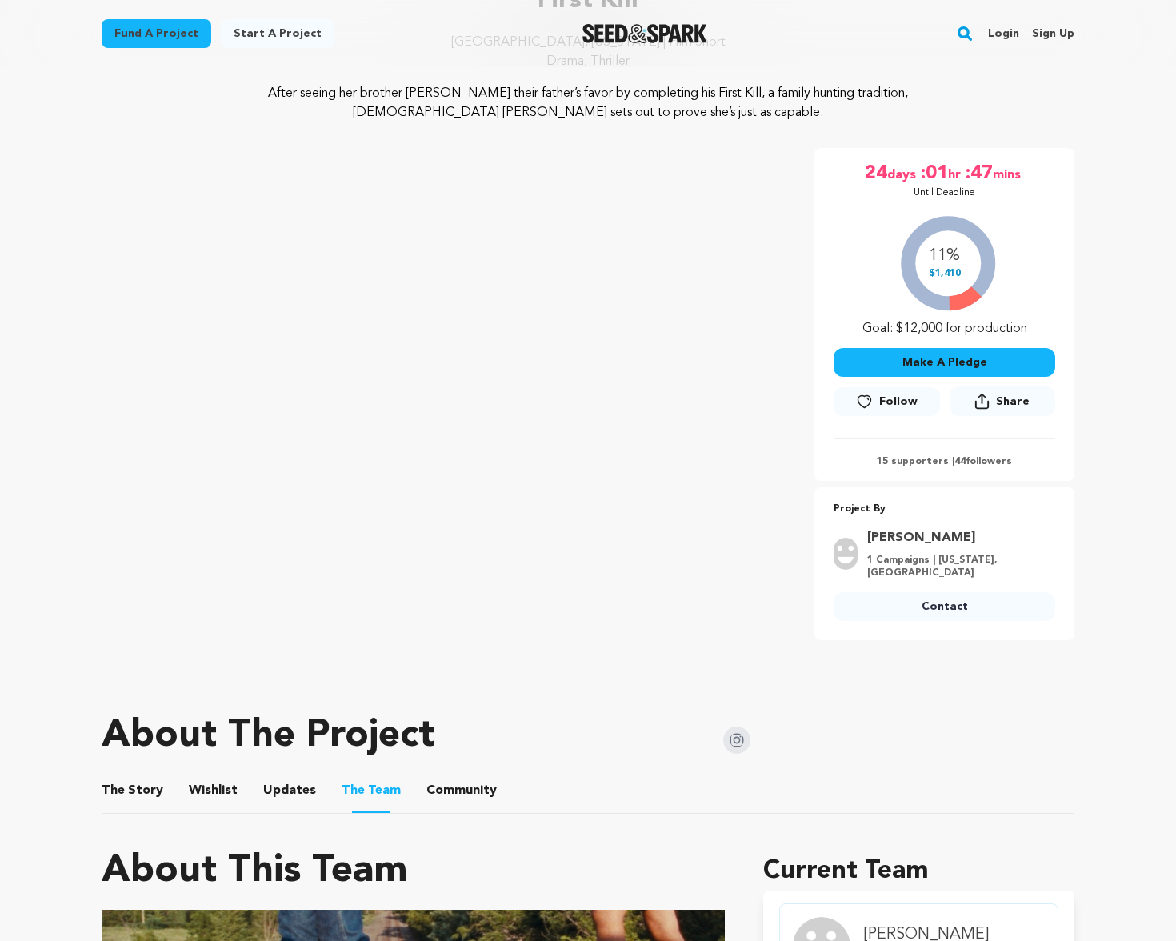
scroll to position [147, 0]
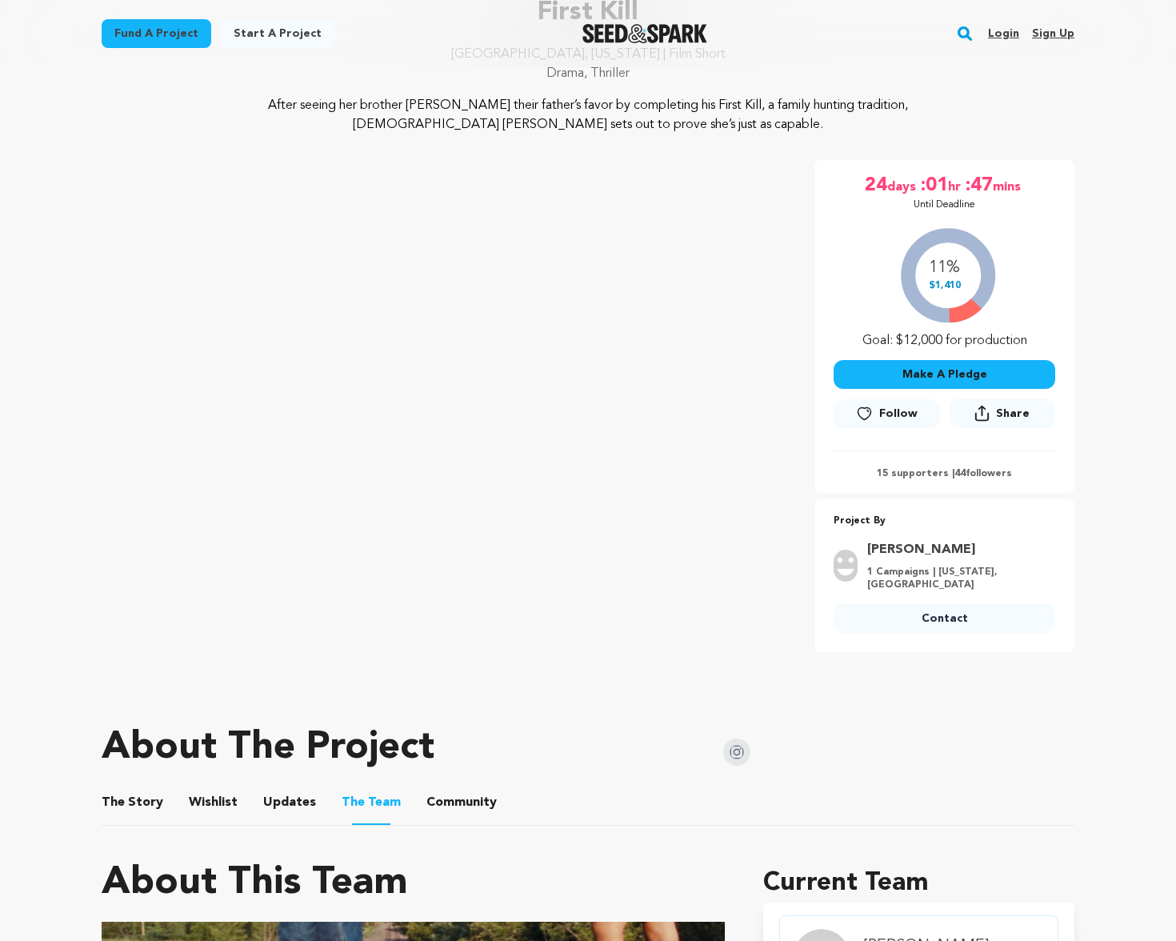
click at [149, 810] on button "The Story" at bounding box center [133, 805] width 38 height 38
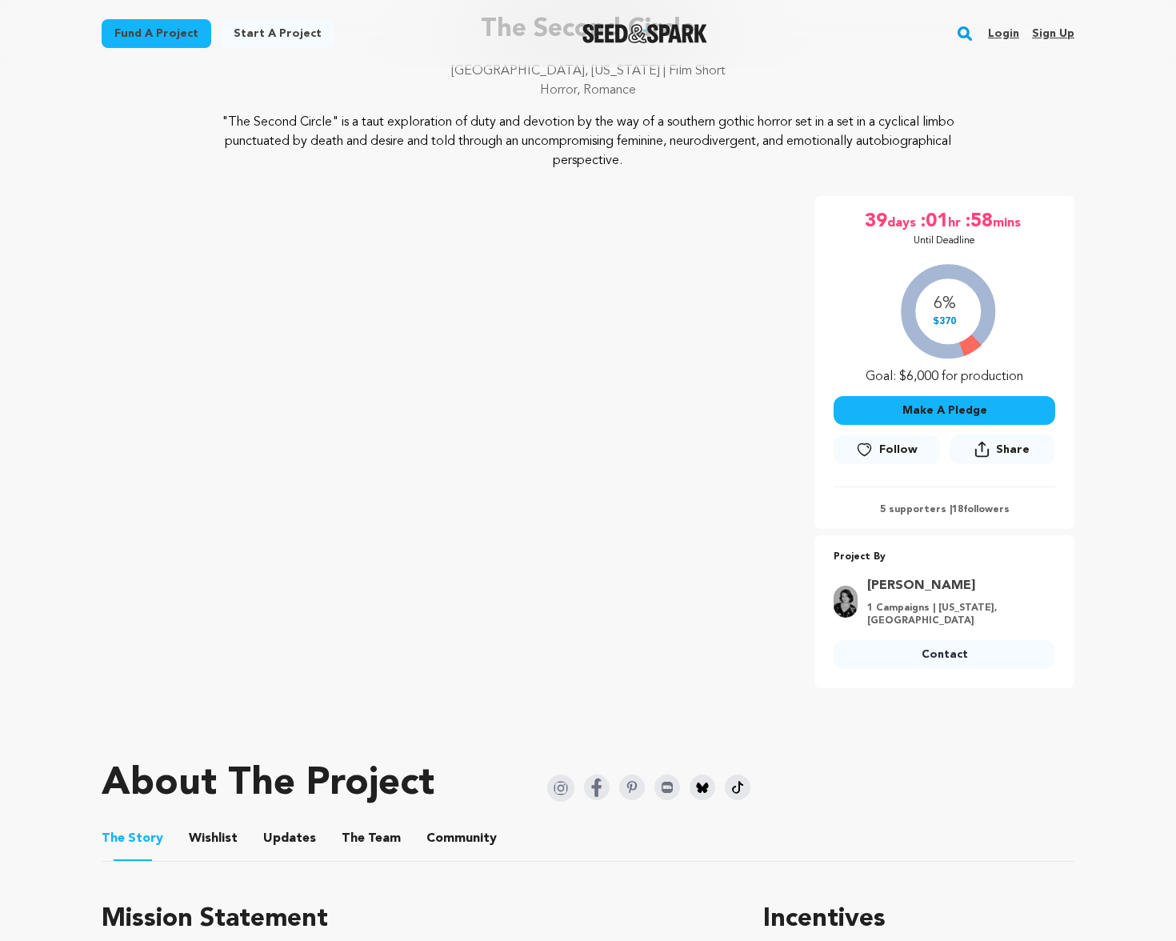
scroll to position [460, 0]
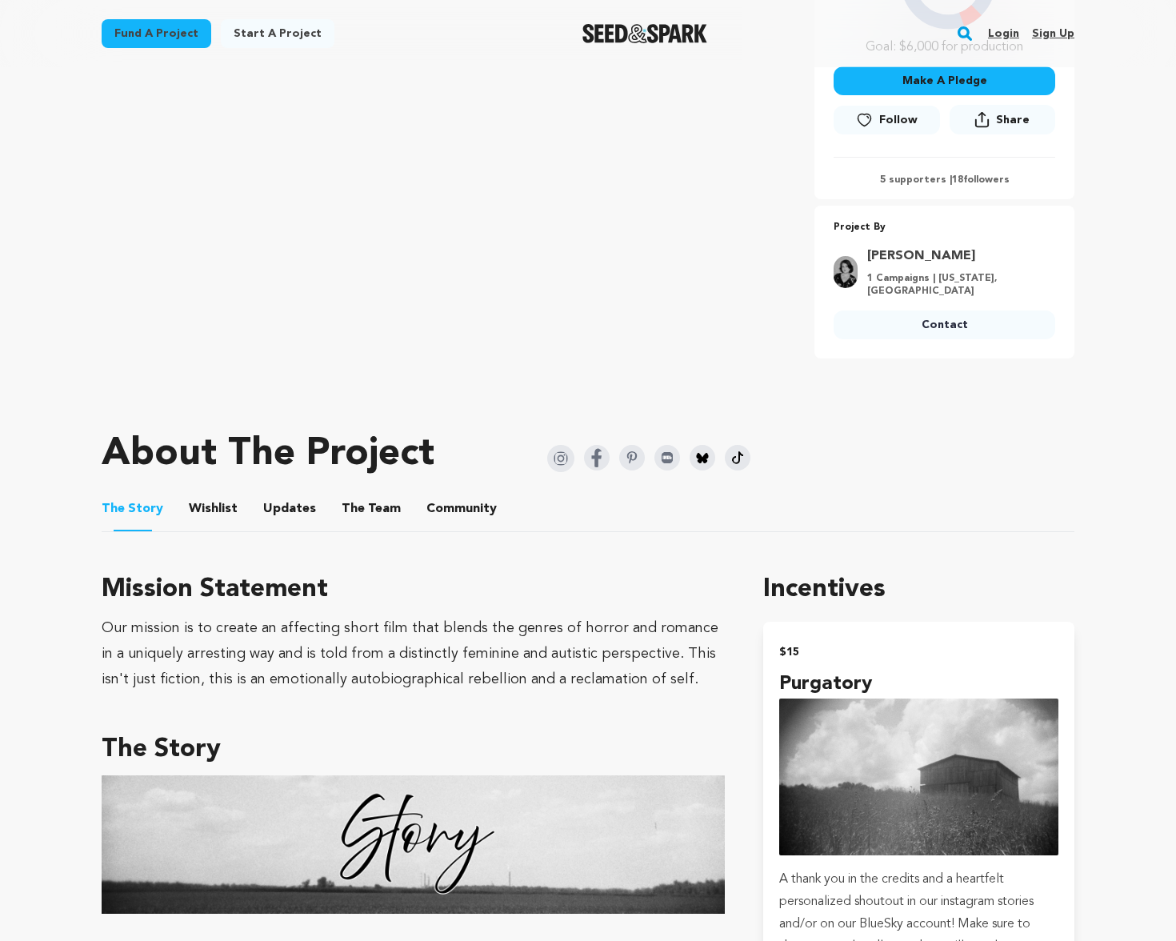
click at [372, 511] on button "The Team" at bounding box center [371, 512] width 38 height 38
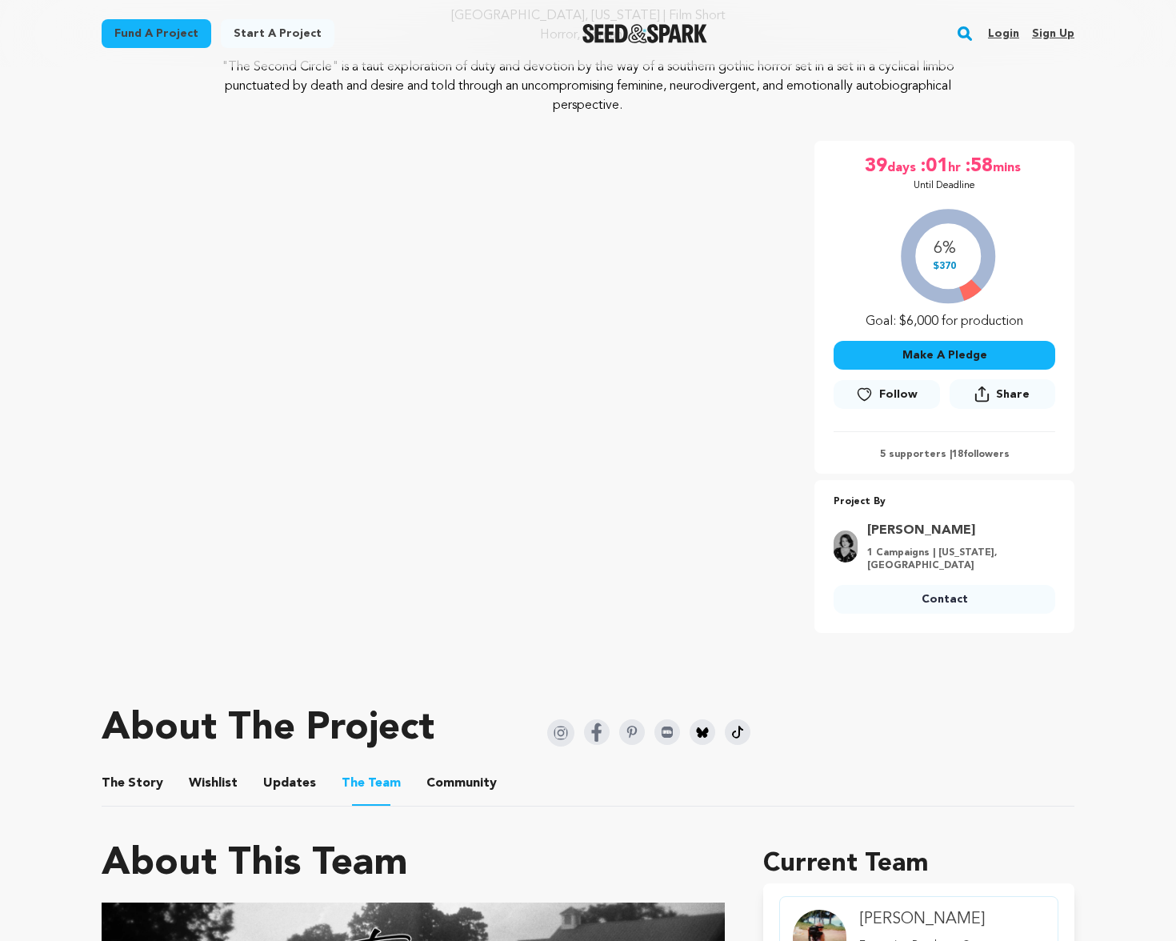
scroll to position [206, 0]
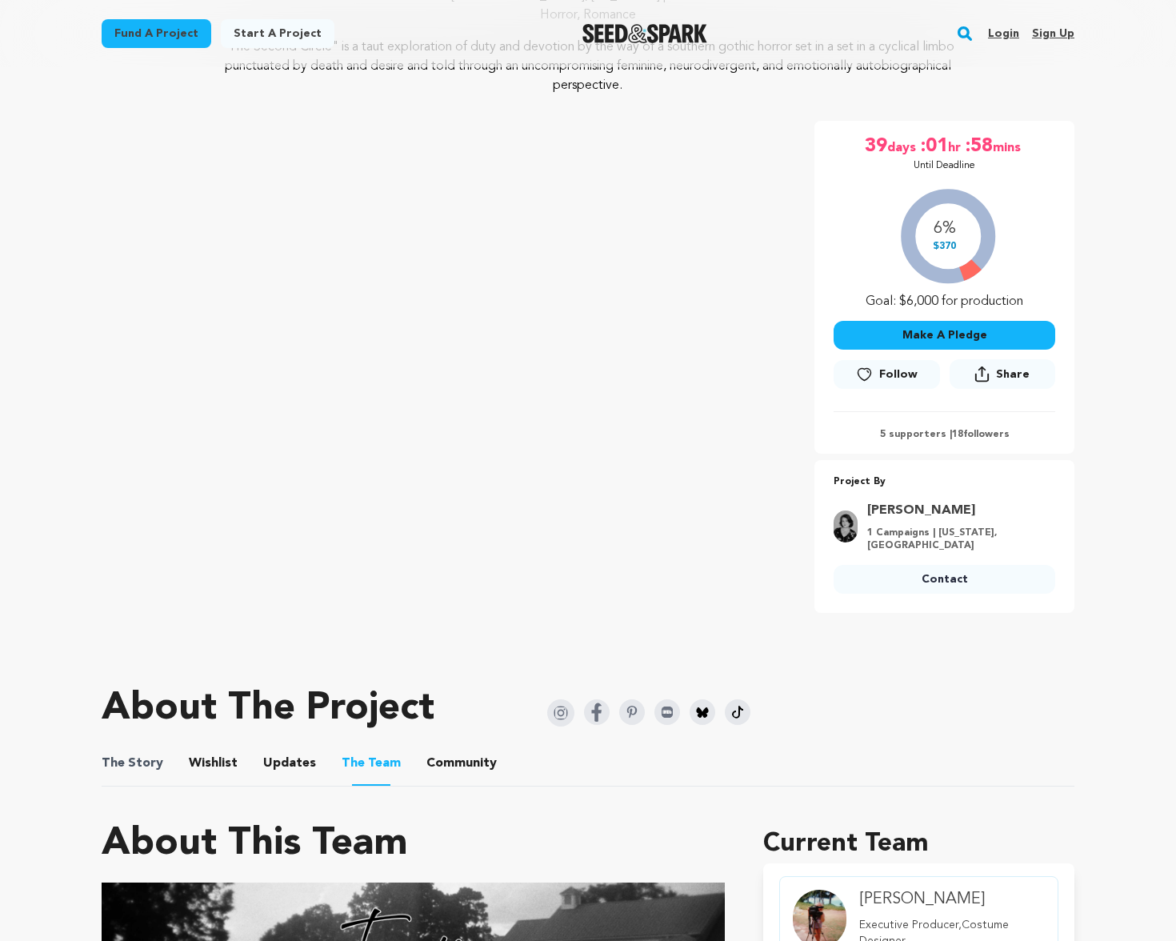
click at [155, 766] on span "The Story" at bounding box center [133, 763] width 62 height 19
click at [145, 777] on button "The Story" at bounding box center [133, 766] width 38 height 38
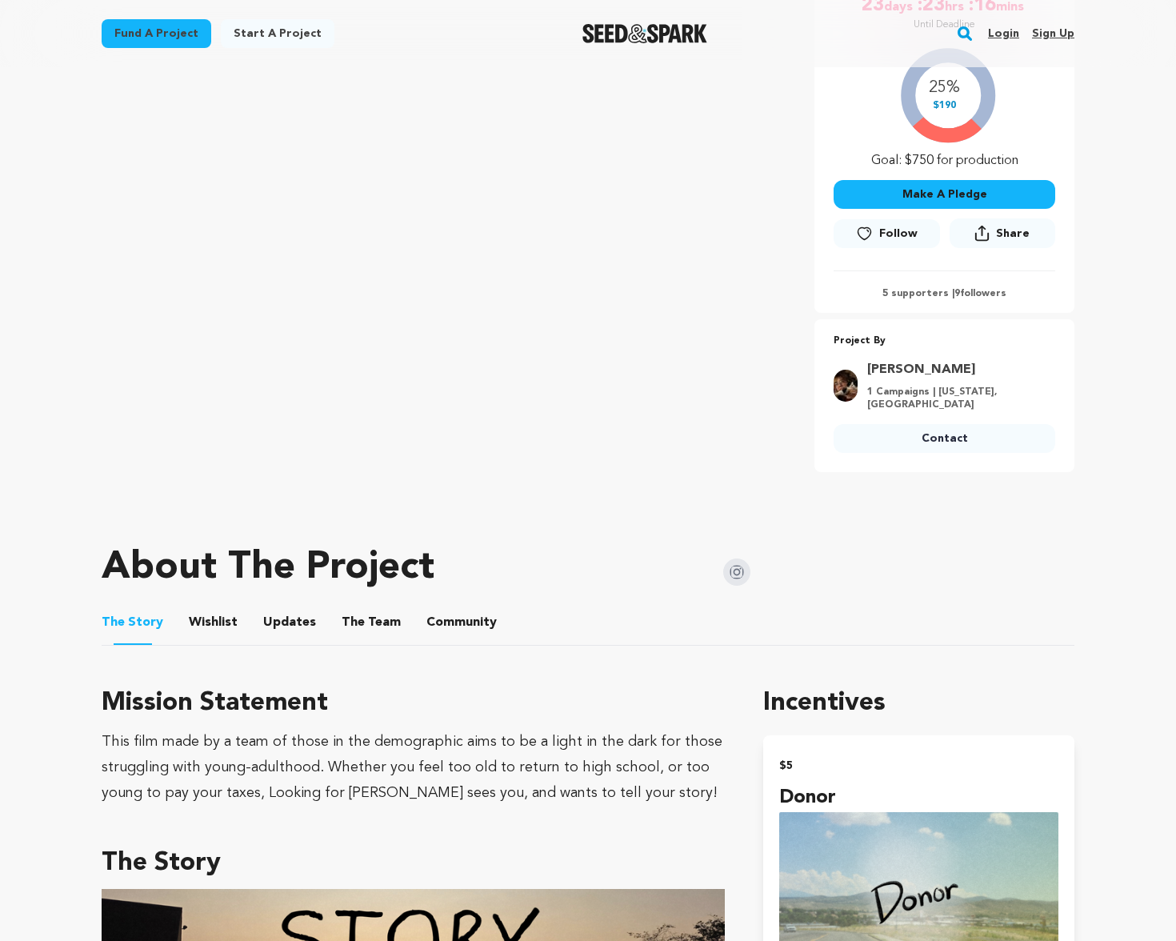
scroll to position [335, 0]
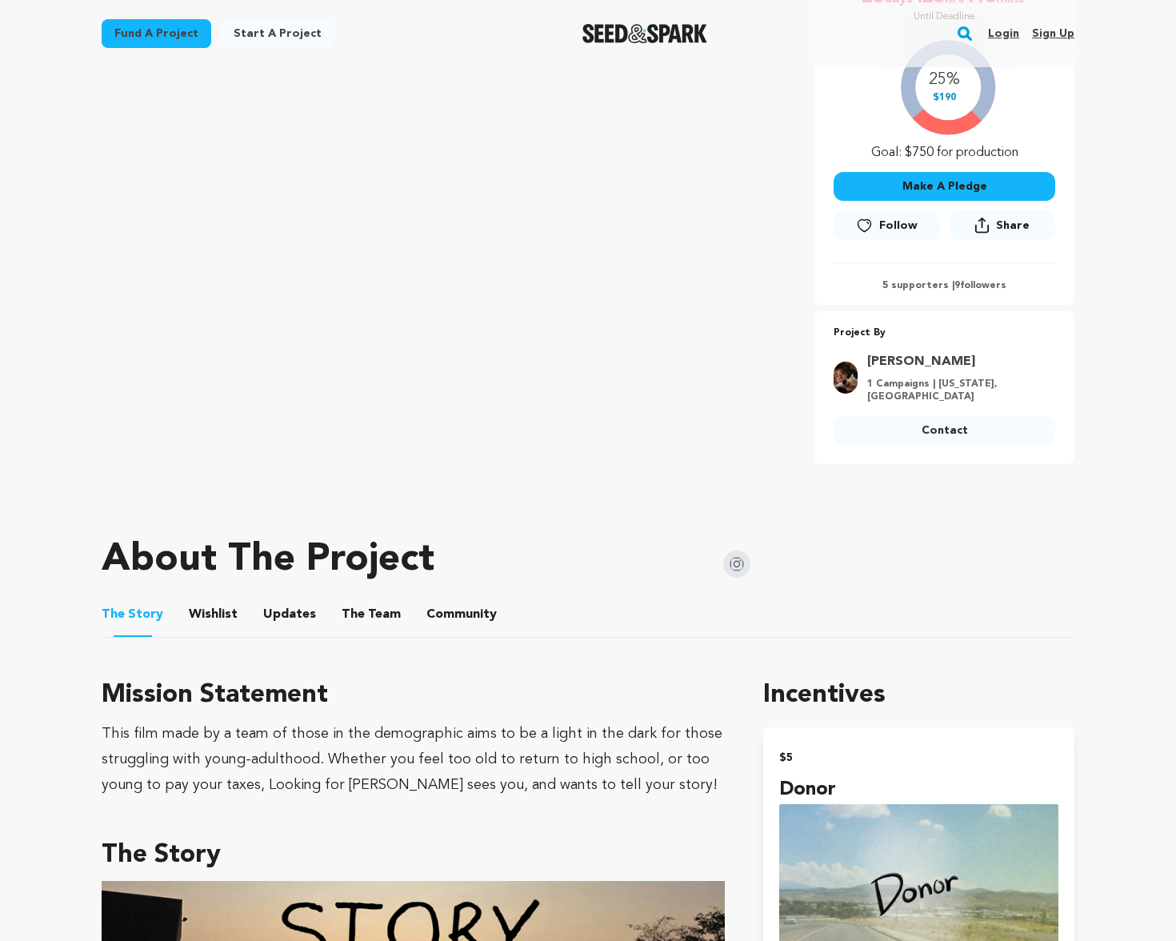
click at [366, 608] on button "The Team" at bounding box center [371, 617] width 38 height 38
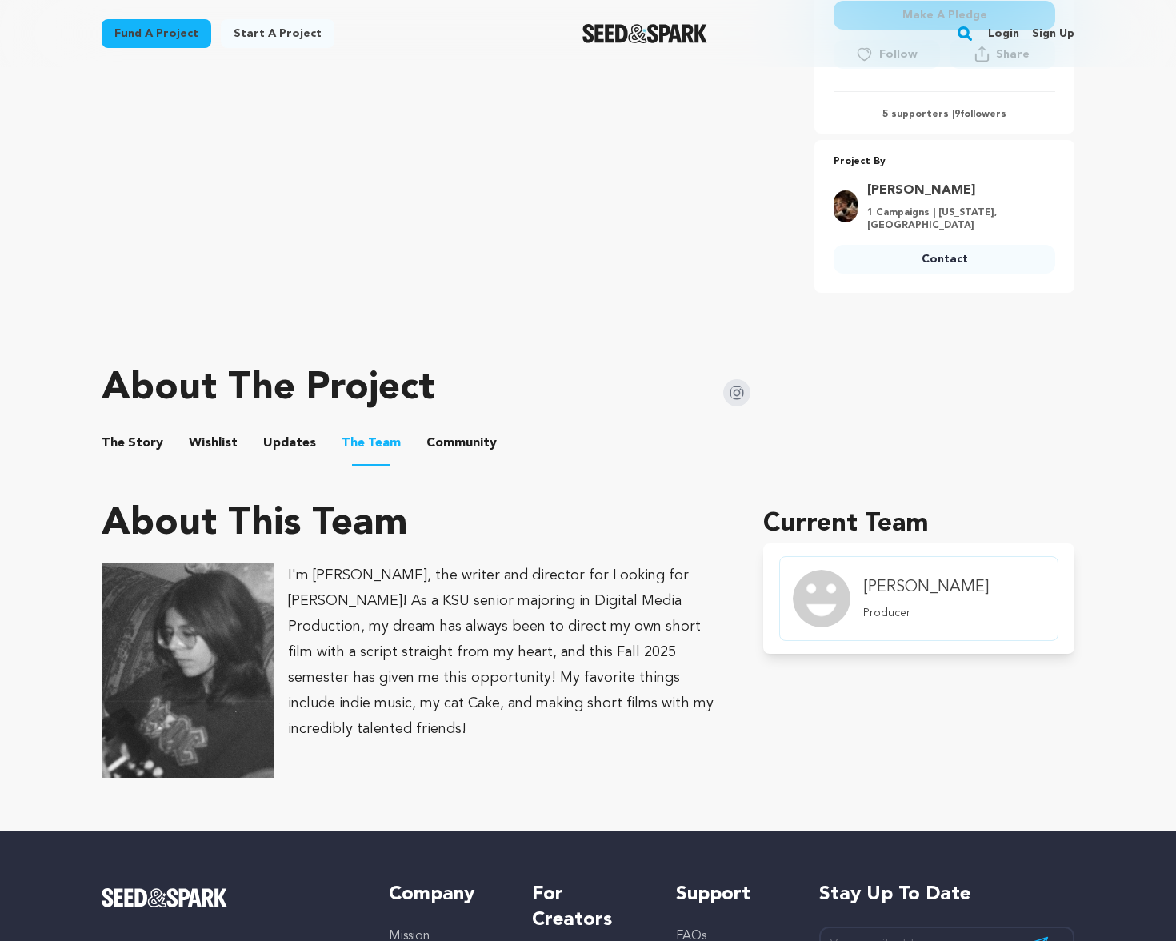
scroll to position [515, 0]
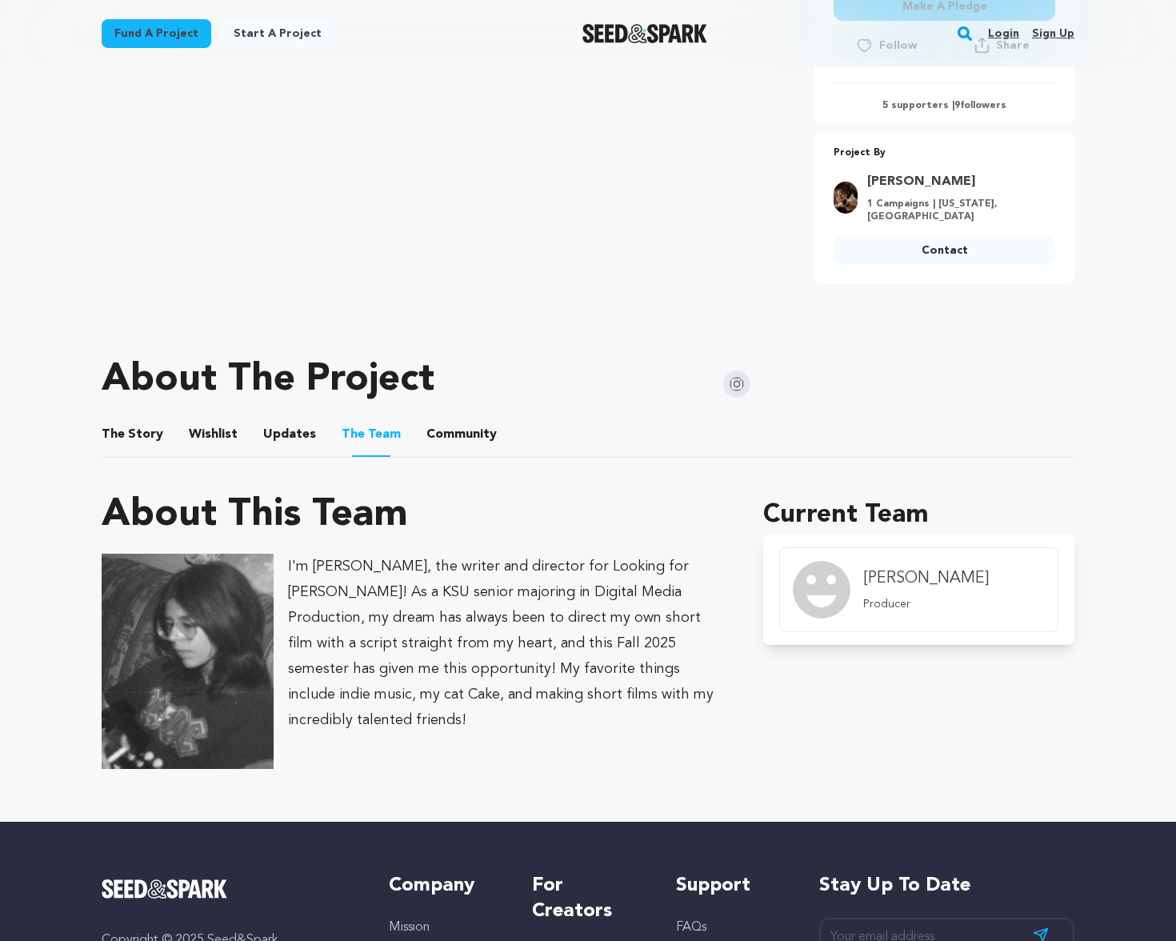
click at [138, 429] on button "The Story" at bounding box center [133, 437] width 38 height 38
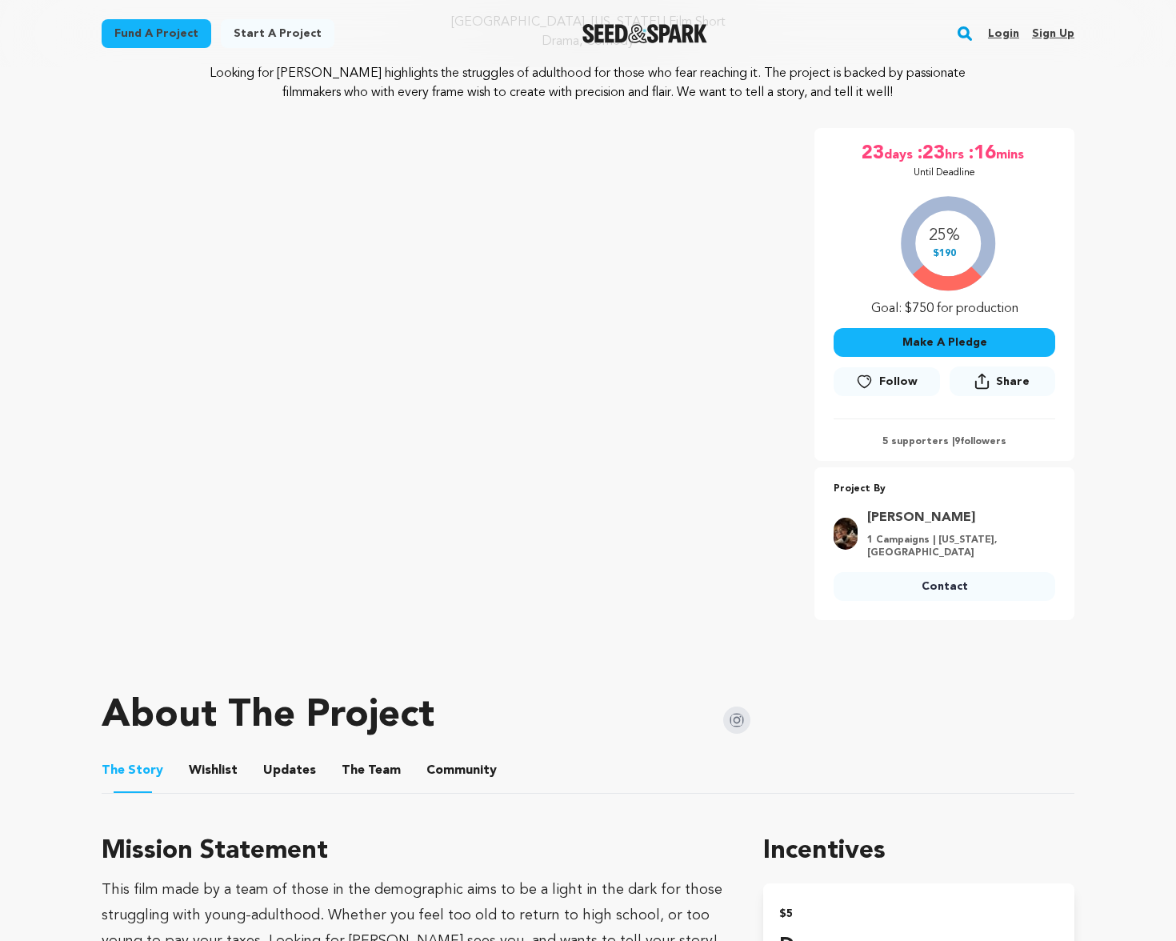
scroll to position [182, 0]
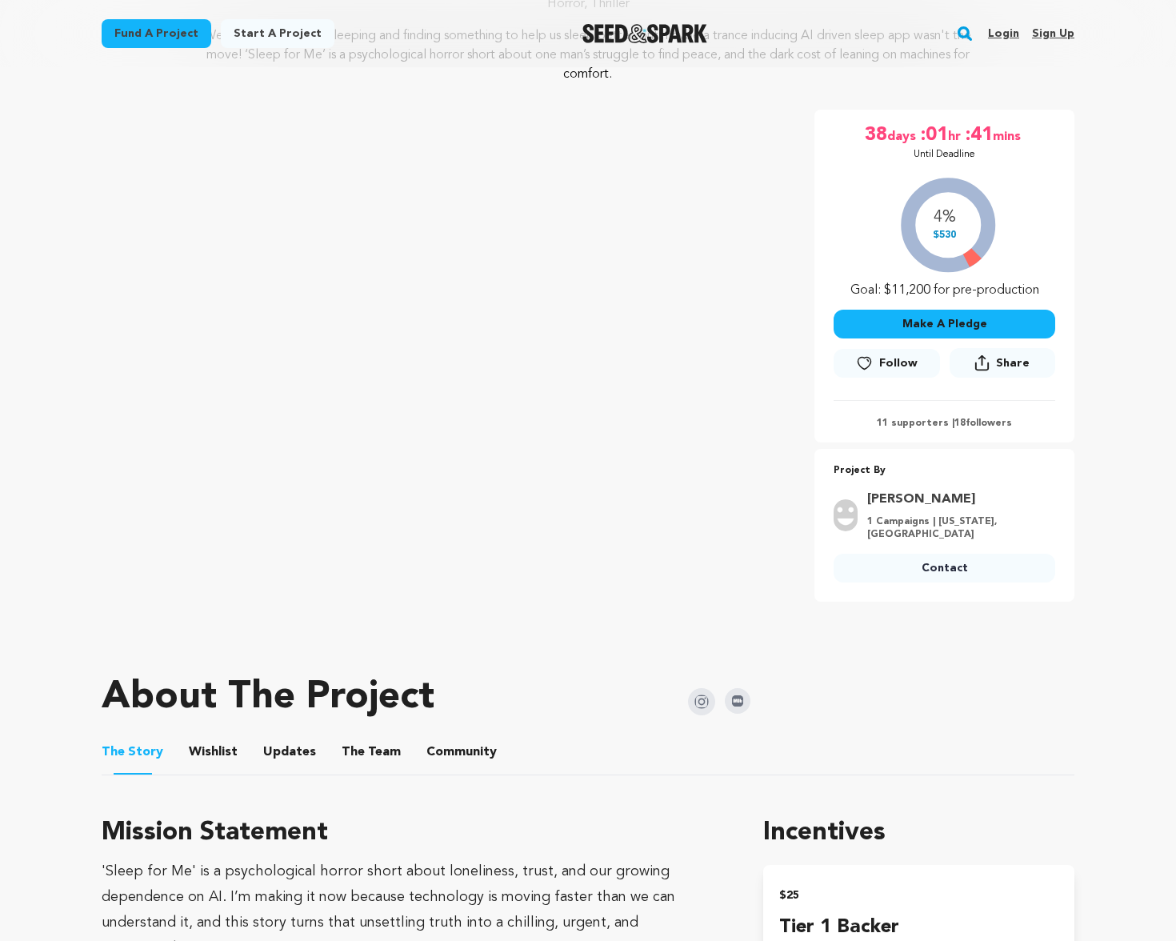
click at [367, 757] on button "The Team" at bounding box center [371, 755] width 38 height 38
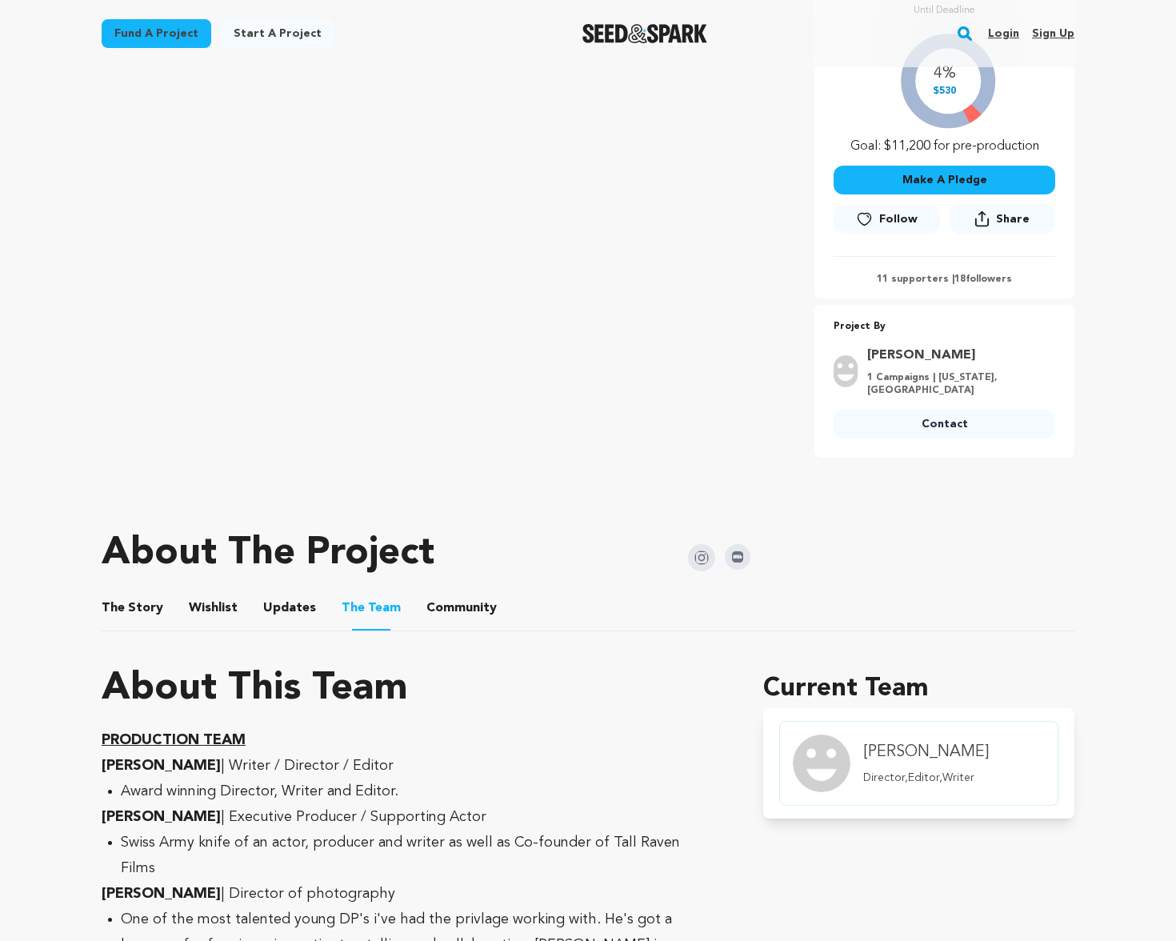
scroll to position [359, 0]
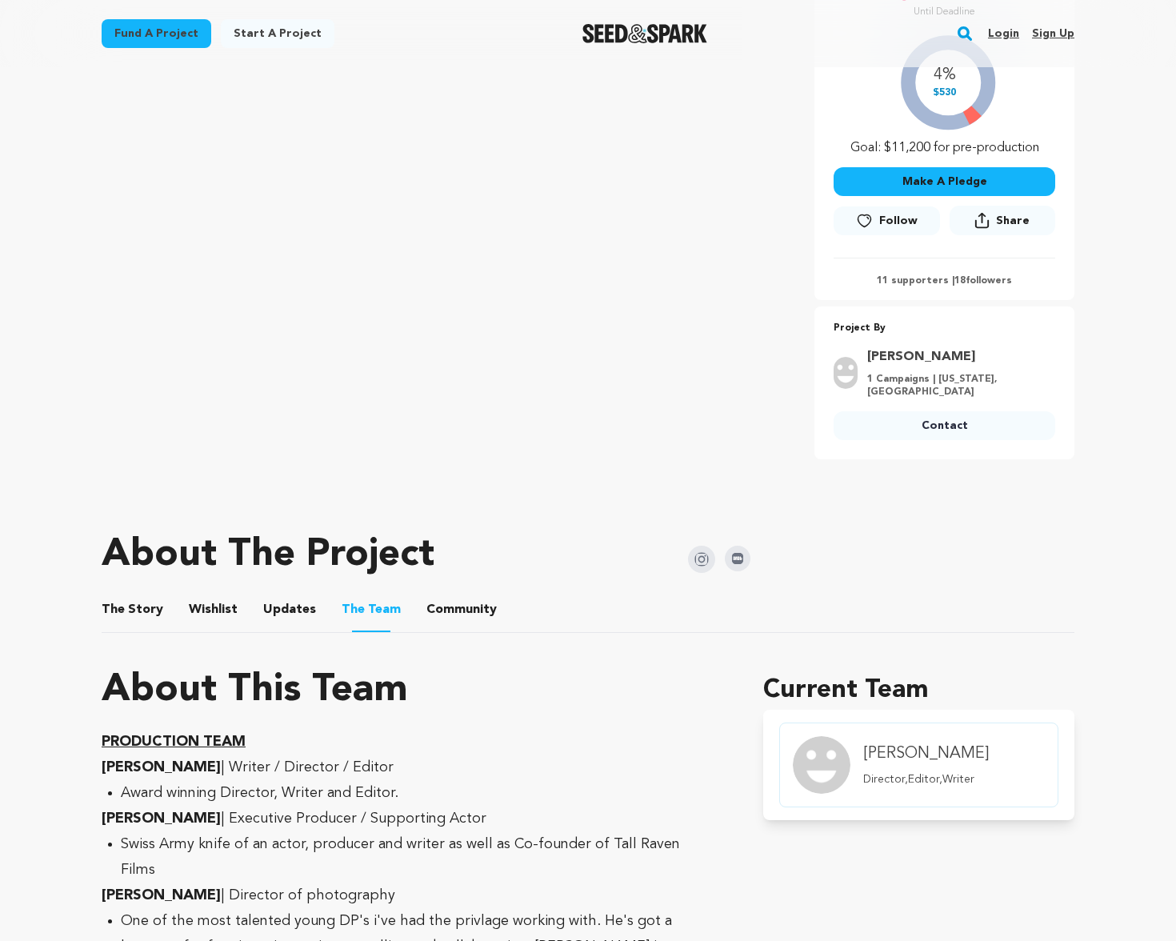
click at [137, 618] on button "The Story" at bounding box center [133, 613] width 38 height 38
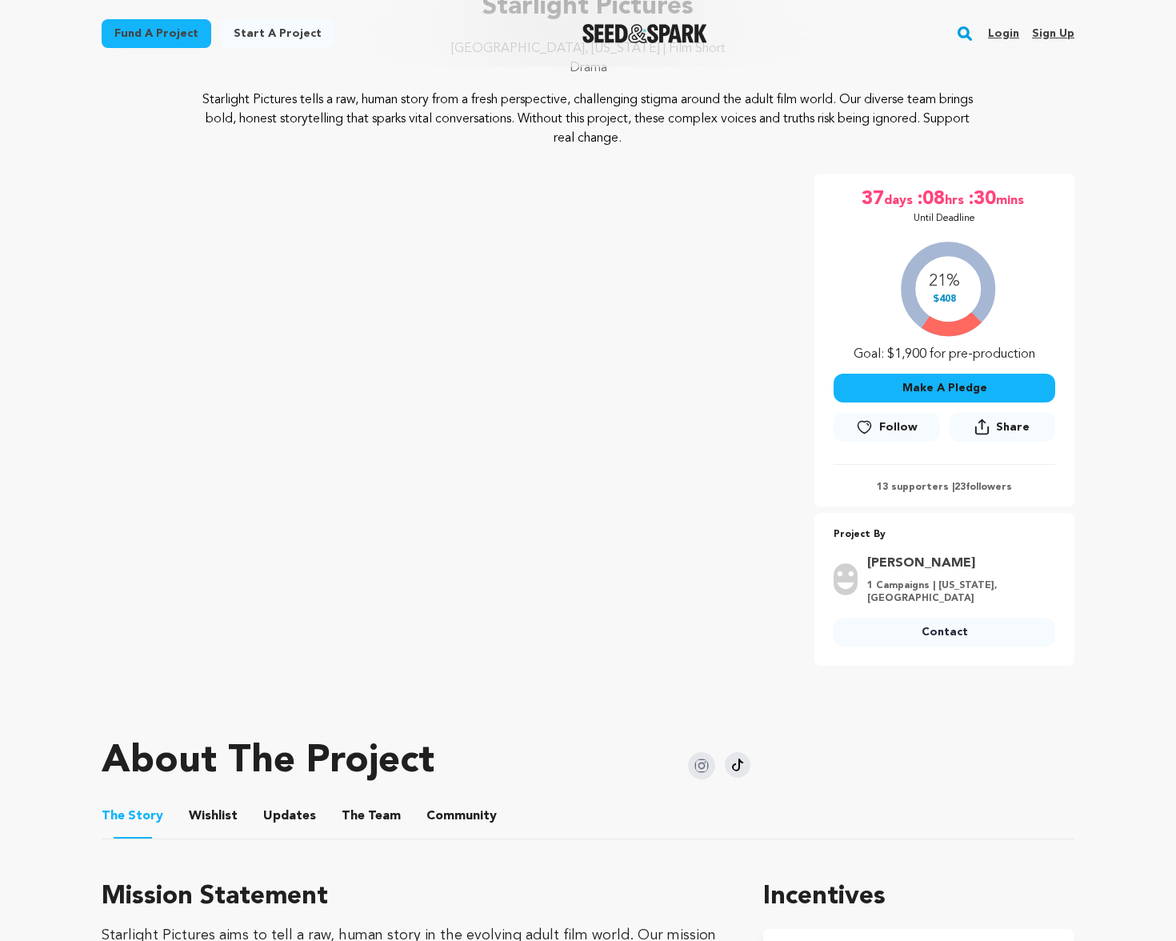
scroll to position [512, 0]
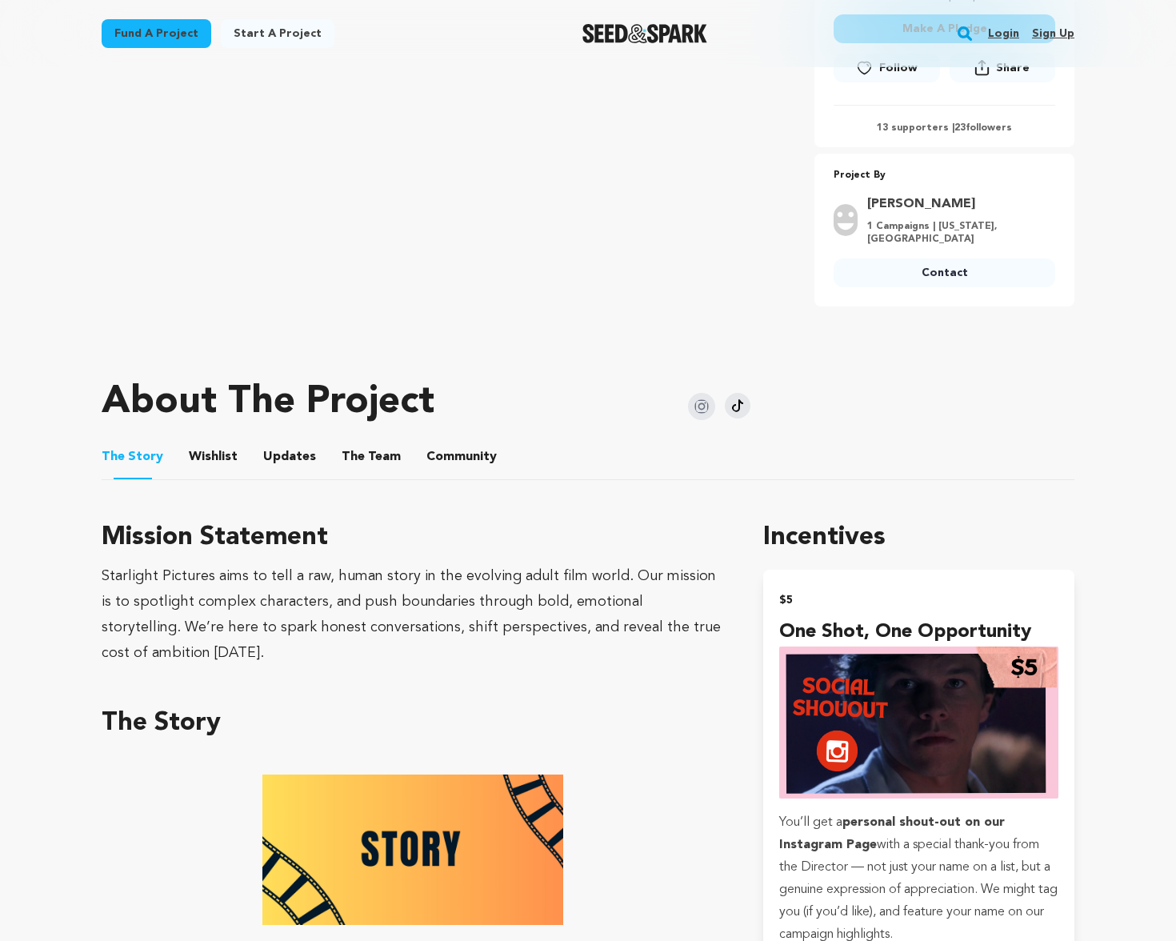
click at [366, 466] on button "The Team" at bounding box center [371, 460] width 38 height 38
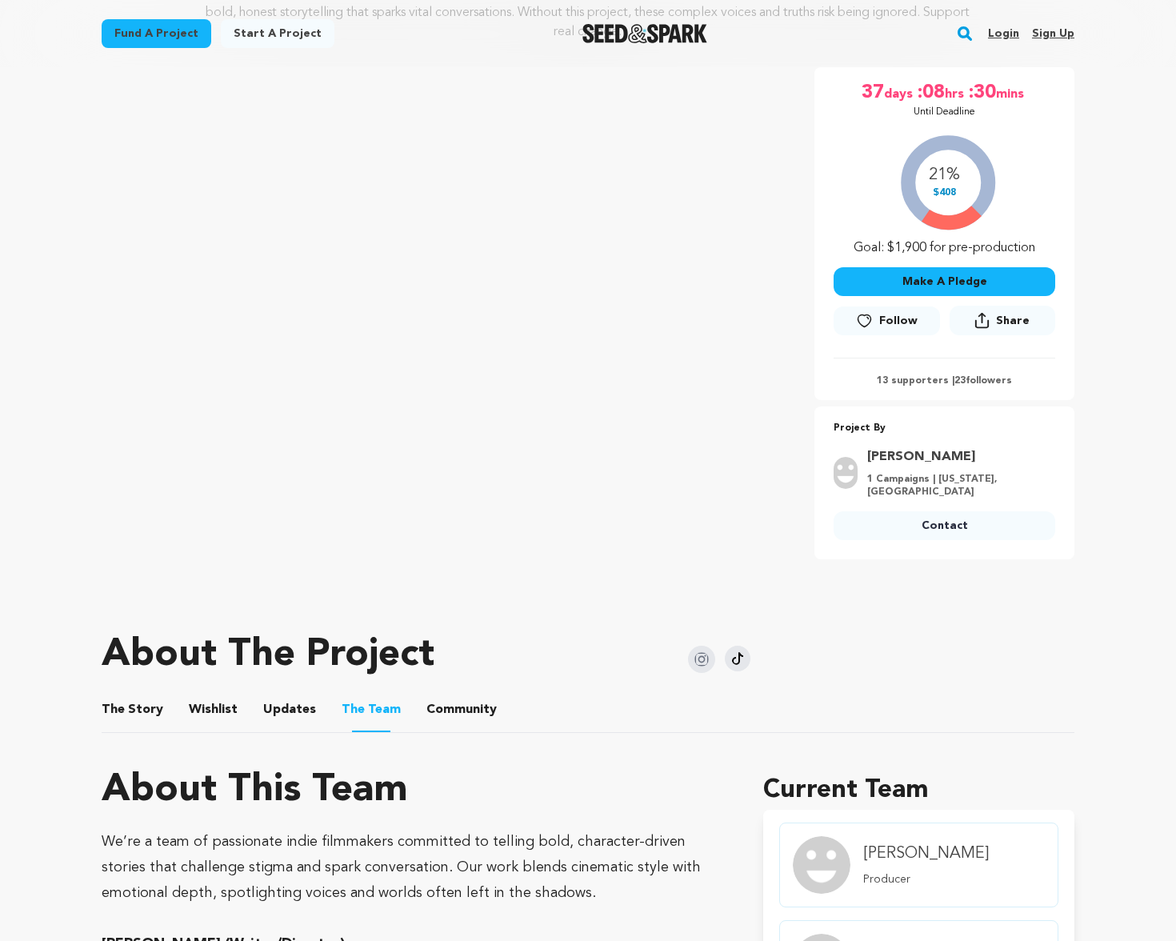
scroll to position [178, 0]
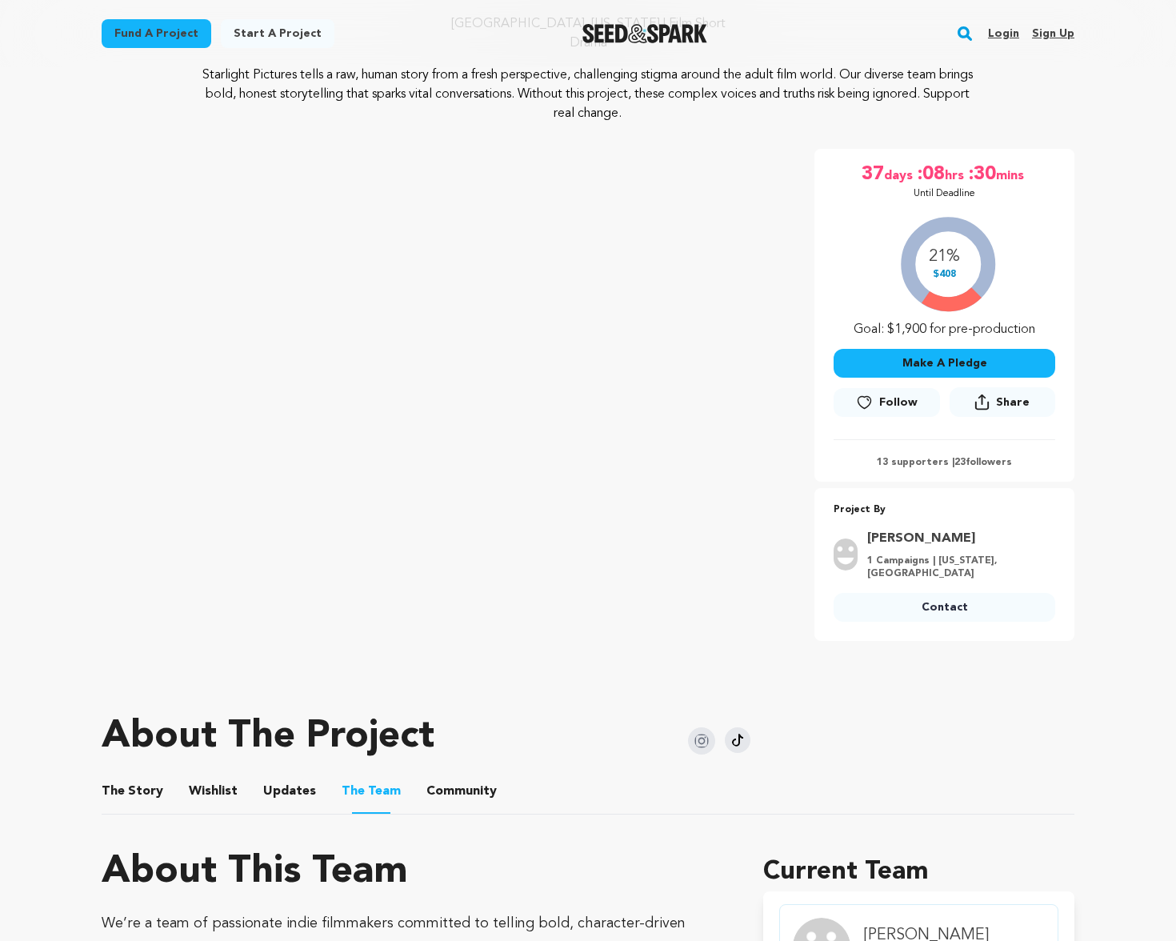
click at [134, 796] on button "The Story" at bounding box center [133, 794] width 38 height 38
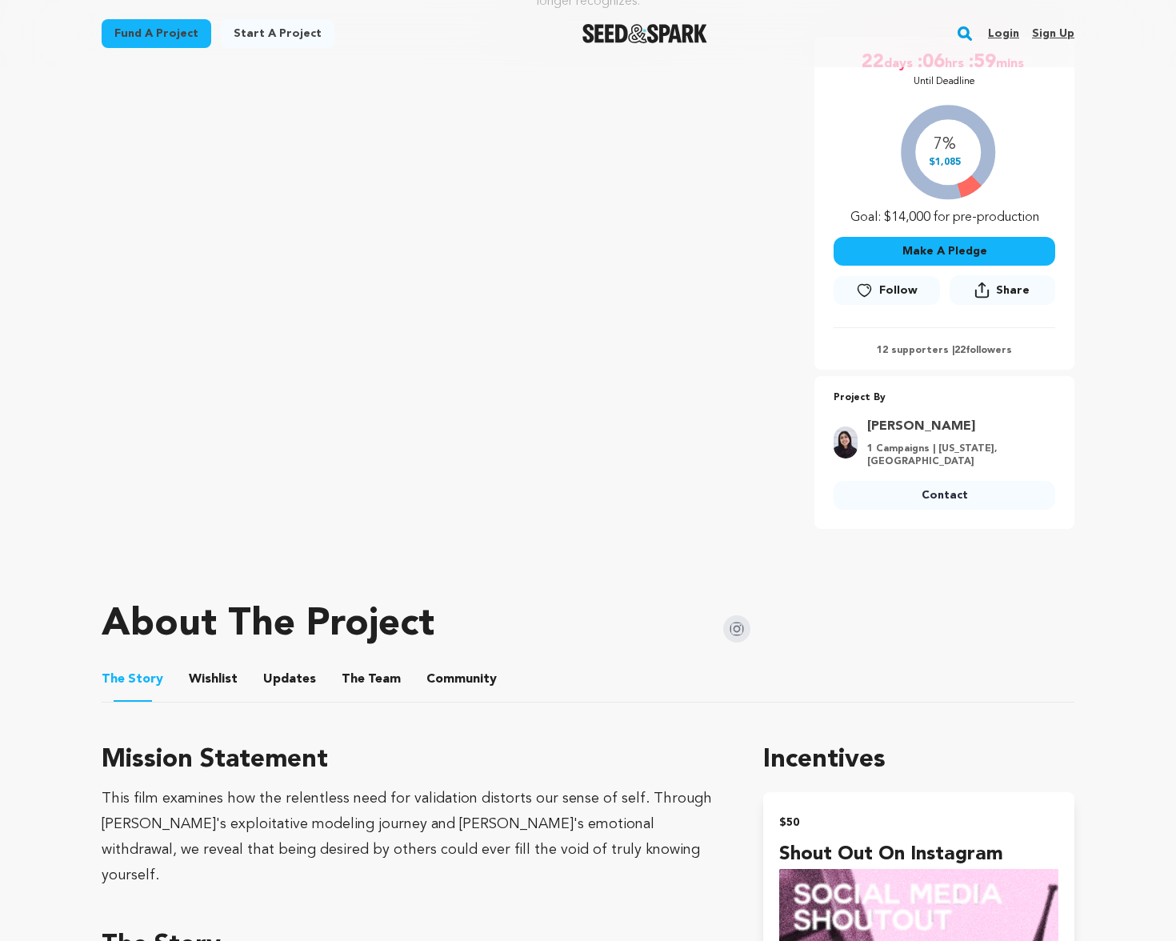
scroll to position [398, 0]
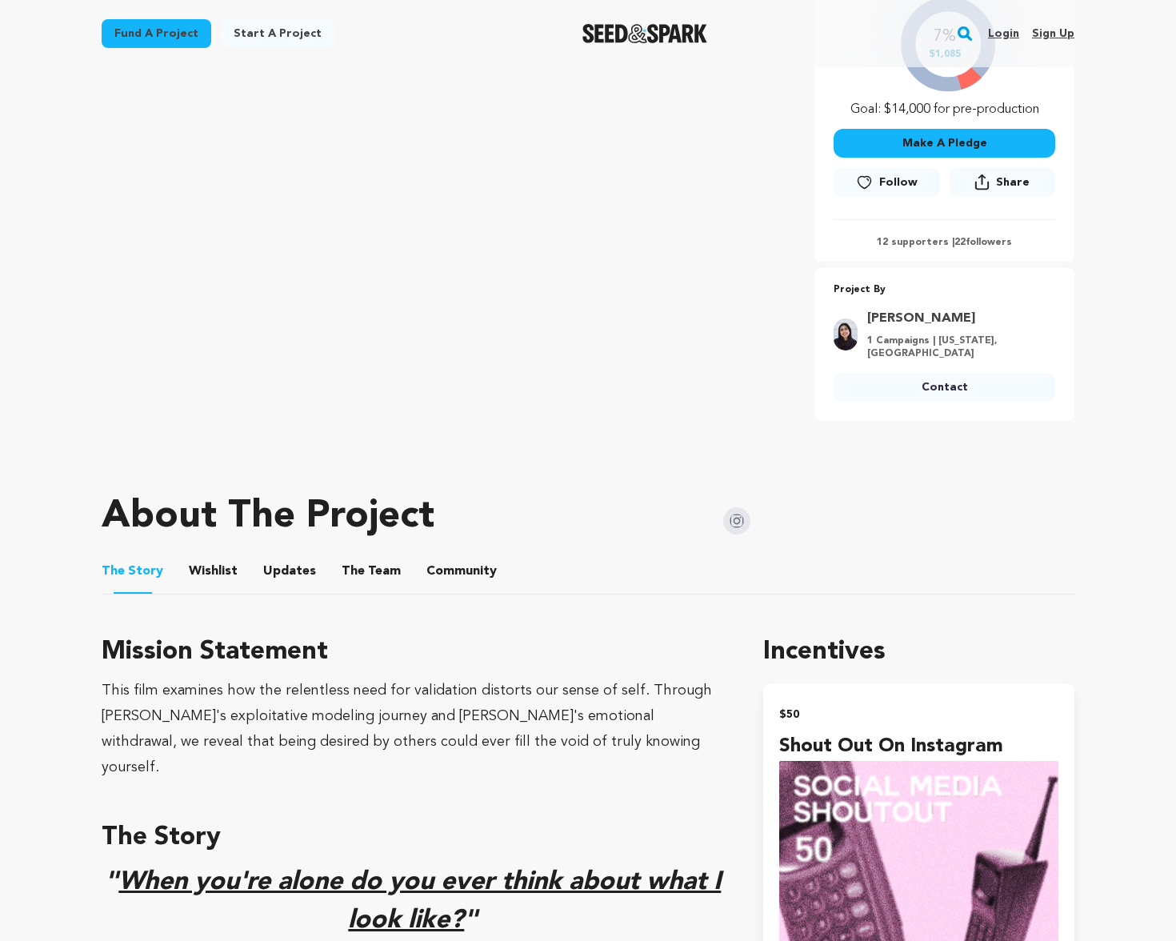
click at [352, 555] on button "The Team" at bounding box center [371, 574] width 38 height 38
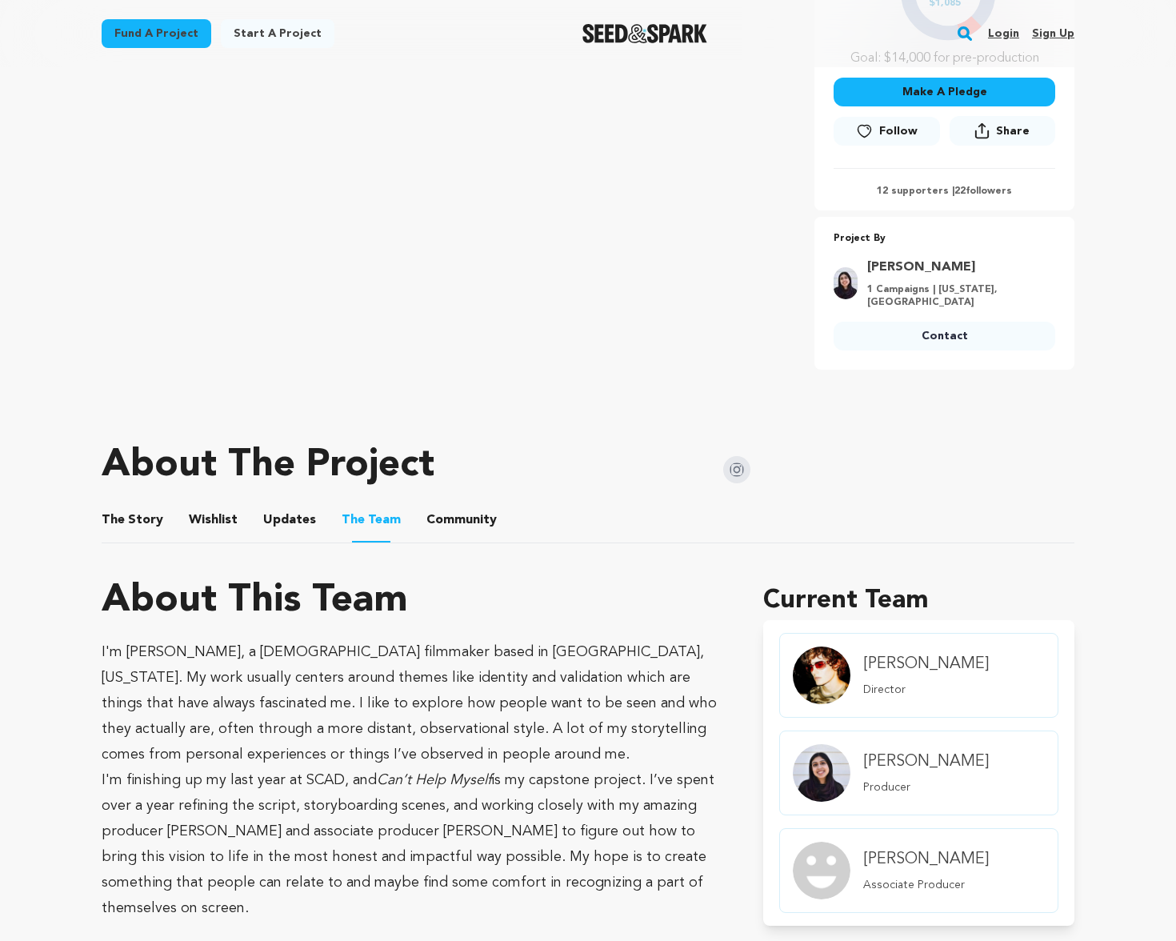
scroll to position [416, 0]
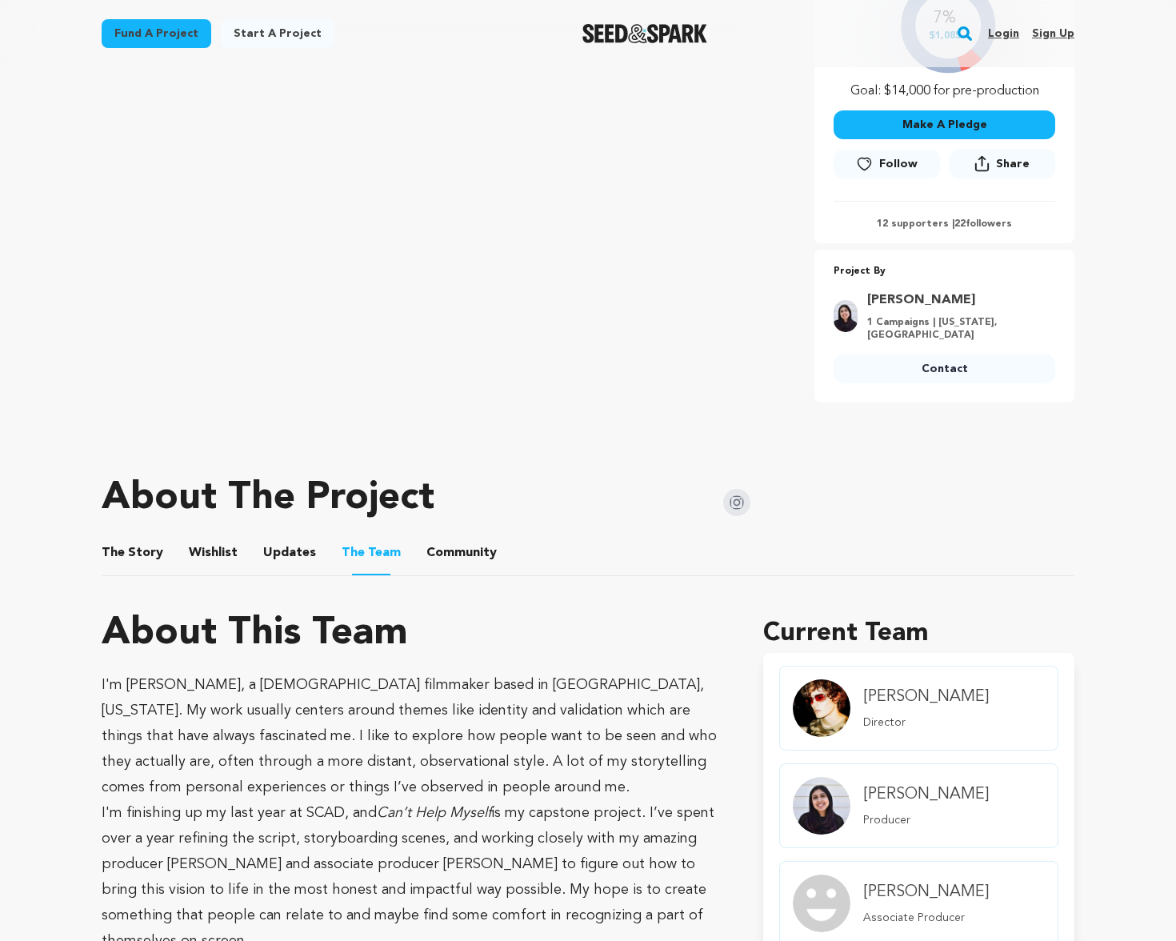
click at [131, 538] on button "The Story" at bounding box center [133, 556] width 38 height 38
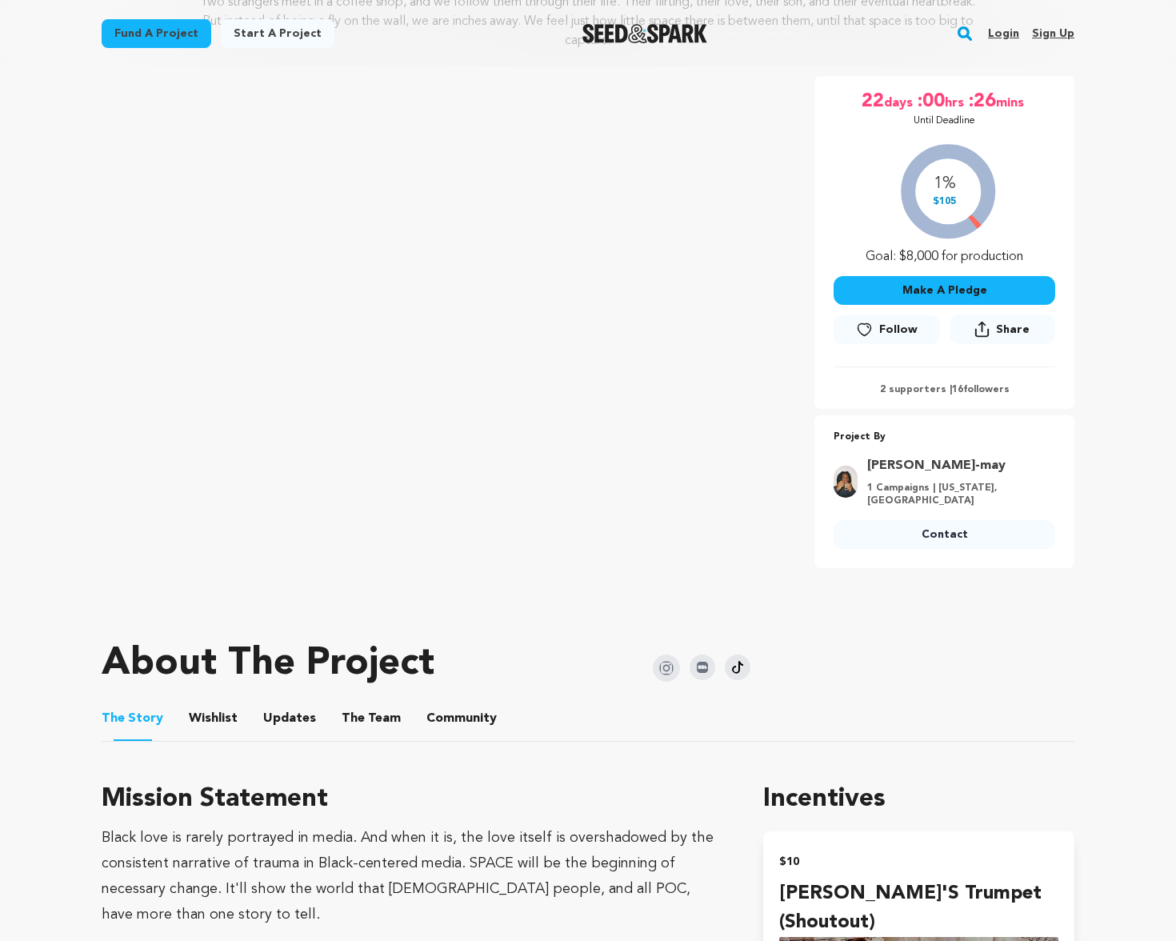
scroll to position [481, 0]
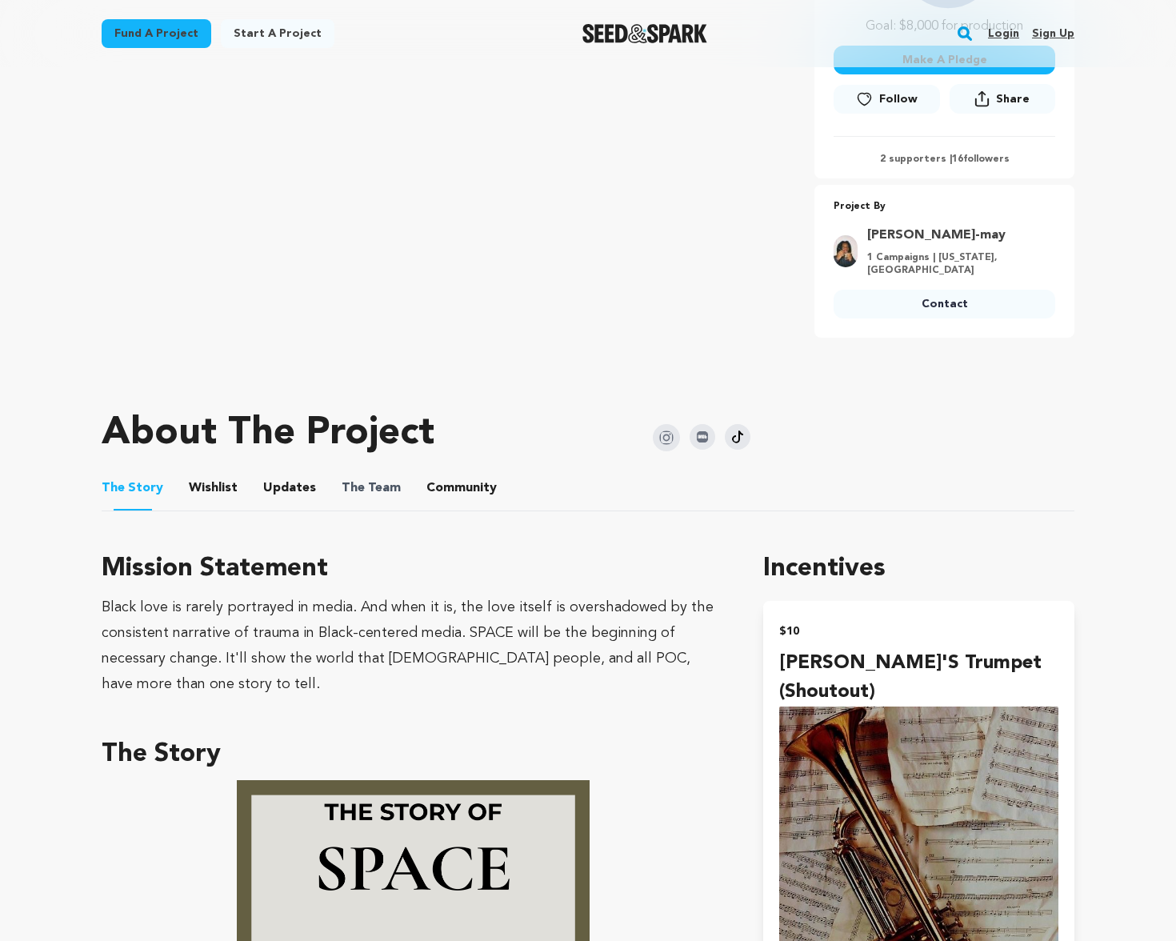
click at [386, 478] on span "The Team" at bounding box center [371, 487] width 59 height 19
click at [380, 472] on button "The Team" at bounding box center [371, 491] width 38 height 38
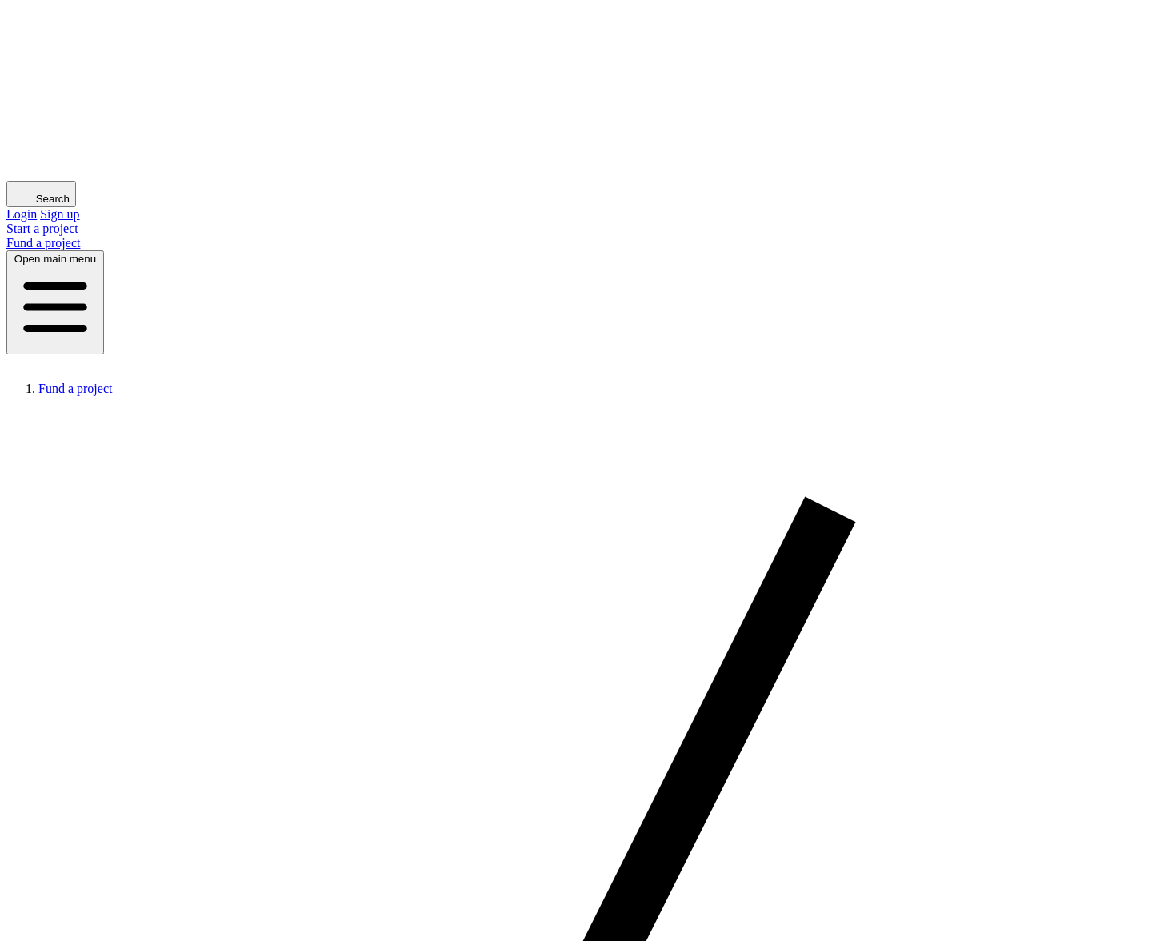
scroll to position [506, 0]
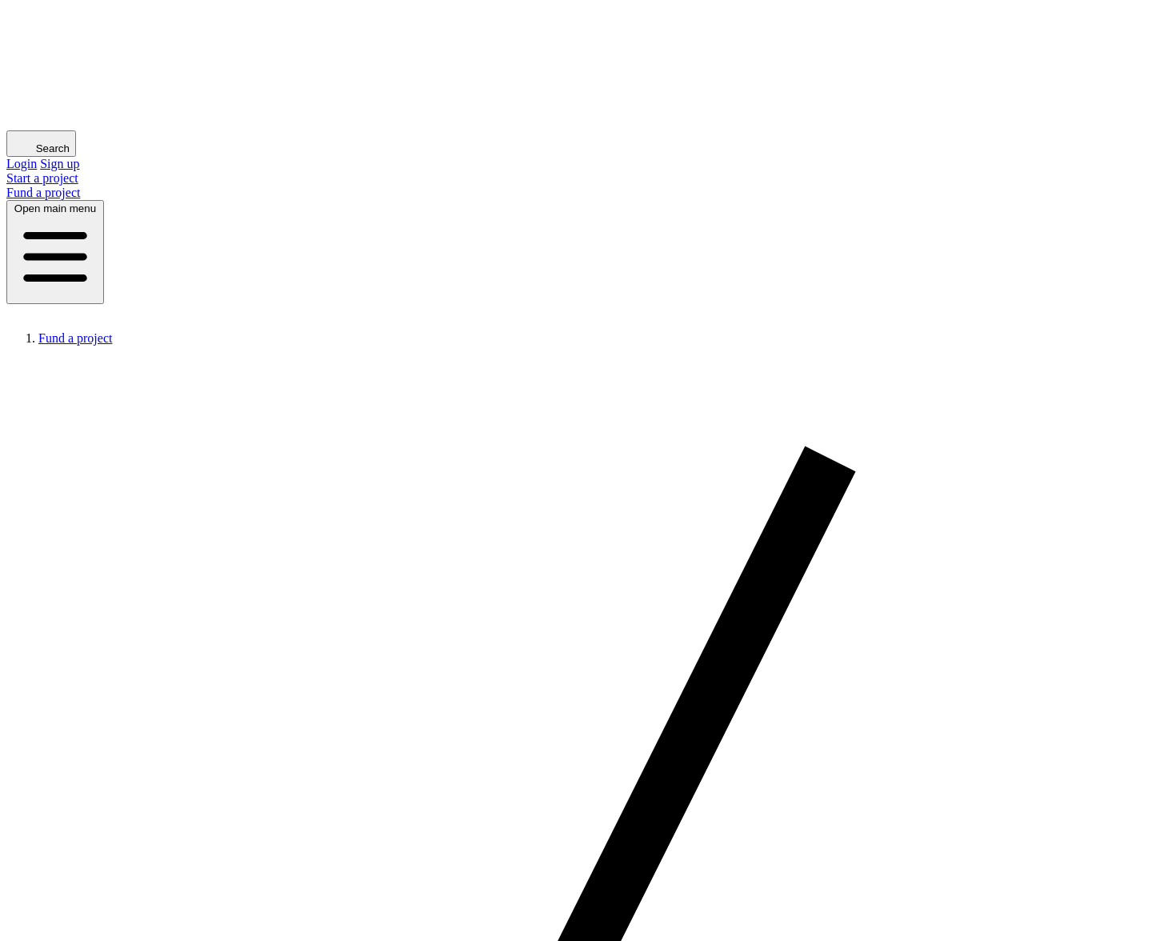
scroll to position [318, 0]
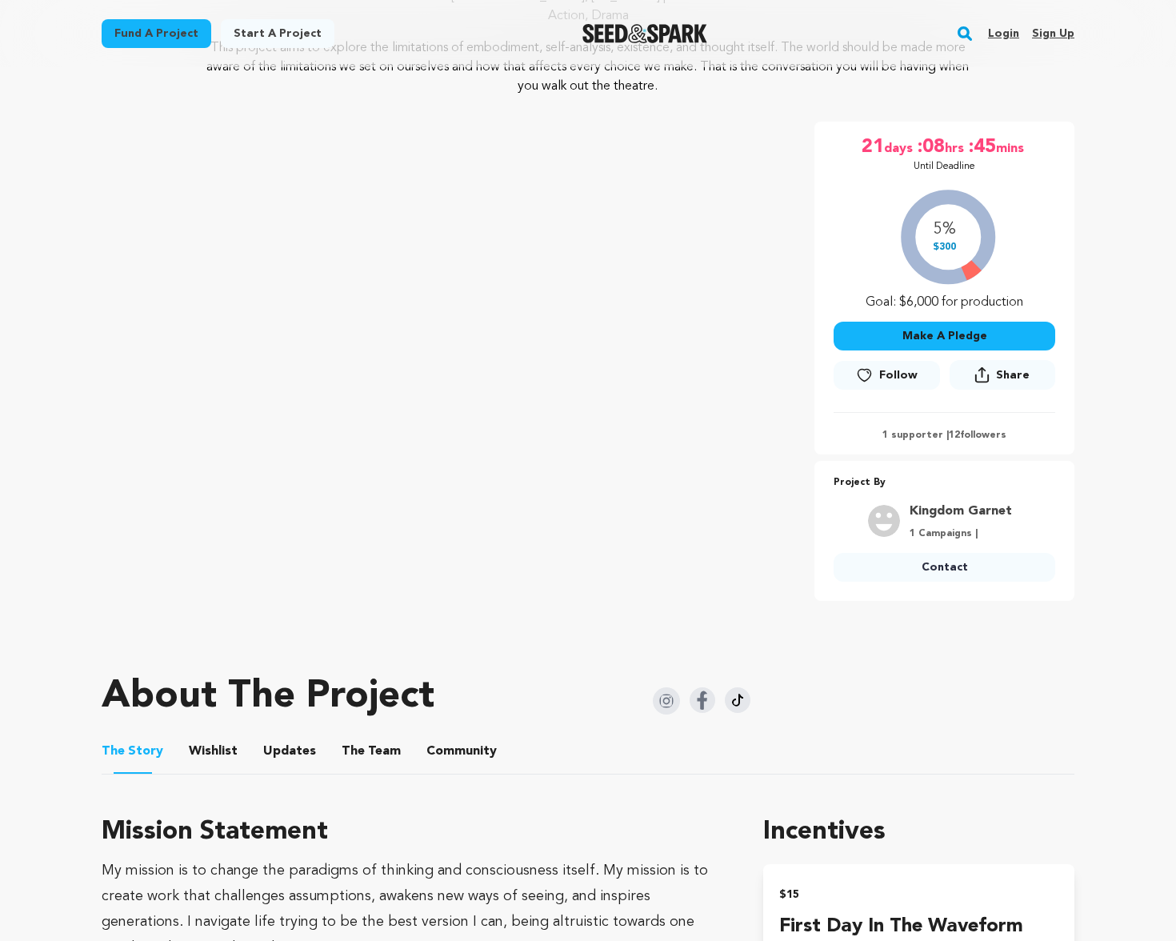
scroll to position [206, 0]
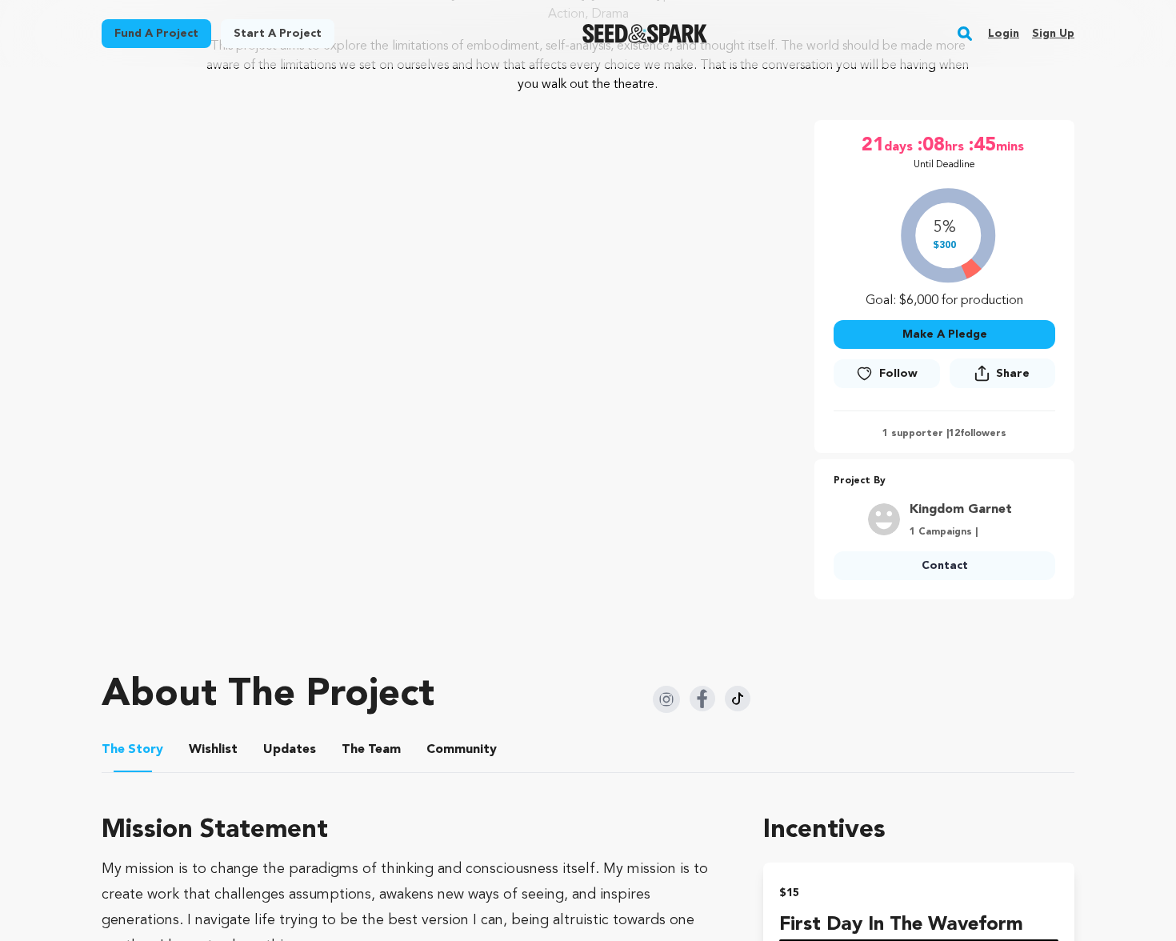
click at [366, 735] on button "The Team" at bounding box center [371, 753] width 38 height 38
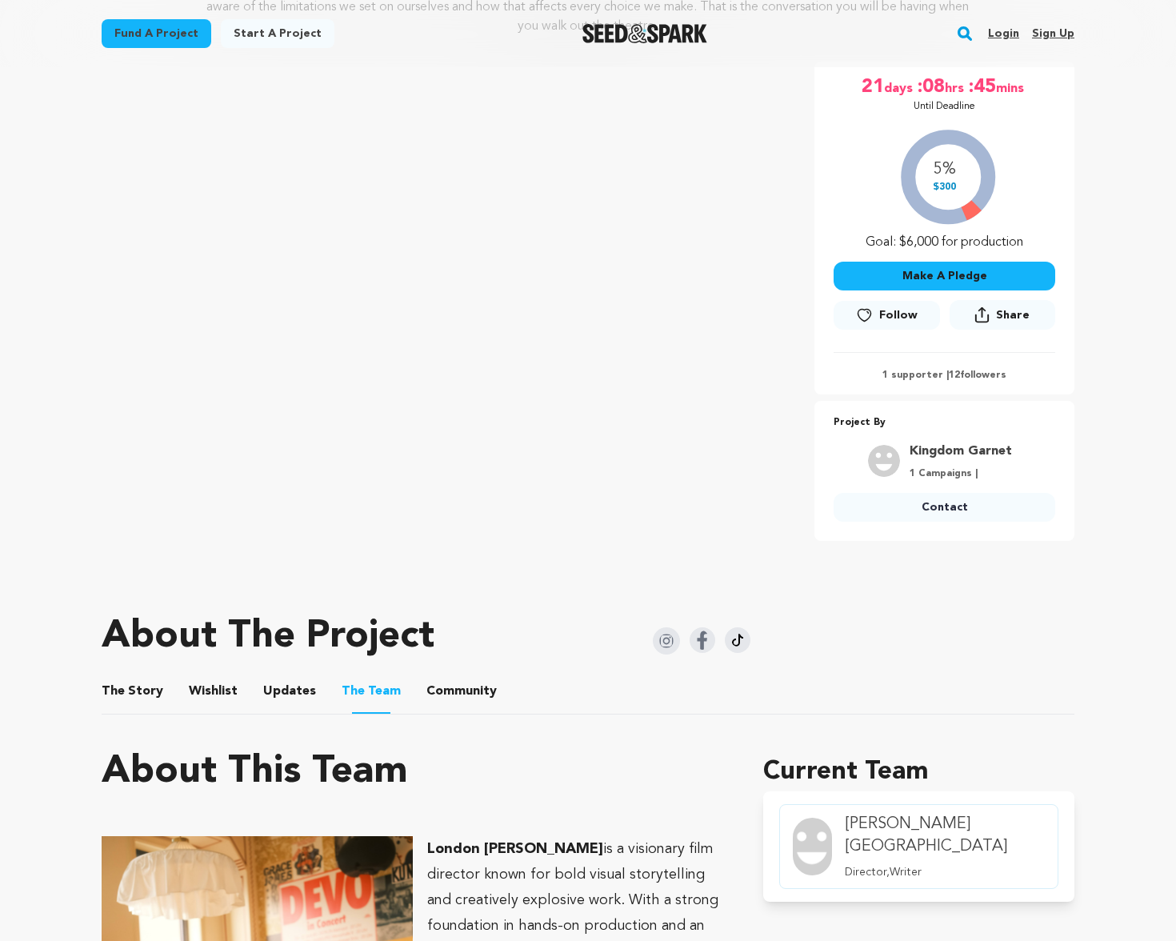
scroll to position [261, 0]
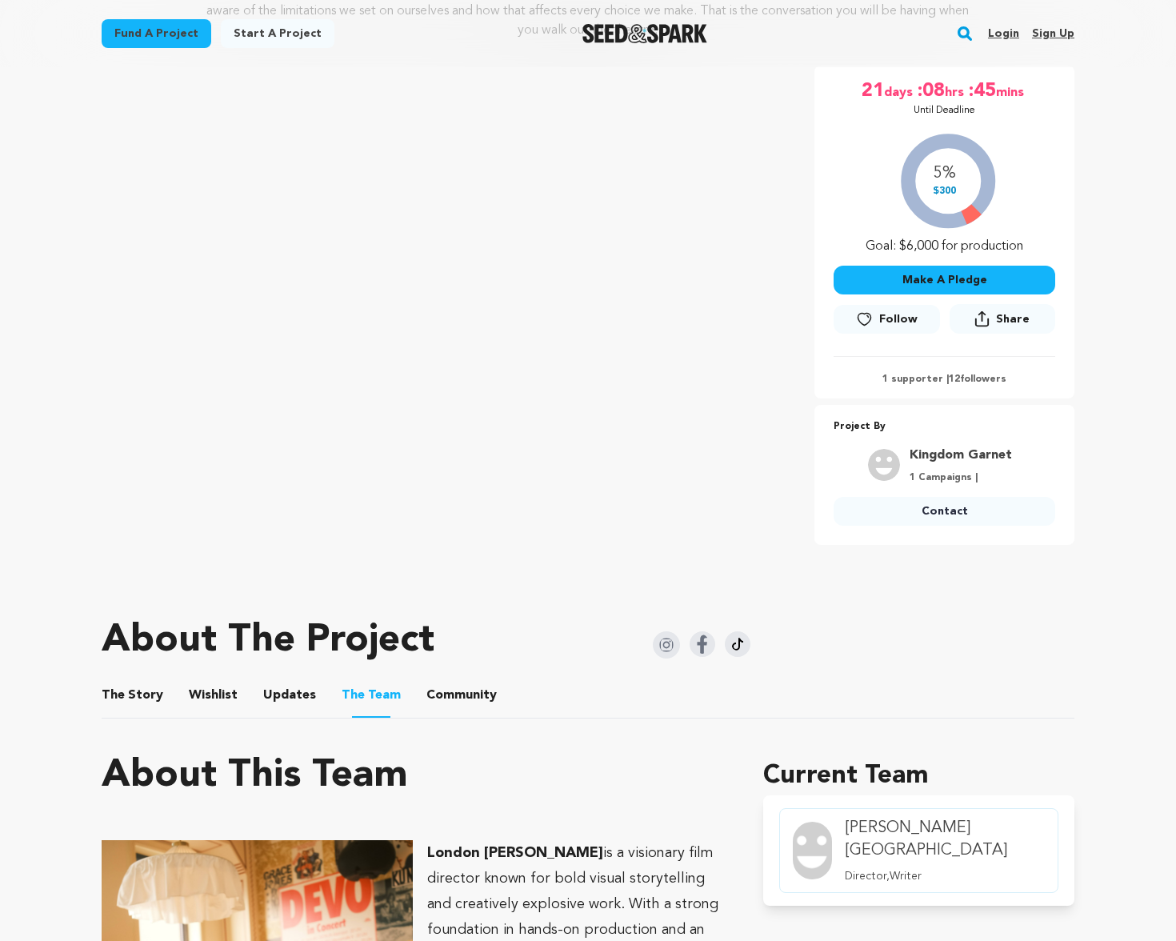
click at [137, 694] on button "The Story" at bounding box center [133, 698] width 38 height 38
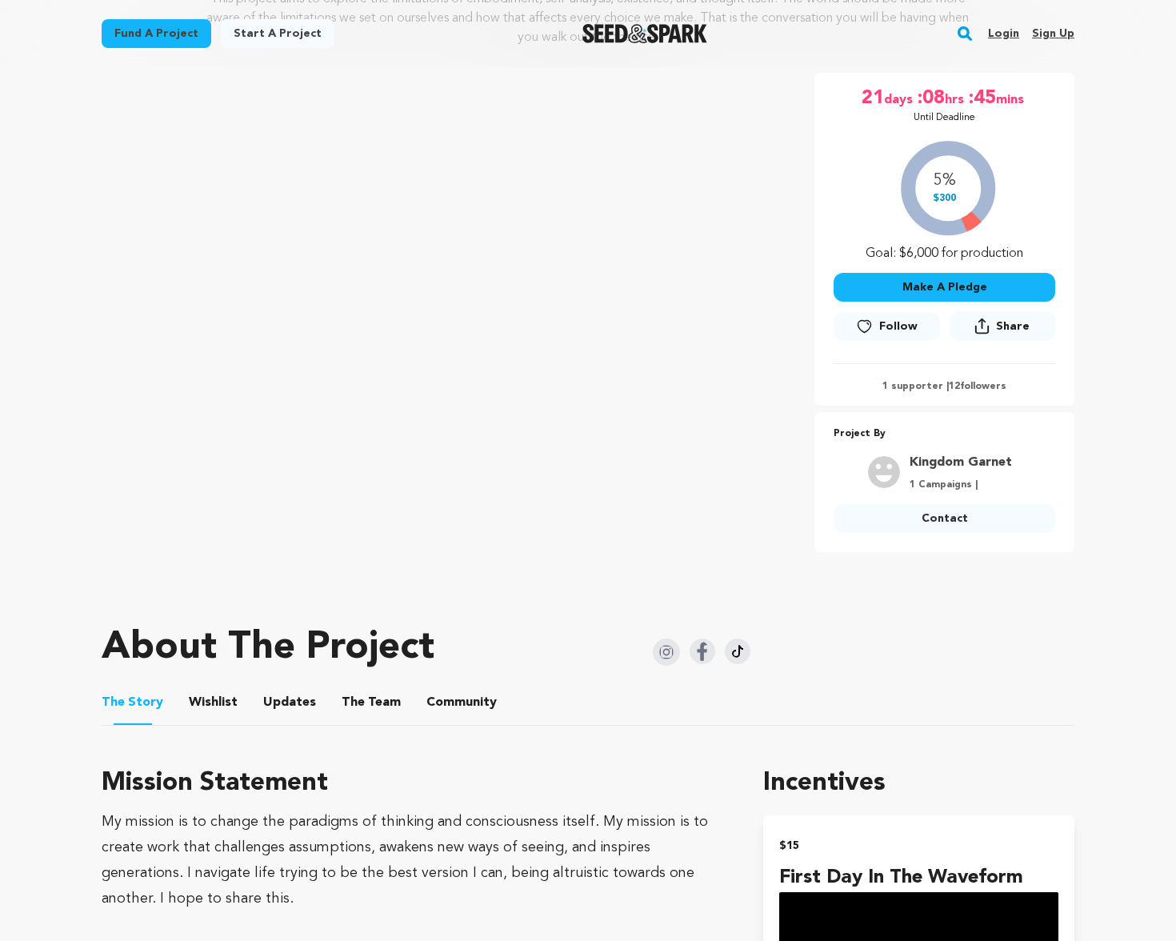
scroll to position [259, 0]
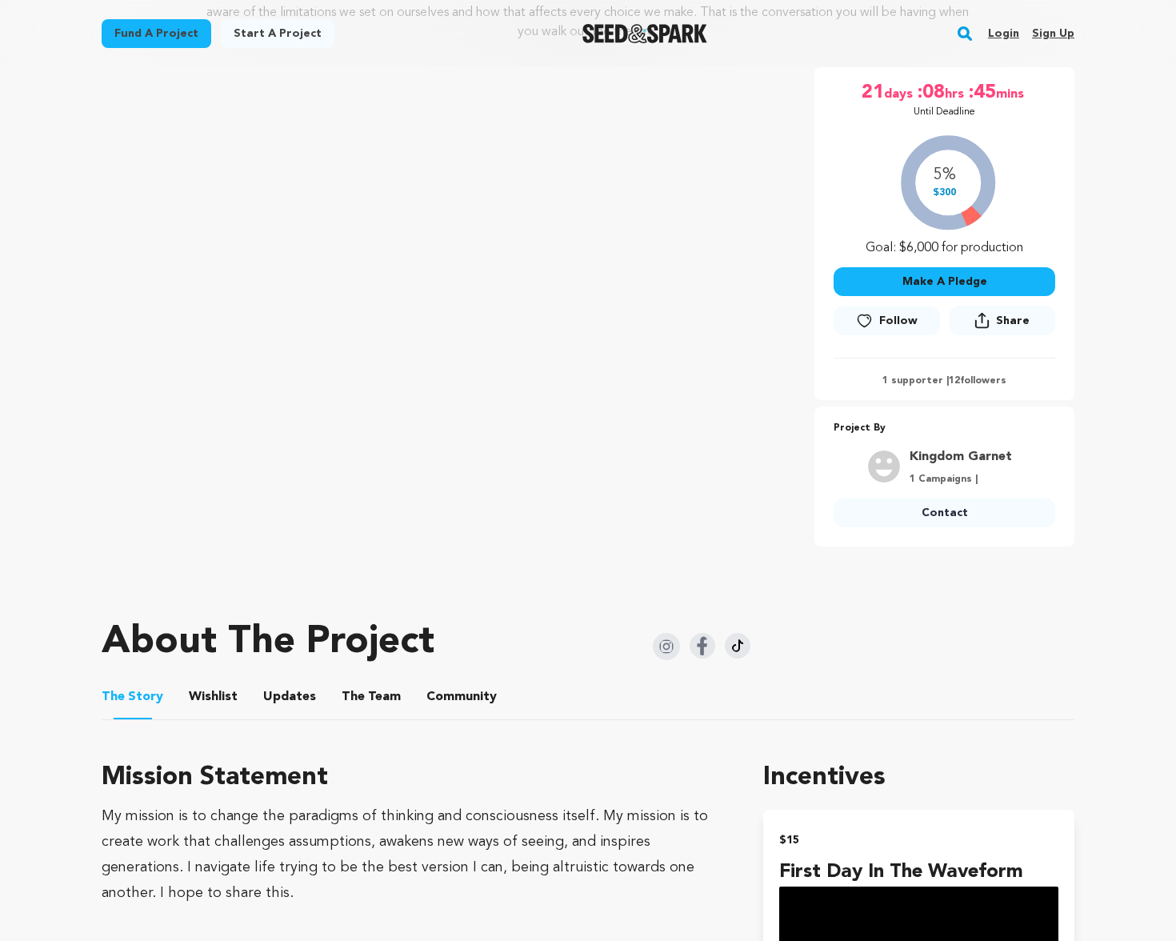
click at [363, 698] on button "The Team" at bounding box center [371, 700] width 38 height 38
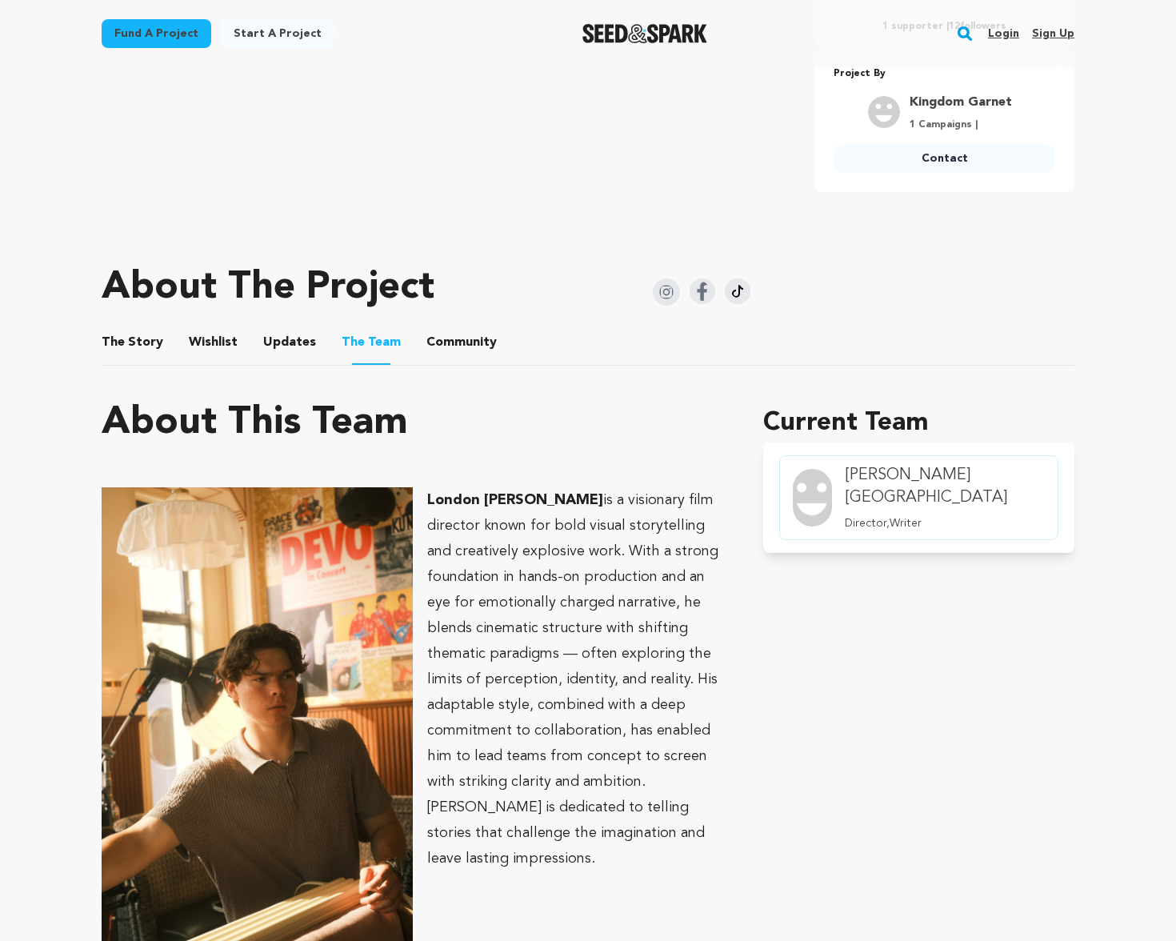
scroll to position [613, 0]
click at [141, 350] on button "The Story" at bounding box center [133, 346] width 38 height 38
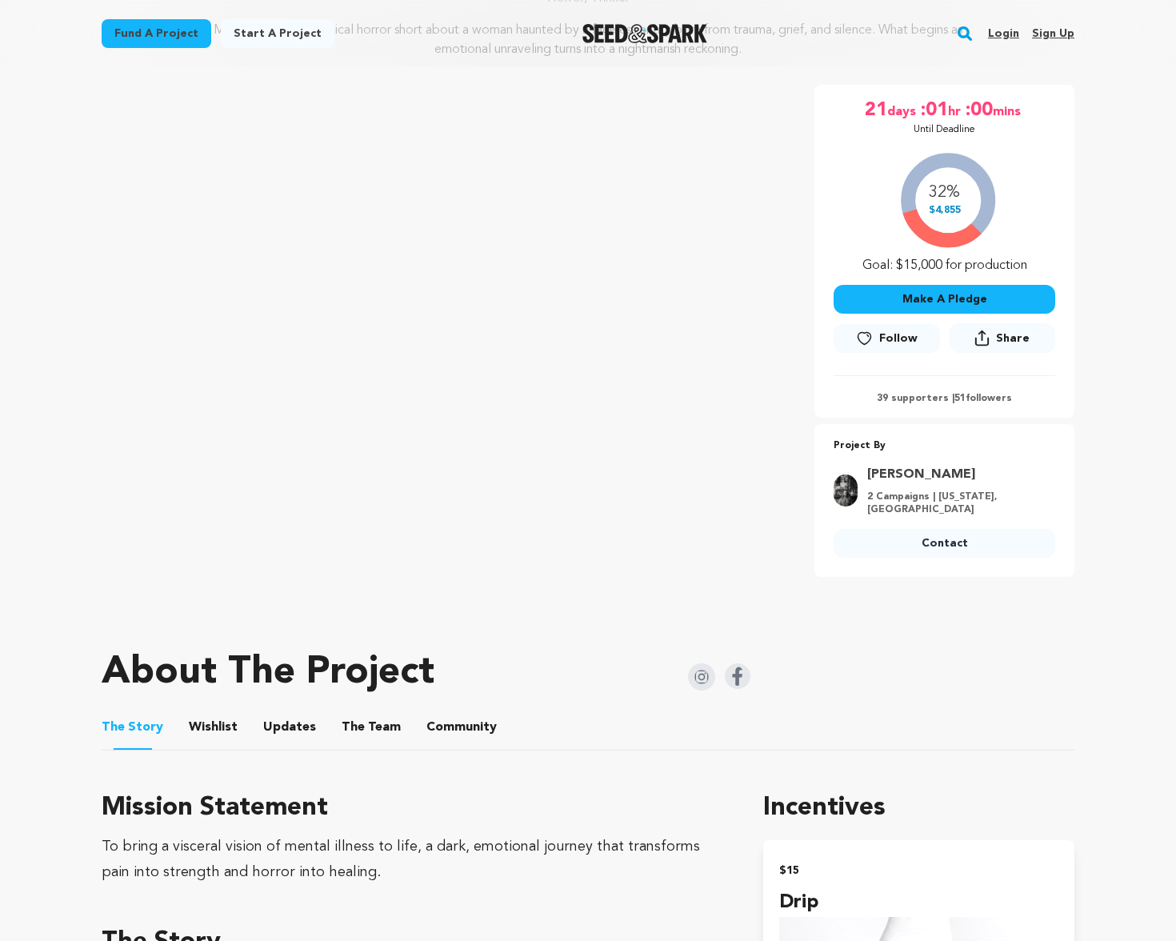
scroll to position [299, 0]
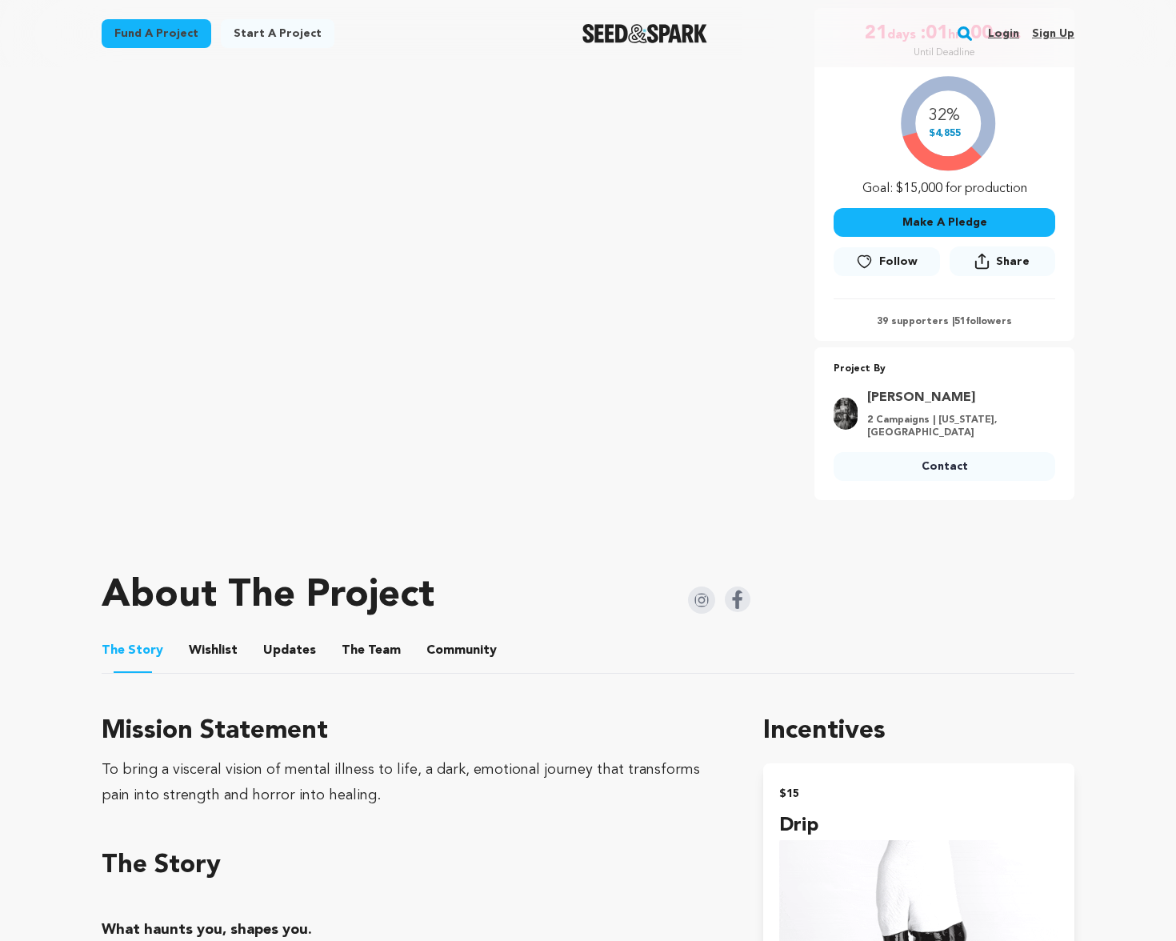
click at [363, 639] on button "The Team" at bounding box center [371, 653] width 38 height 38
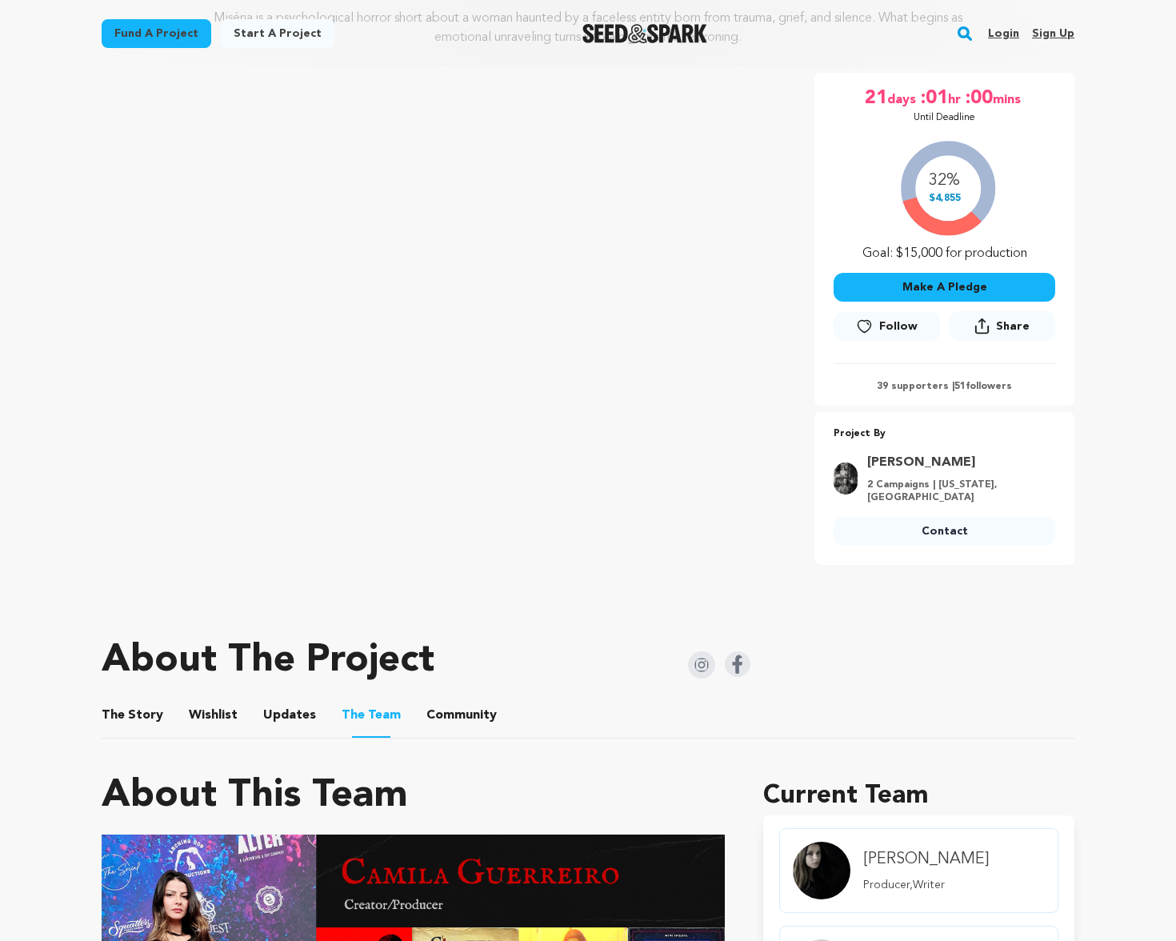
scroll to position [236, 0]
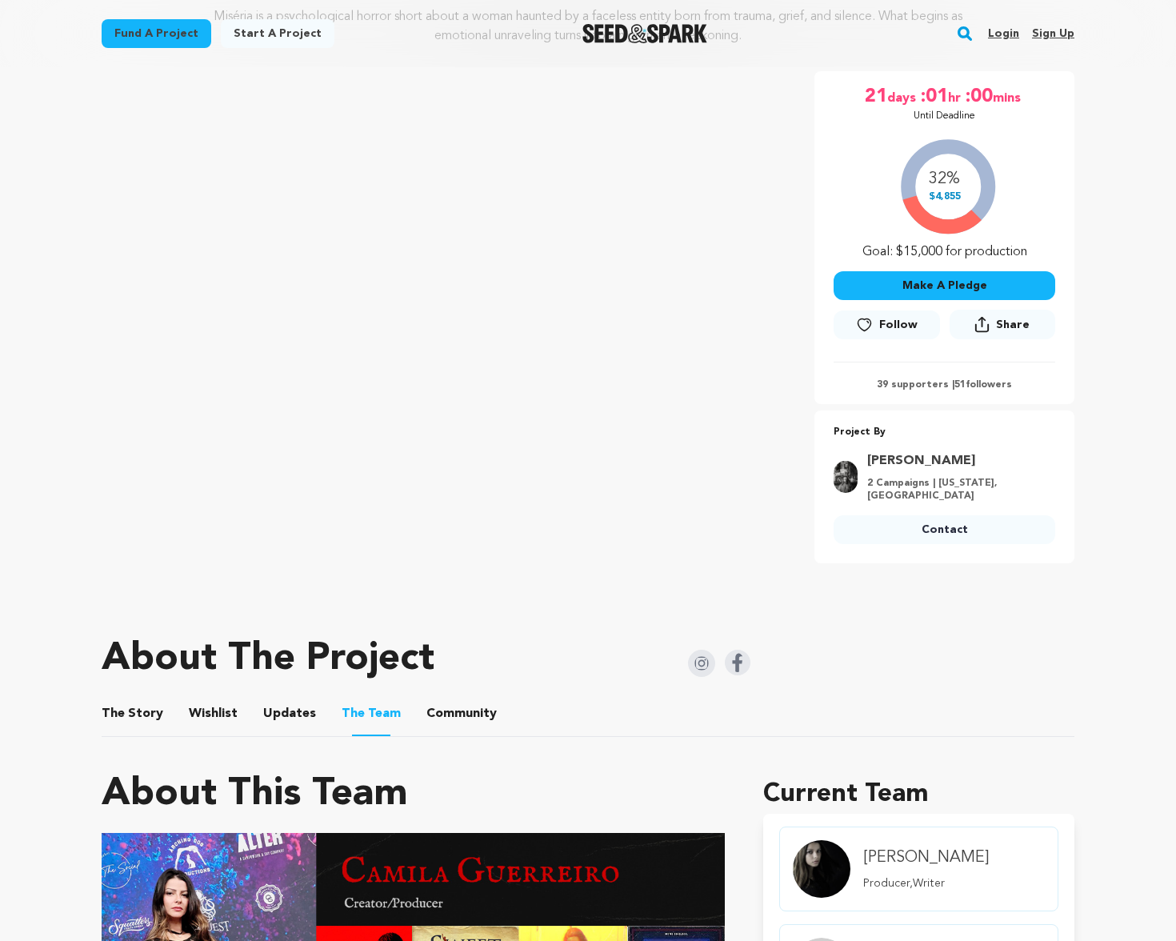
click at [123, 703] on button "The Story" at bounding box center [133, 717] width 38 height 38
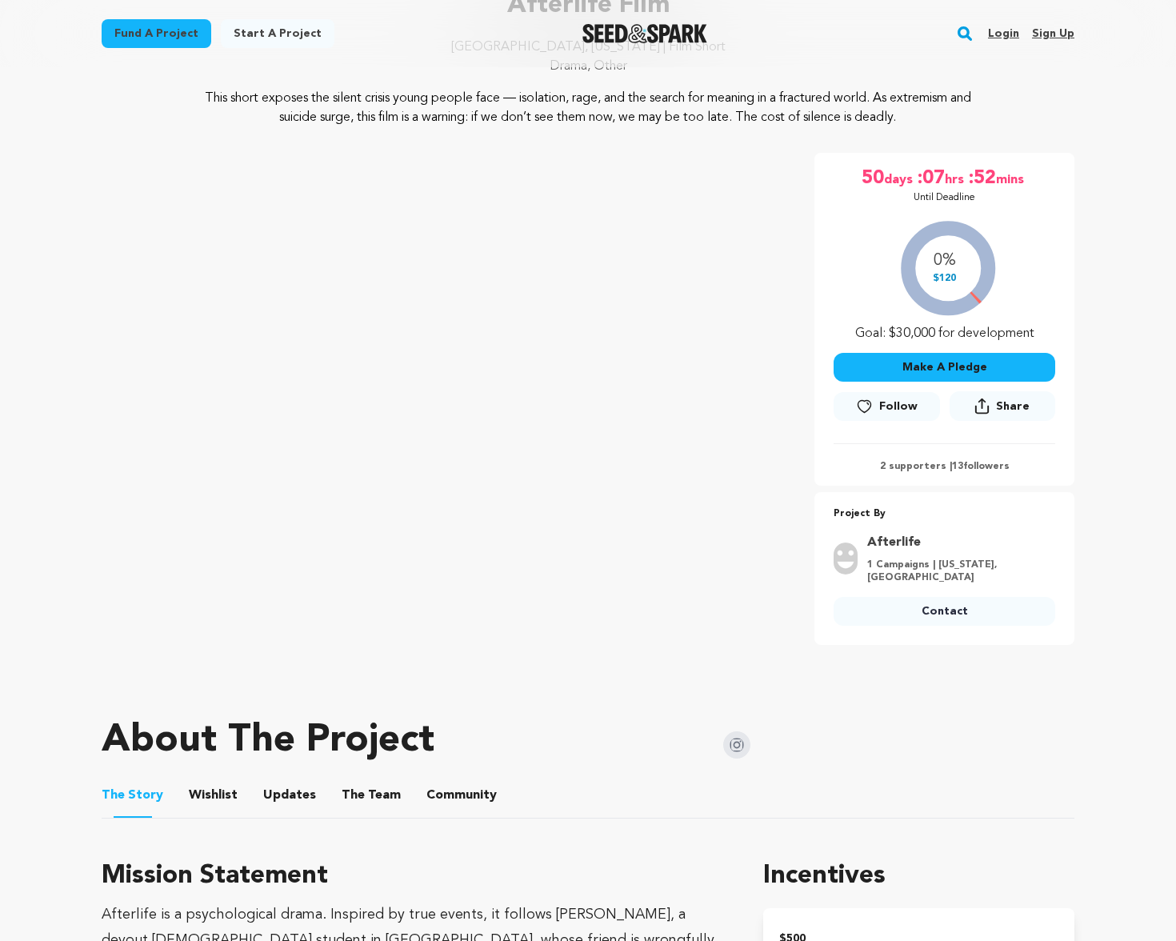
scroll to position [336, 0]
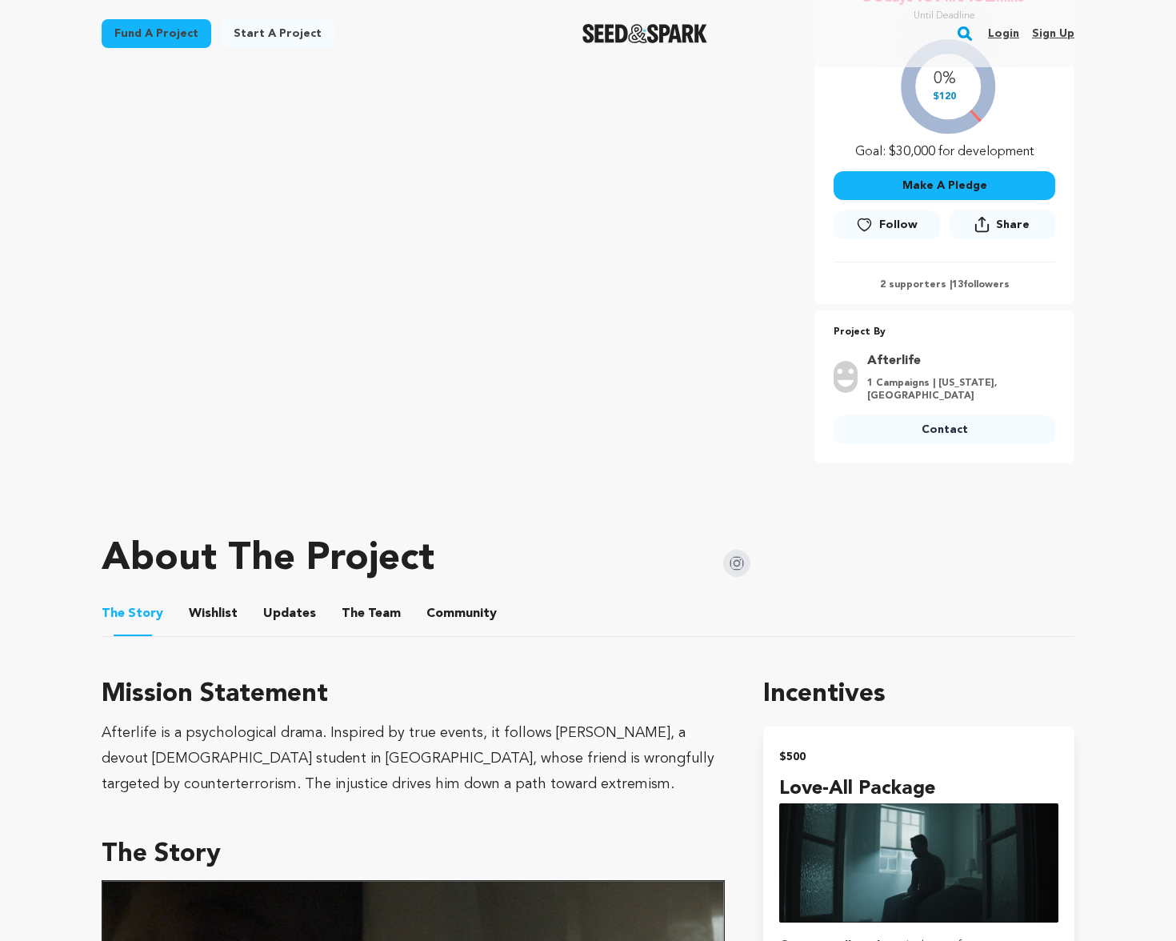
click at [363, 602] on button "The Team" at bounding box center [371, 617] width 38 height 38
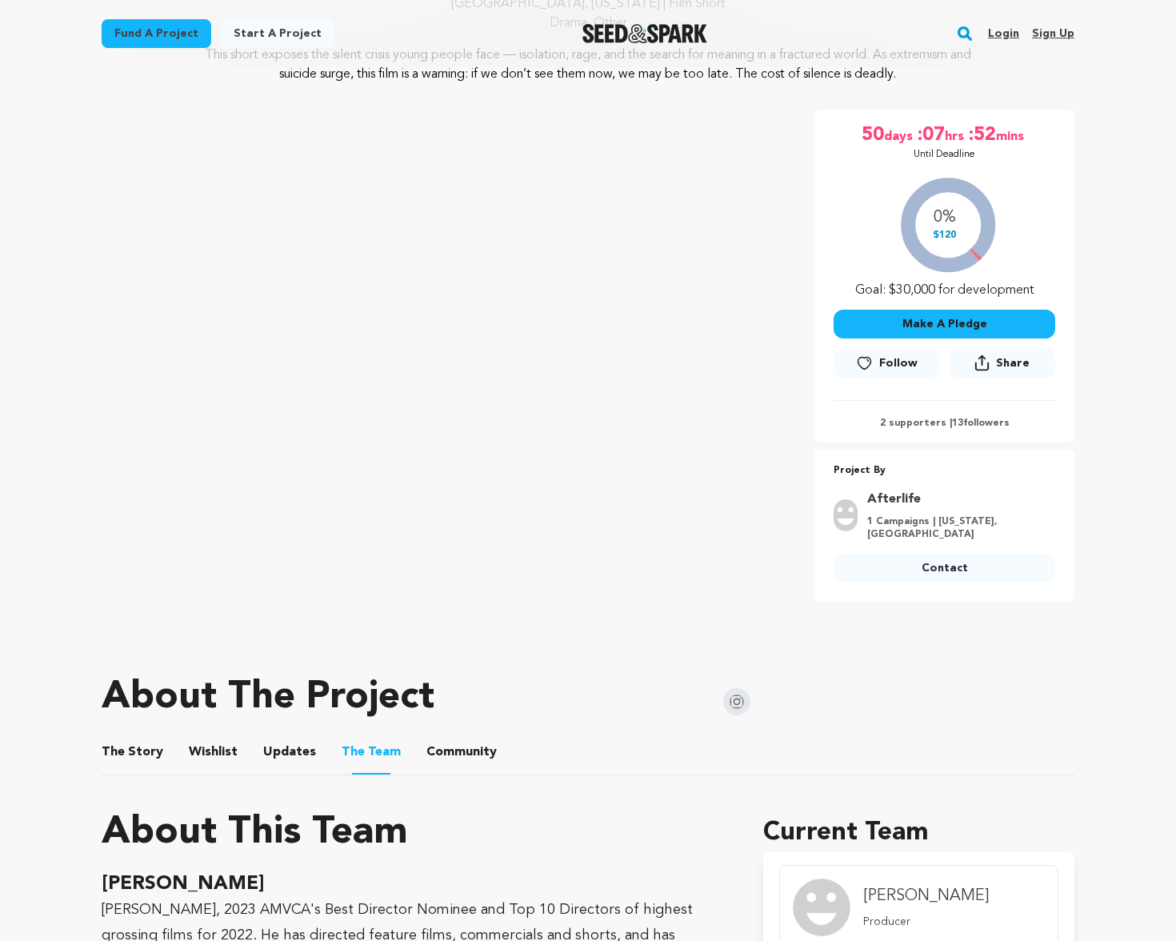
scroll to position [515, 0]
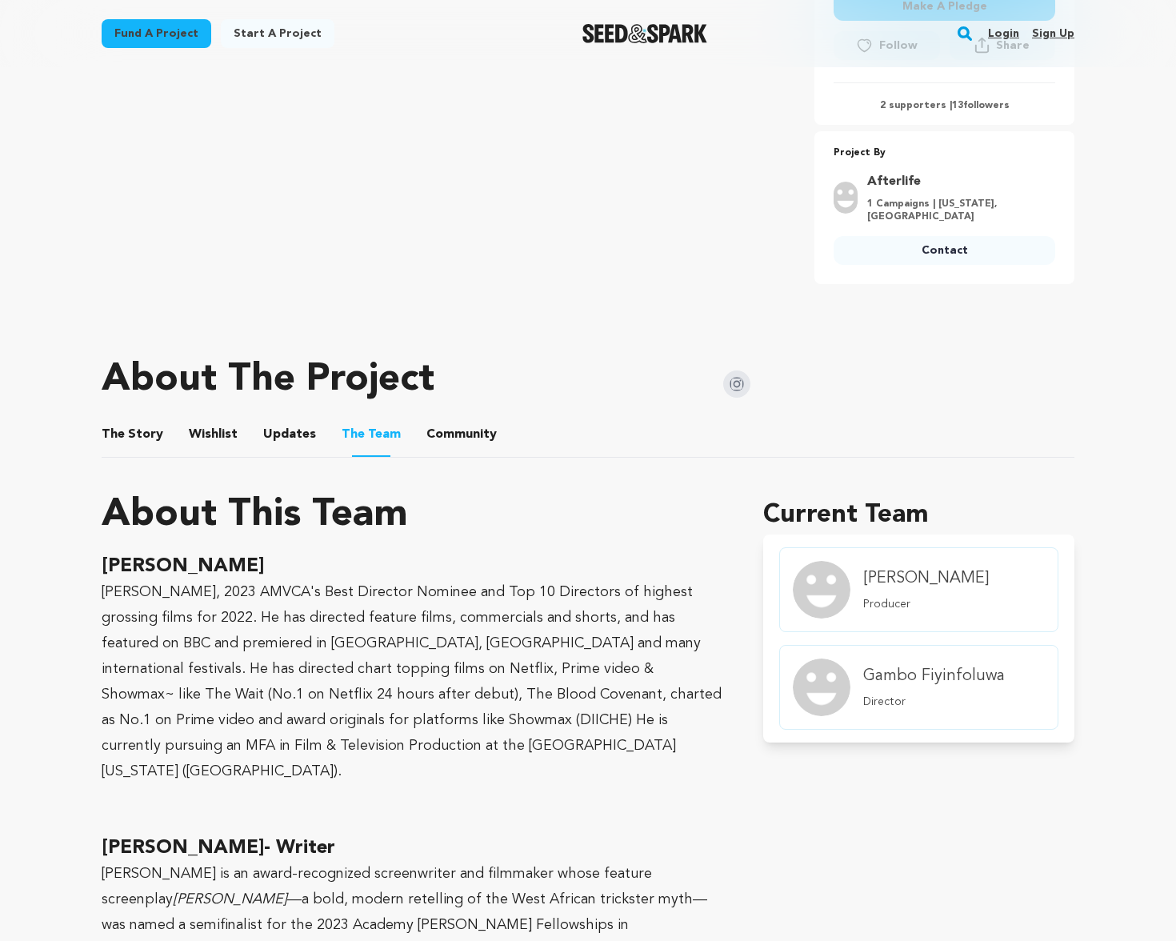
click at [132, 426] on button "The Story" at bounding box center [133, 437] width 38 height 38
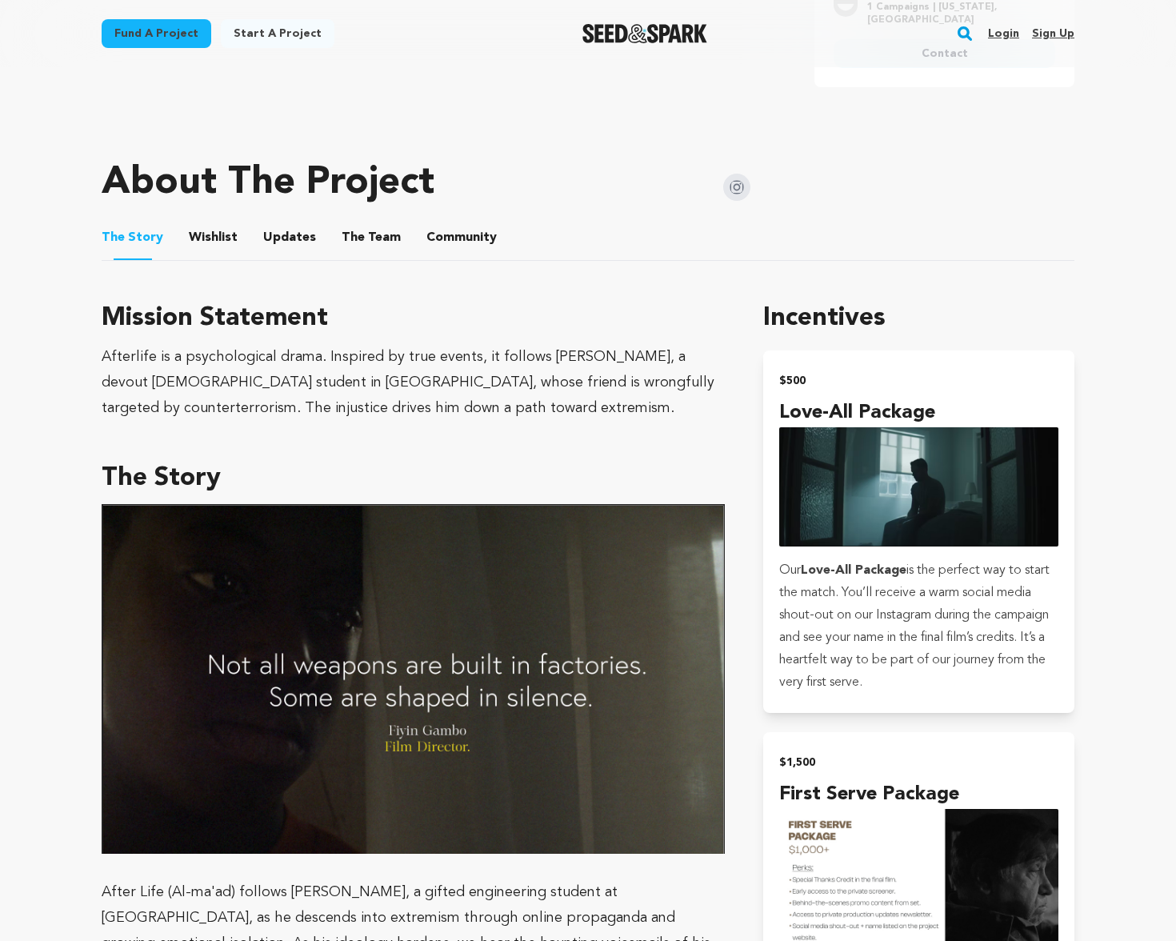
scroll to position [640, 0]
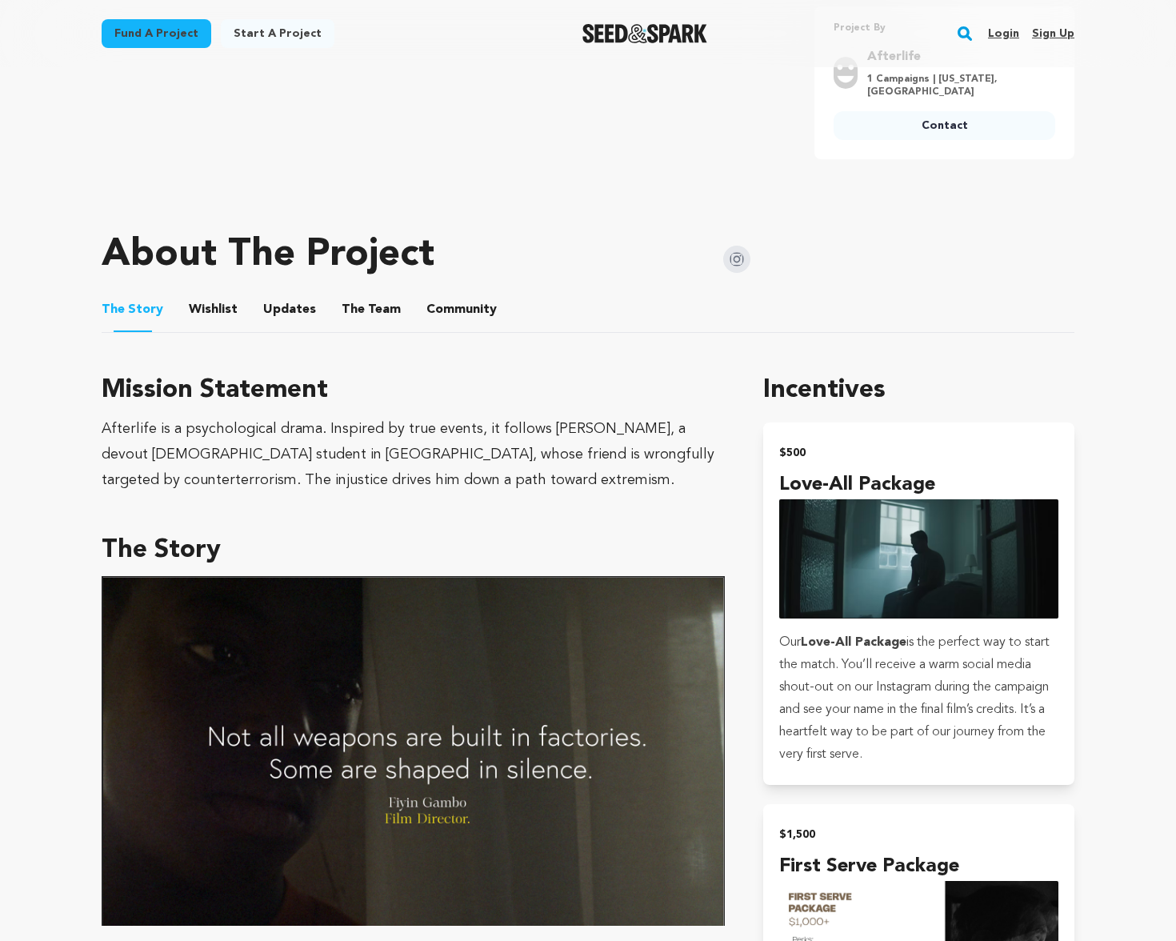
click at [352, 307] on button "The Team" at bounding box center [371, 313] width 38 height 38
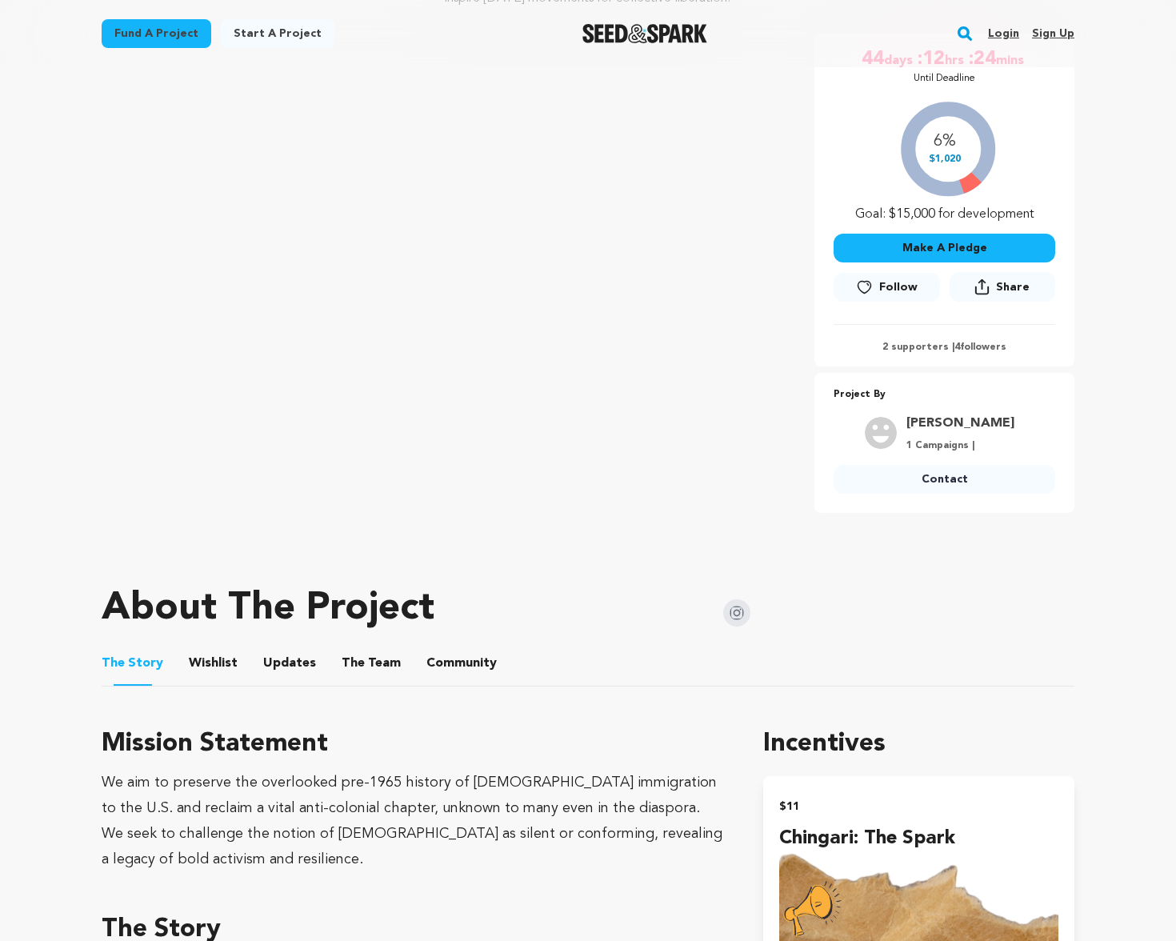
scroll to position [296, 0]
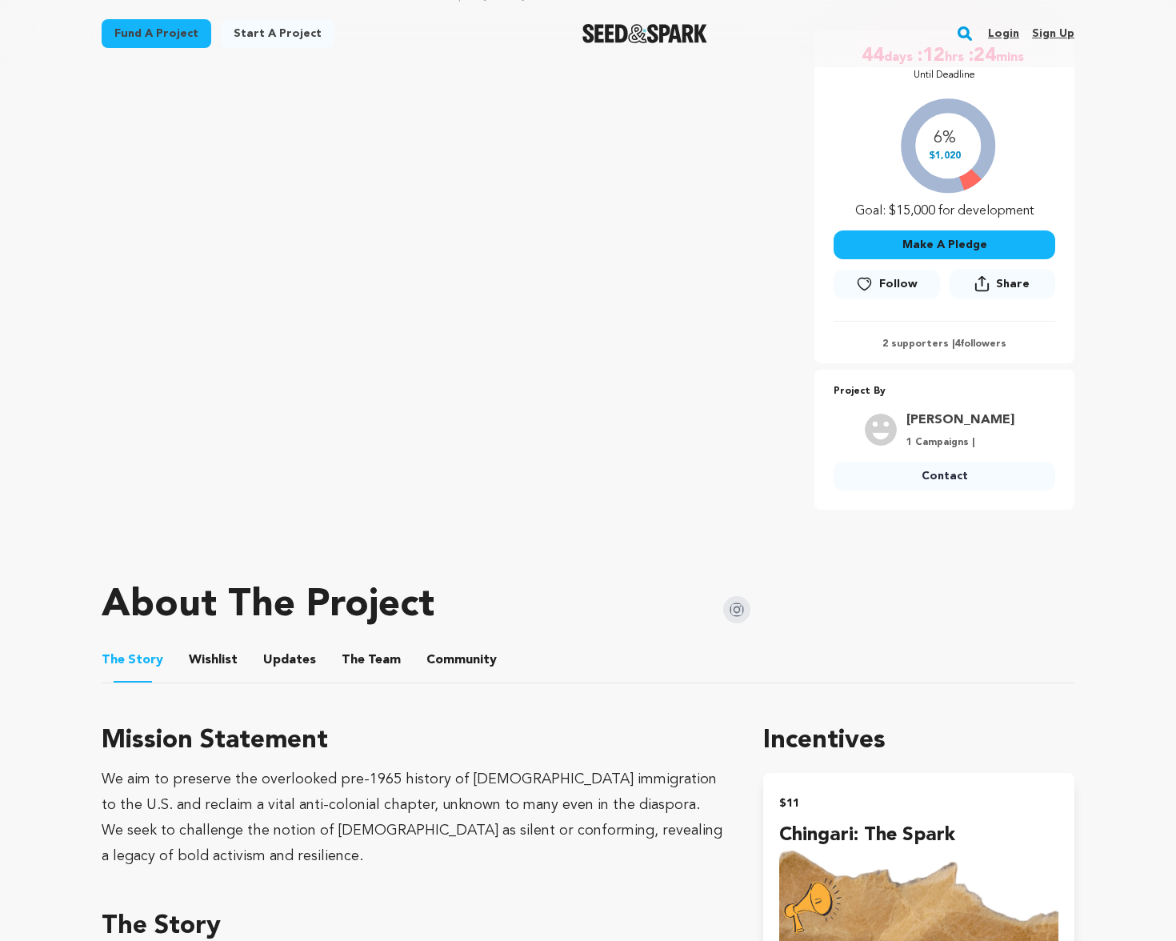
click at [741, 606] on img at bounding box center [736, 609] width 27 height 27
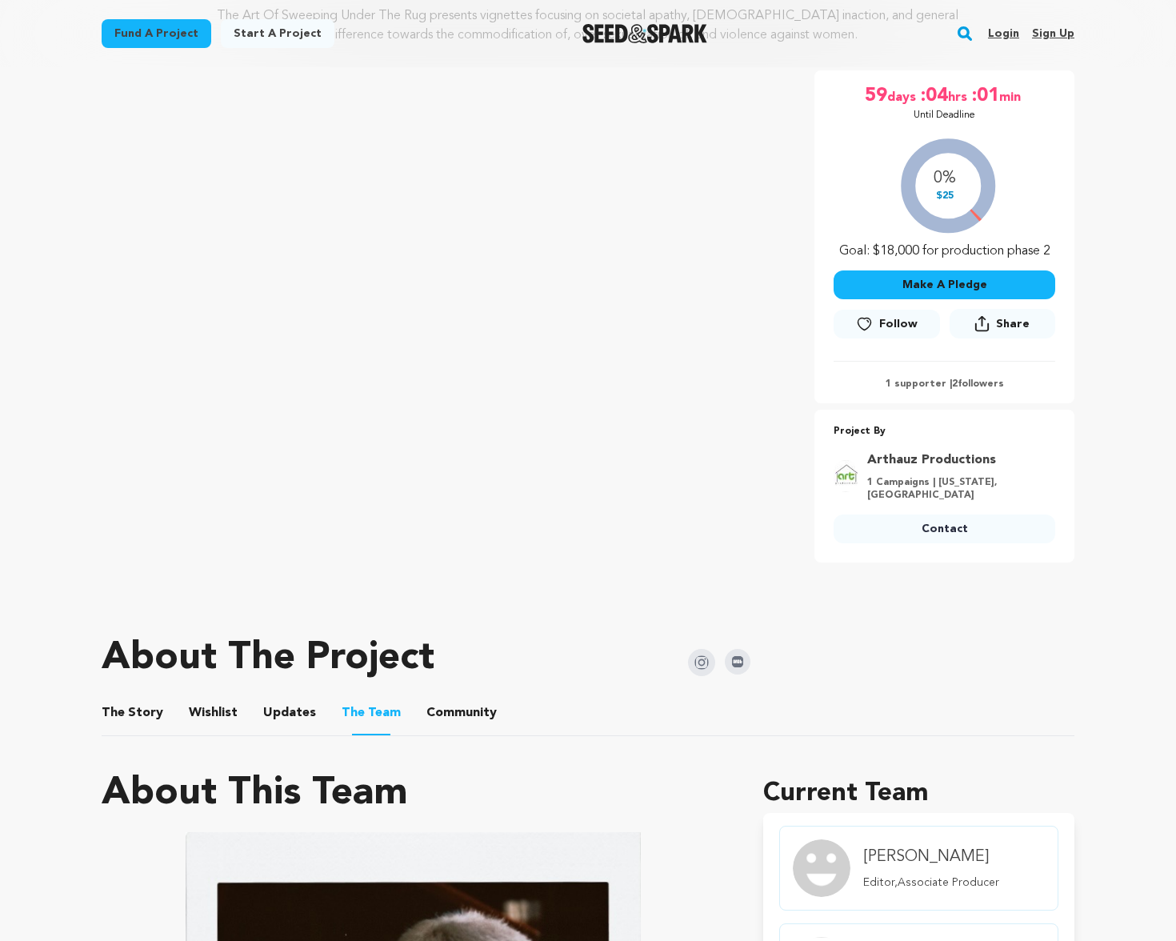
scroll to position [231, 0]
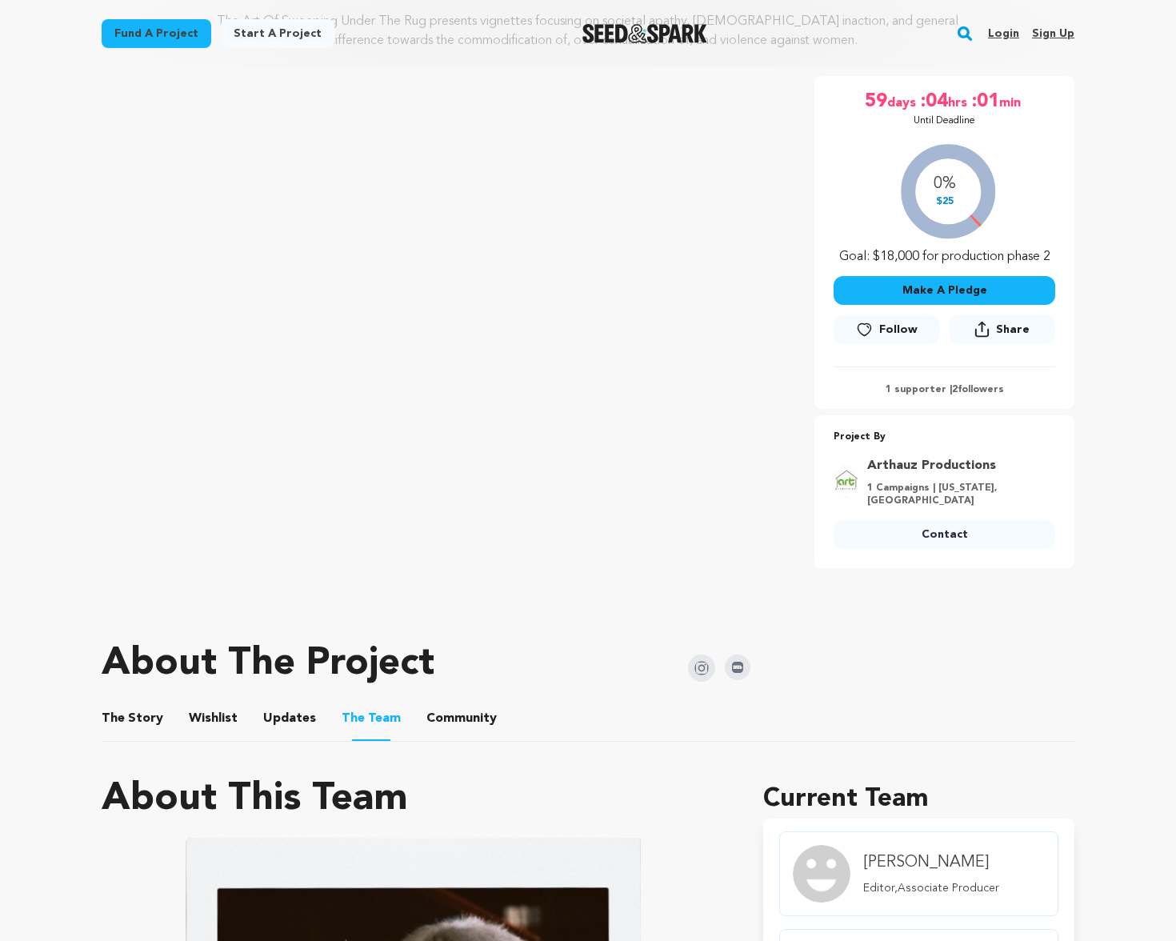
click at [144, 719] on button "The Story" at bounding box center [133, 721] width 38 height 38
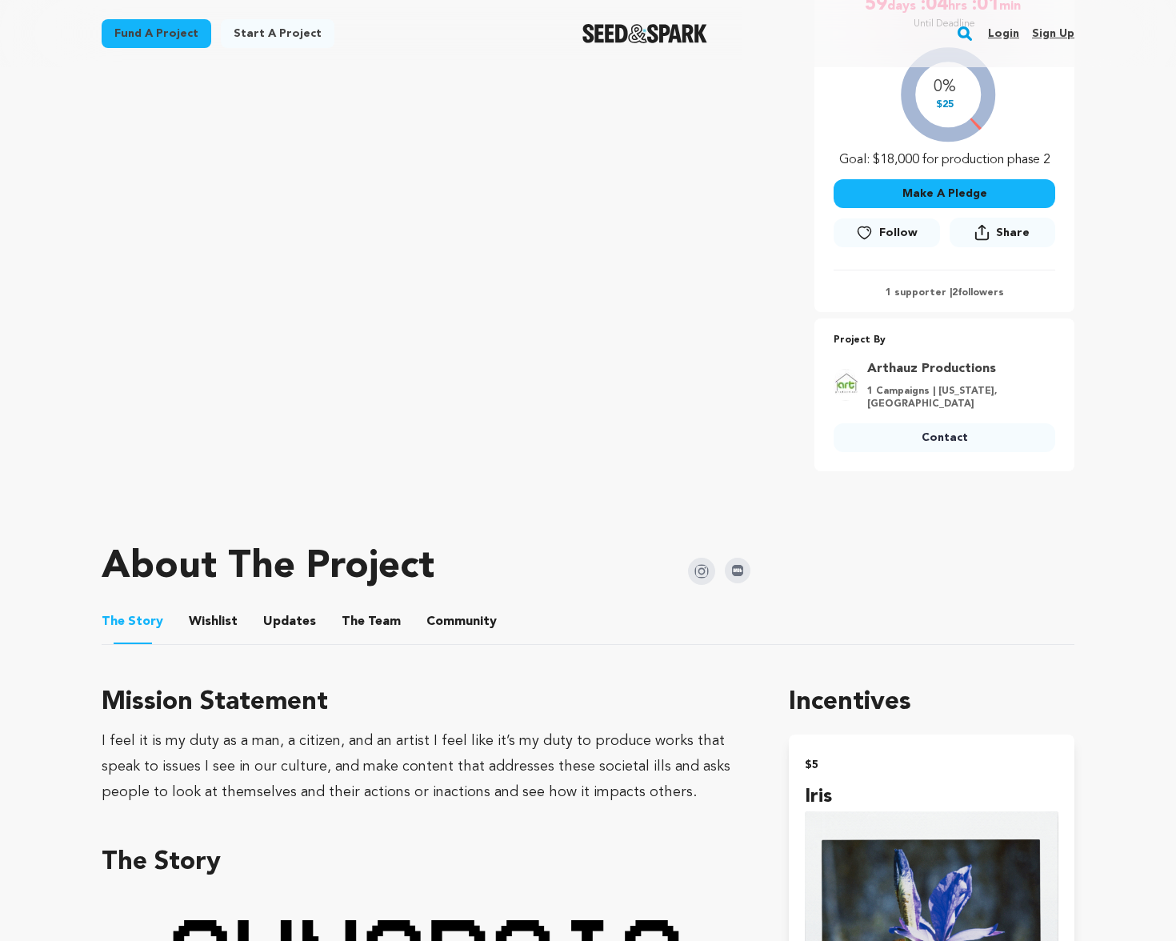
scroll to position [226, 0]
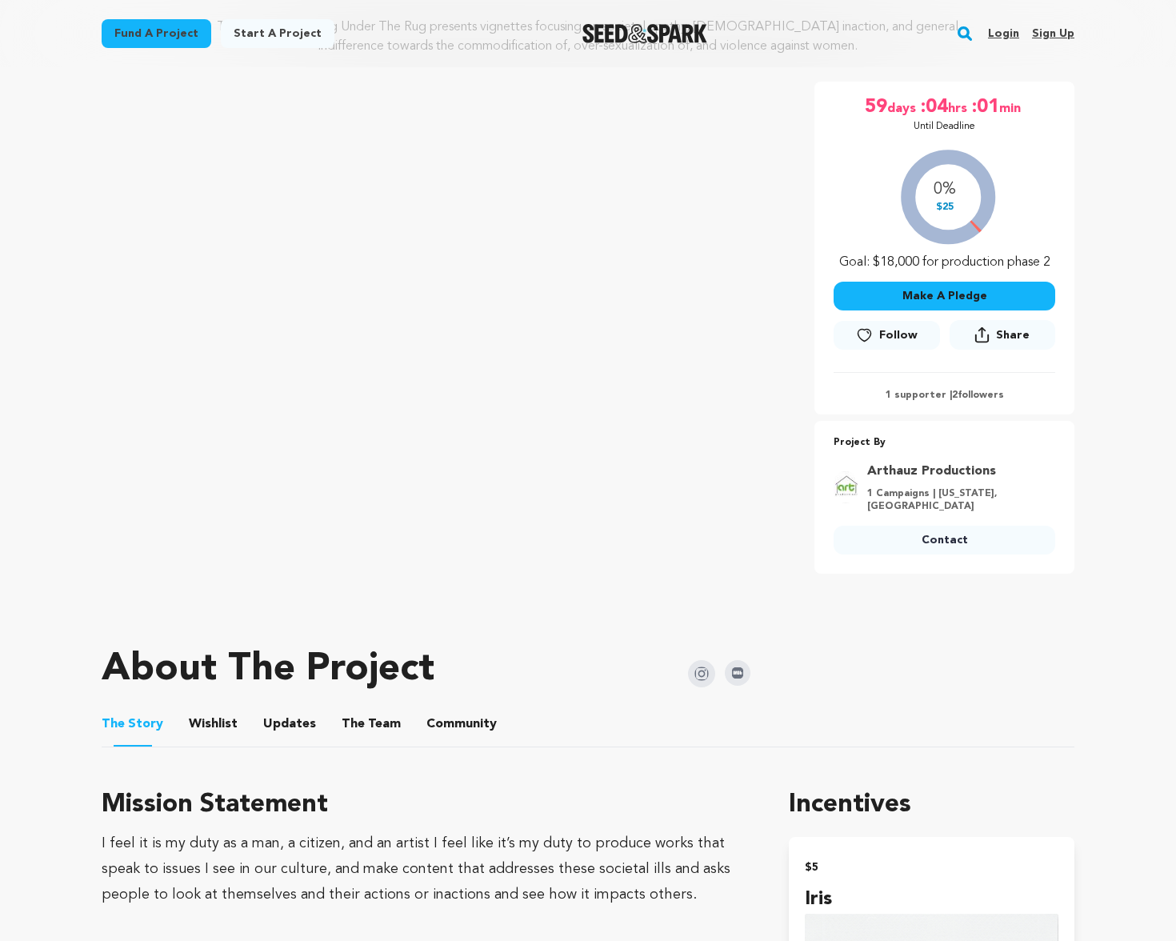
click at [702, 671] on img at bounding box center [701, 673] width 27 height 27
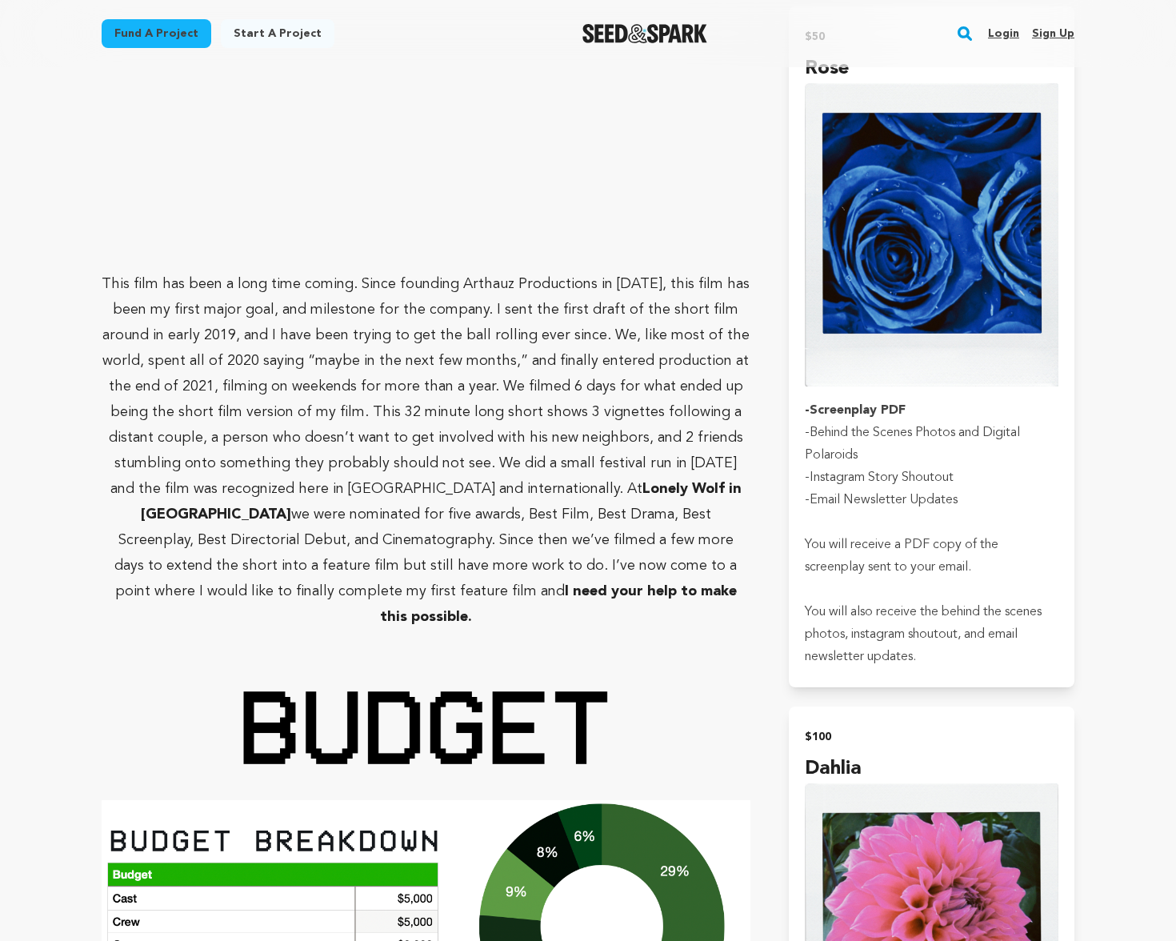
scroll to position [2959, 0]
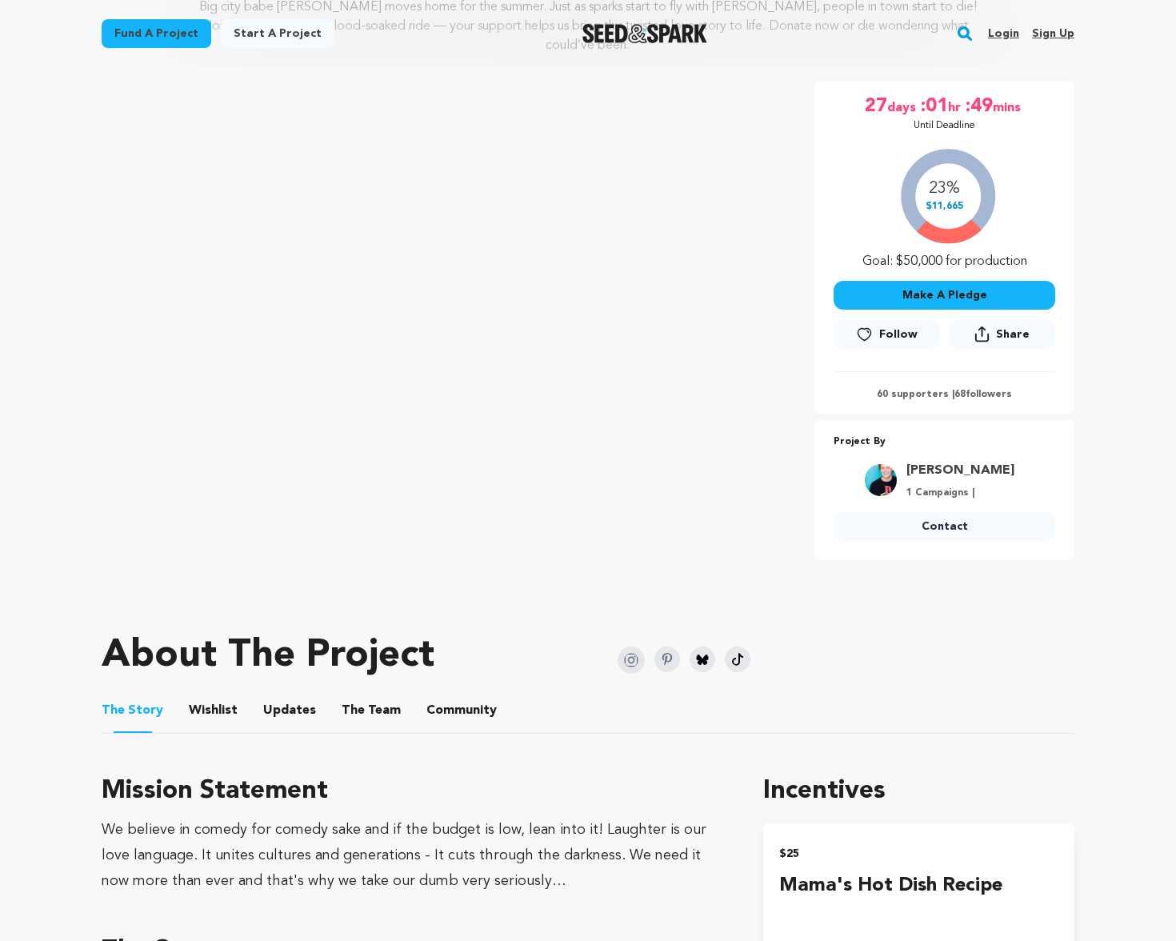
scroll to position [246, 0]
click at [630, 665] on img at bounding box center [631, 659] width 27 height 27
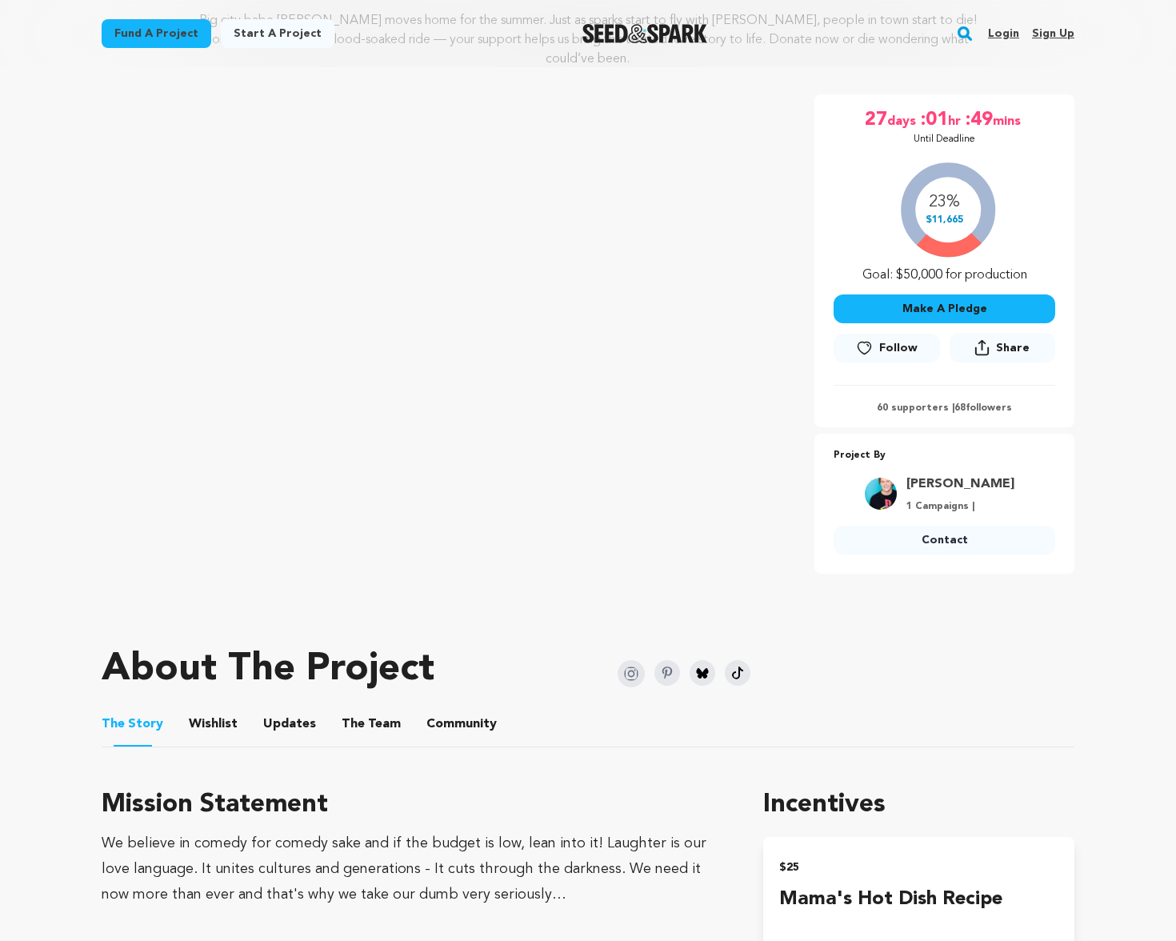
scroll to position [231, 0]
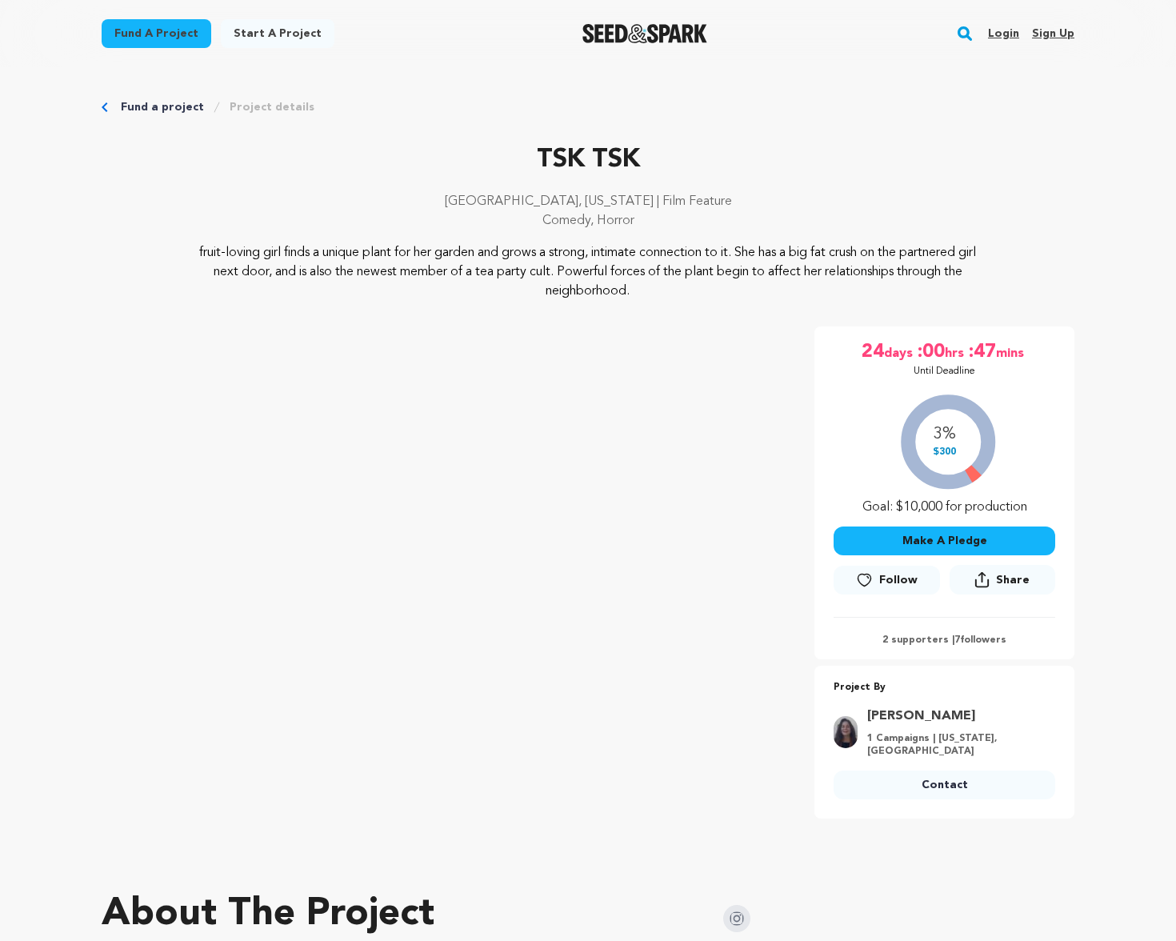
scroll to position [120, 0]
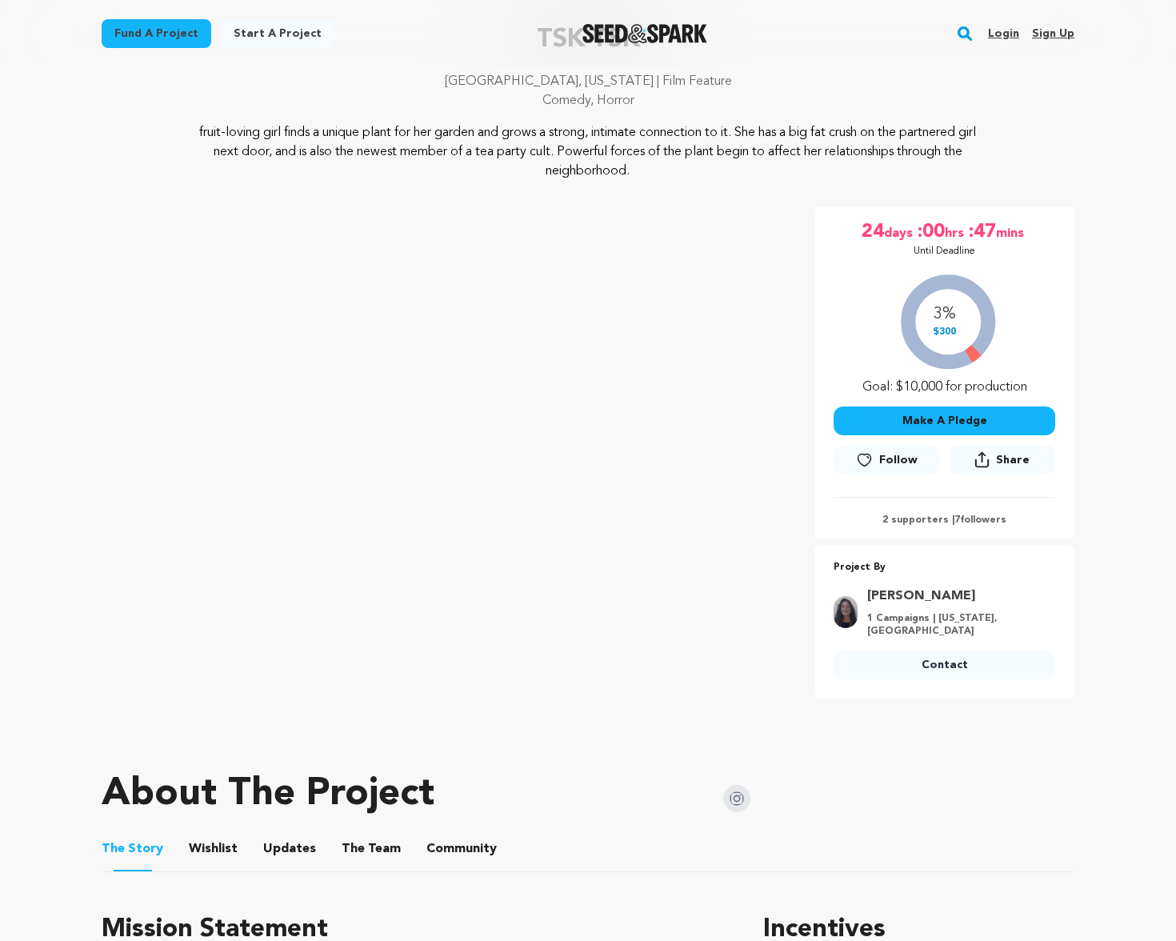
click at [377, 854] on button "The Team" at bounding box center [371, 852] width 38 height 38
click at [734, 793] on img at bounding box center [736, 798] width 27 height 27
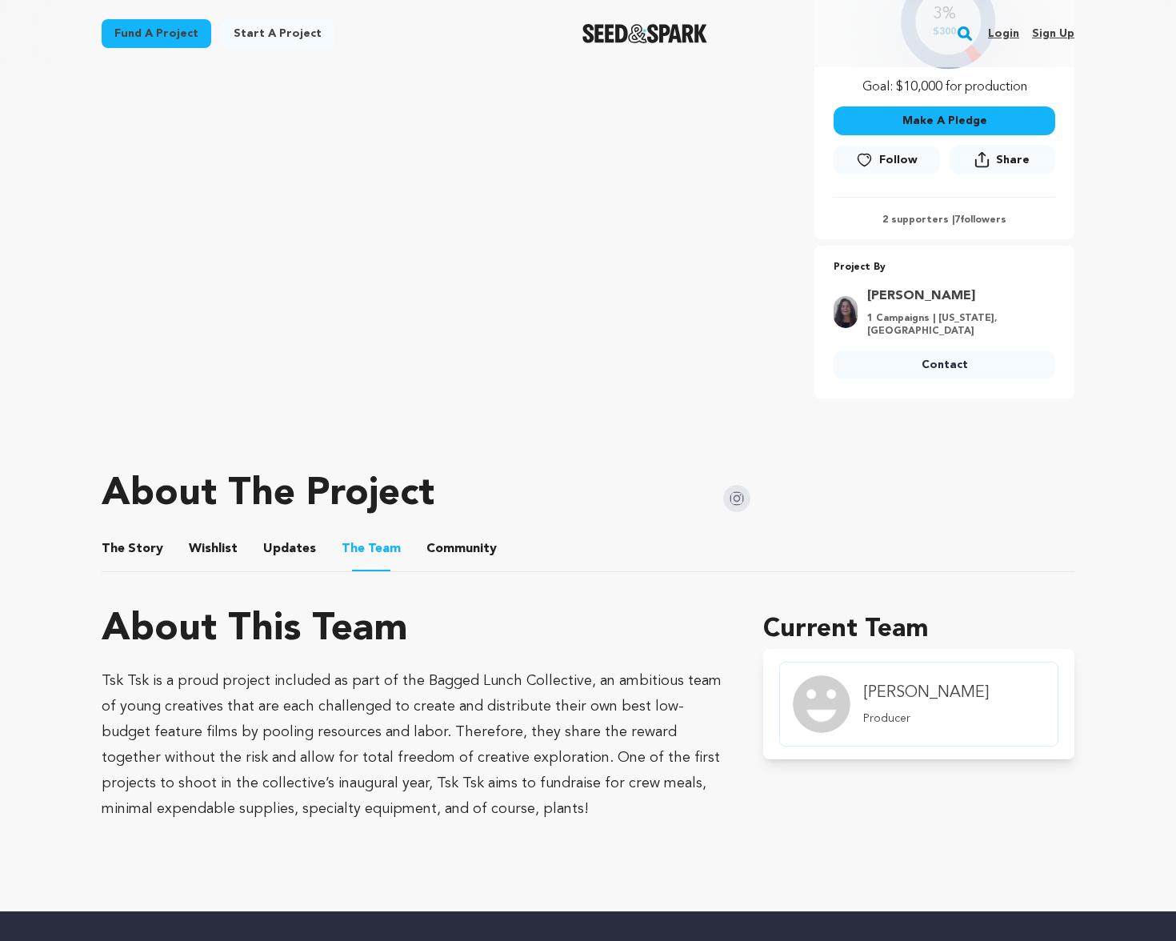
scroll to position [786, 0]
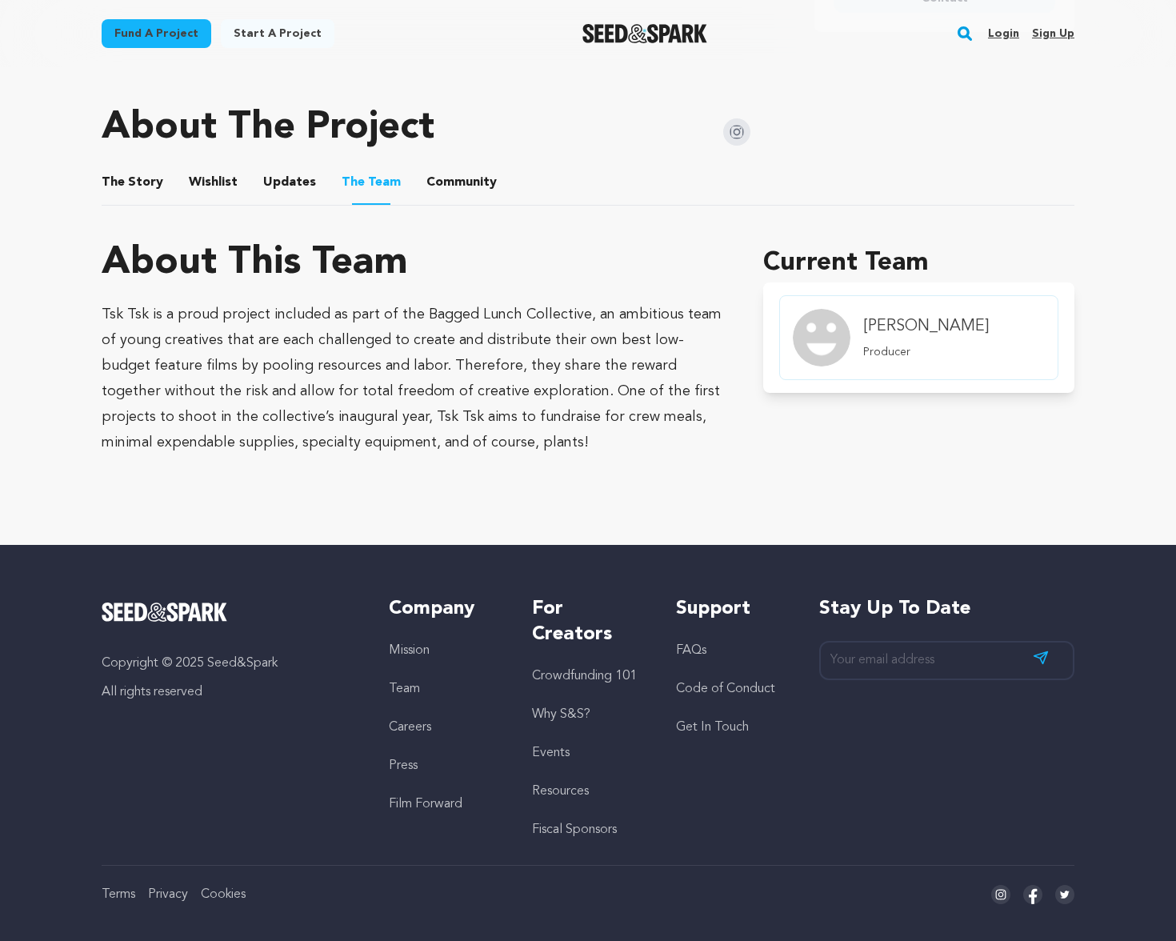
click at [144, 165] on li "The Story The Story" at bounding box center [133, 182] width 62 height 45
click at [146, 174] on button "The Story" at bounding box center [133, 185] width 38 height 38
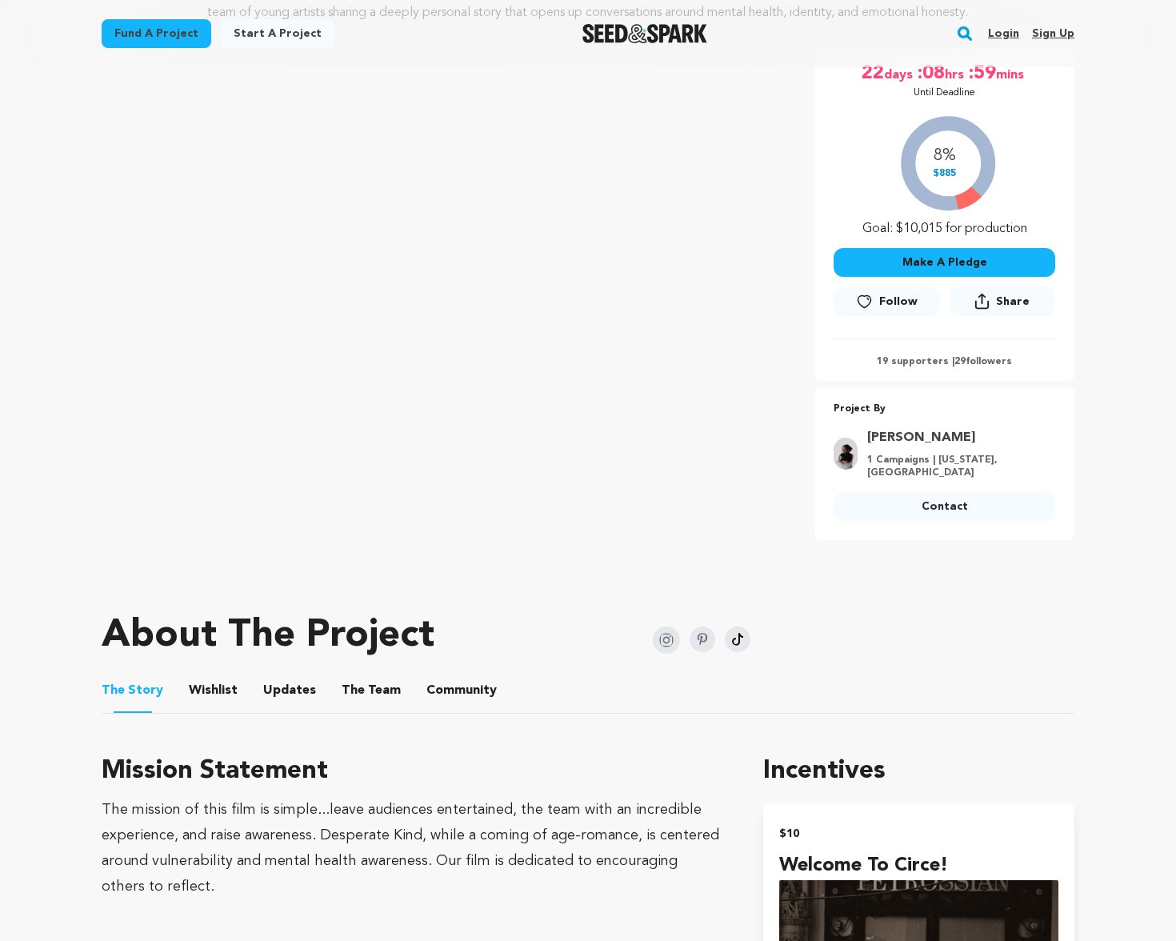
scroll to position [163, 0]
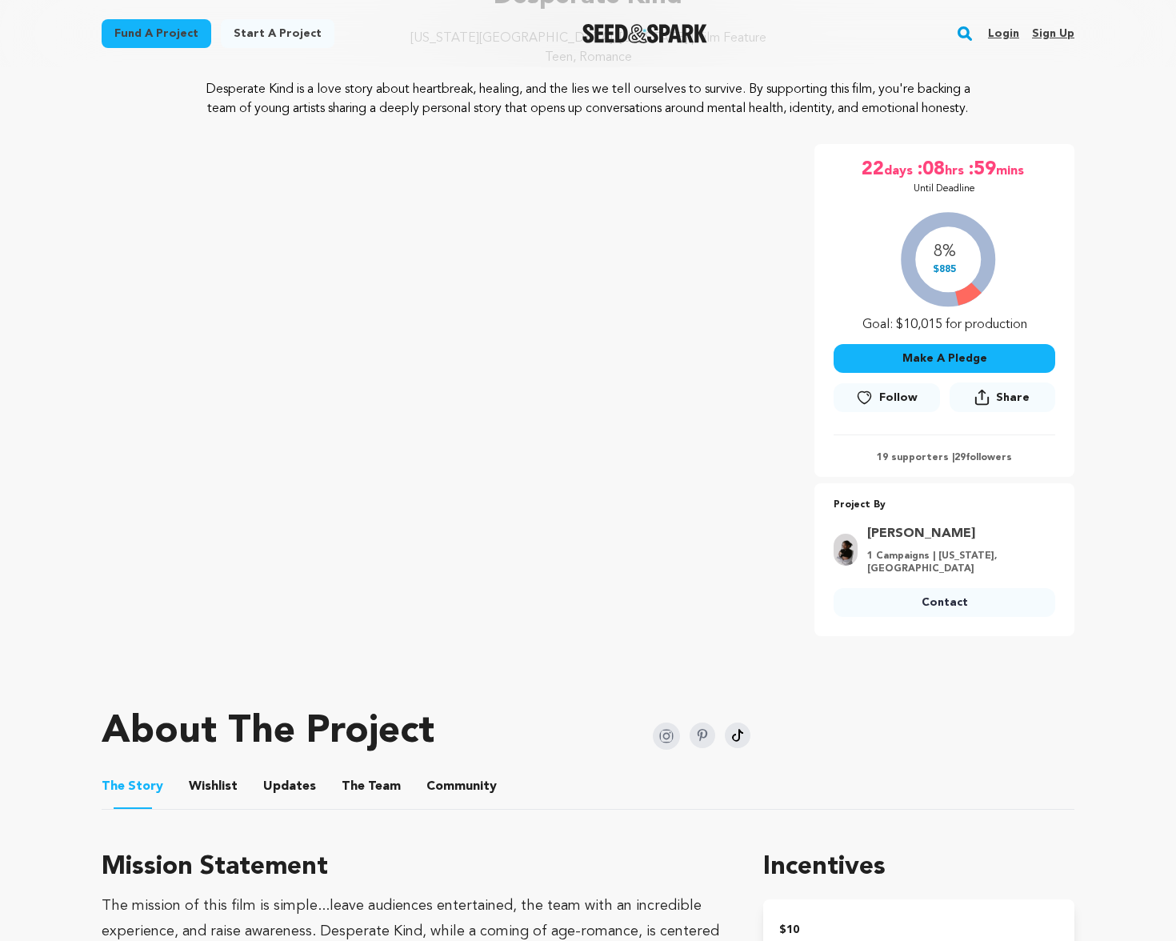
click at [669, 750] on img at bounding box center [666, 735] width 27 height 27
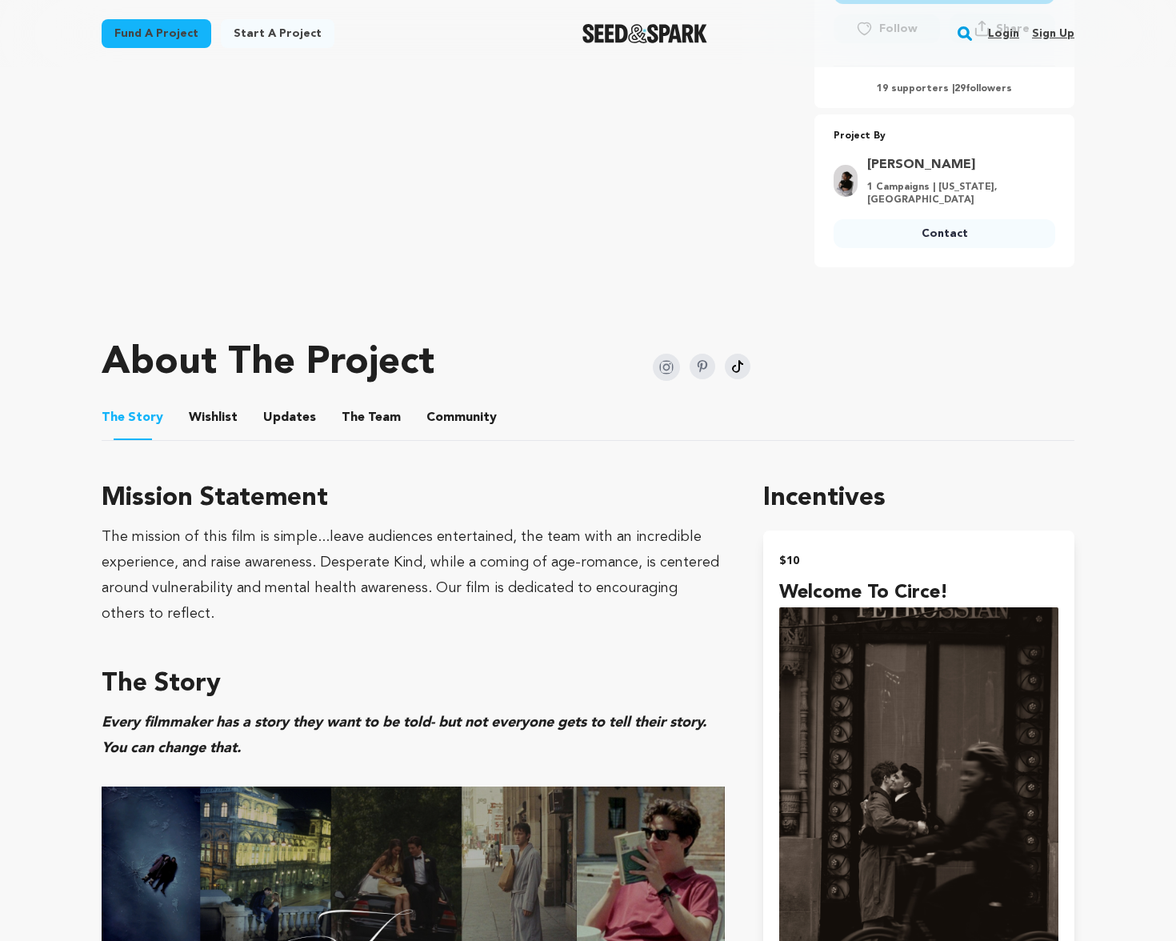
scroll to position [0, 0]
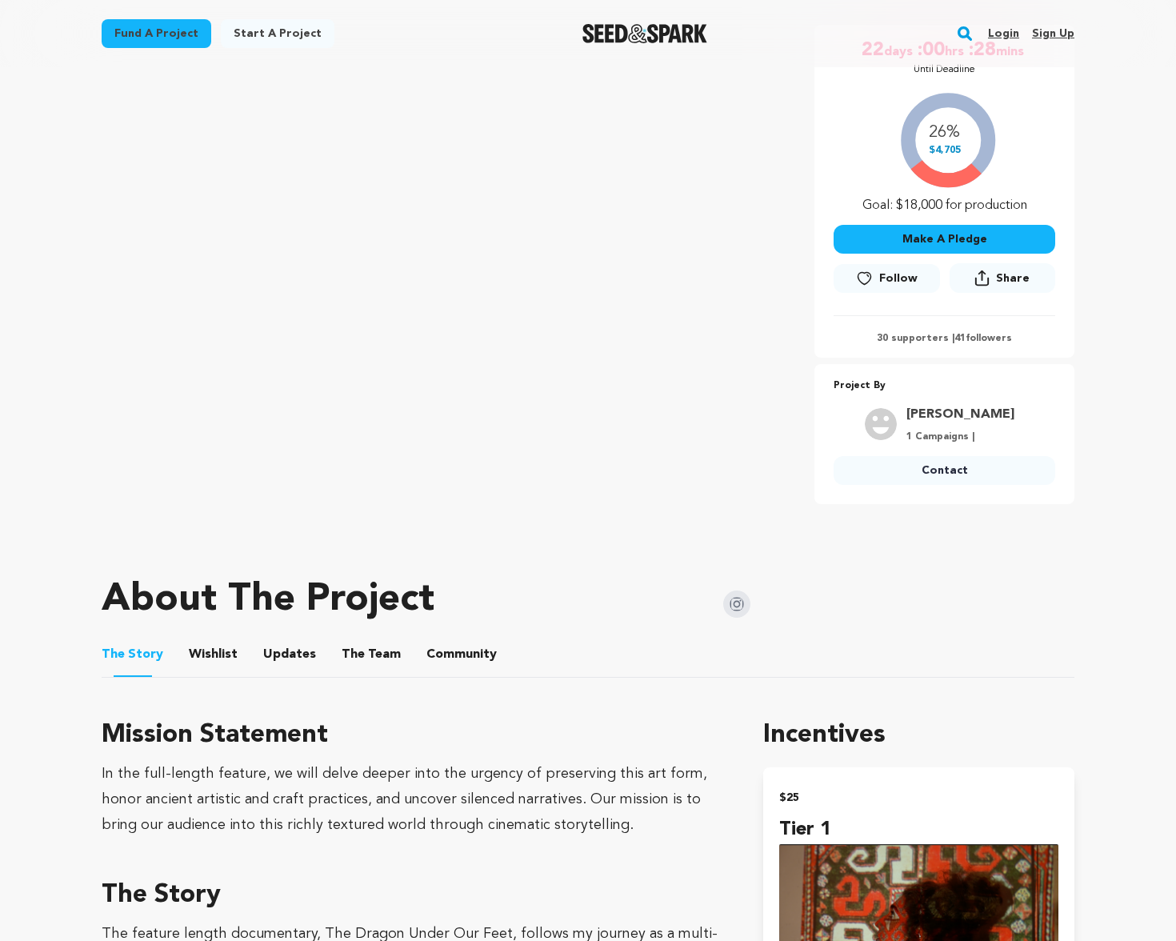
scroll to position [410, 0]
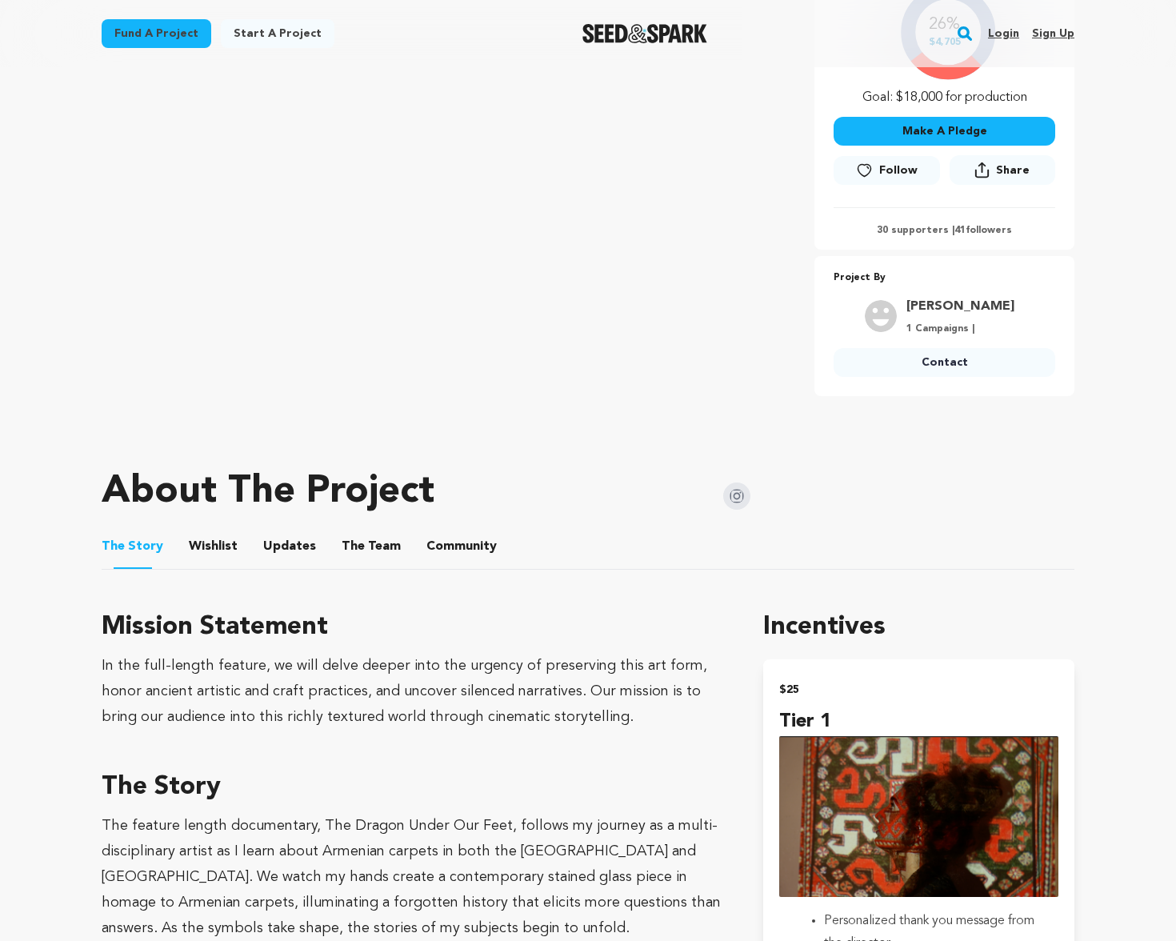
click at [740, 498] on img at bounding box center [736, 495] width 27 height 27
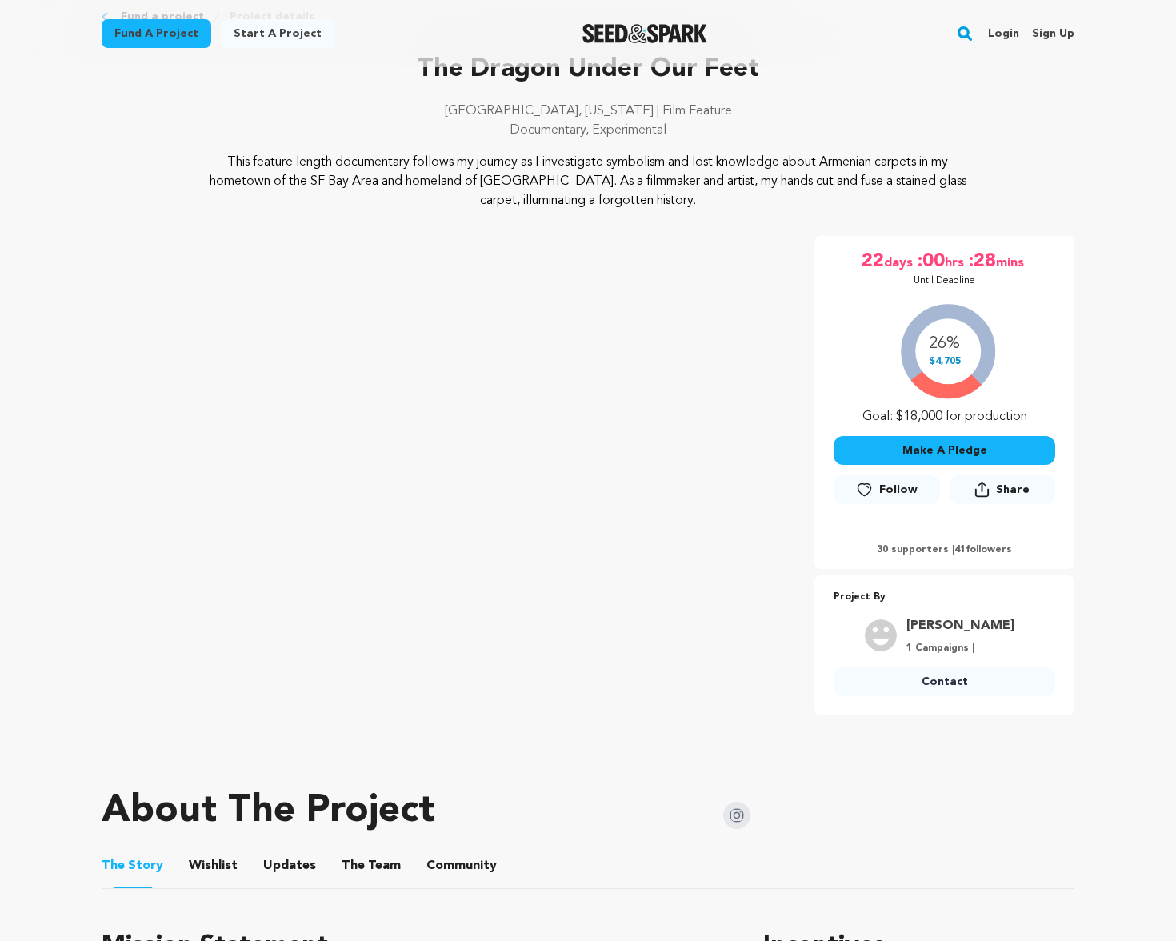
scroll to position [0, 0]
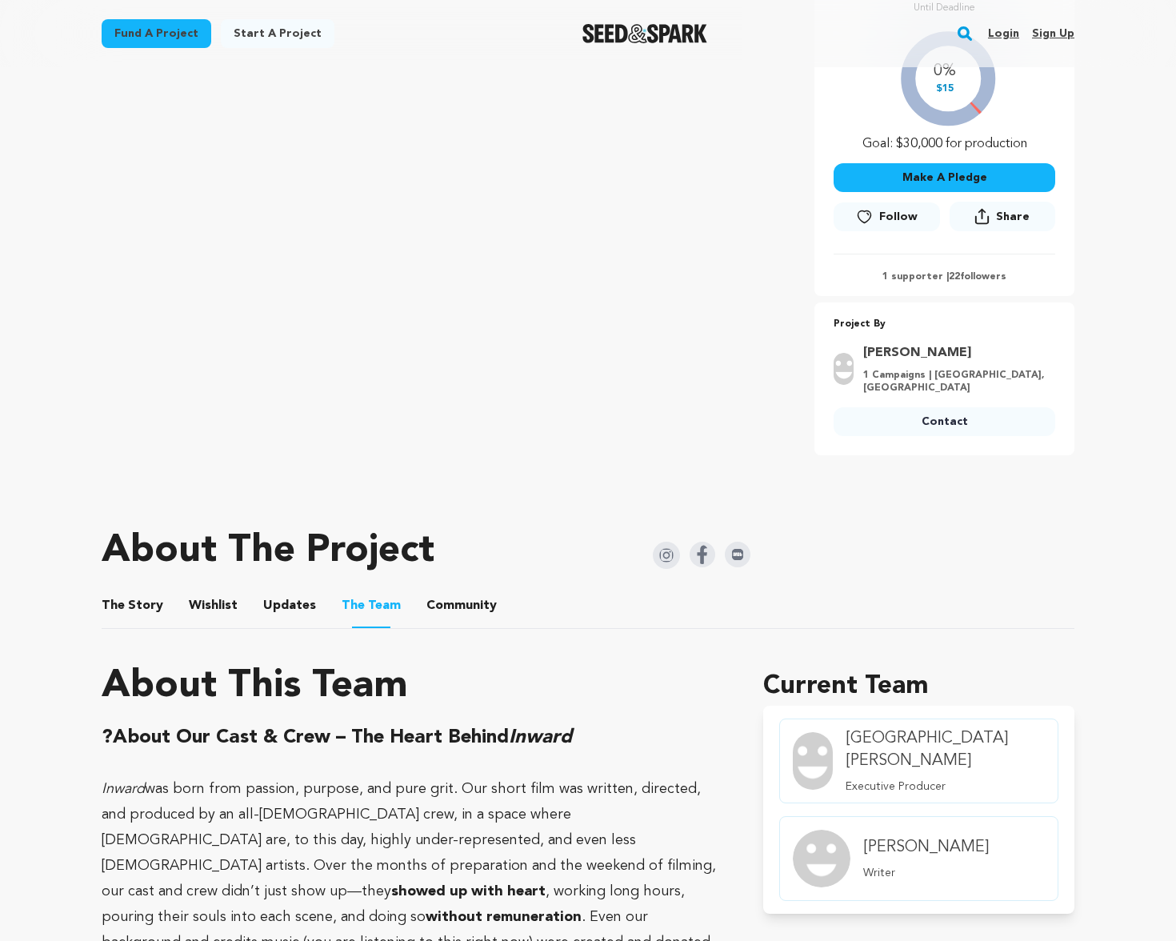
scroll to position [364, 0]
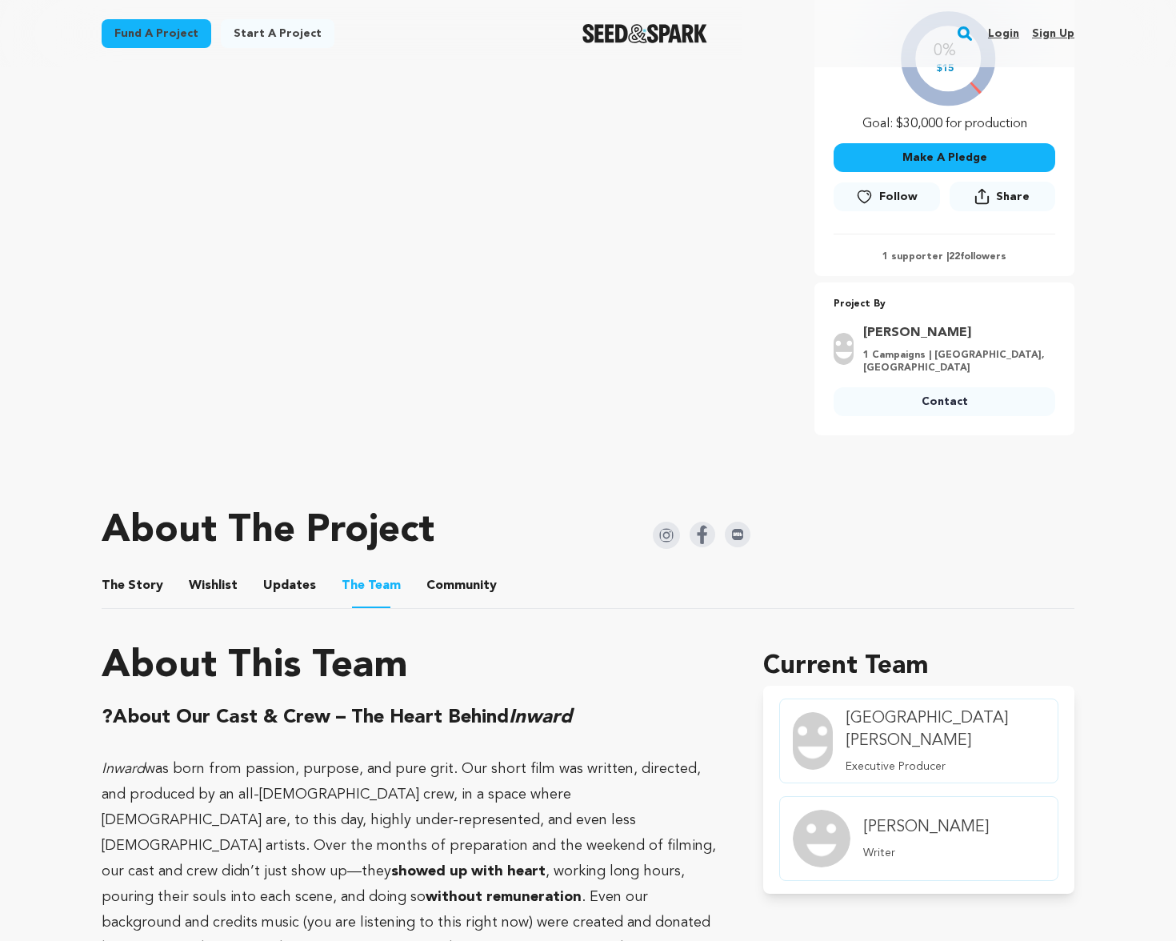
click at [668, 522] on img at bounding box center [666, 535] width 27 height 27
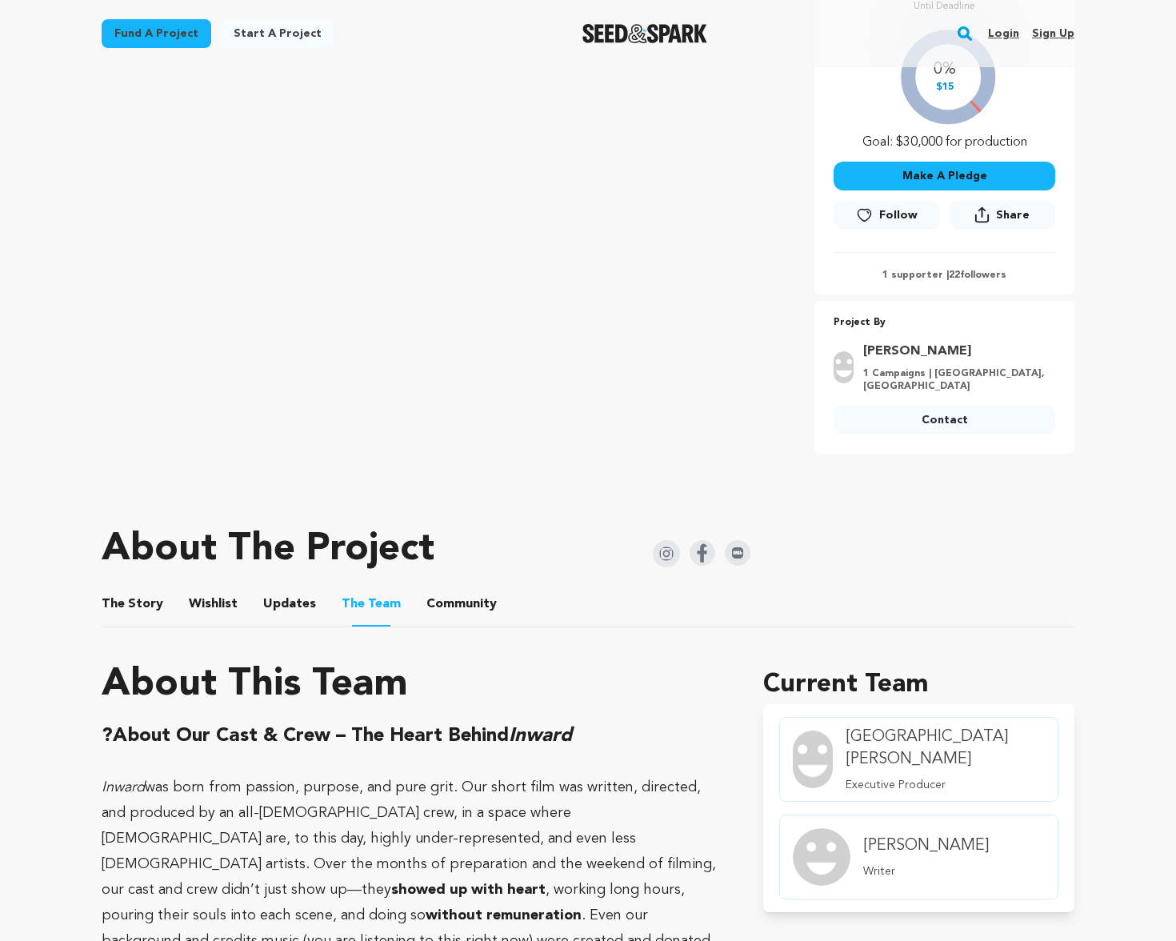
scroll to position [0, 0]
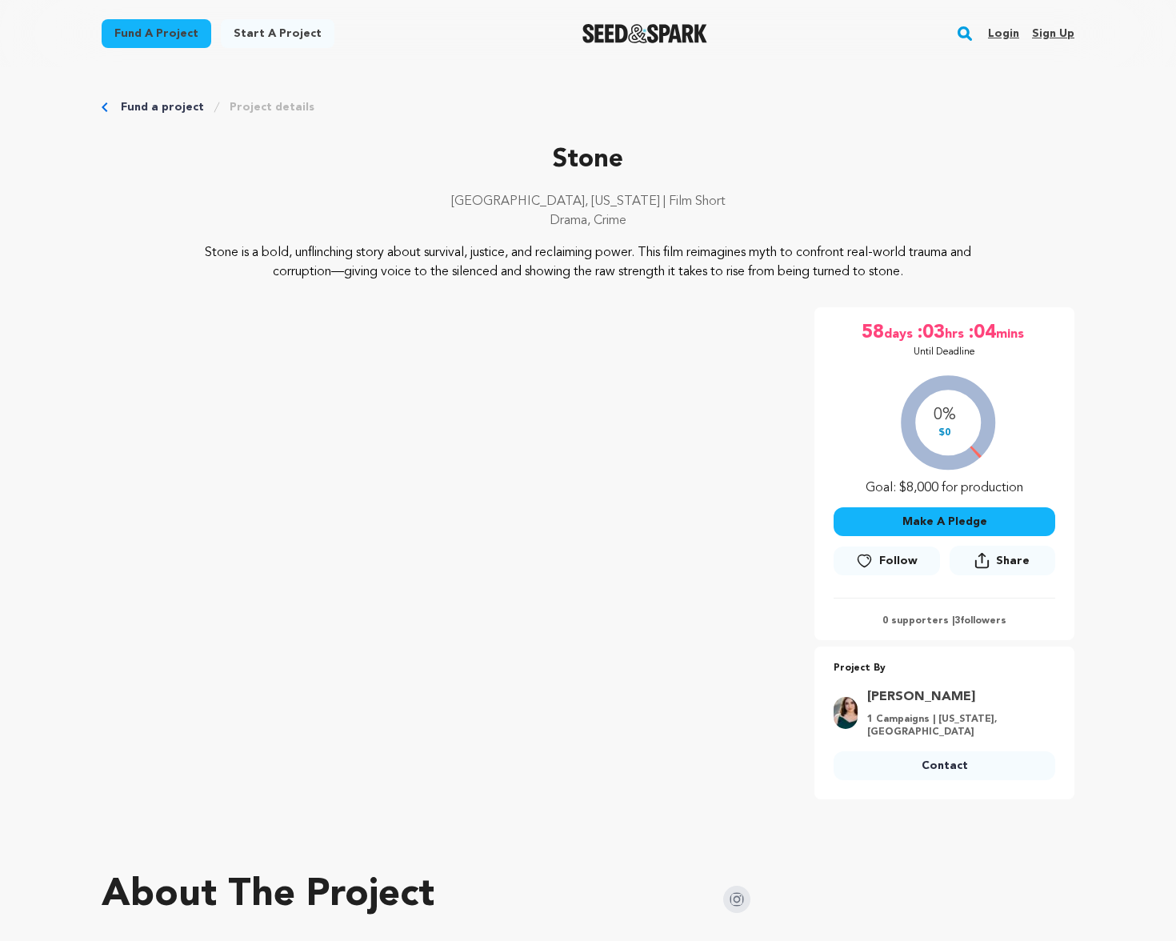
scroll to position [154, 0]
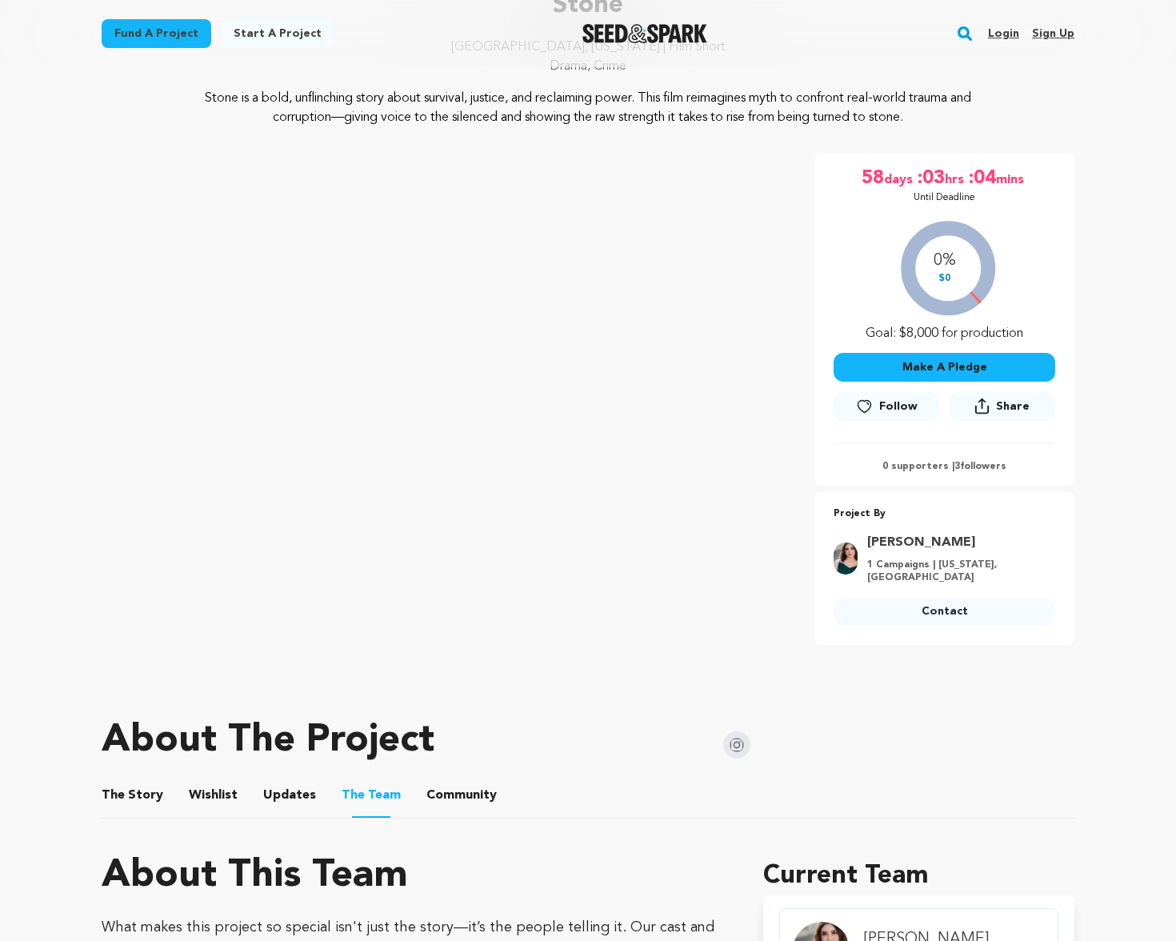
click at [732, 743] on img at bounding box center [736, 744] width 27 height 27
